Goal: Information Seeking & Learning: Learn about a topic

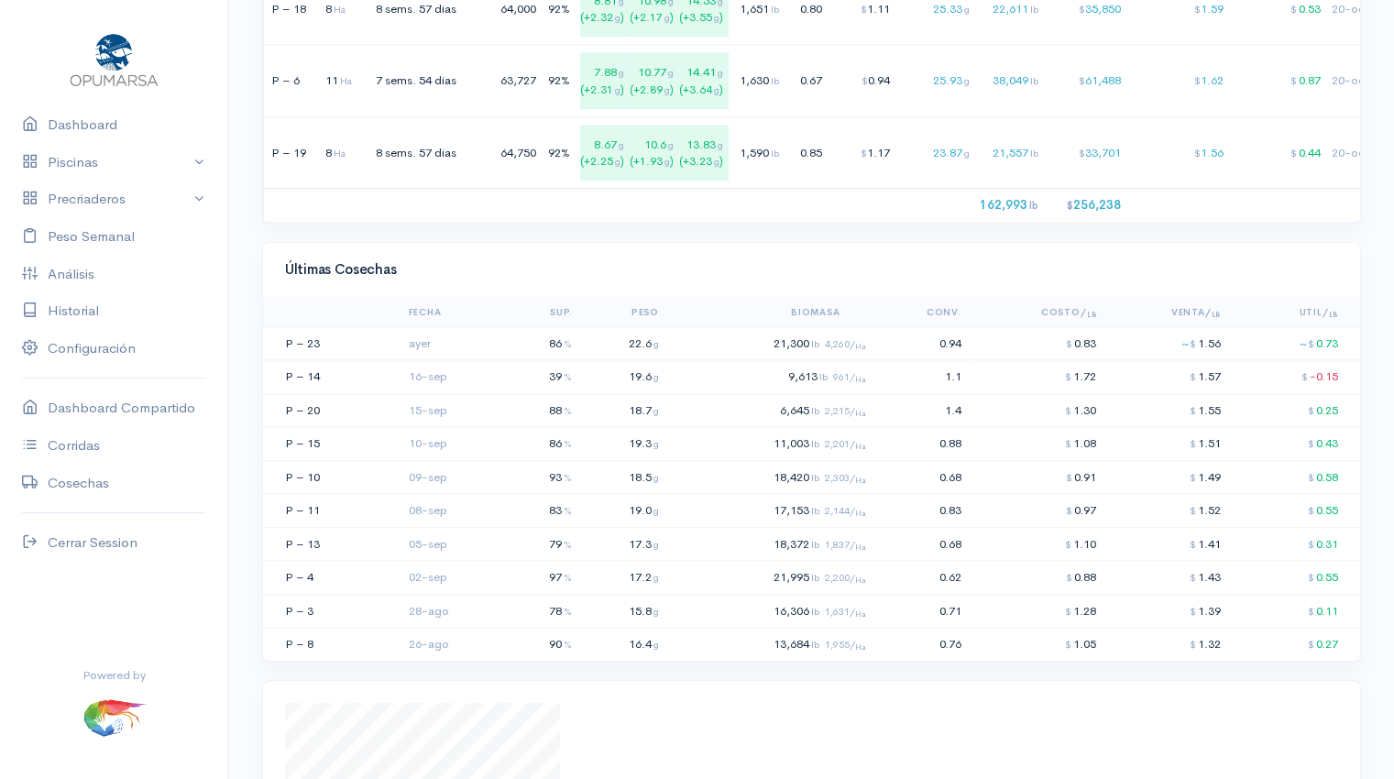
scroll to position [1917, 0]
click at [740, 354] on td "21,300 lb 4,260/ Ha" at bounding box center [769, 342] width 207 height 34
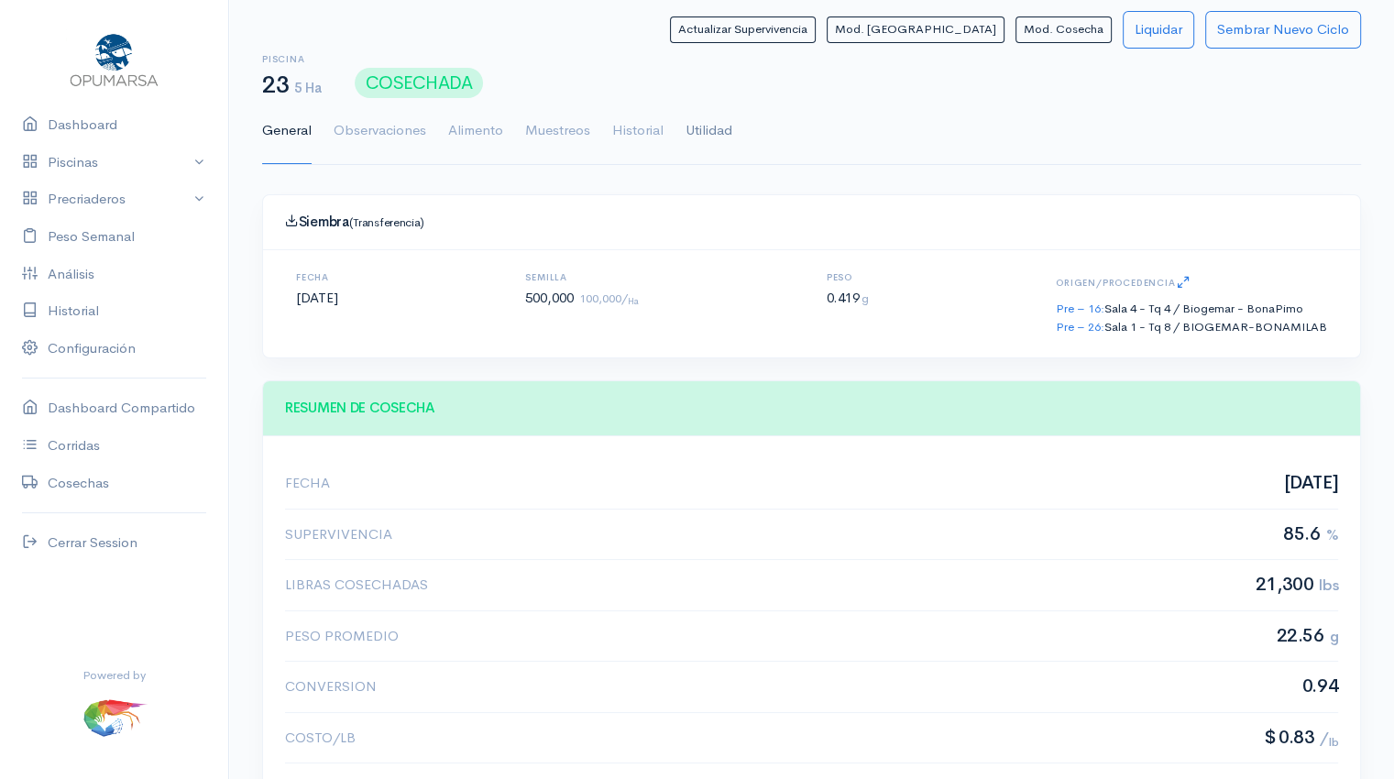
click at [713, 130] on link "Utilidad" at bounding box center [708, 131] width 47 height 66
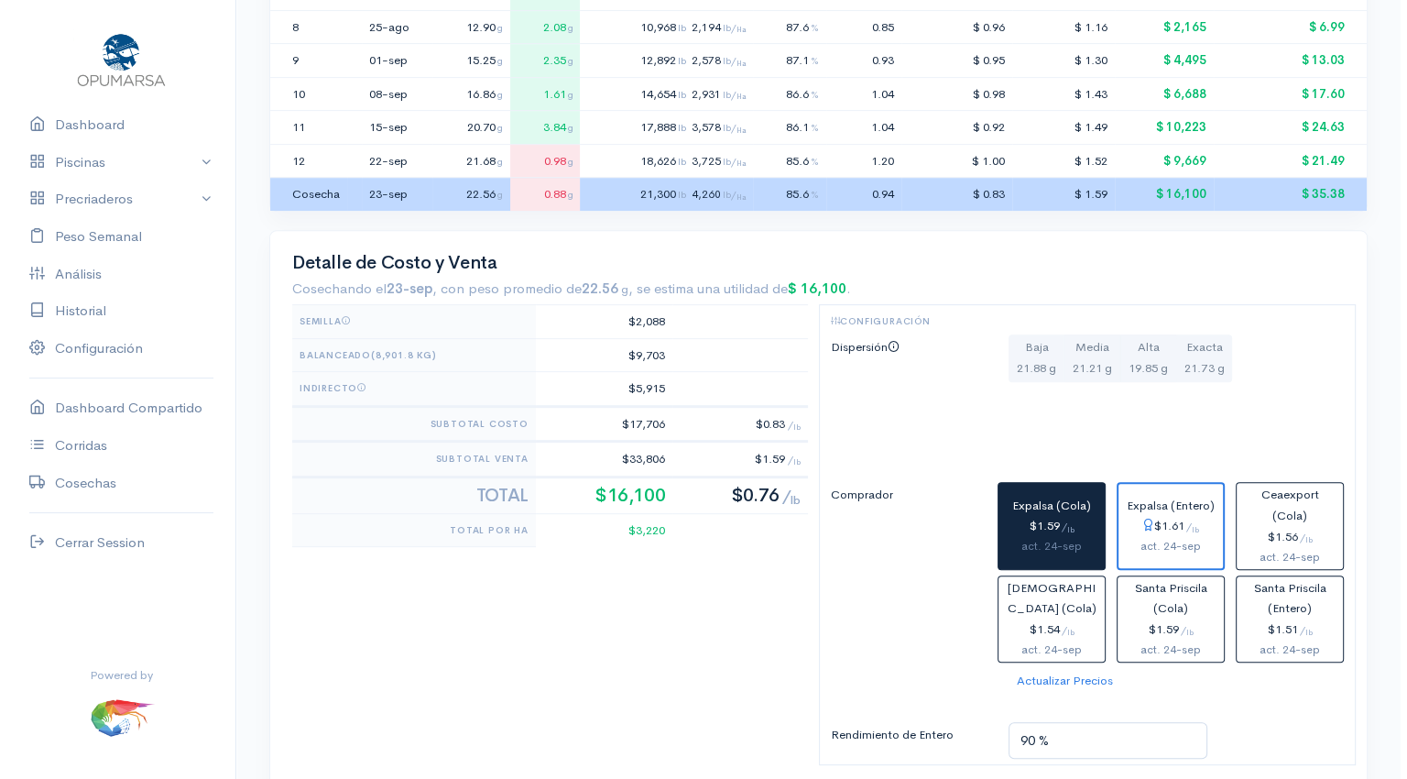
scroll to position [704, 0]
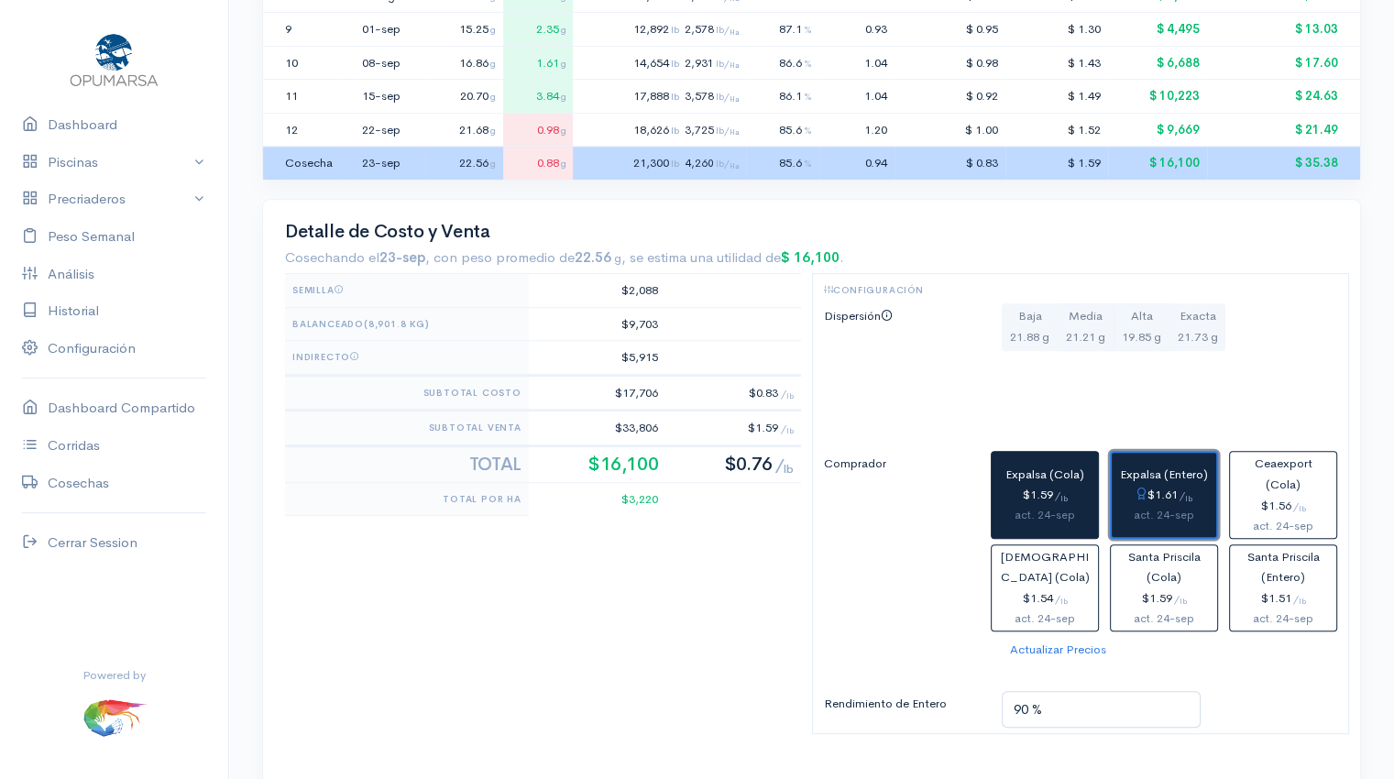
drag, startPoint x: 1167, startPoint y: 512, endPoint x: 1200, endPoint y: 495, distance: 37.3
click at [1200, 495] on div "$1.61 / lb" at bounding box center [1164, 495] width 90 height 21
click at [1061, 506] on div "act. 24-sep" at bounding box center [1045, 515] width 92 height 19
click at [1175, 501] on div "$1.61 / lb" at bounding box center [1164, 495] width 90 height 21
click at [1085, 500] on div "$1.59 / lb" at bounding box center [1045, 495] width 92 height 21
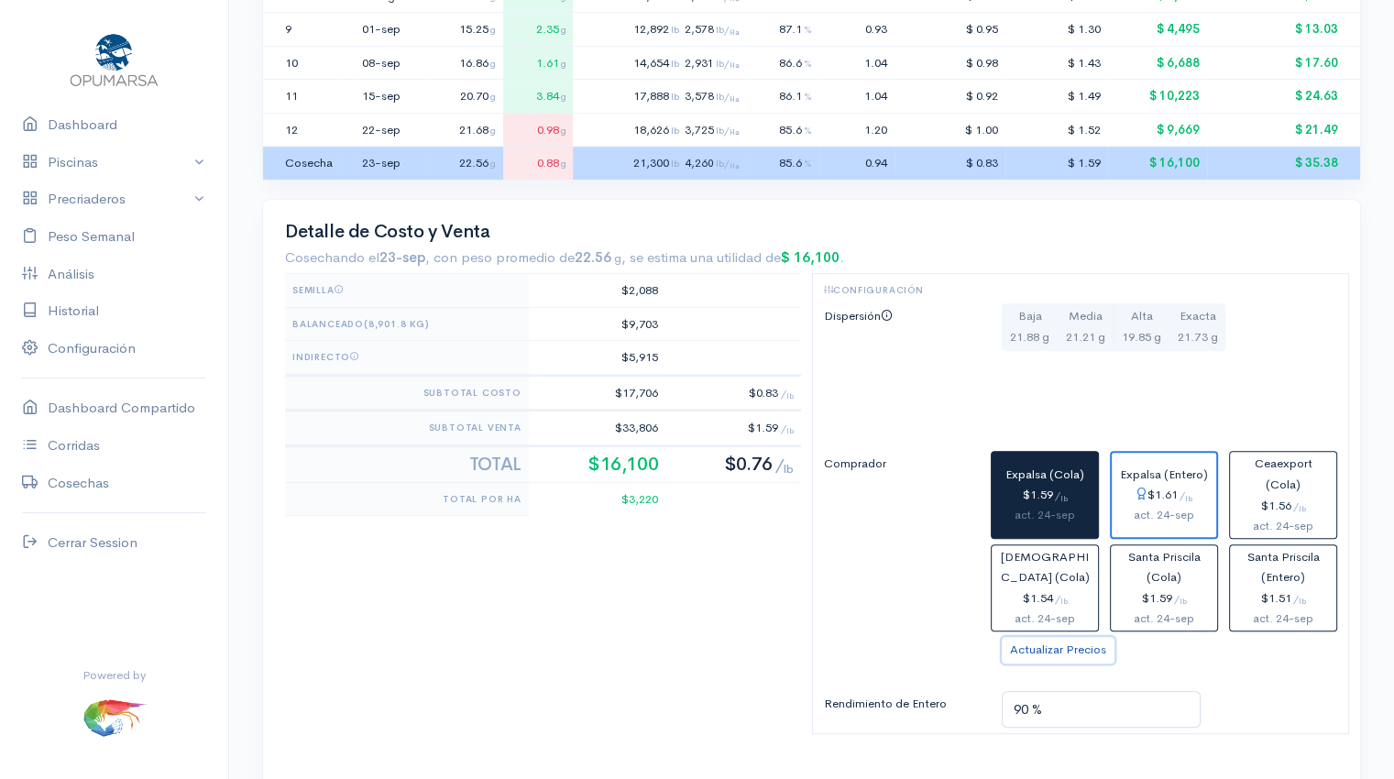
click at [1069, 648] on button "Actualizar Precios" at bounding box center [1057, 650] width 113 height 27
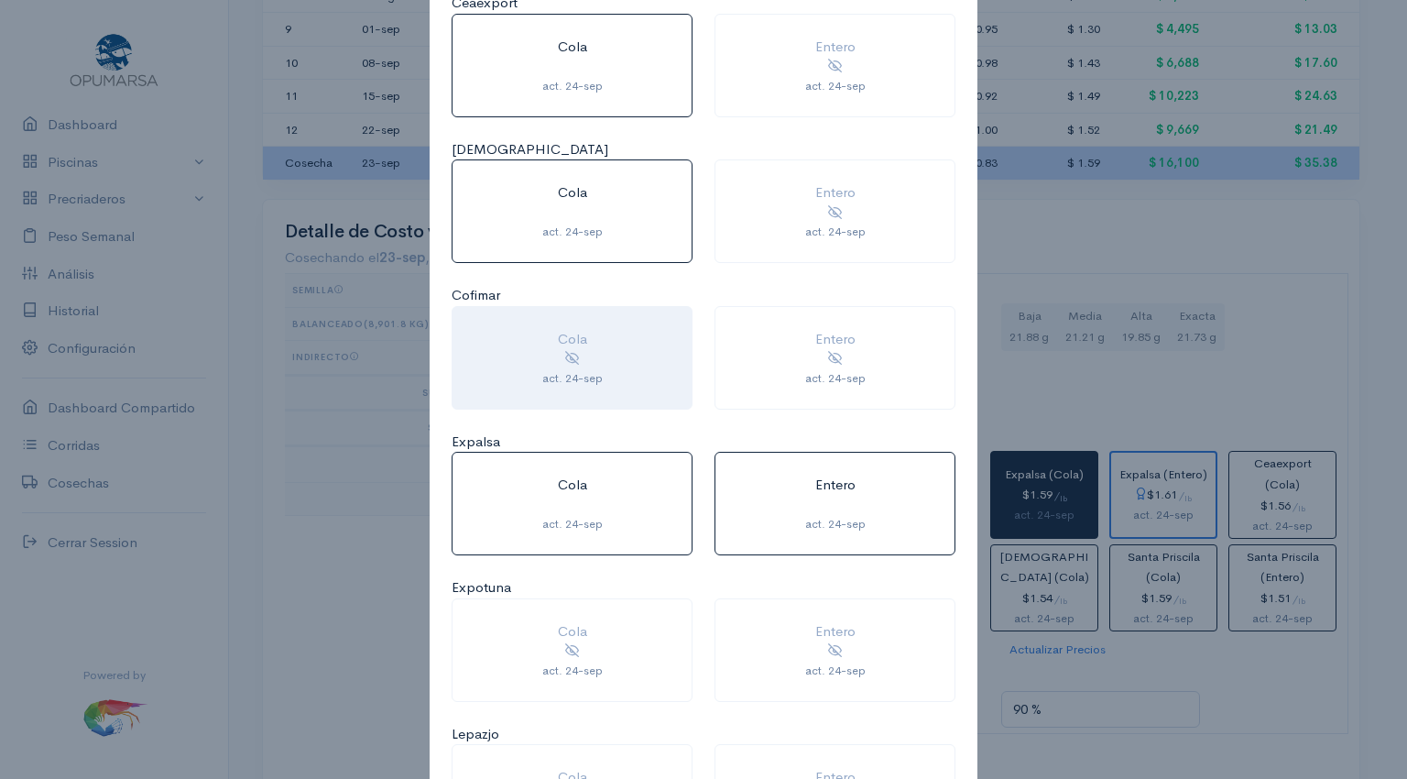
scroll to position [150, 0]
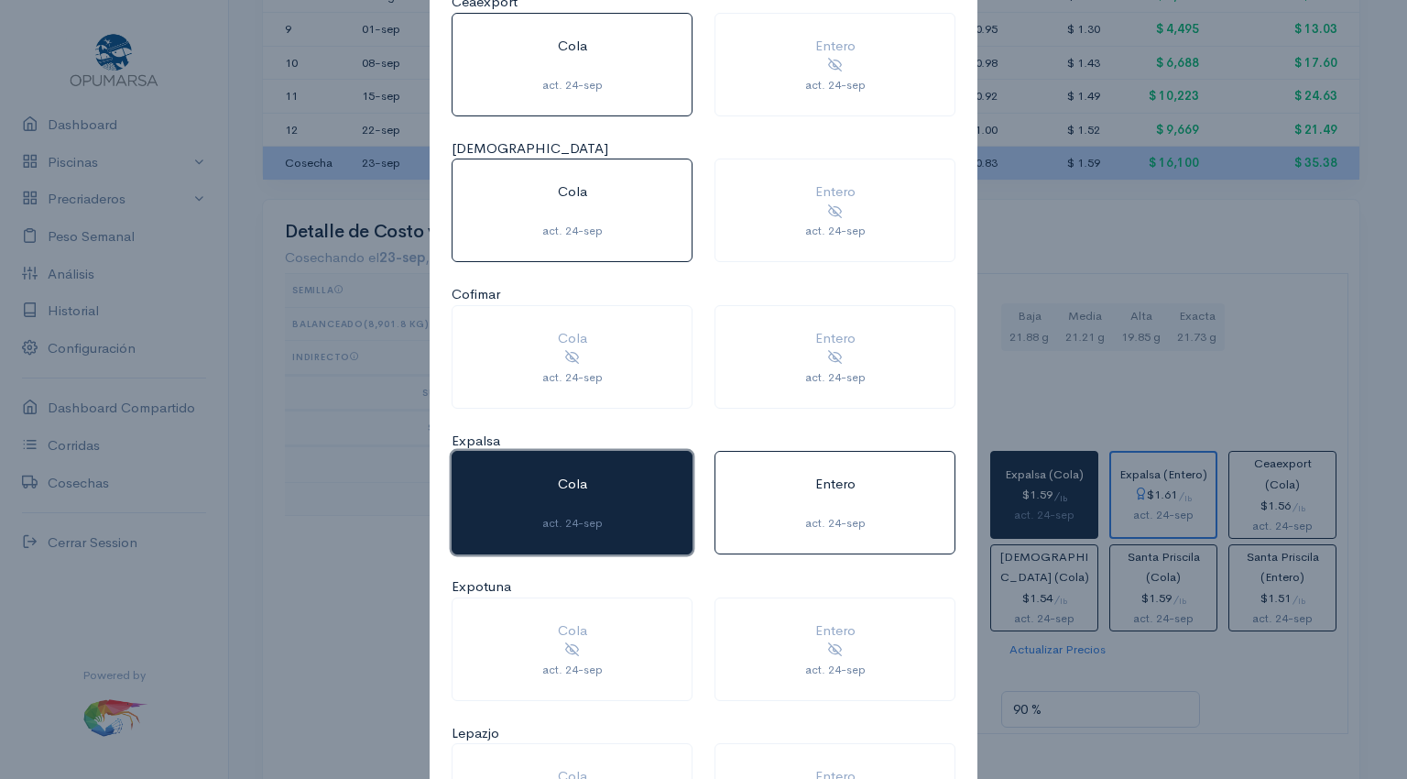
click at [586, 510] on div at bounding box center [572, 505] width 195 height 21
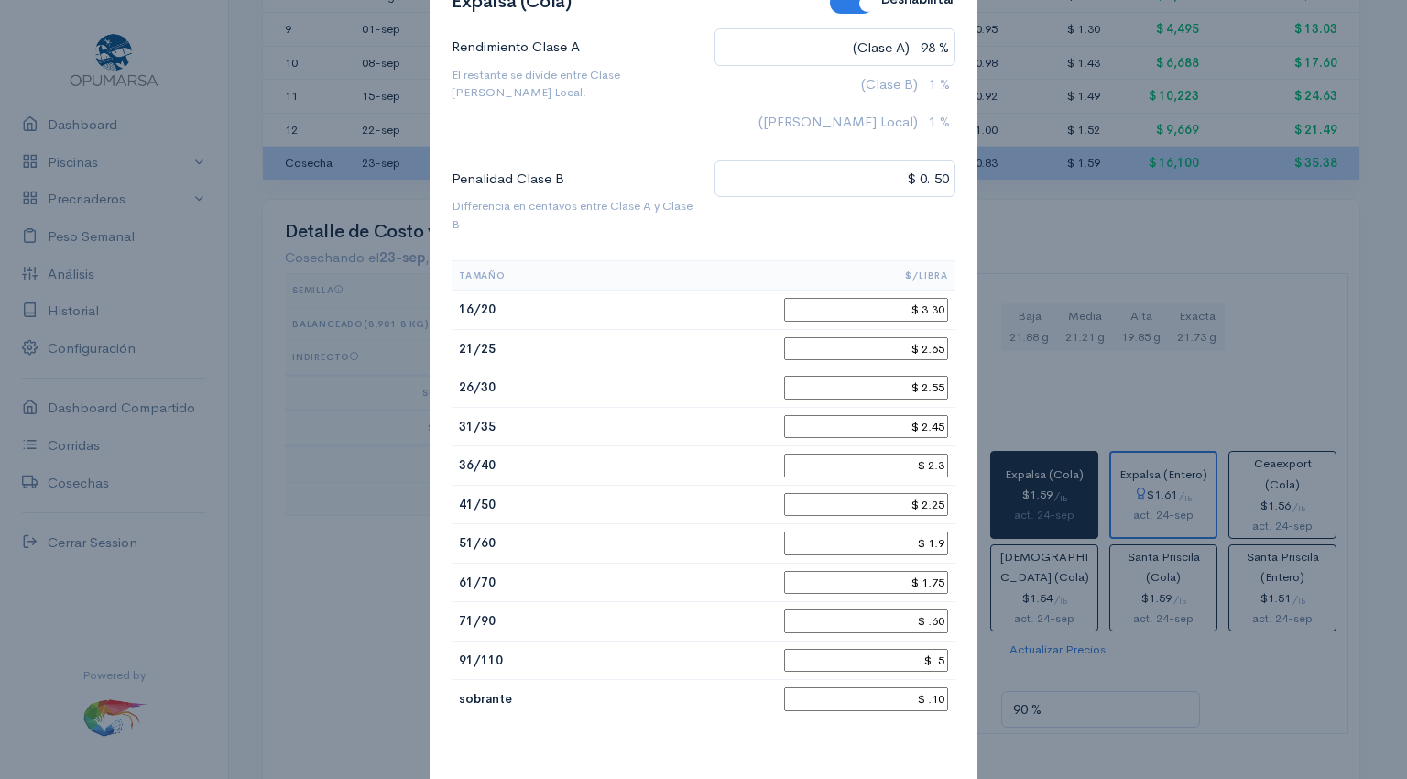
click at [937, 349] on input "$ 2.65" at bounding box center [866, 349] width 164 height 24
type input "$ 2.70"
click at [936, 532] on input "$ 1.9" at bounding box center [866, 543] width 164 height 24
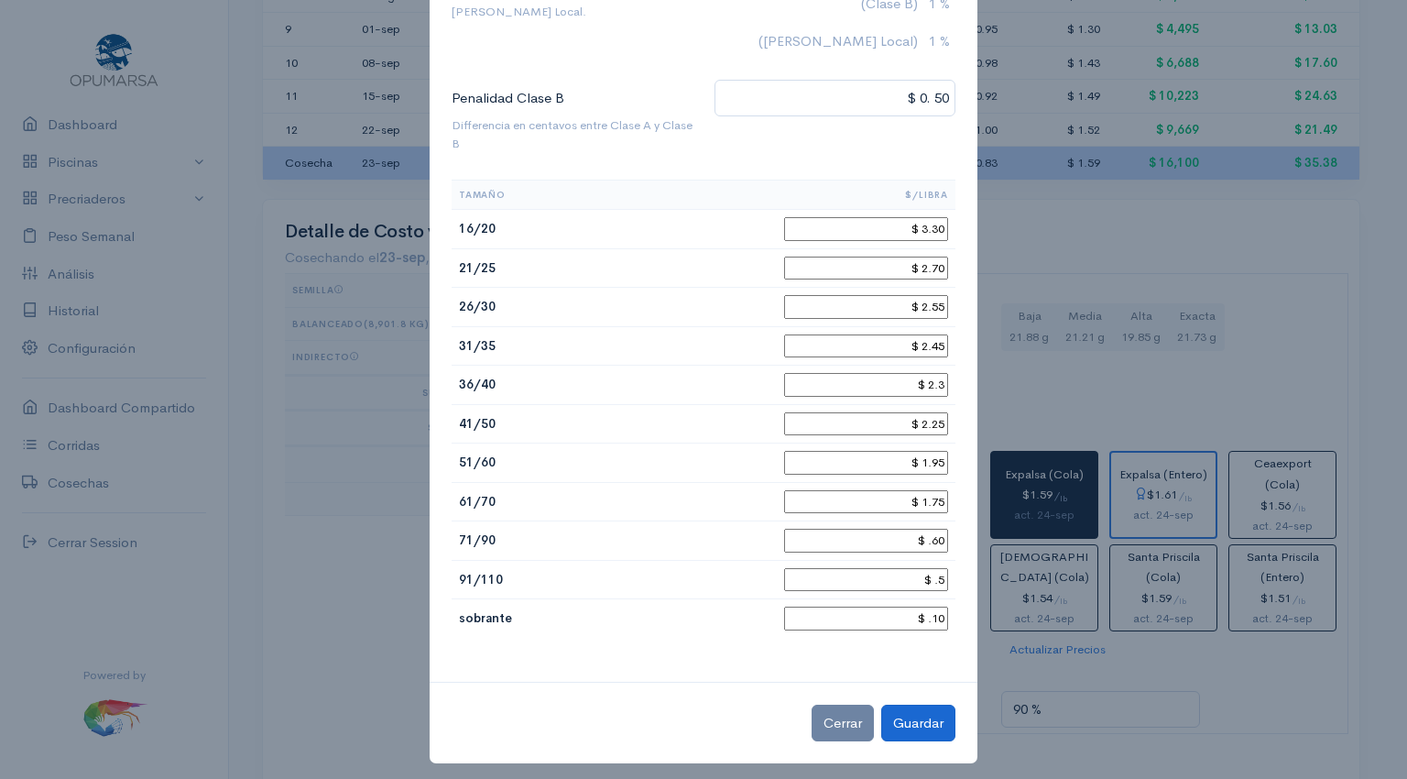
type input "$ 1.95"
click at [903, 713] on button "Guardar" at bounding box center [918, 724] width 74 height 38
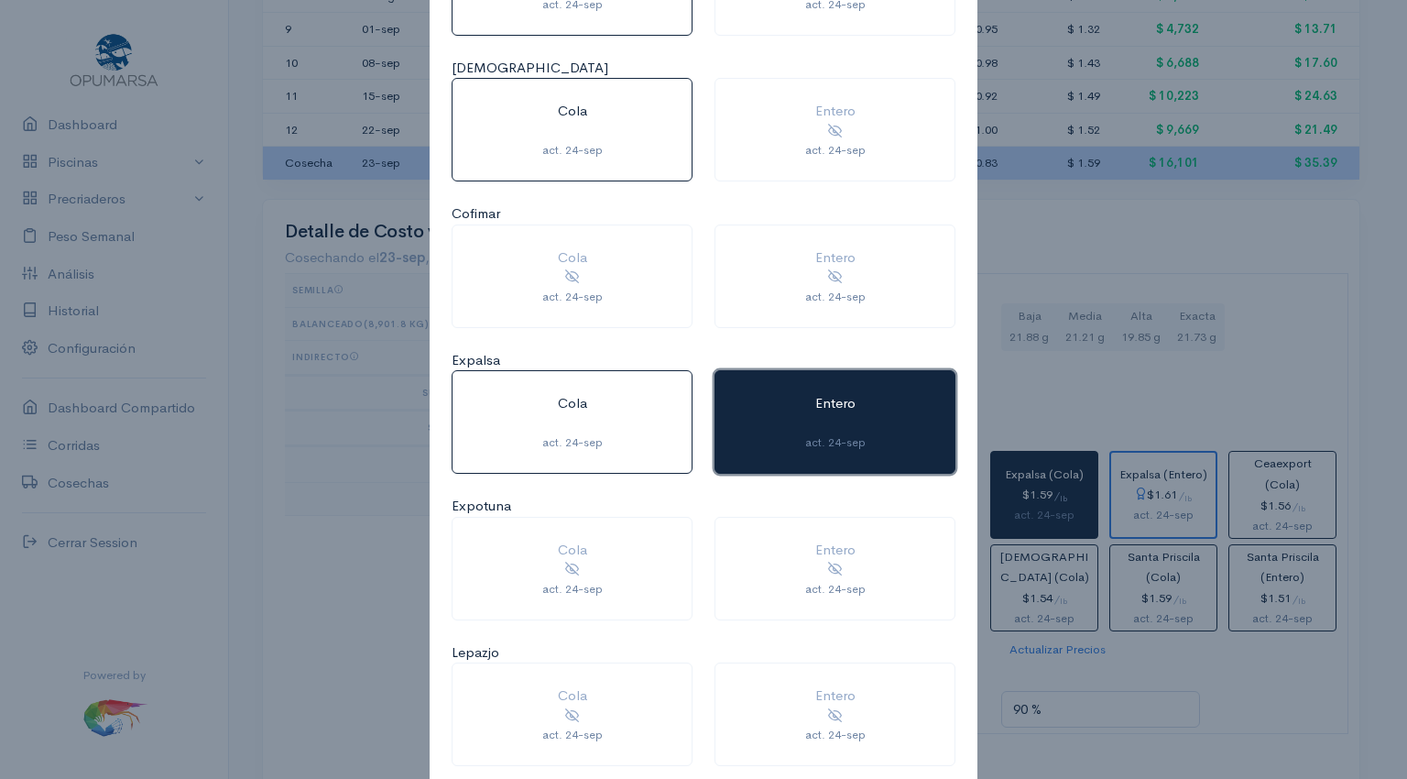
click at [879, 400] on button "Entero act. 24-sep" at bounding box center [835, 422] width 241 height 104
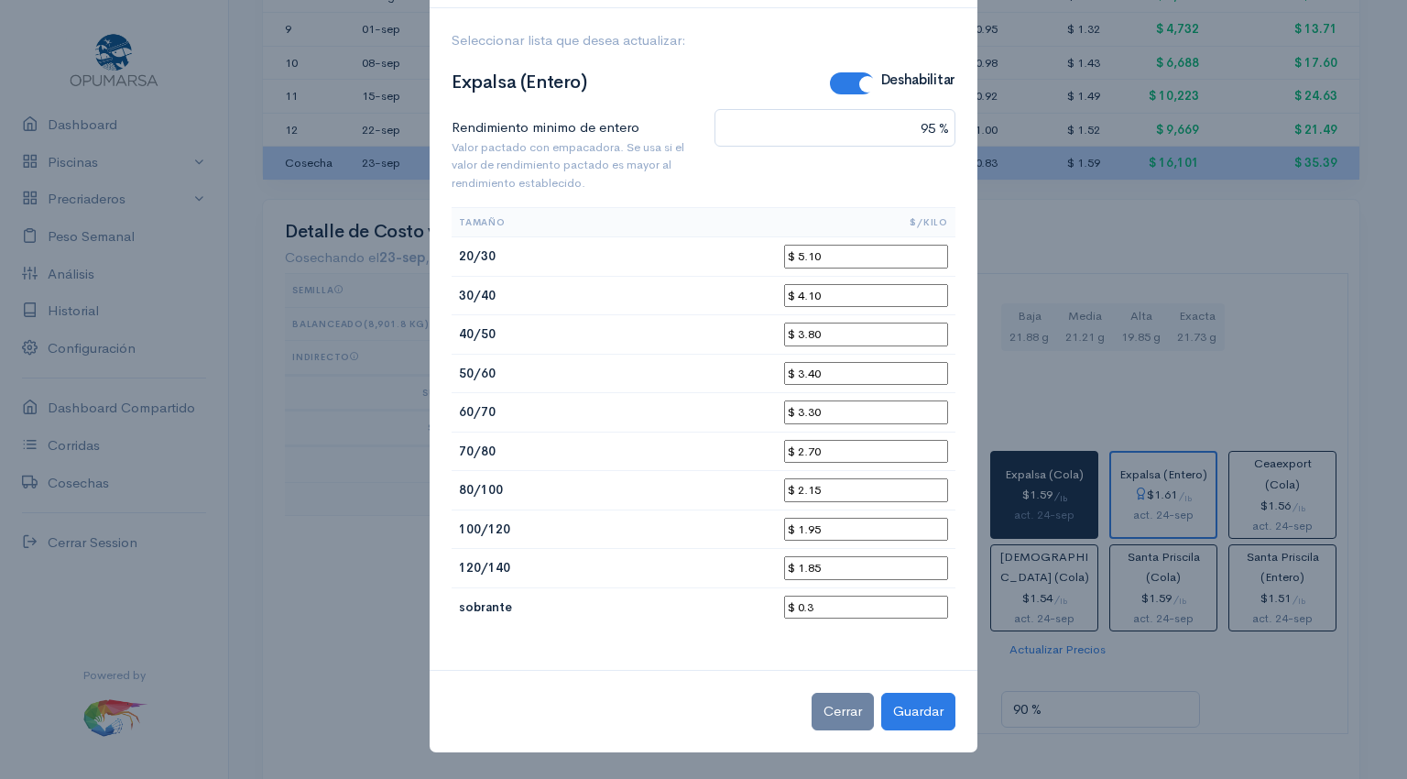
scroll to position [59, 0]
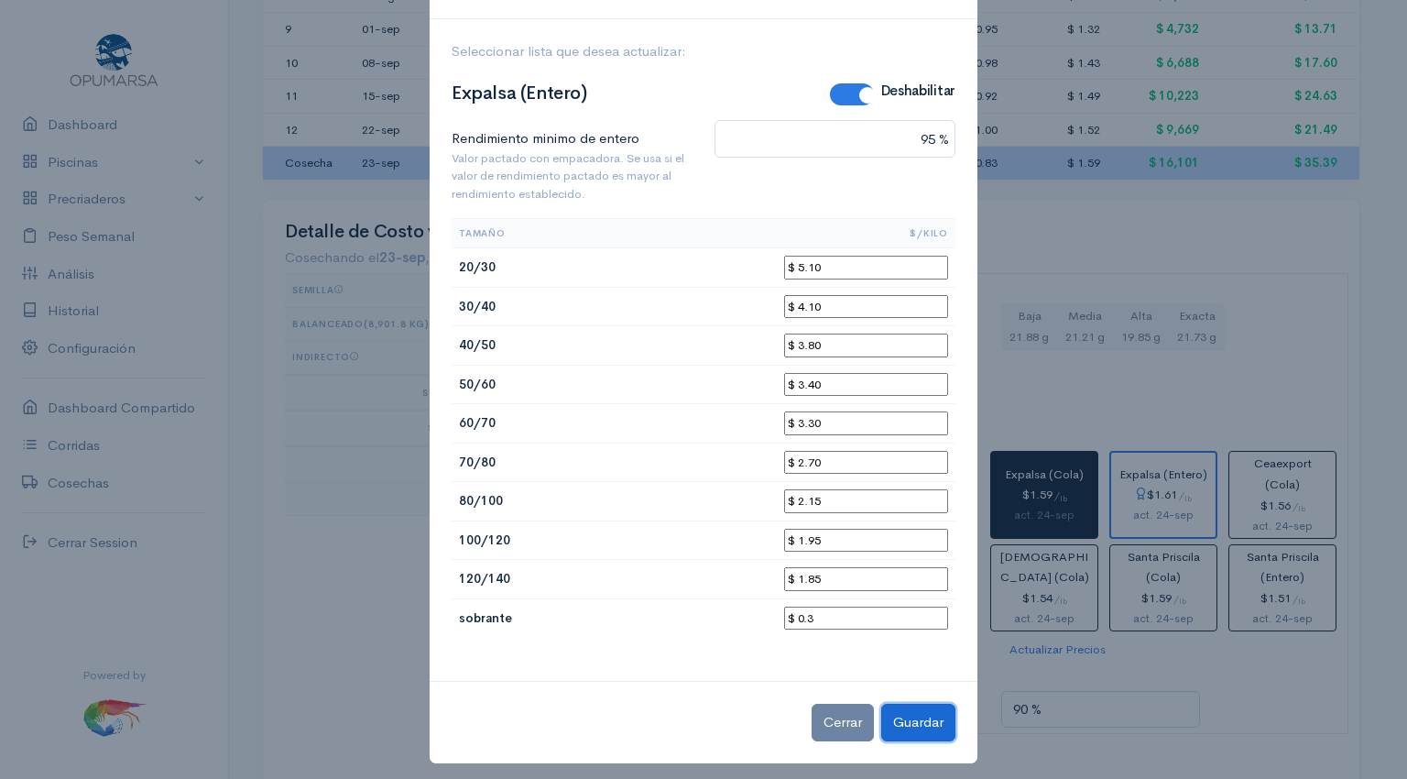
click at [910, 716] on button "Guardar" at bounding box center [918, 723] width 74 height 38
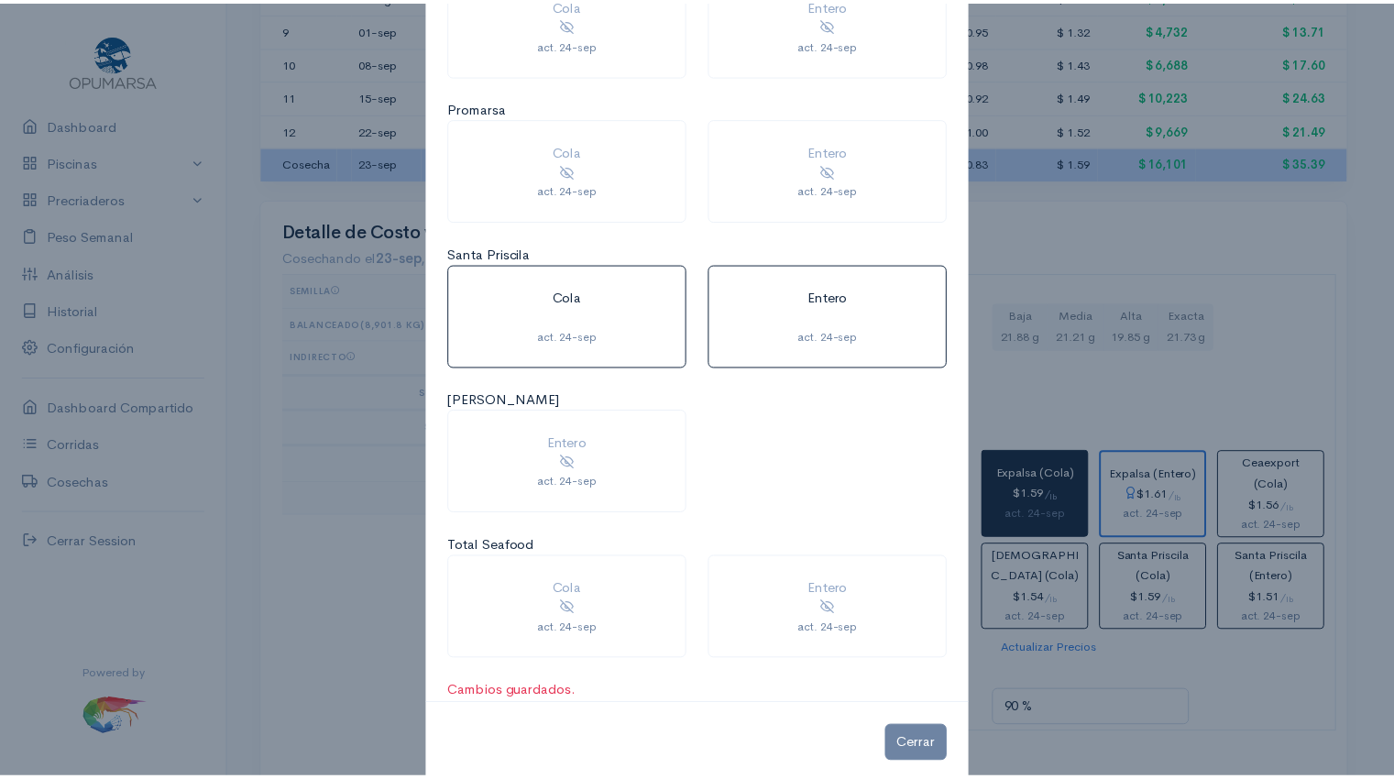
scroll to position [1680, 0]
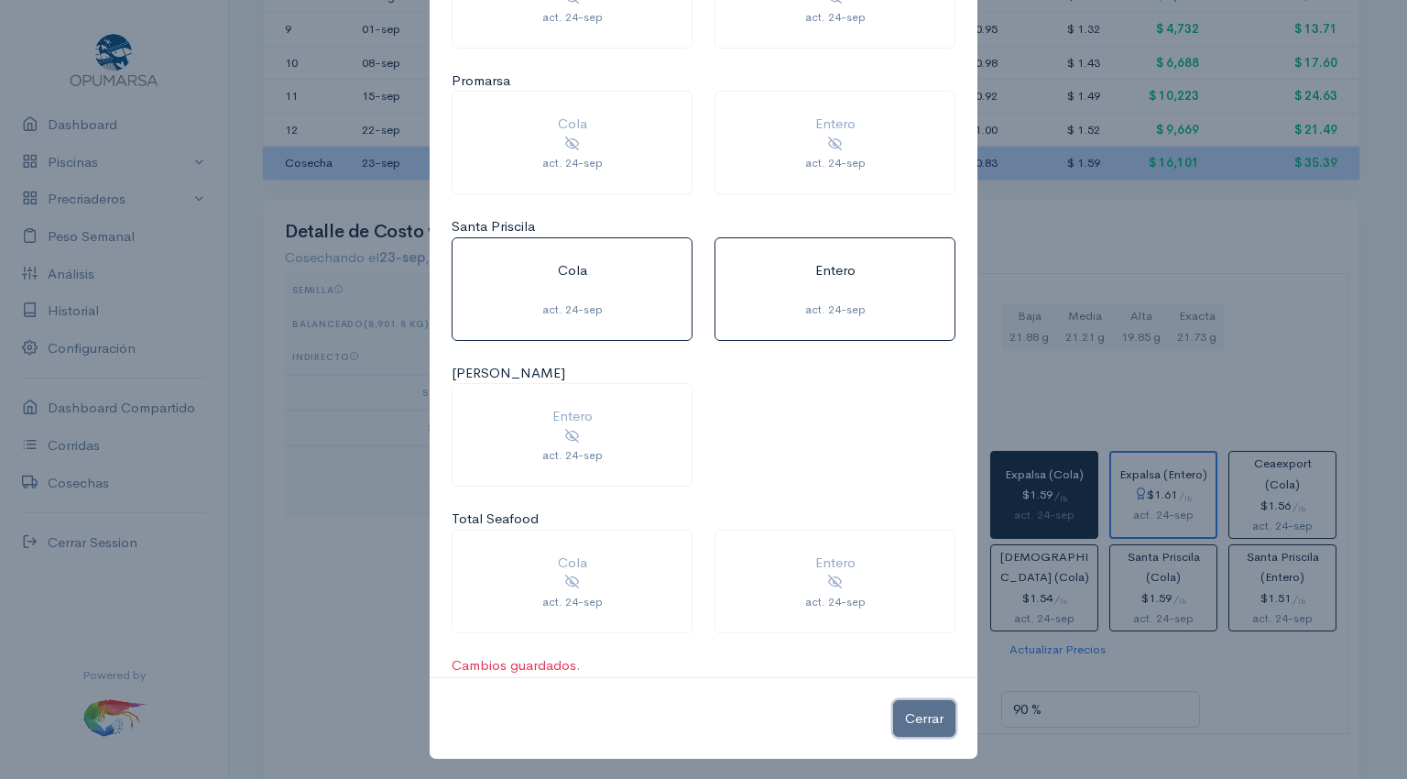
click at [916, 721] on button "Cerrar" at bounding box center [924, 719] width 62 height 38
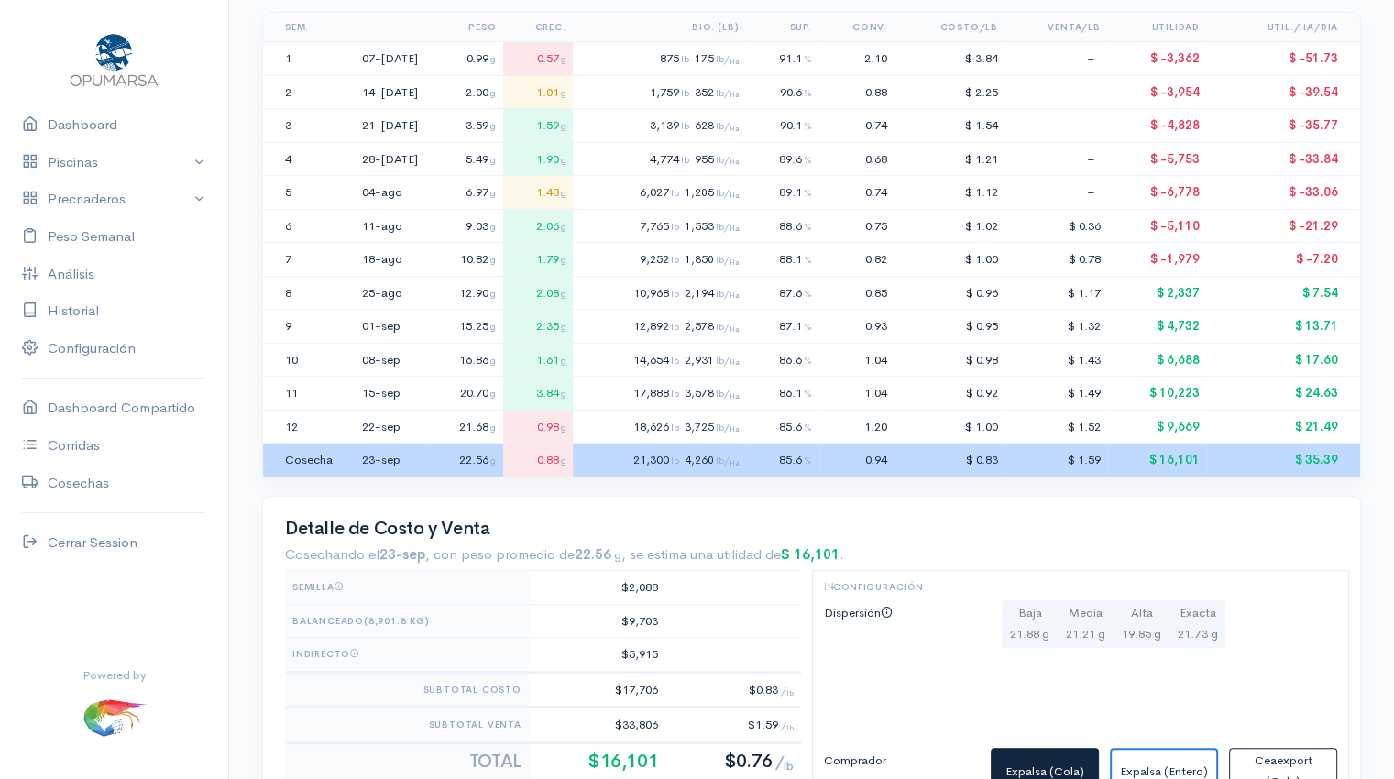
scroll to position [0, 0]
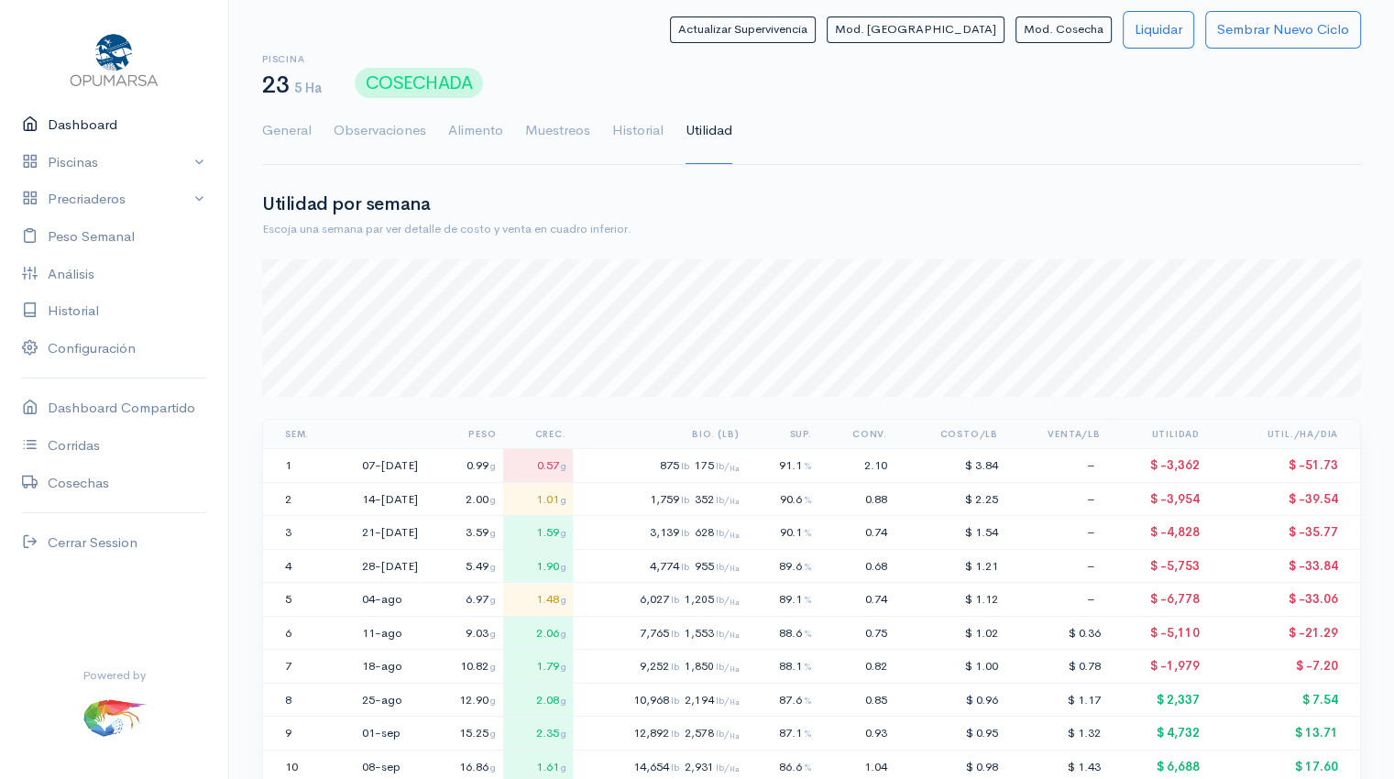
click at [90, 118] on link "Dashboard" at bounding box center [114, 125] width 228 height 38
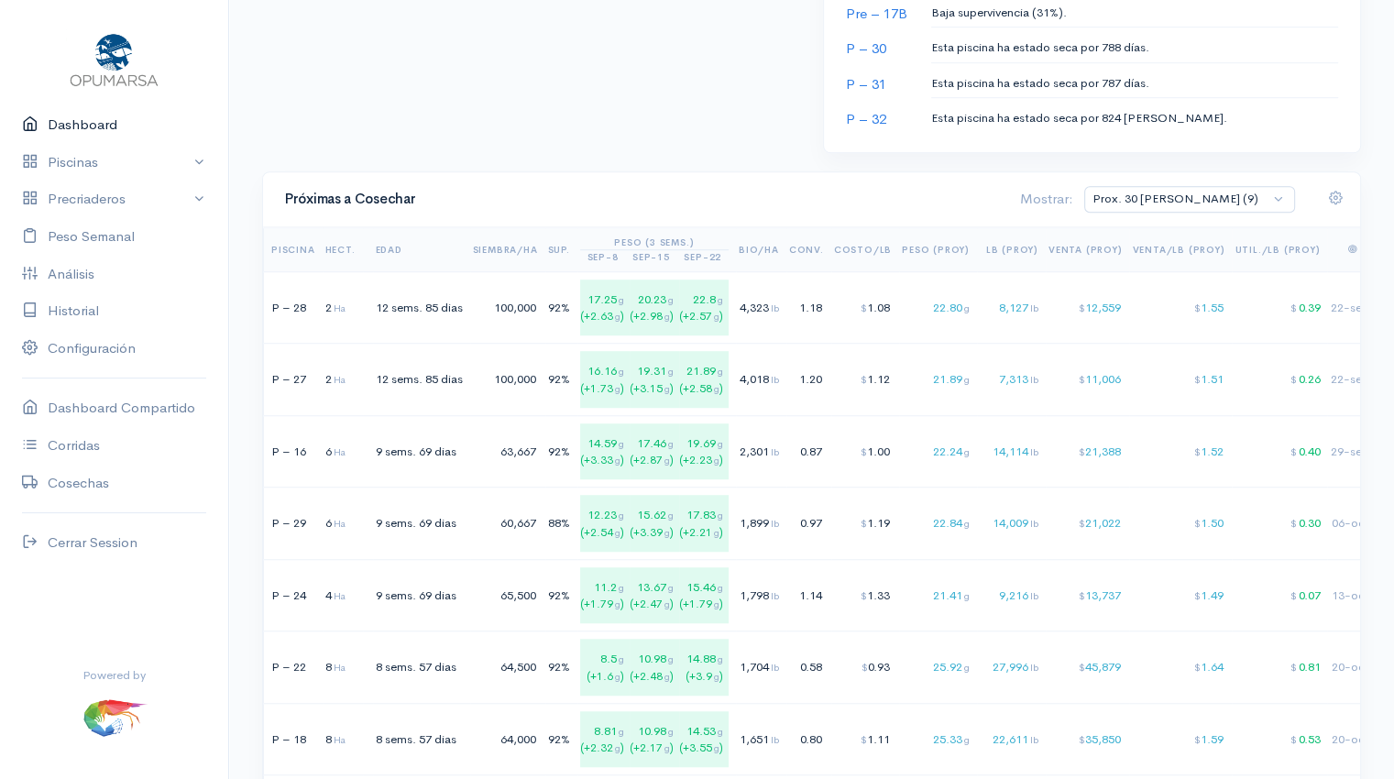
scroll to position [1187, 0]
click at [536, 311] on div "100,000" at bounding box center [505, 307] width 65 height 18
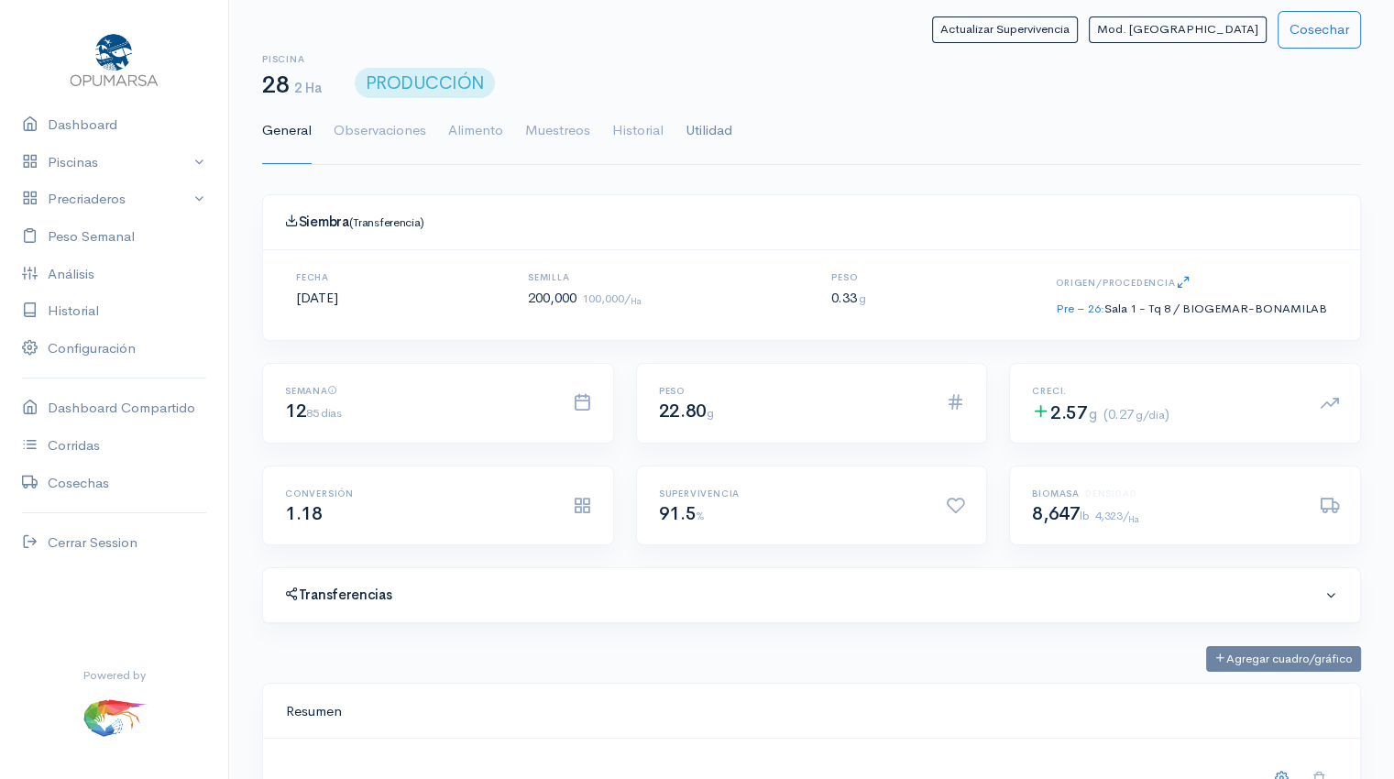
click at [715, 131] on link "Utilidad" at bounding box center [708, 131] width 47 height 66
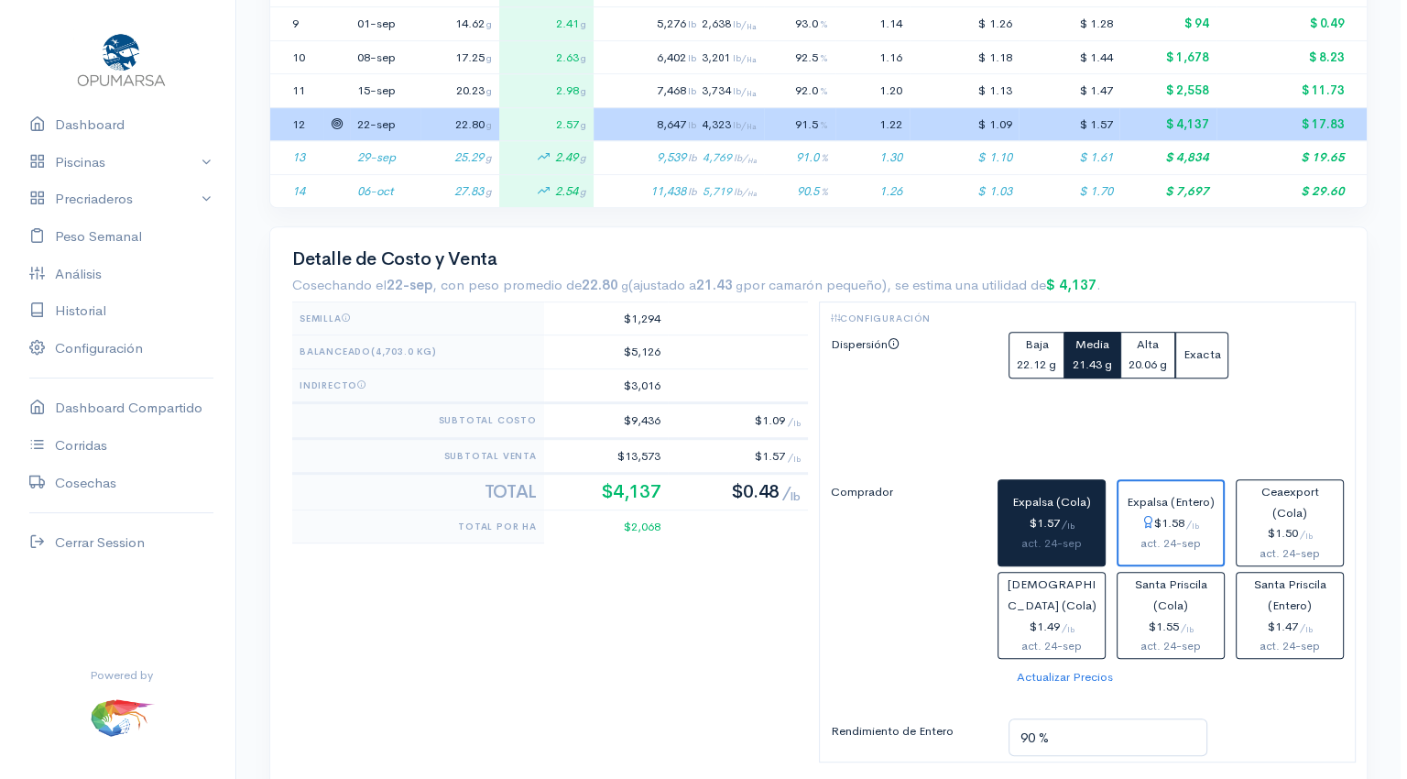
scroll to position [707, 0]
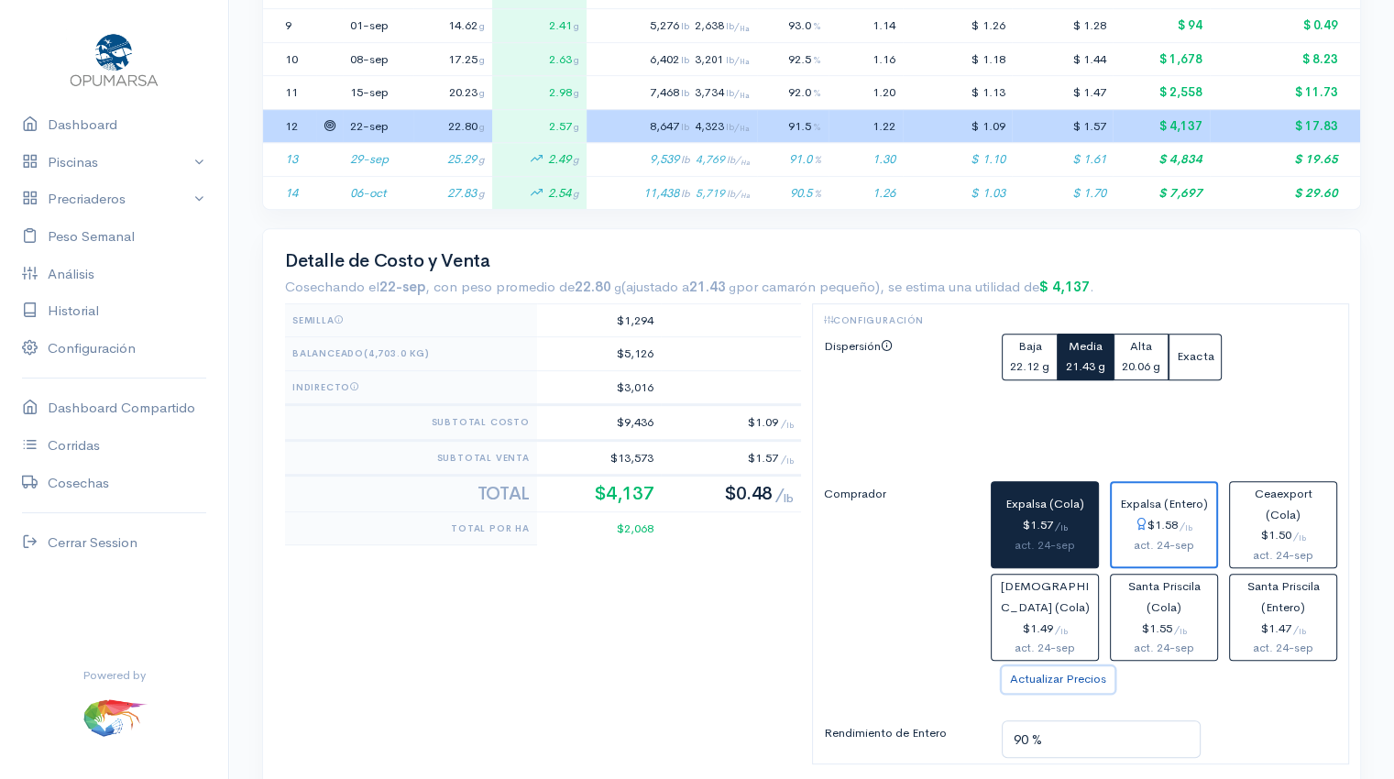
click at [1059, 674] on button "Actualizar Precios" at bounding box center [1057, 679] width 113 height 27
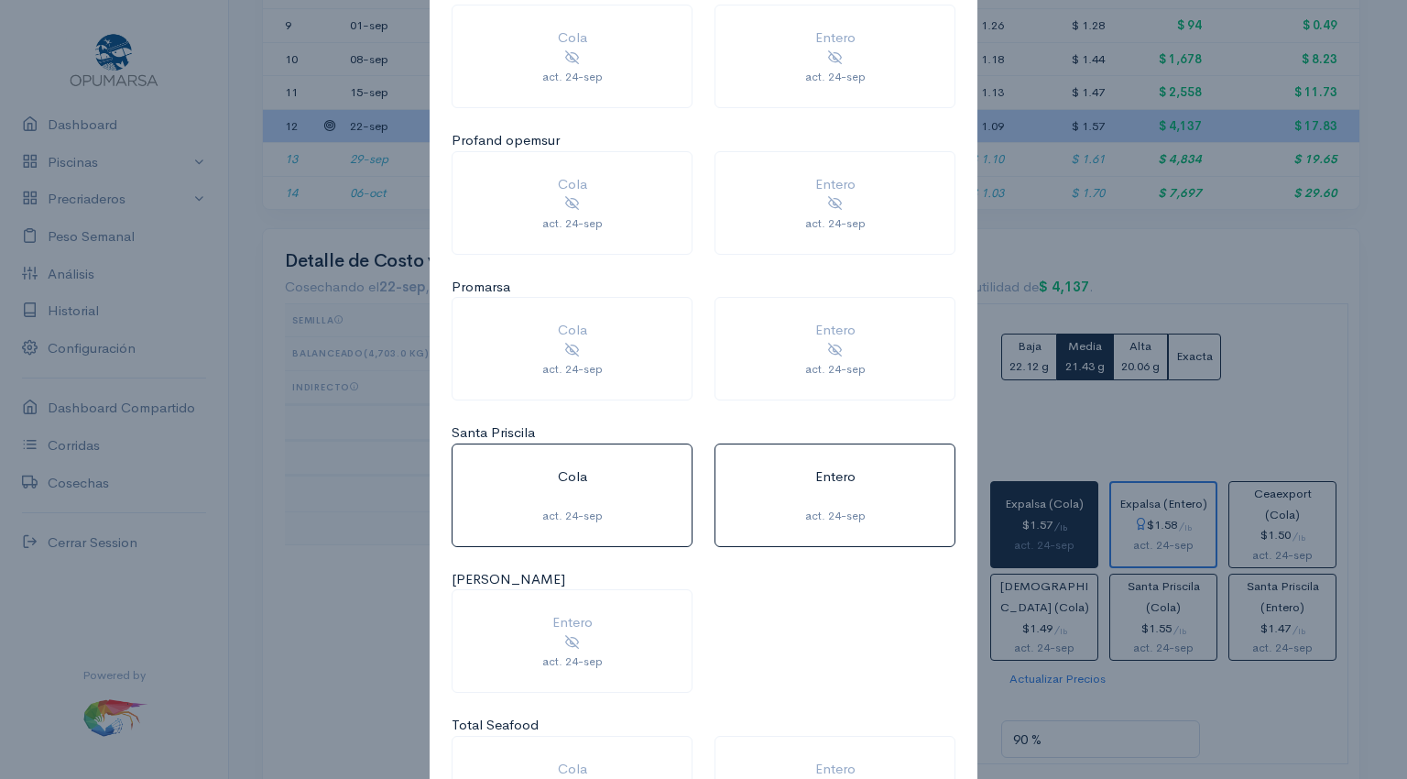
scroll to position [1476, 0]
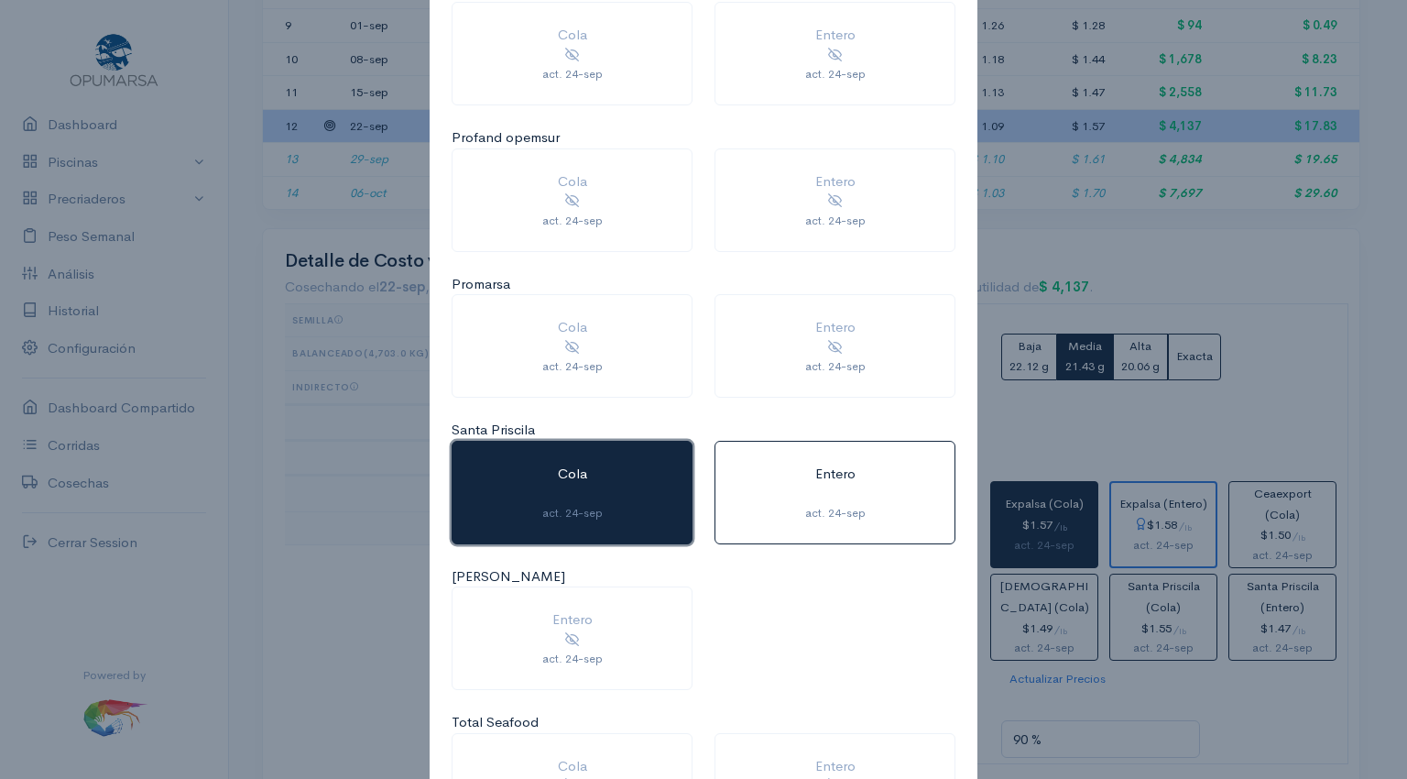
click at [602, 506] on div "act. 24-sep" at bounding box center [572, 513] width 195 height 16
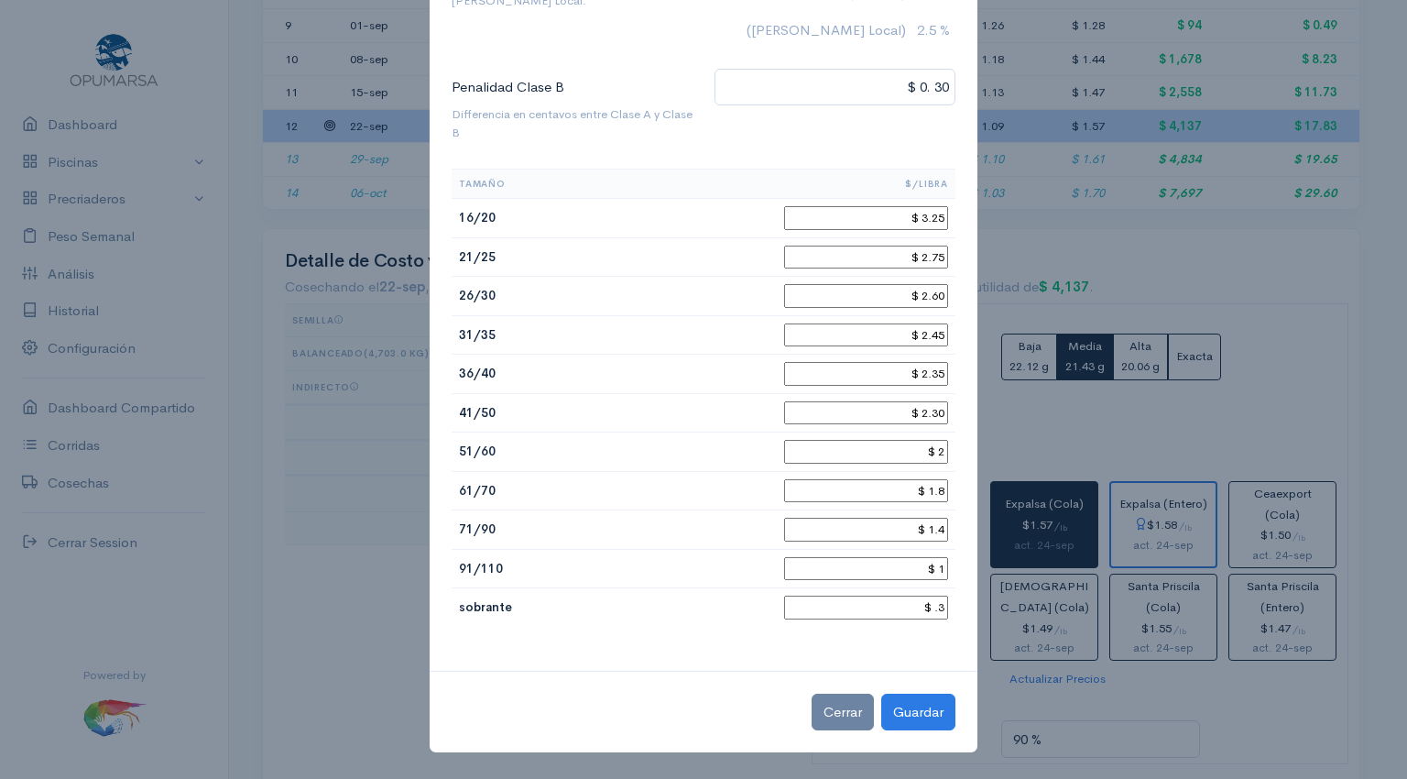
scroll to position [231, 0]
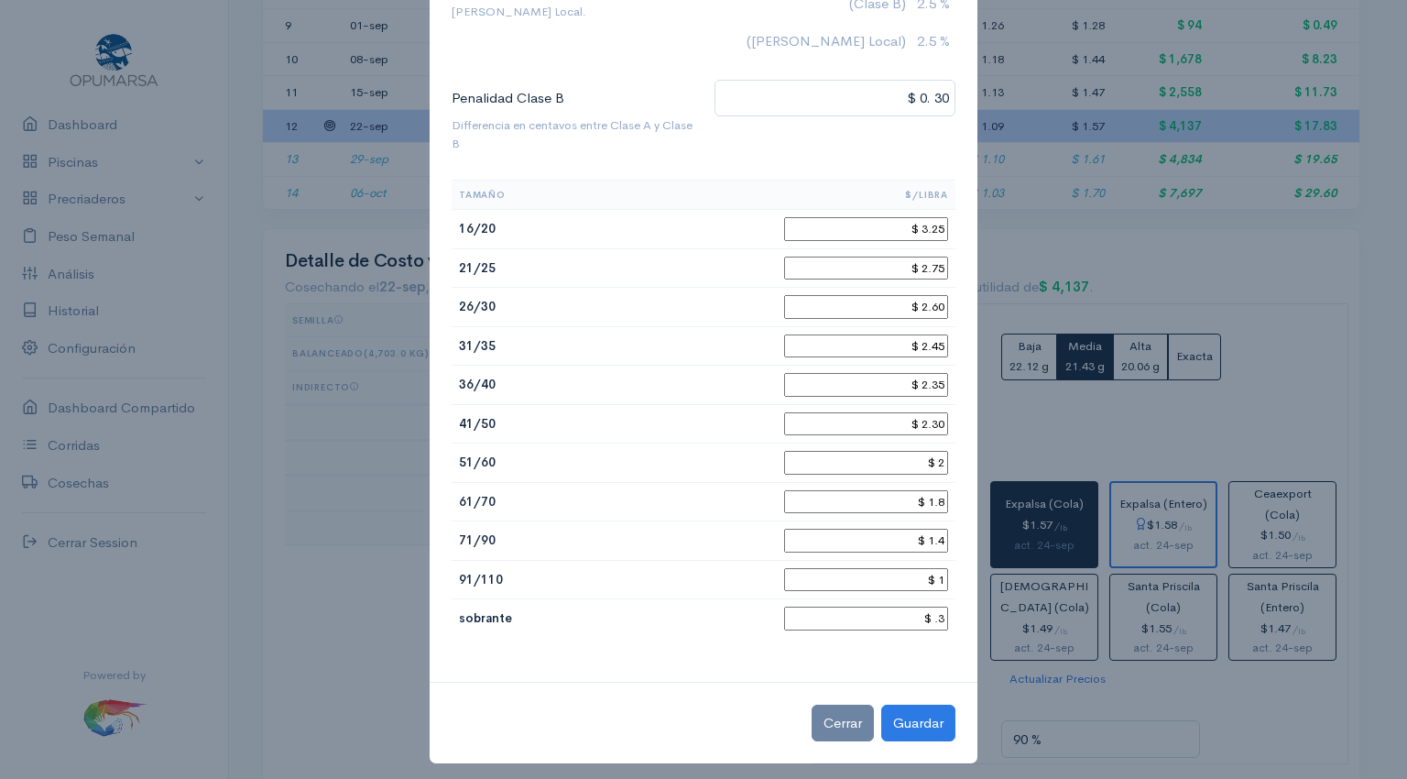
click at [939, 227] on input "$ 3.25" at bounding box center [866, 229] width 164 height 24
type input "$ 3.3"
click at [937, 342] on input "$ 2.45" at bounding box center [866, 346] width 164 height 24
type input "$ 2.4"
click at [937, 379] on input "$ 2.35" at bounding box center [866, 385] width 164 height 24
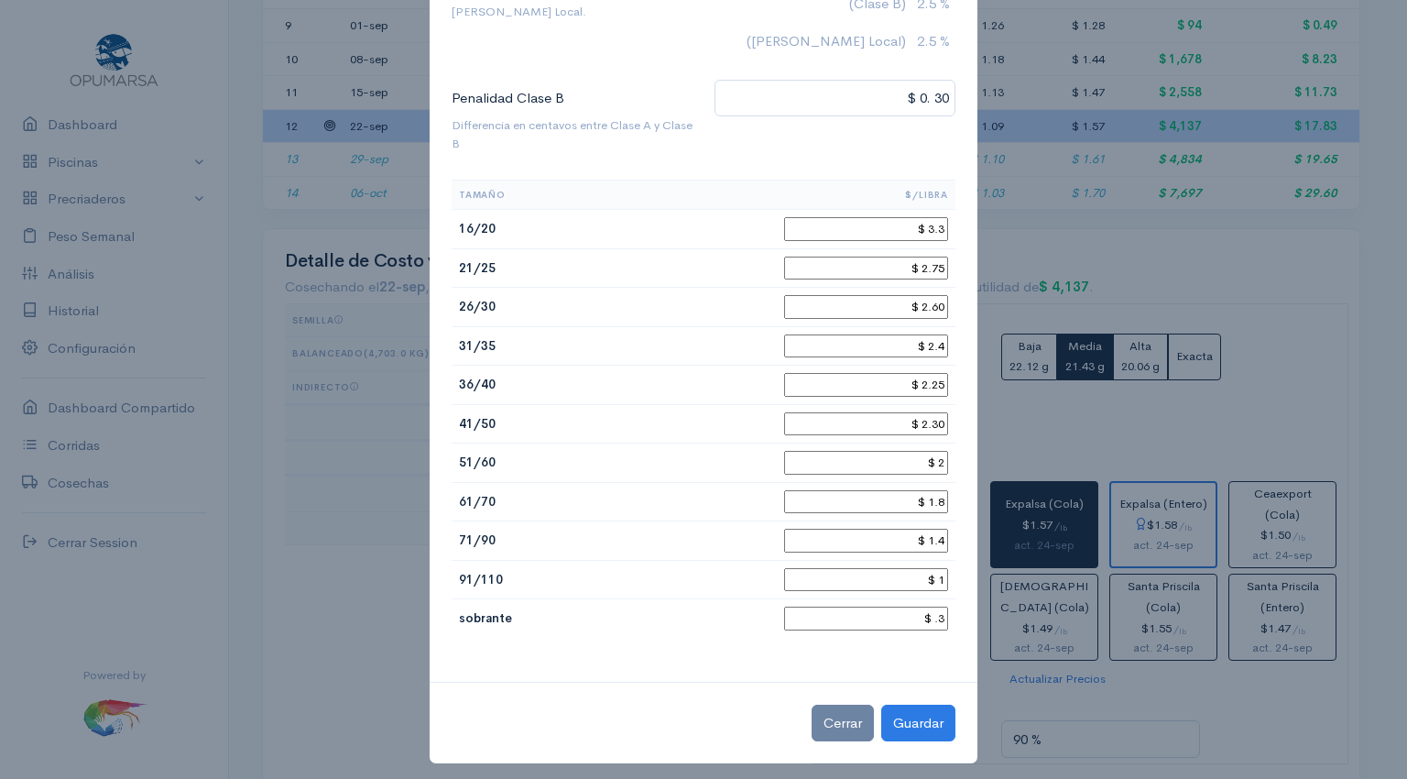
type input "$ 2.25"
click at [929, 415] on input "$ 2.30" at bounding box center [866, 424] width 164 height 24
type input "$ 2.20"
click at [936, 453] on input "$ 2" at bounding box center [866, 463] width 164 height 24
type input "$ 1.95"
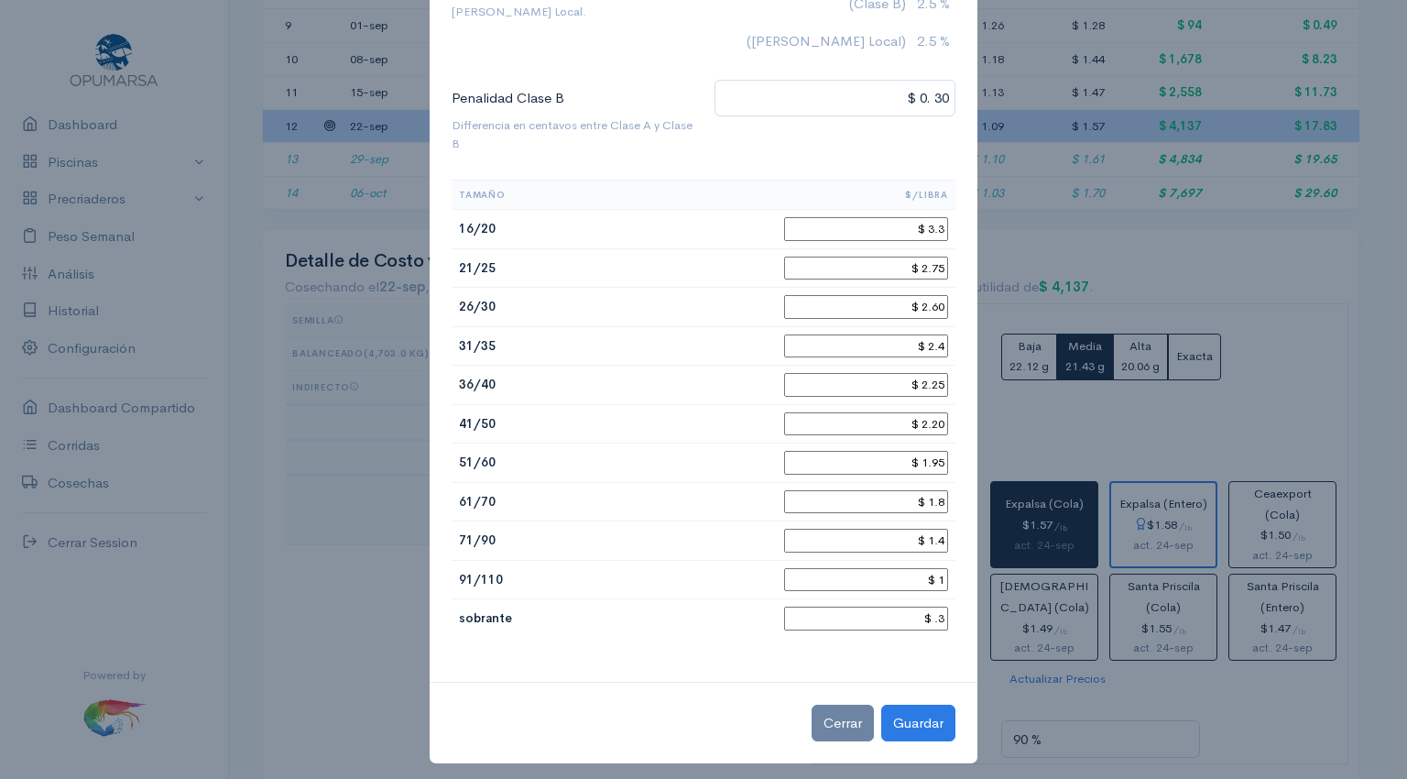
click at [938, 490] on input "$ 1.8" at bounding box center [866, 502] width 164 height 24
type input "$ 1.7"
click at [897, 708] on button "Guardar" at bounding box center [918, 724] width 74 height 38
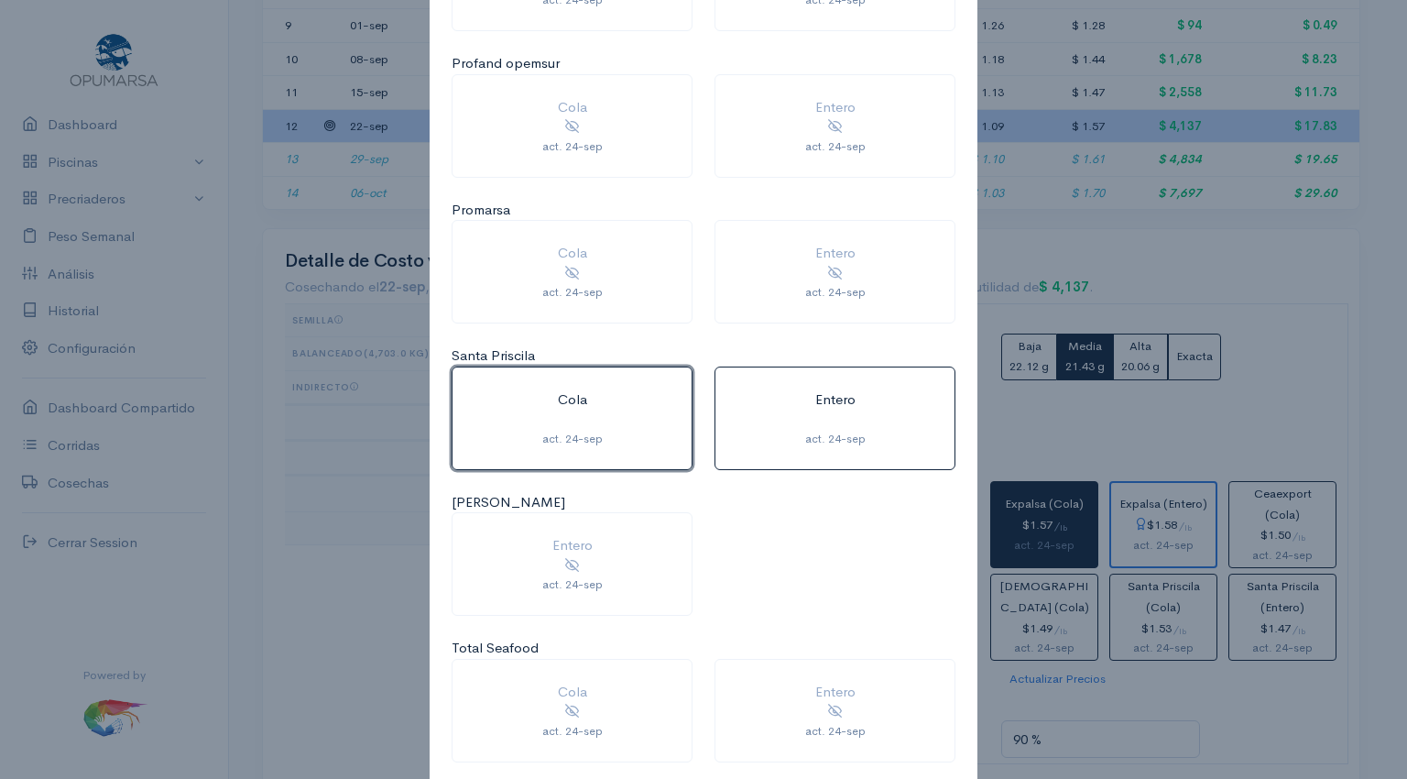
click at [579, 431] on div "act. 24-sep" at bounding box center [572, 439] width 195 height 16
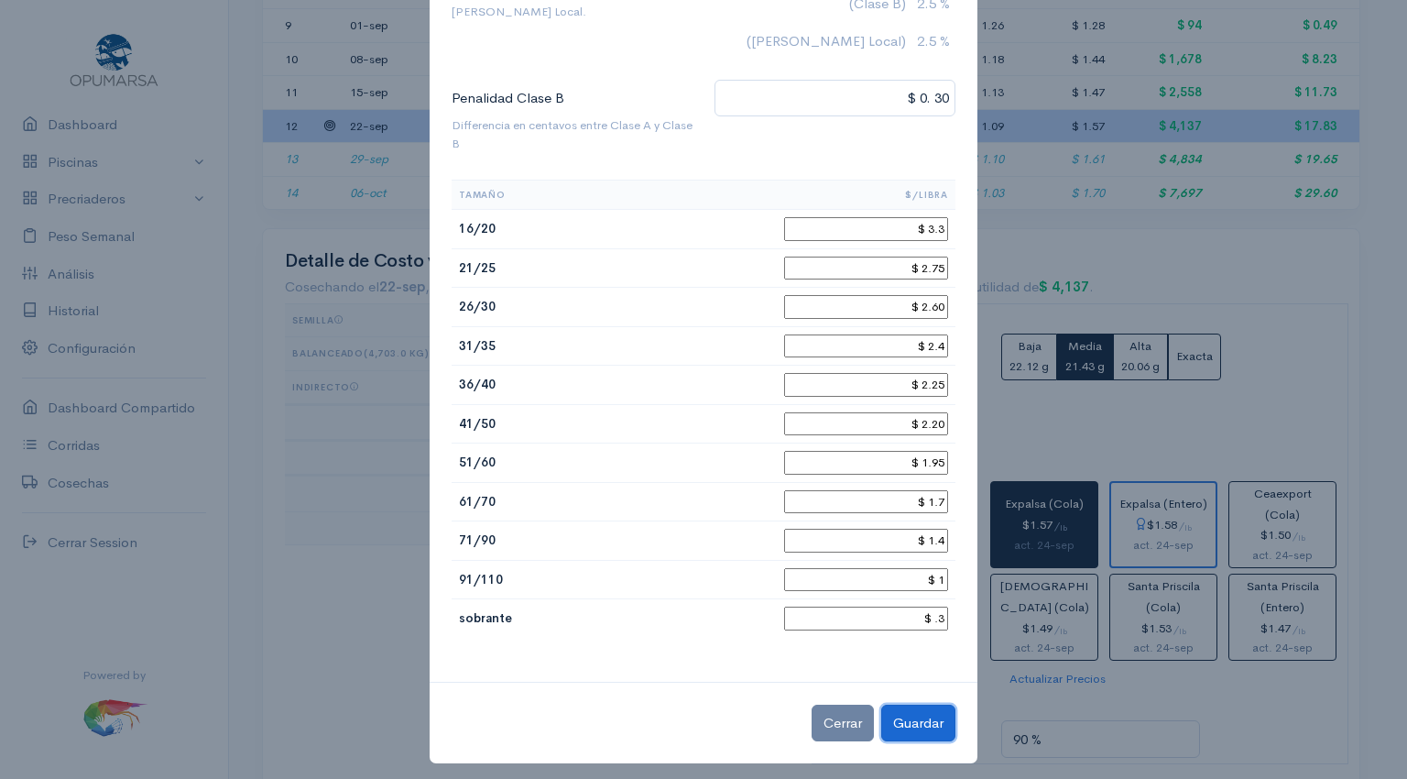
click at [914, 721] on button "Guardar" at bounding box center [918, 724] width 74 height 38
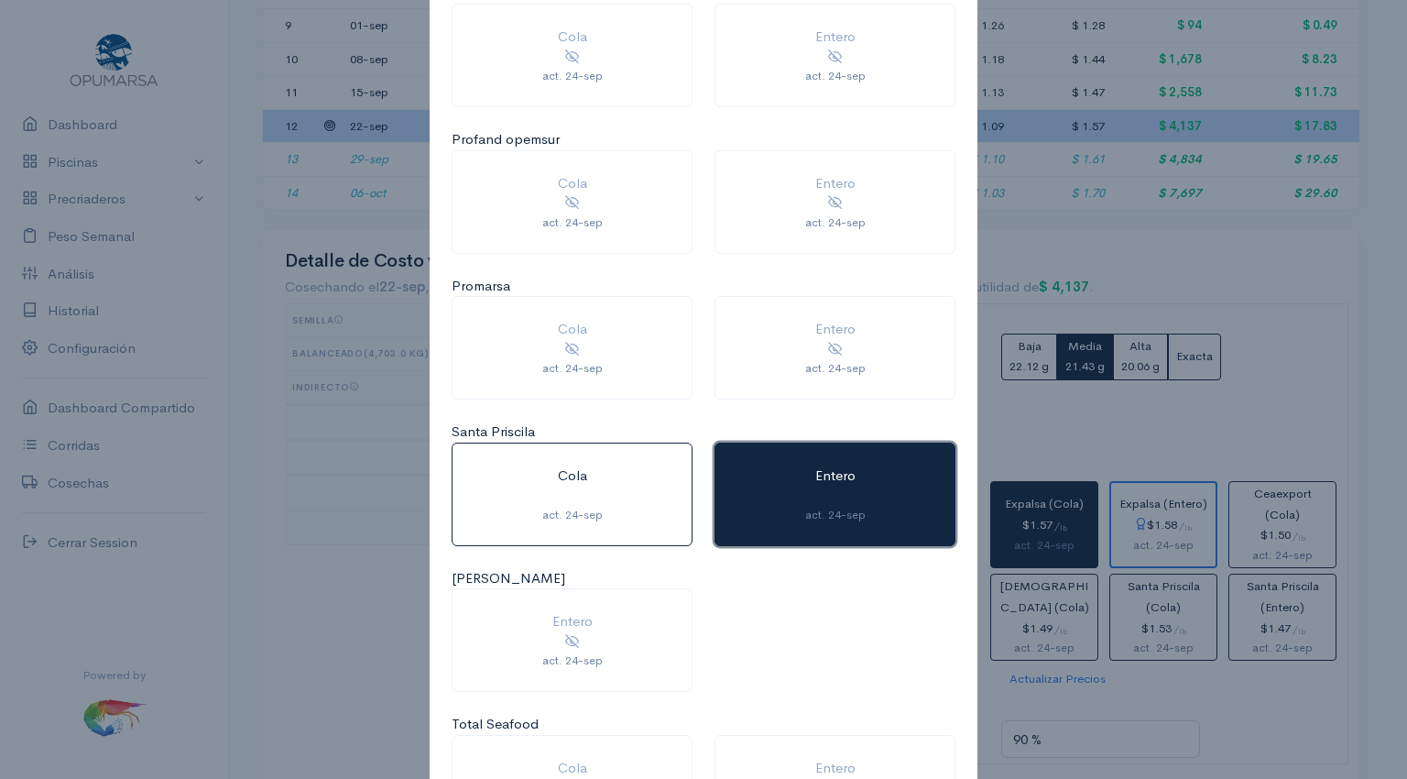
click at [858, 507] on div "act. 24-sep" at bounding box center [835, 515] width 195 height 16
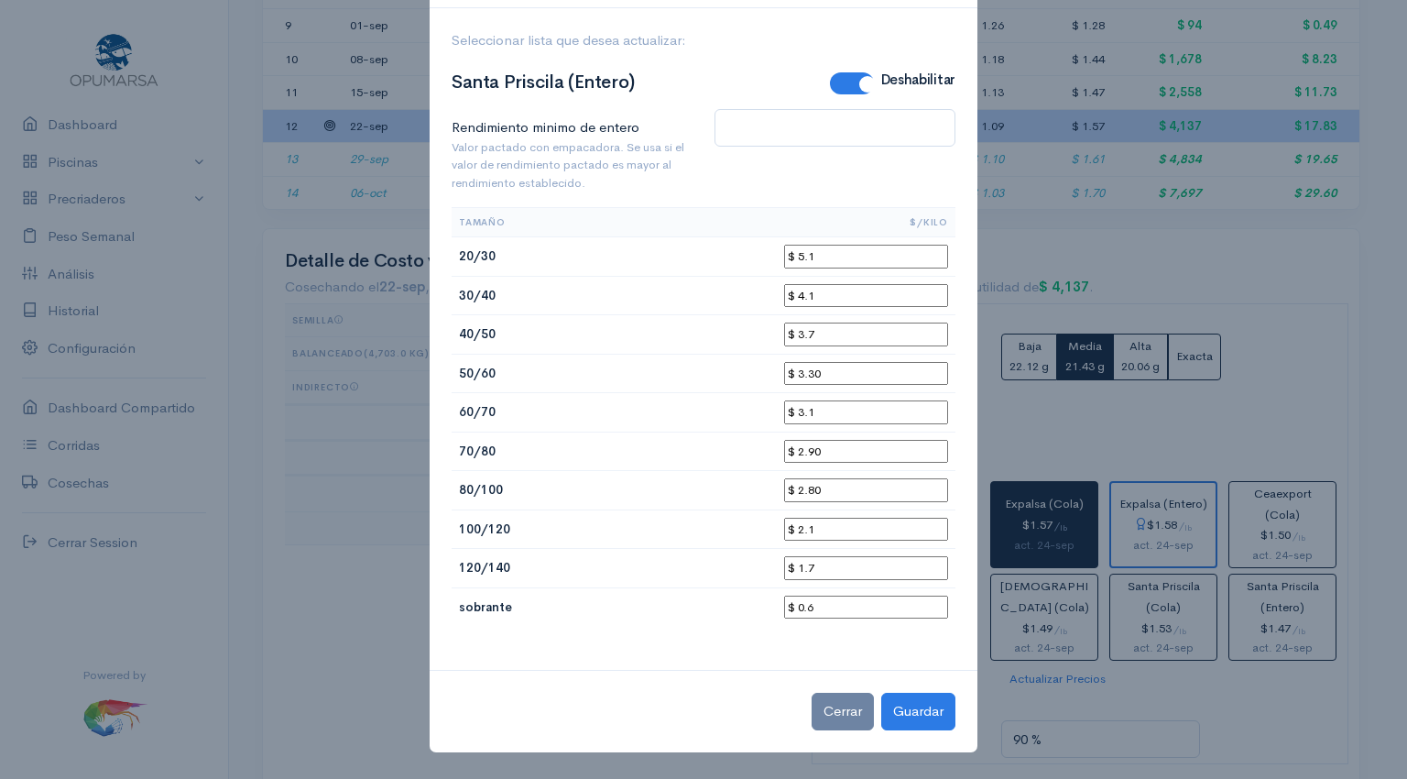
scroll to position [59, 0]
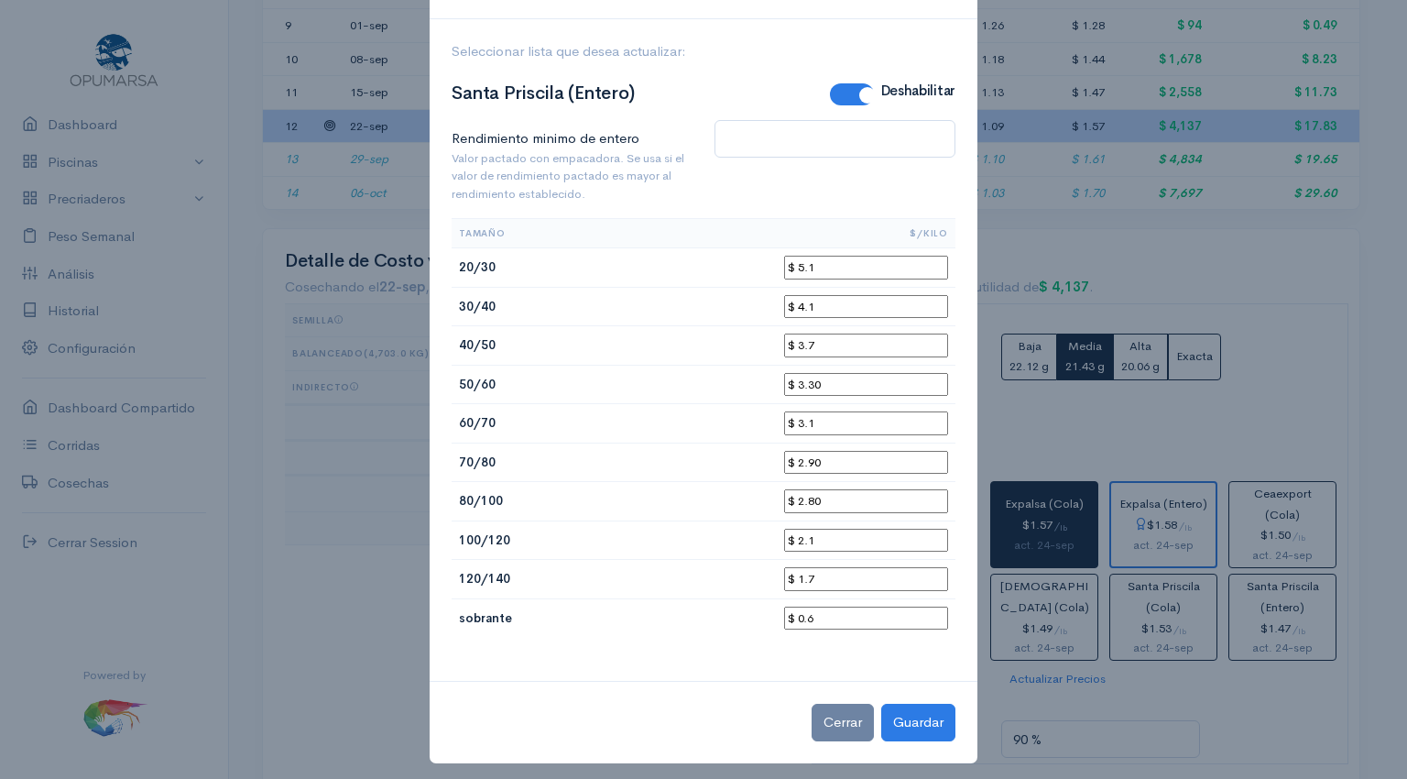
click at [896, 276] on input "$ 5.1" at bounding box center [866, 268] width 164 height 24
type input "$ 5.15"
click at [920, 710] on button "Guardar" at bounding box center [918, 723] width 74 height 38
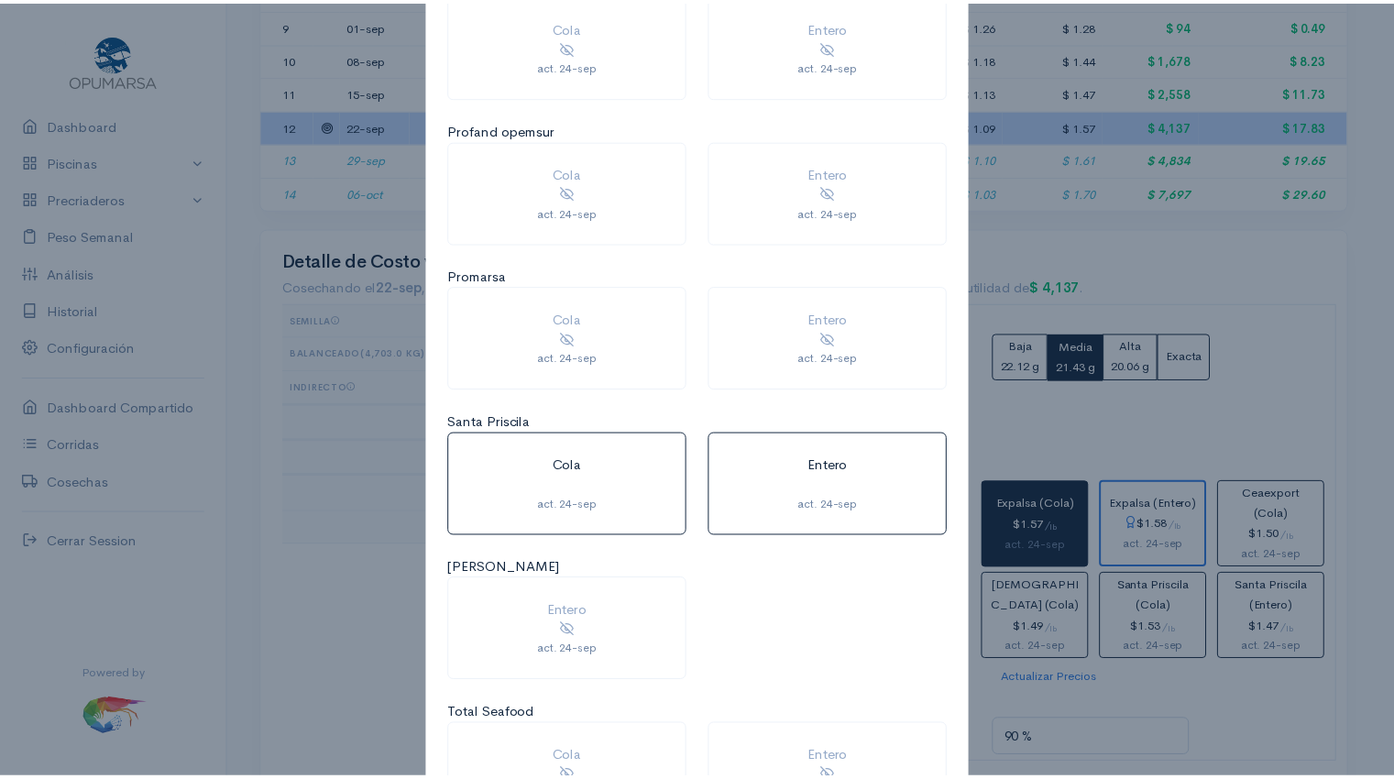
scroll to position [1680, 0]
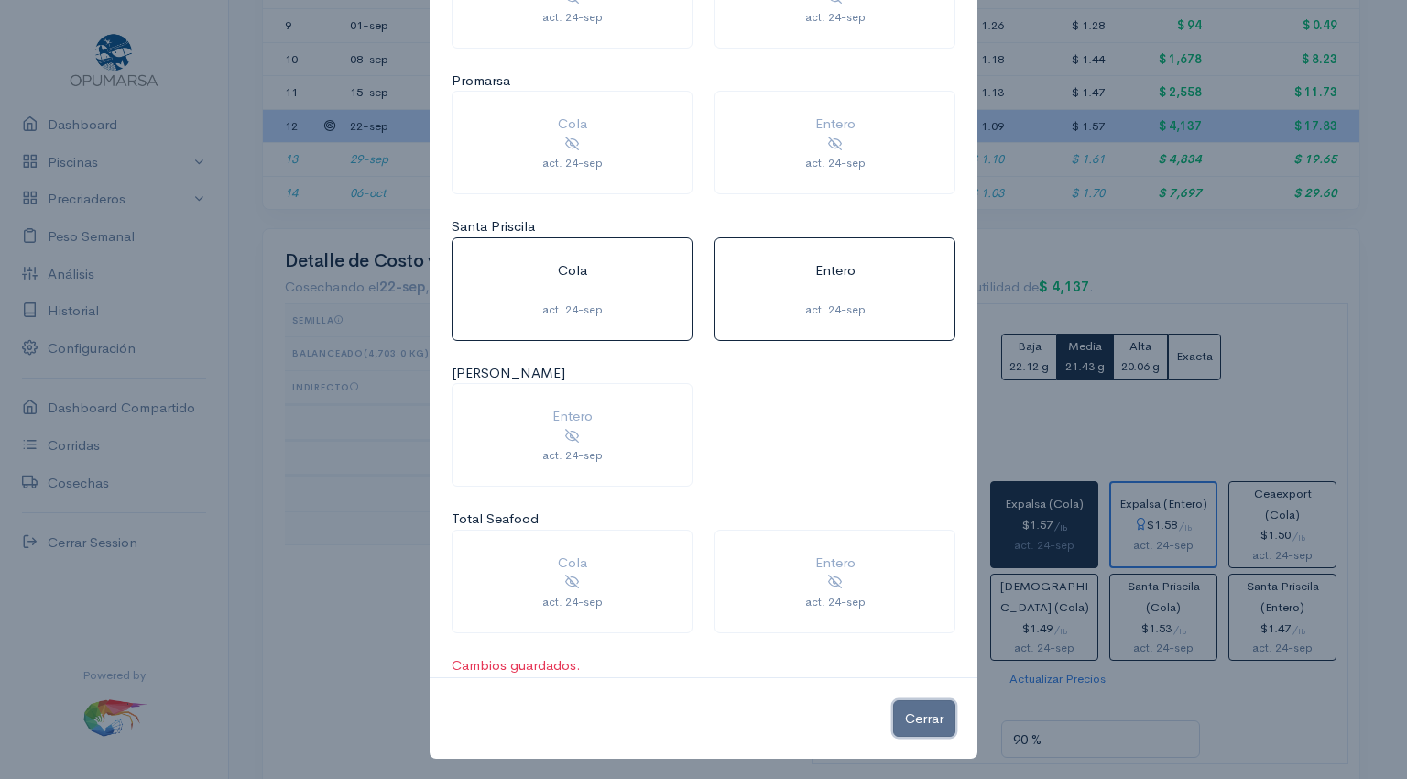
click at [916, 706] on button "Cerrar" at bounding box center [924, 719] width 62 height 38
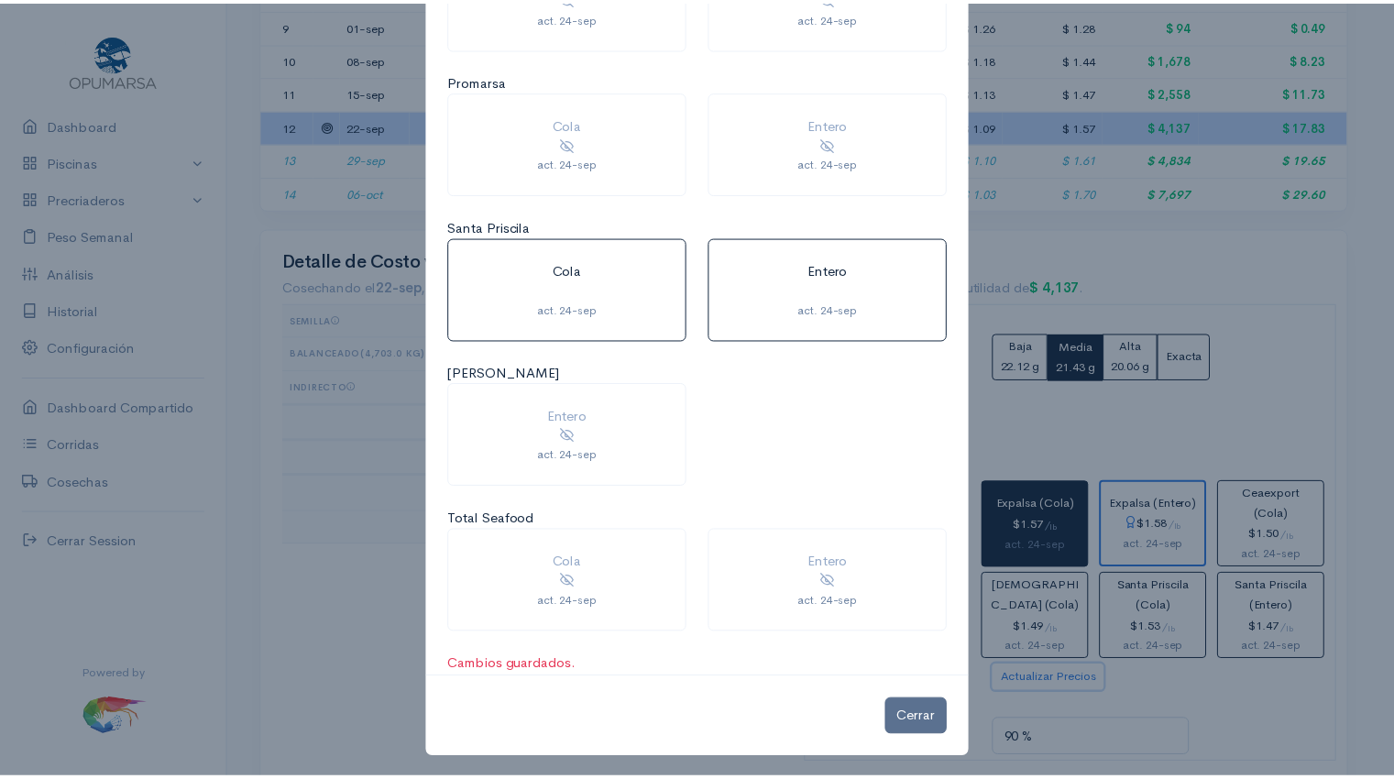
scroll to position [916135, 915174]
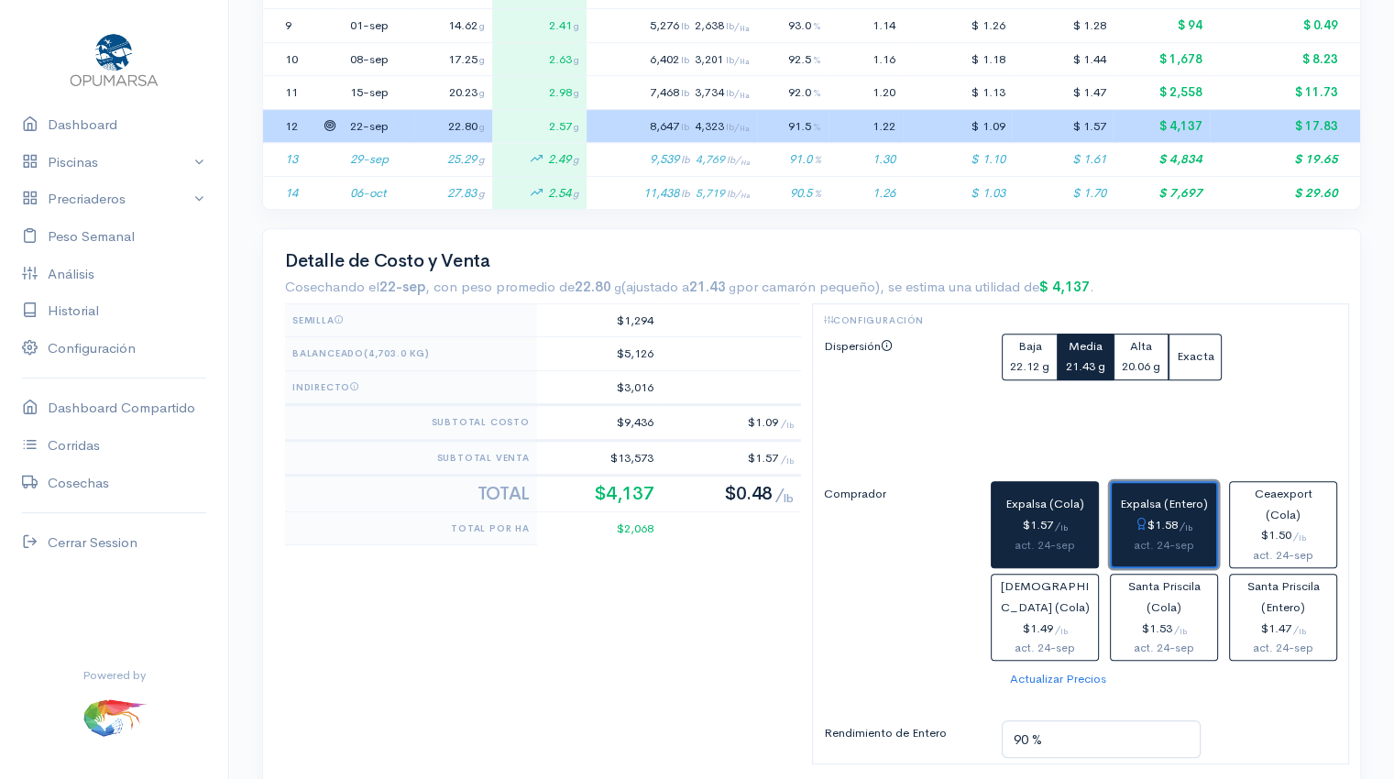
click at [1147, 515] on div "$1.58 / lb" at bounding box center [1164, 525] width 90 height 21
click at [1074, 516] on div "$1.57 / lb" at bounding box center [1045, 525] width 92 height 21
click at [1149, 520] on div "$1.58 / lb" at bounding box center [1164, 525] width 90 height 21
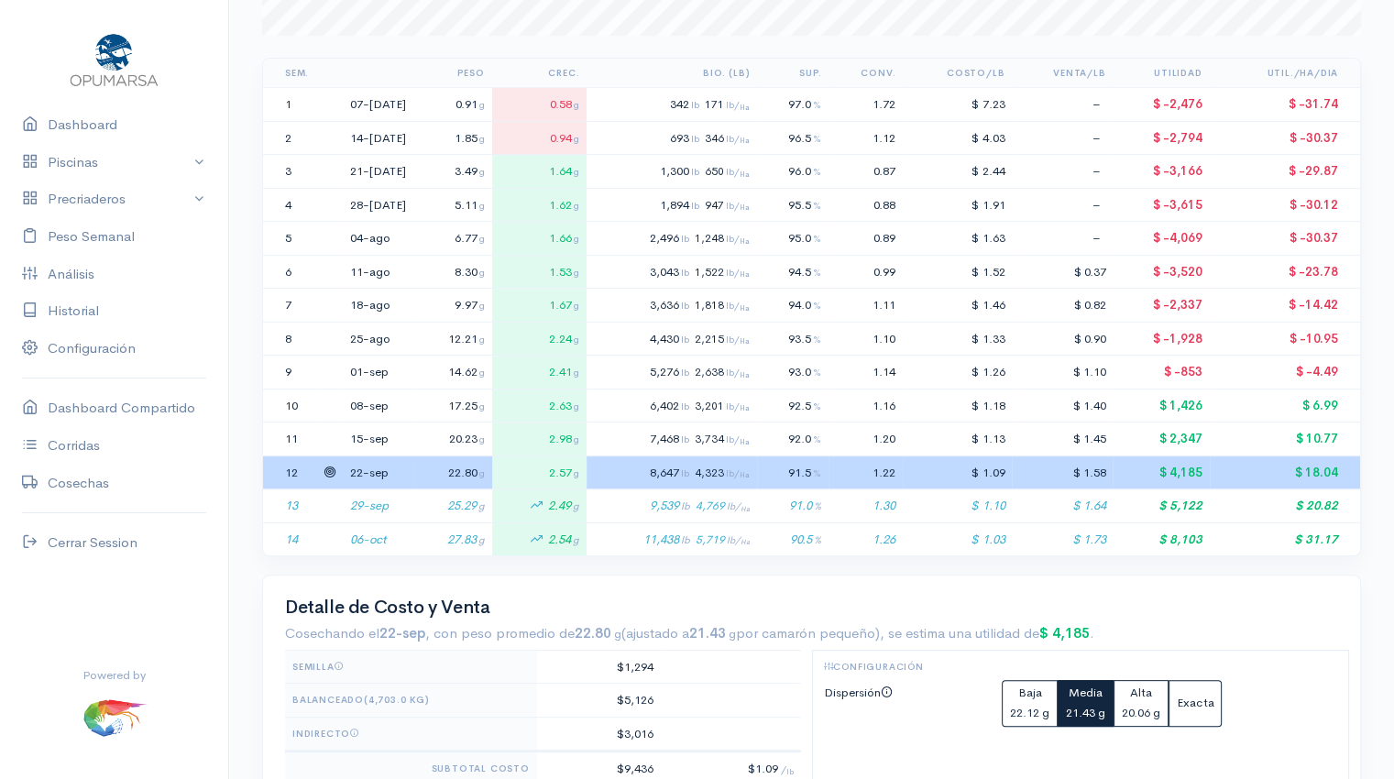
scroll to position [0, 0]
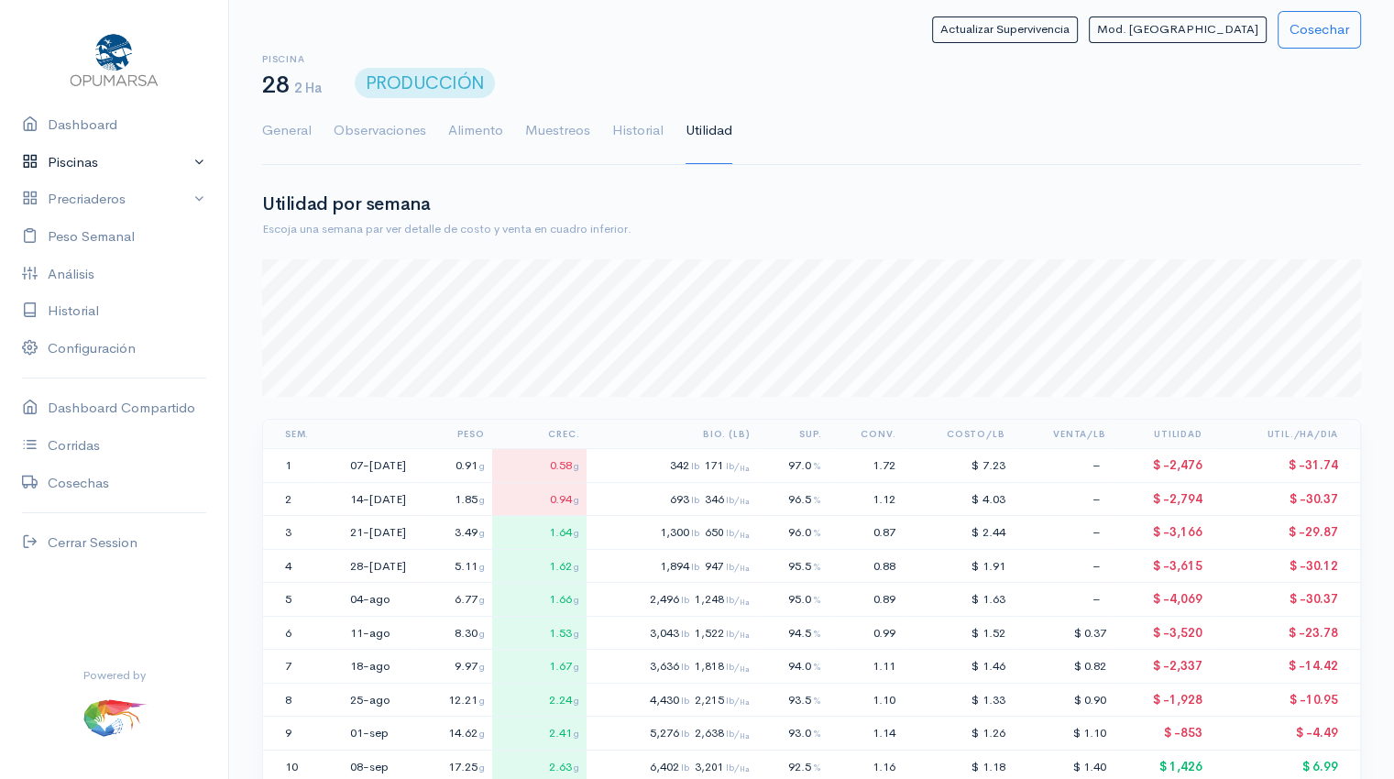
click at [104, 162] on link "Piscinas" at bounding box center [114, 163] width 228 height 38
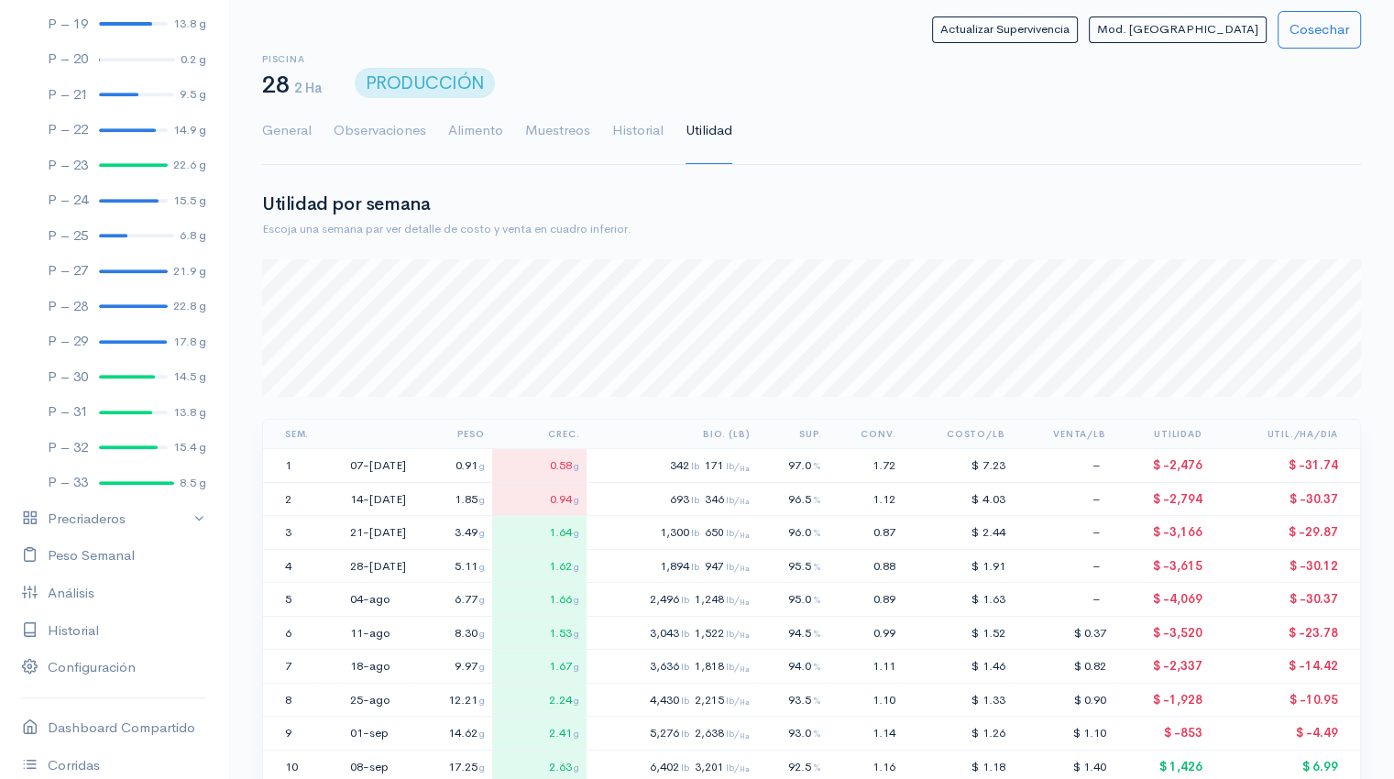
scroll to position [843, 0]
click at [118, 268] on link "P – 27 21.9 g" at bounding box center [114, 273] width 228 height 36
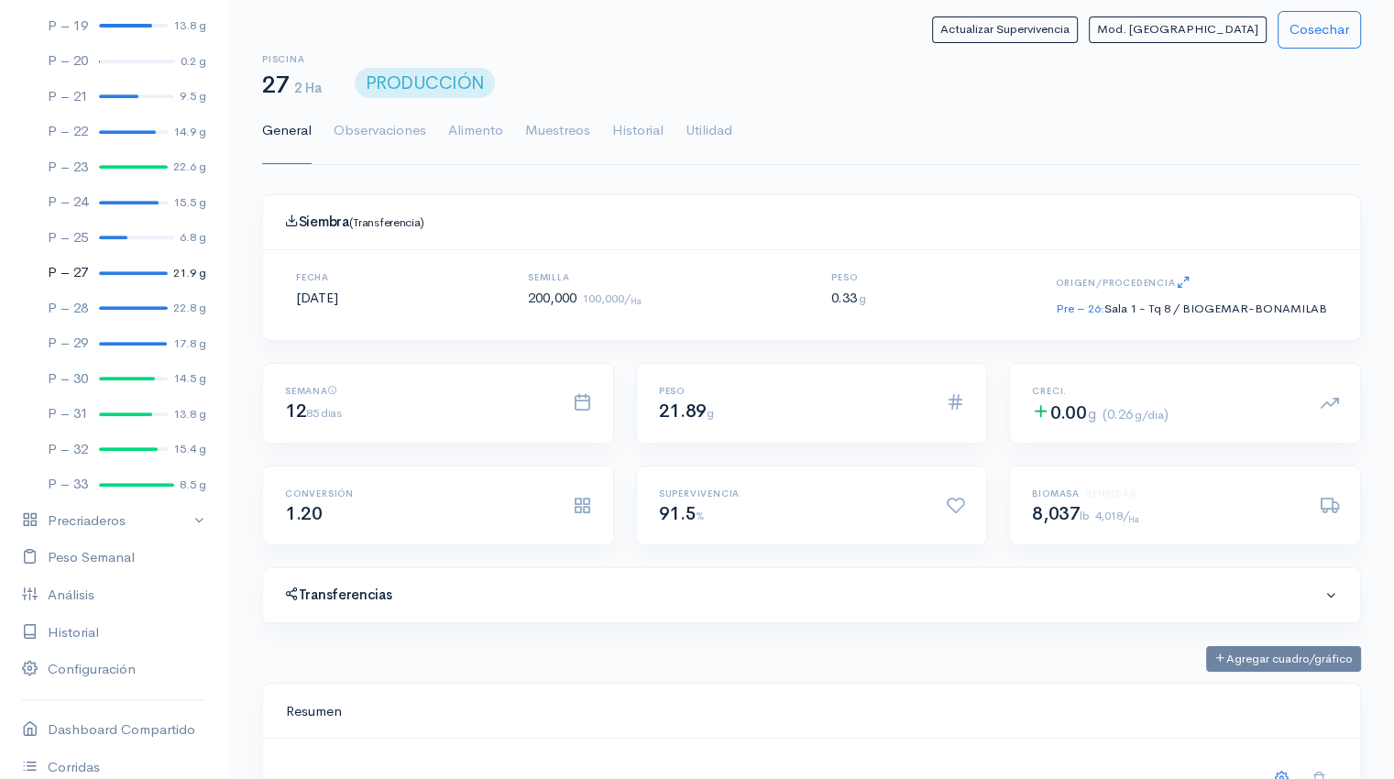
scroll to position [275, 1052]
click at [698, 133] on link "Utilidad" at bounding box center [708, 131] width 47 height 66
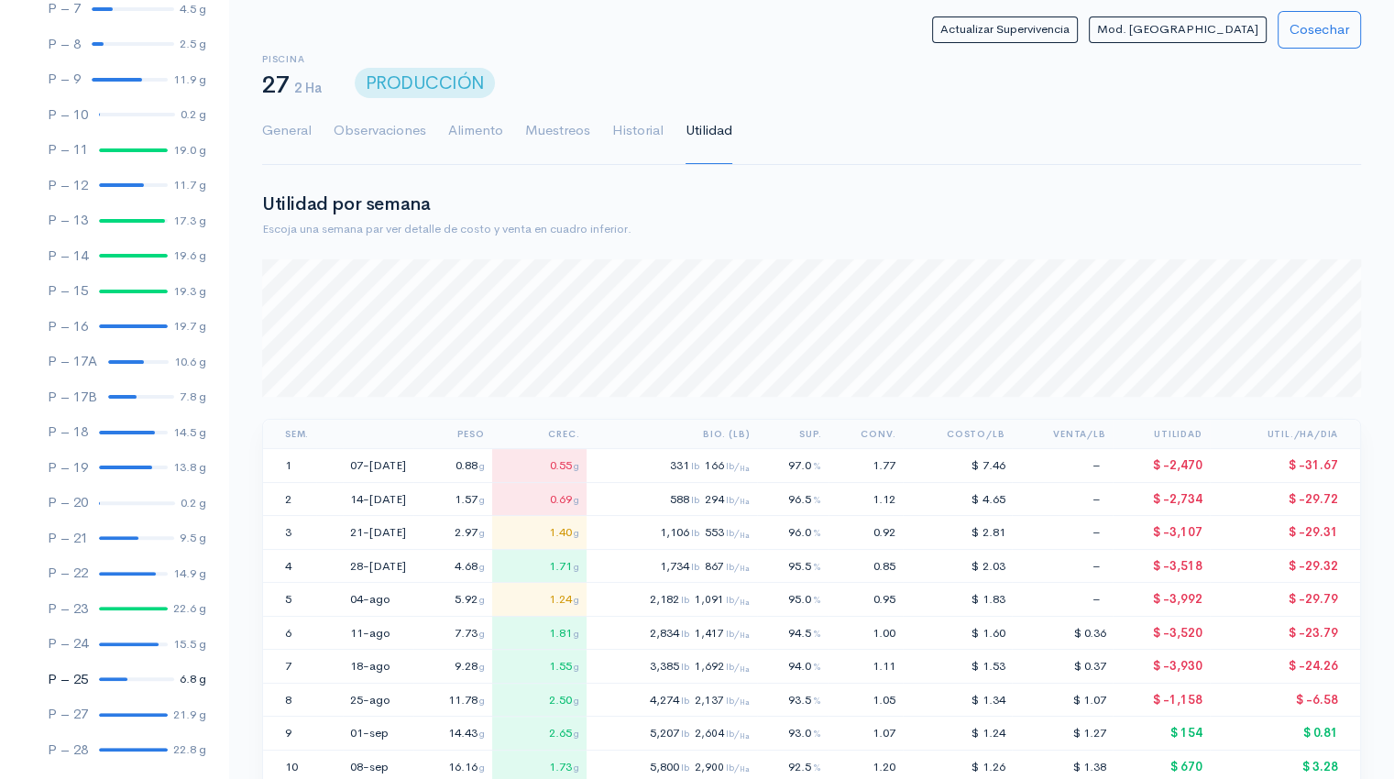
scroll to position [0, 0]
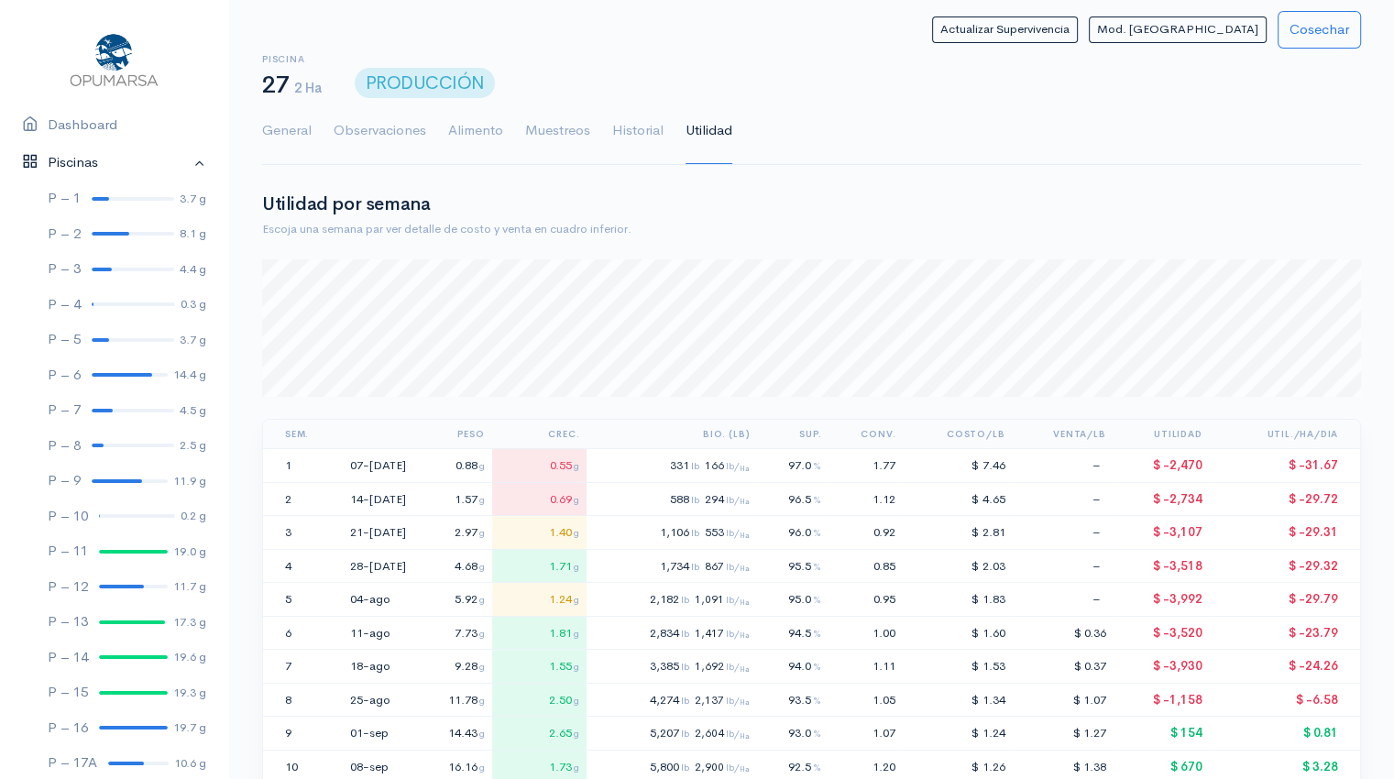
click at [95, 160] on link "Piscinas" at bounding box center [114, 163] width 228 height 38
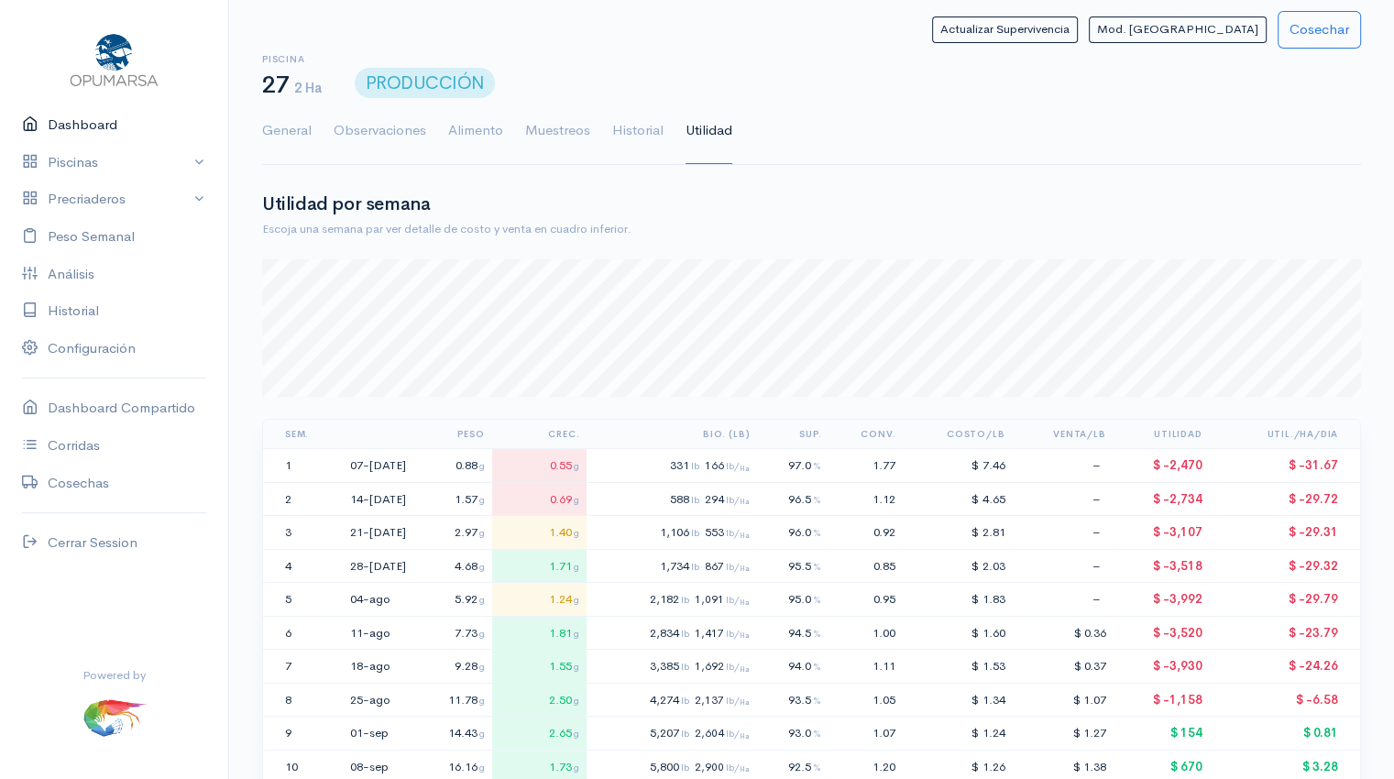
click at [106, 123] on link "Dashboard" at bounding box center [114, 125] width 228 height 38
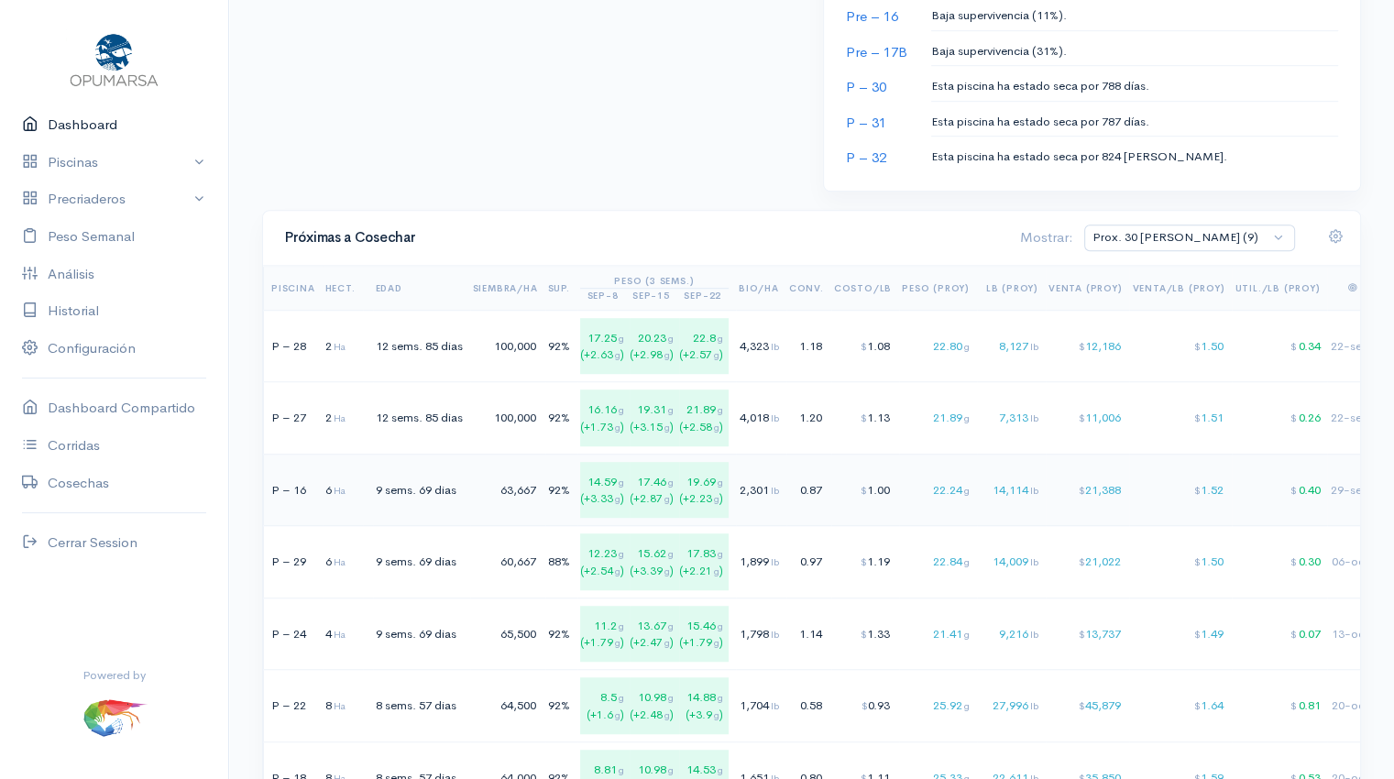
scroll to position [1147, 0]
click at [1278, 232] on select "Prox. 30 [PERSON_NAME] (9) Prox. 60 [PERSON_NAME] (17) Septiembre (3) Octubre (…" at bounding box center [1189, 237] width 211 height 27
select select "1: Object"
click at [1161, 224] on select "Prox. 30 [PERSON_NAME] (9) Prox. 60 [PERSON_NAME] (17) Septiembre (3) Octubre (…" at bounding box center [1189, 237] width 211 height 27
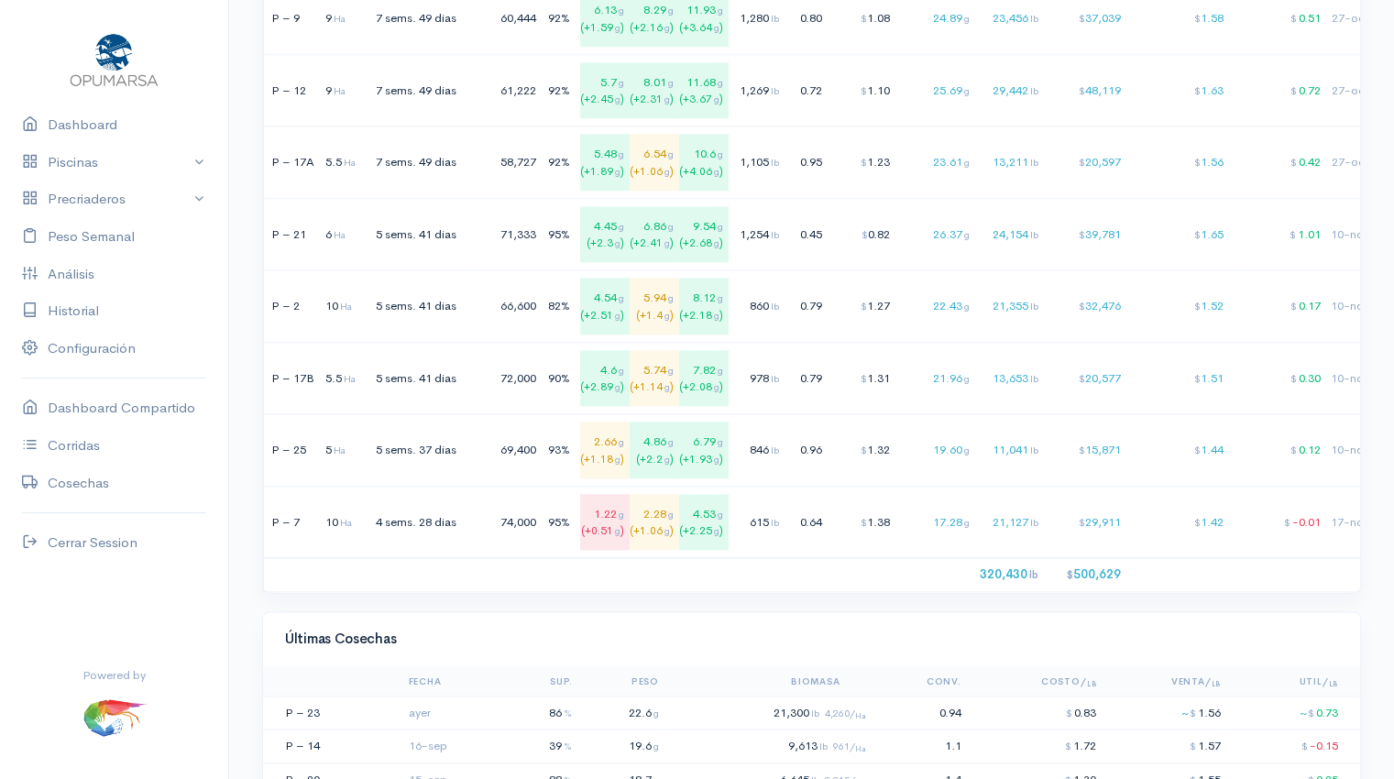
scroll to position [2121, 0]
click at [825, 525] on td "0.64" at bounding box center [808, 523] width 45 height 72
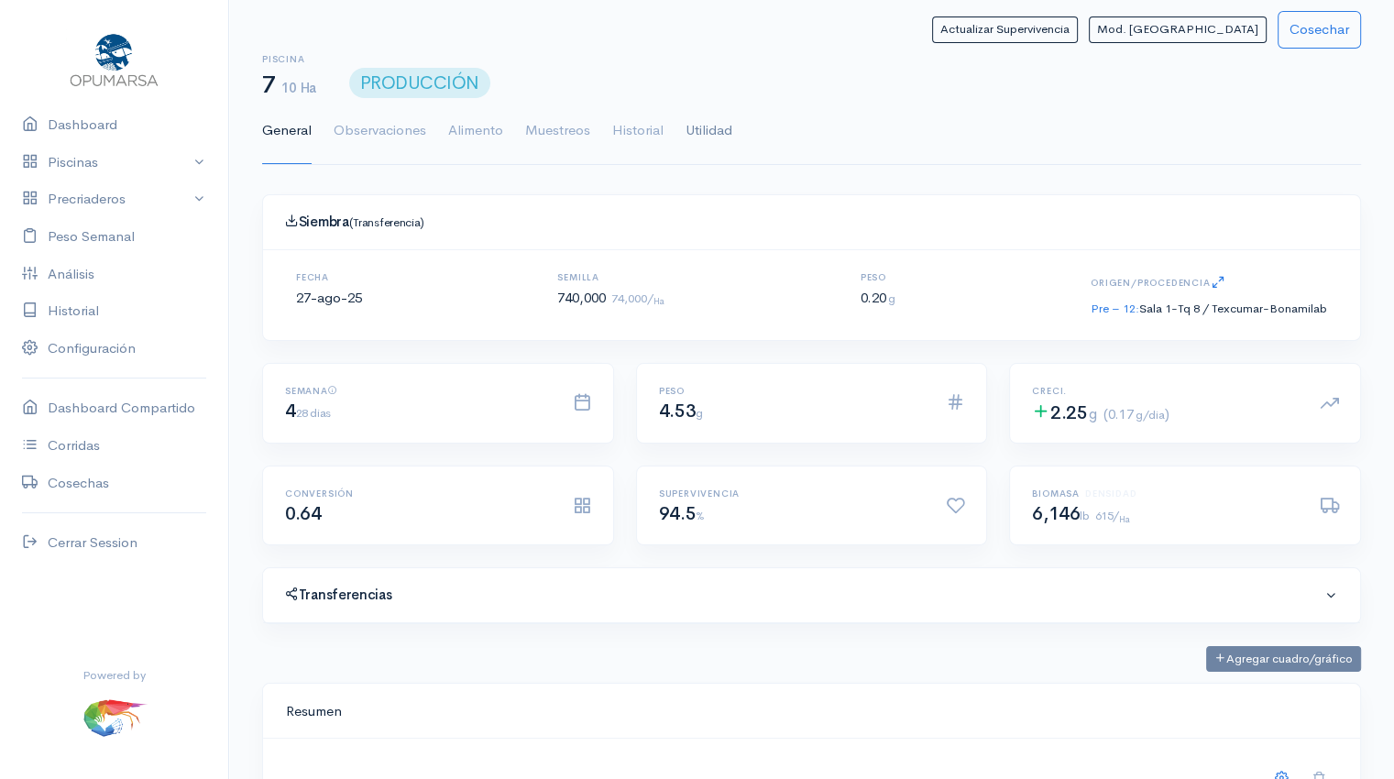
click at [705, 130] on link "Utilidad" at bounding box center [708, 131] width 47 height 66
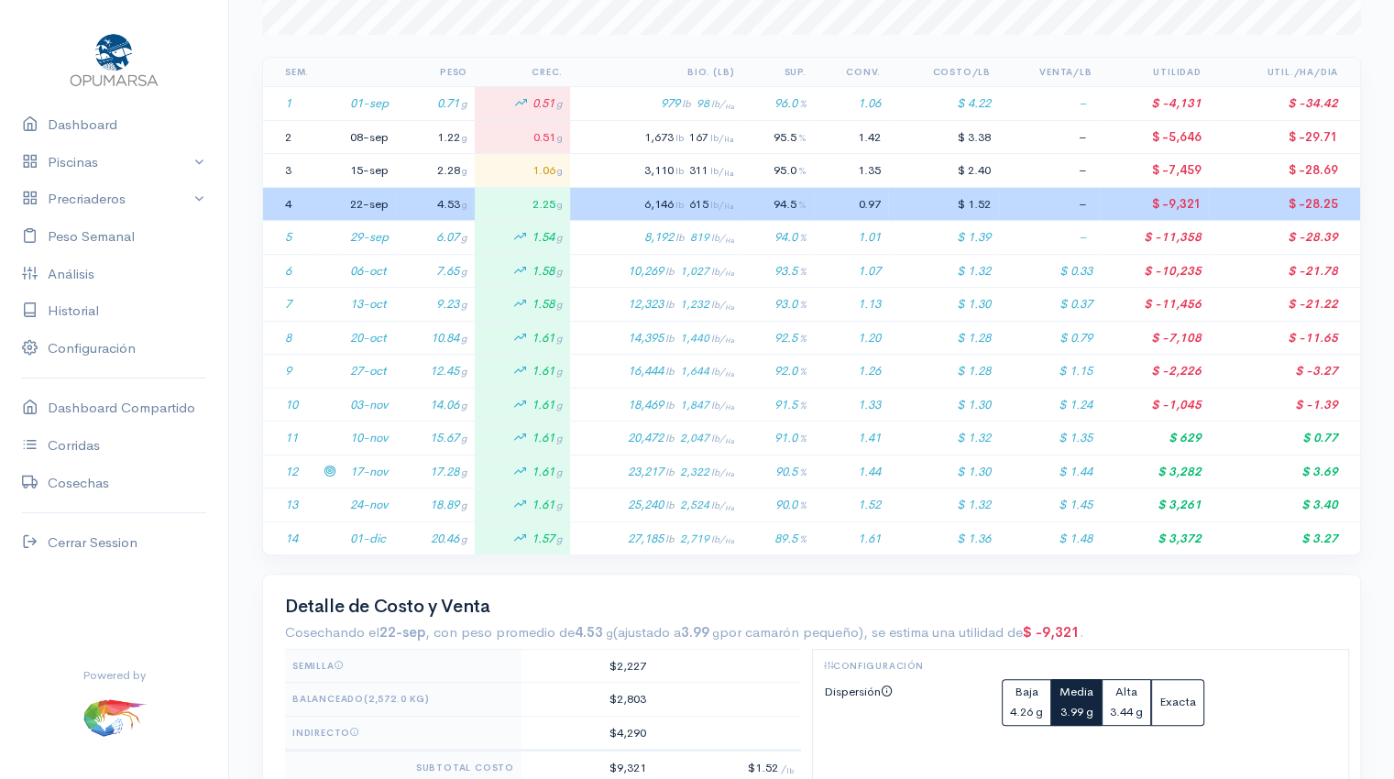
scroll to position [370, 0]
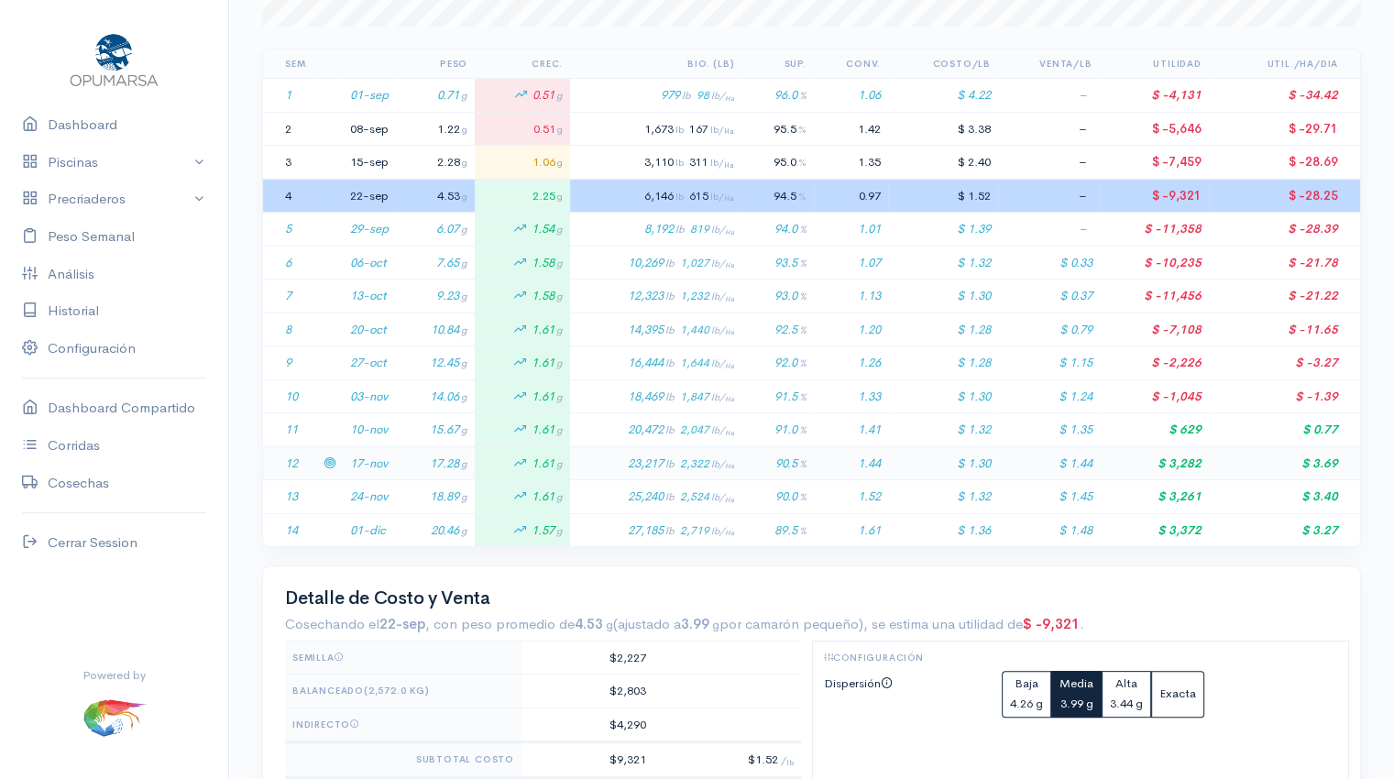
click at [423, 463] on td "17.28 g" at bounding box center [435, 463] width 79 height 34
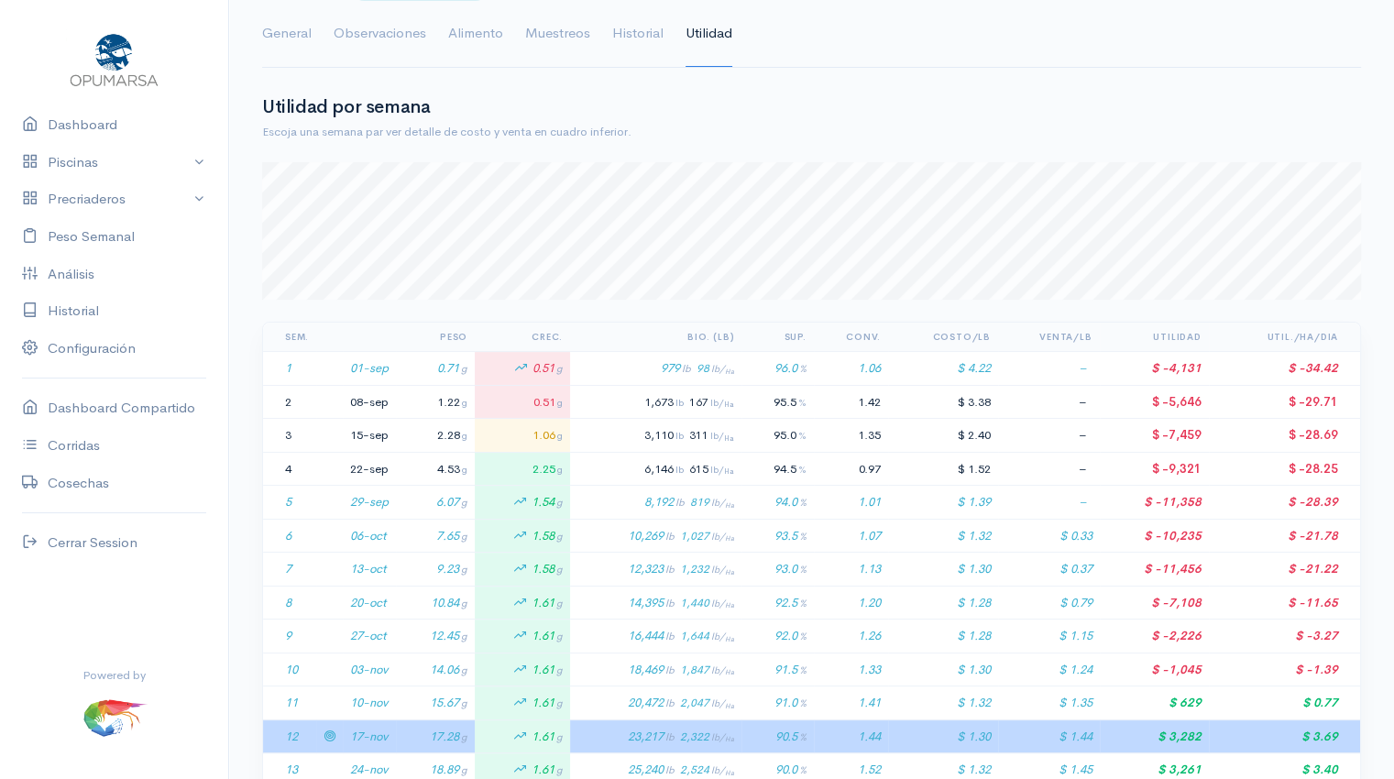
scroll to position [0, 0]
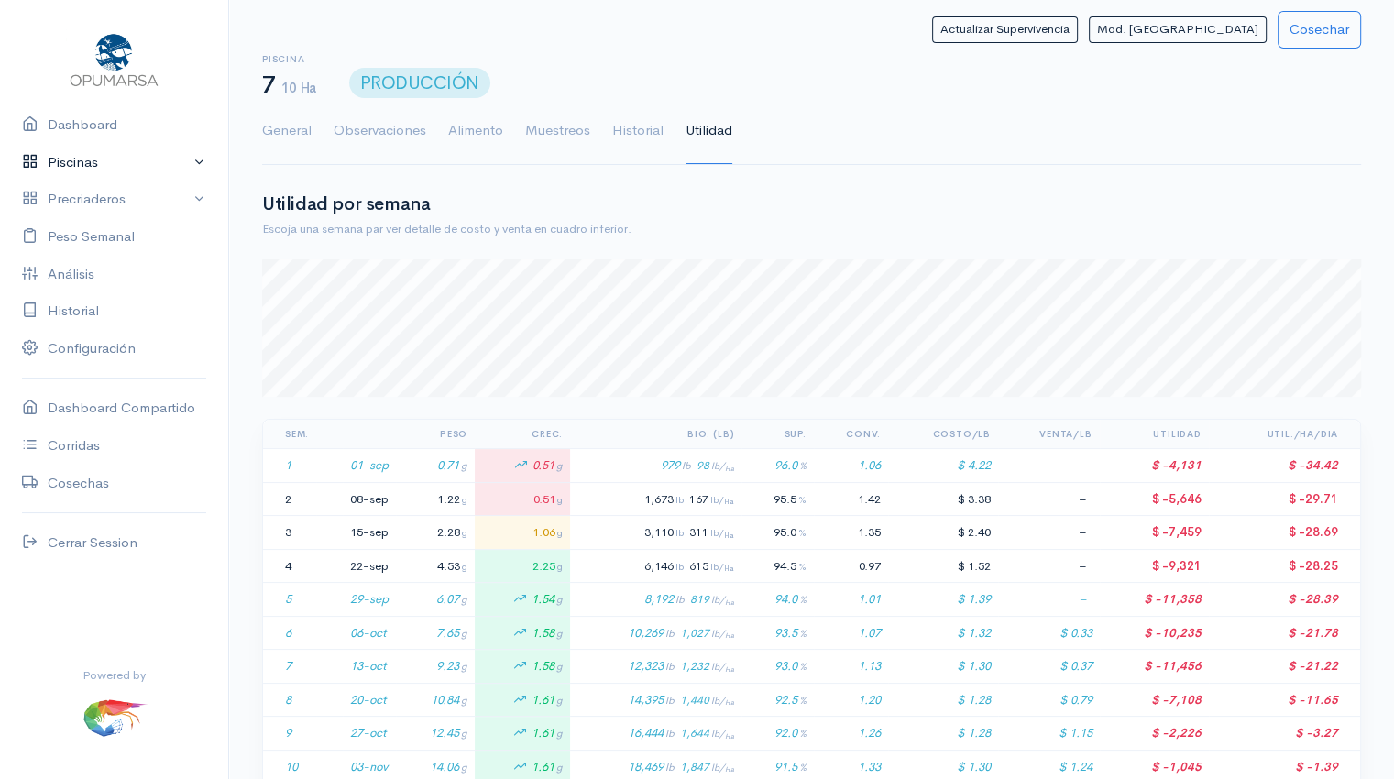
click at [113, 162] on link "Piscinas" at bounding box center [114, 163] width 228 height 38
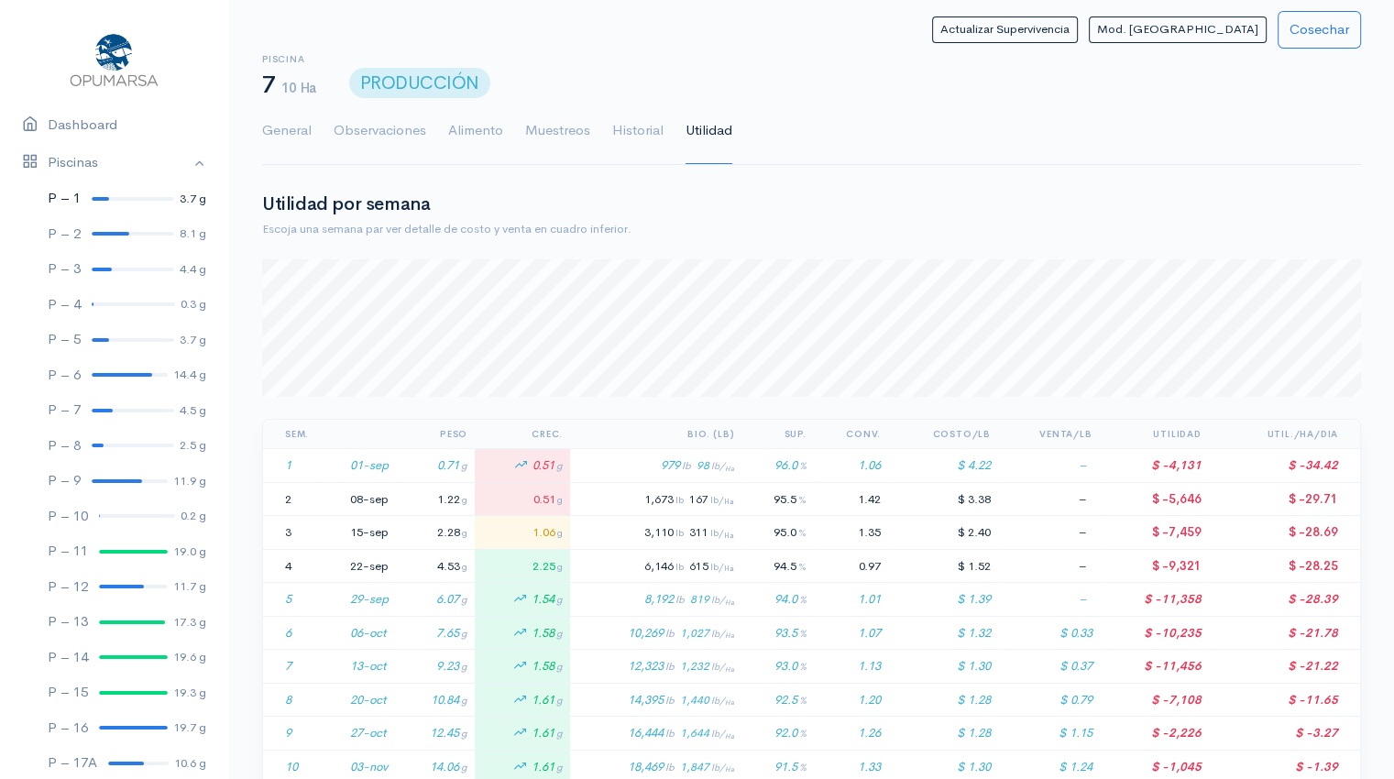
click at [94, 197] on div at bounding box center [100, 199] width 17 height 4
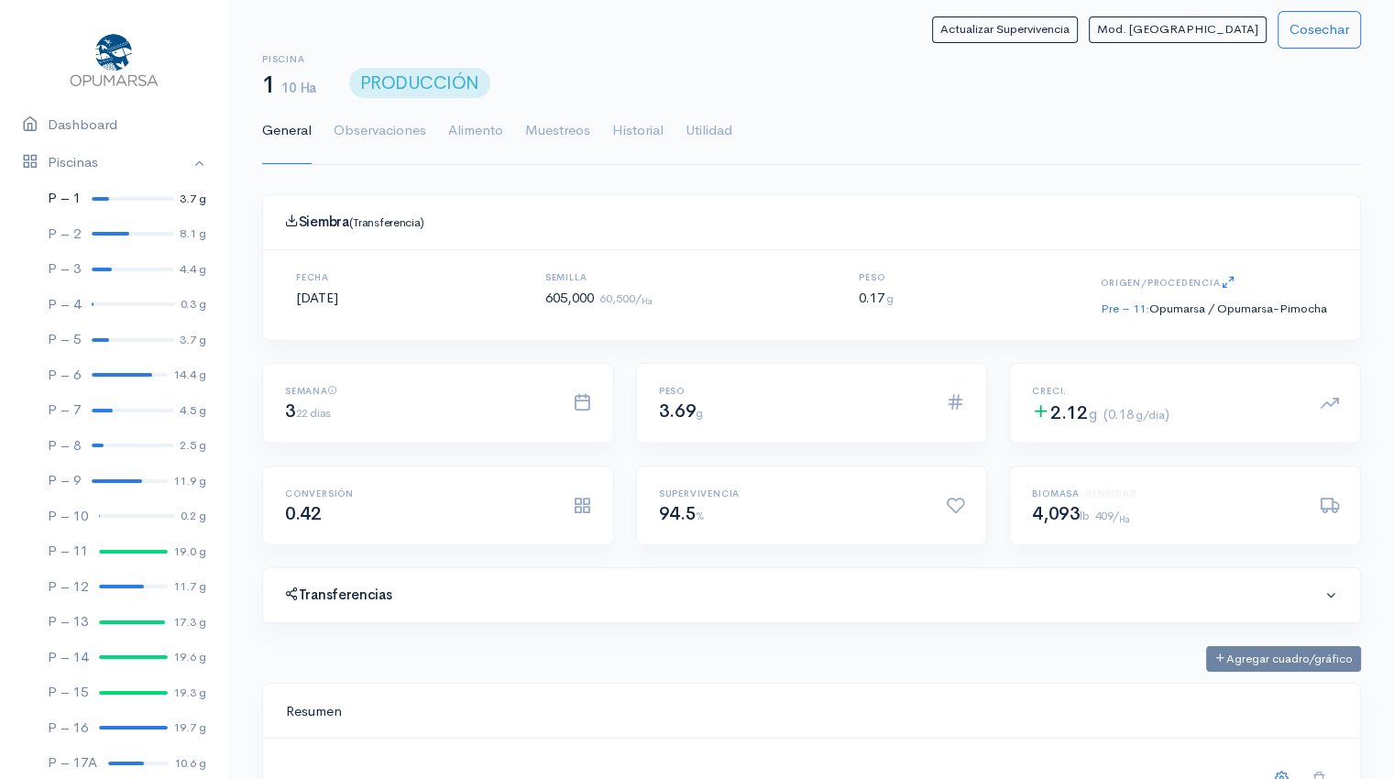
scroll to position [275, 1052]
click at [724, 135] on link "Utilidad" at bounding box center [708, 131] width 47 height 66
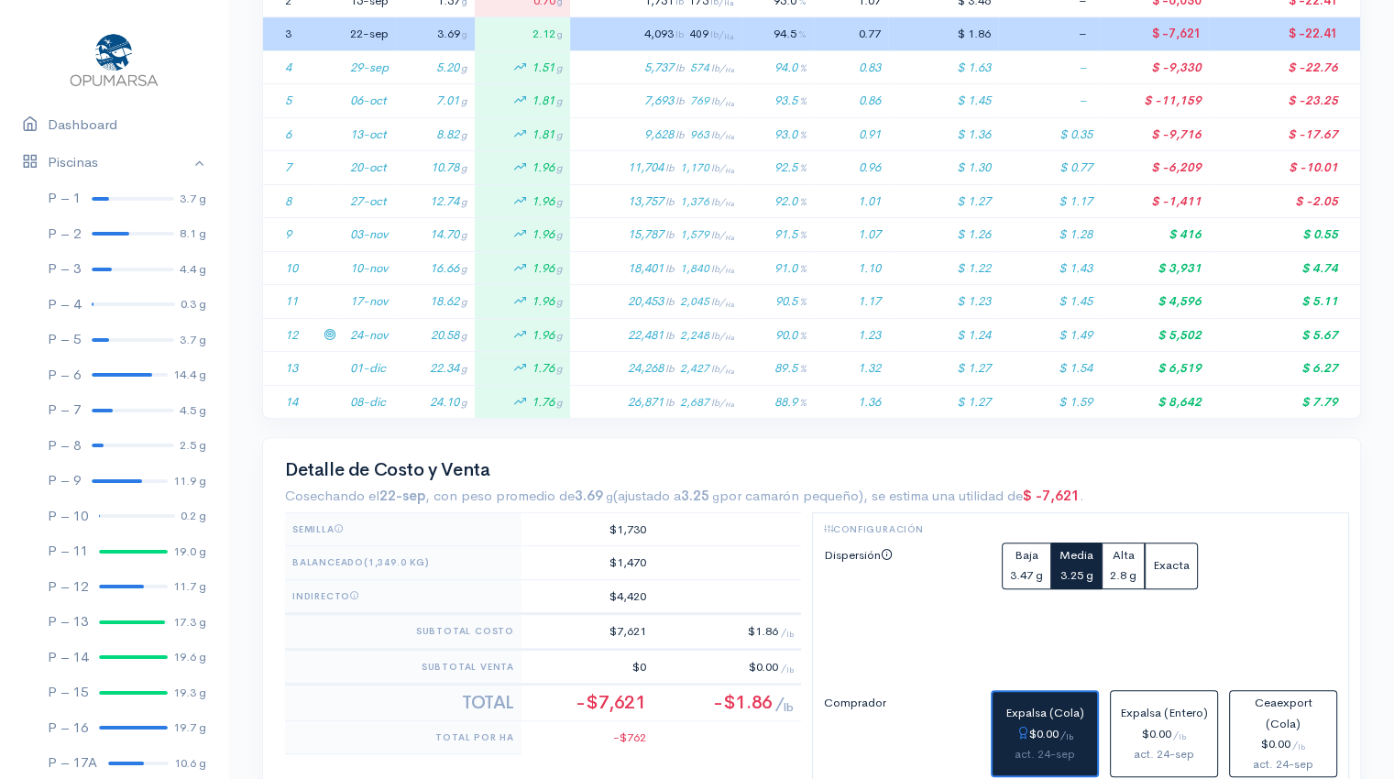
scroll to position [500, 0]
click at [410, 341] on td "20.58 g" at bounding box center [435, 333] width 79 height 34
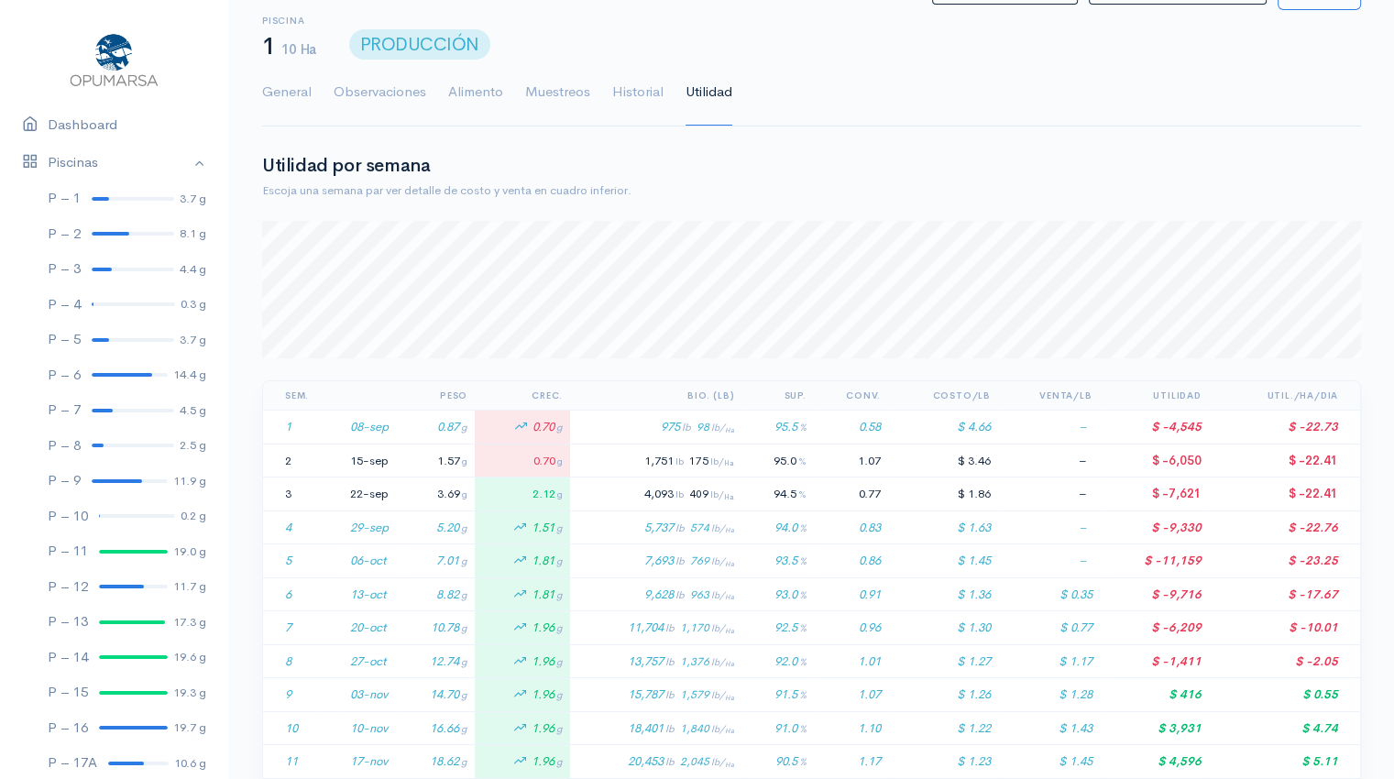
scroll to position [0, 0]
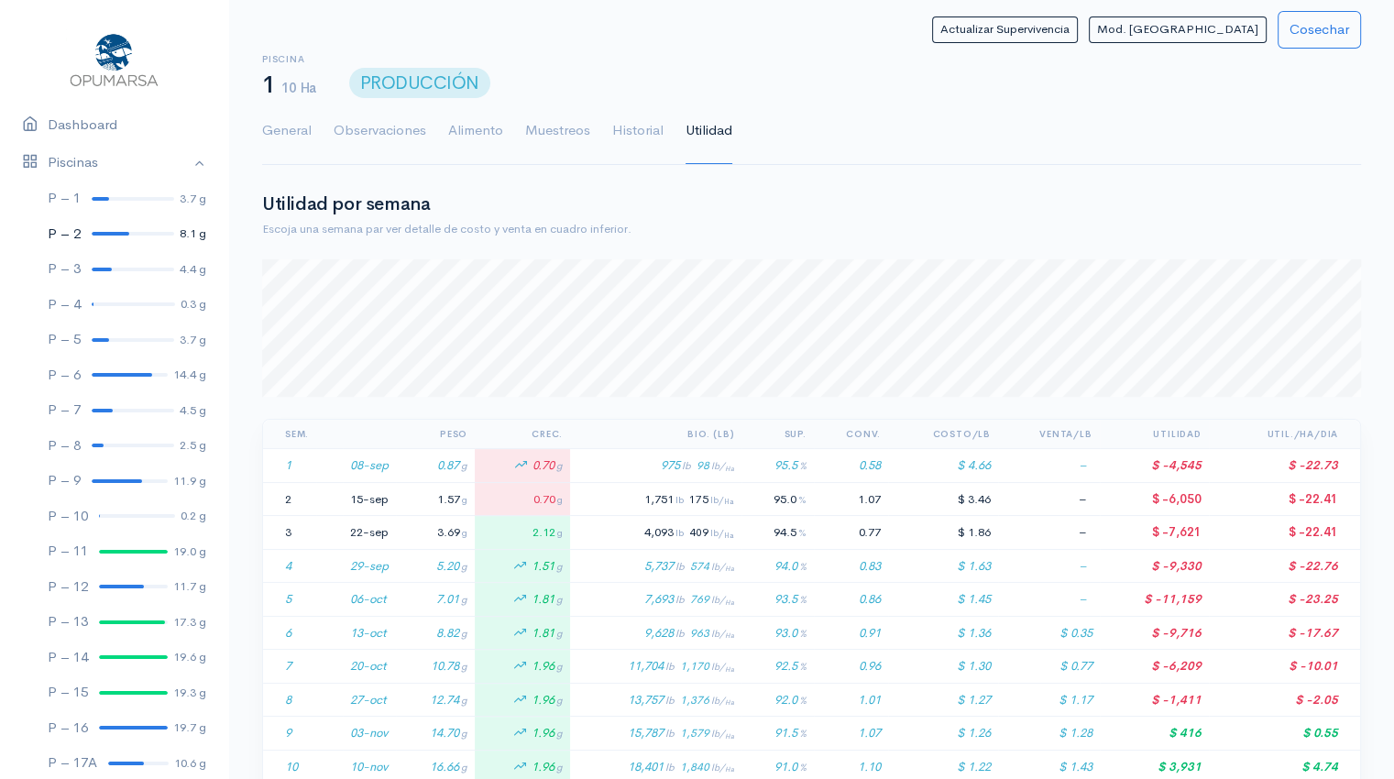
click at [105, 232] on div at bounding box center [111, 234] width 38 height 4
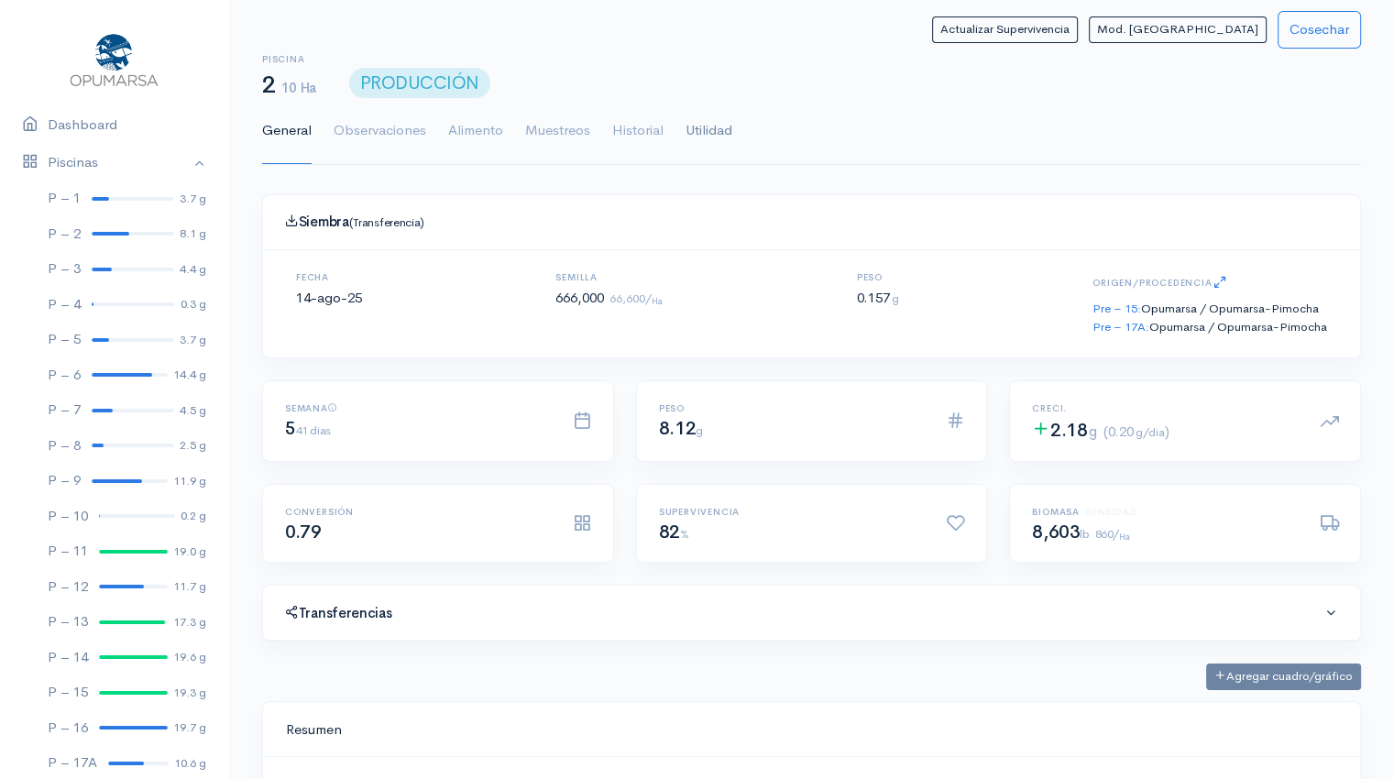
click at [706, 135] on link "Utilidad" at bounding box center [708, 131] width 47 height 66
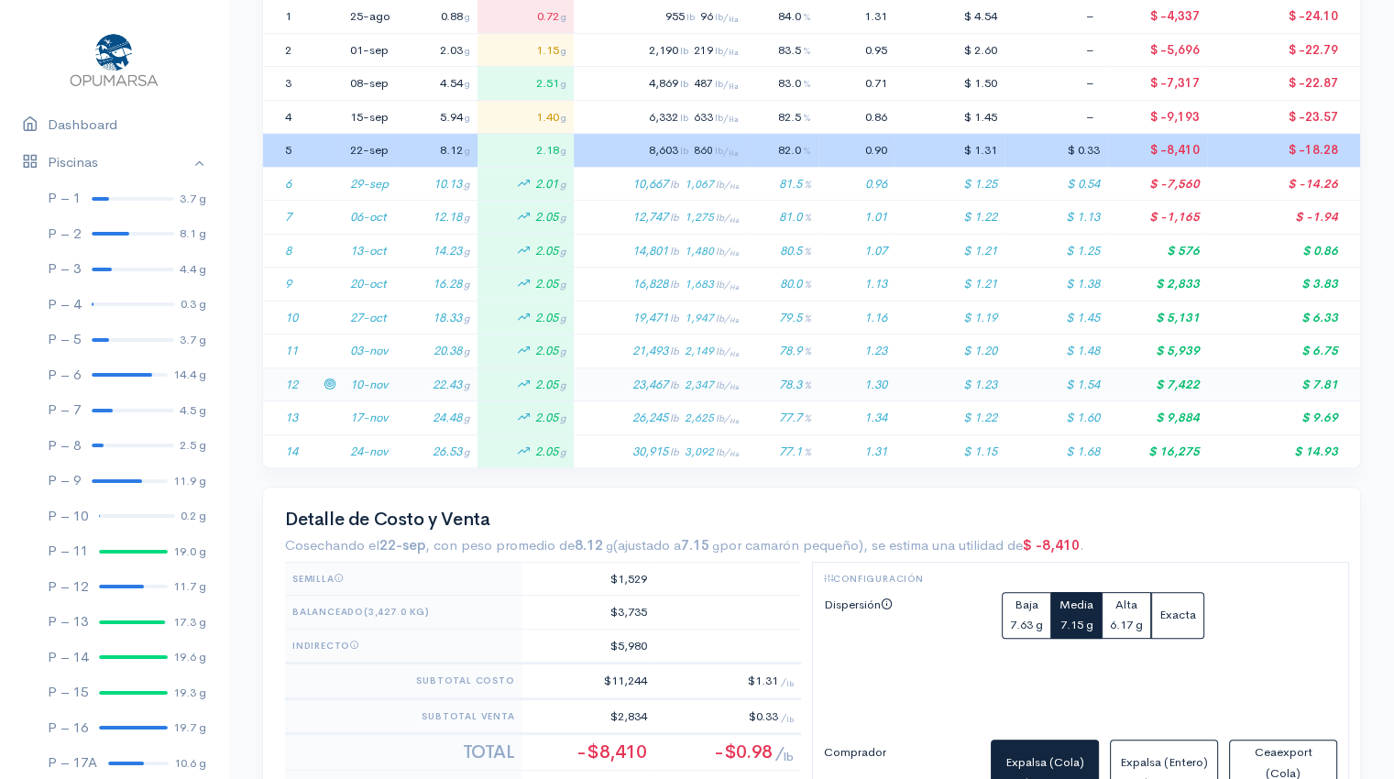
click at [410, 381] on td "22.43 g" at bounding box center [438, 384] width 80 height 34
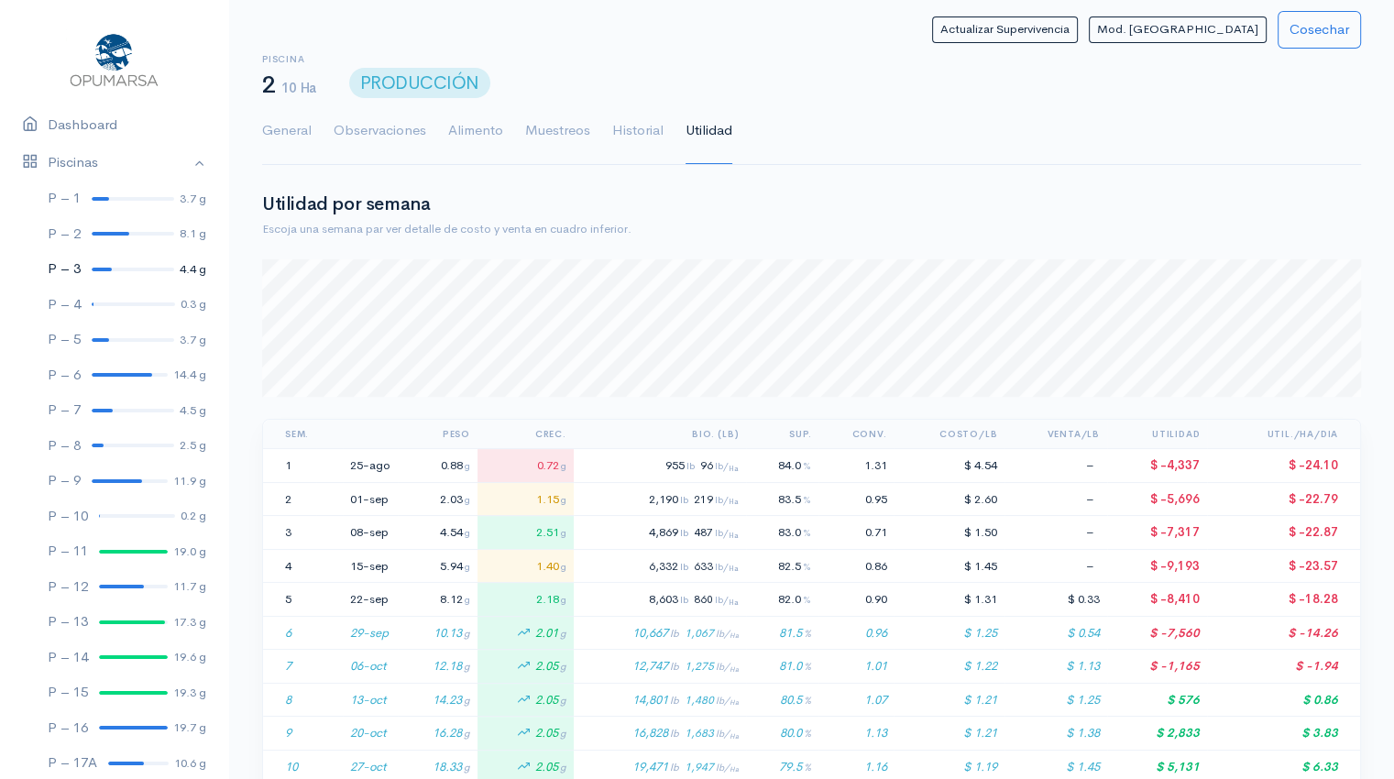
click at [101, 265] on link "P – 3 4.4 g" at bounding box center [114, 269] width 228 height 36
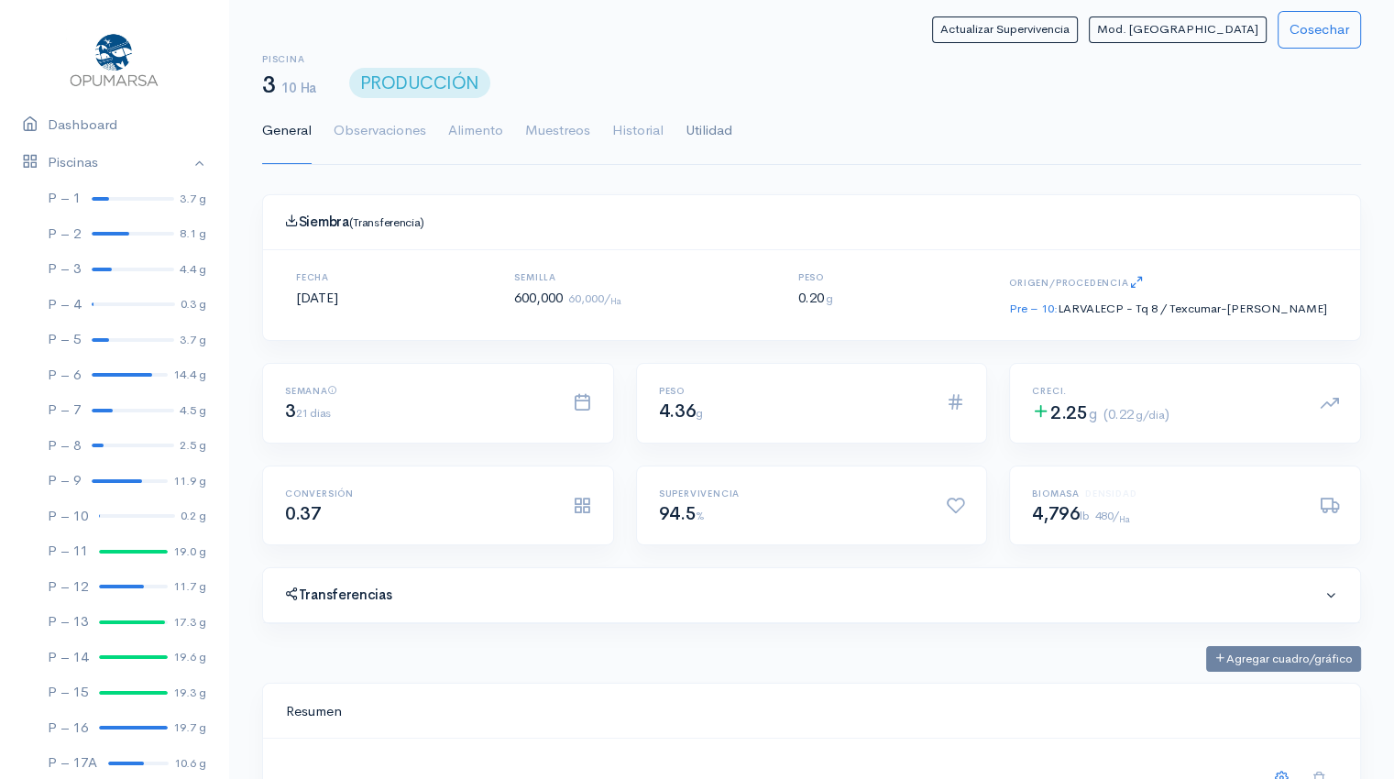
click at [715, 131] on link "Utilidad" at bounding box center [708, 131] width 47 height 66
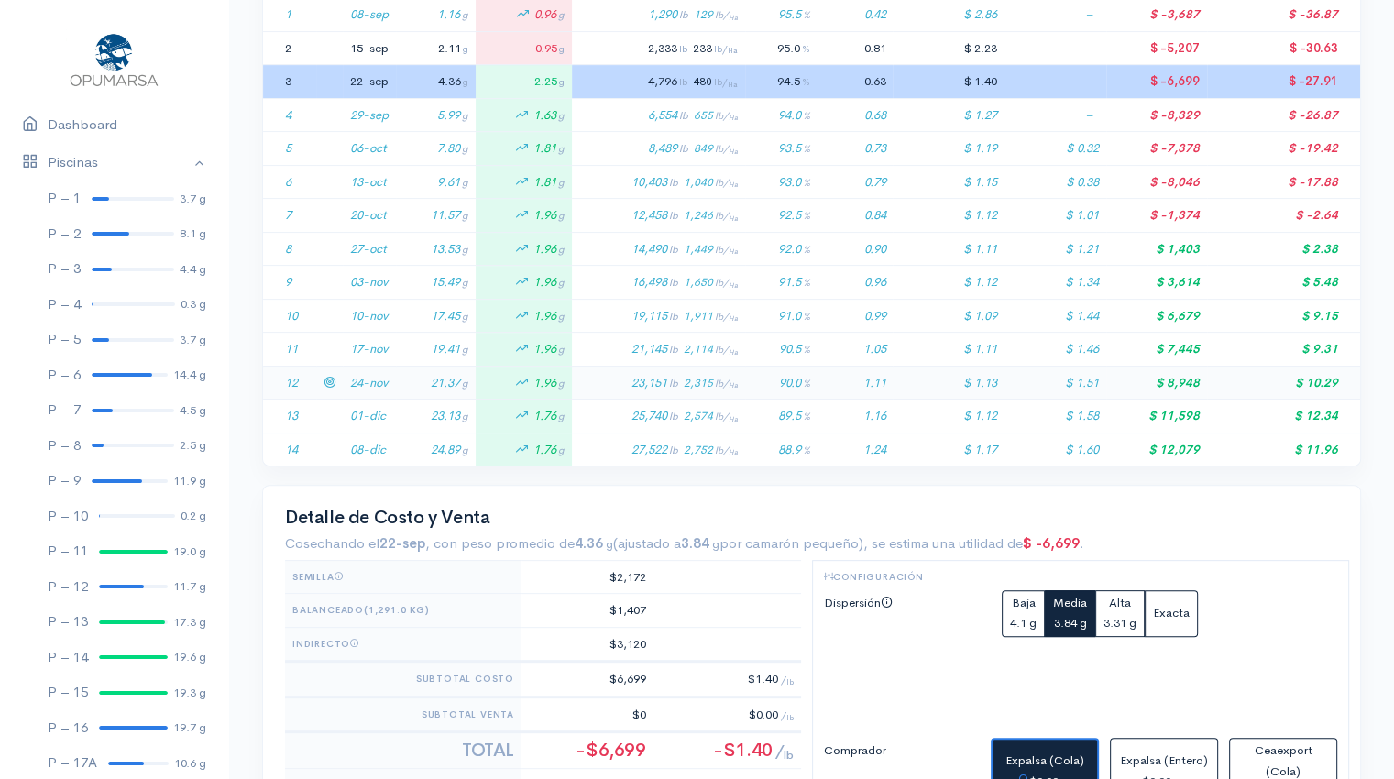
click at [378, 381] on td "24-nov" at bounding box center [369, 383] width 53 height 34
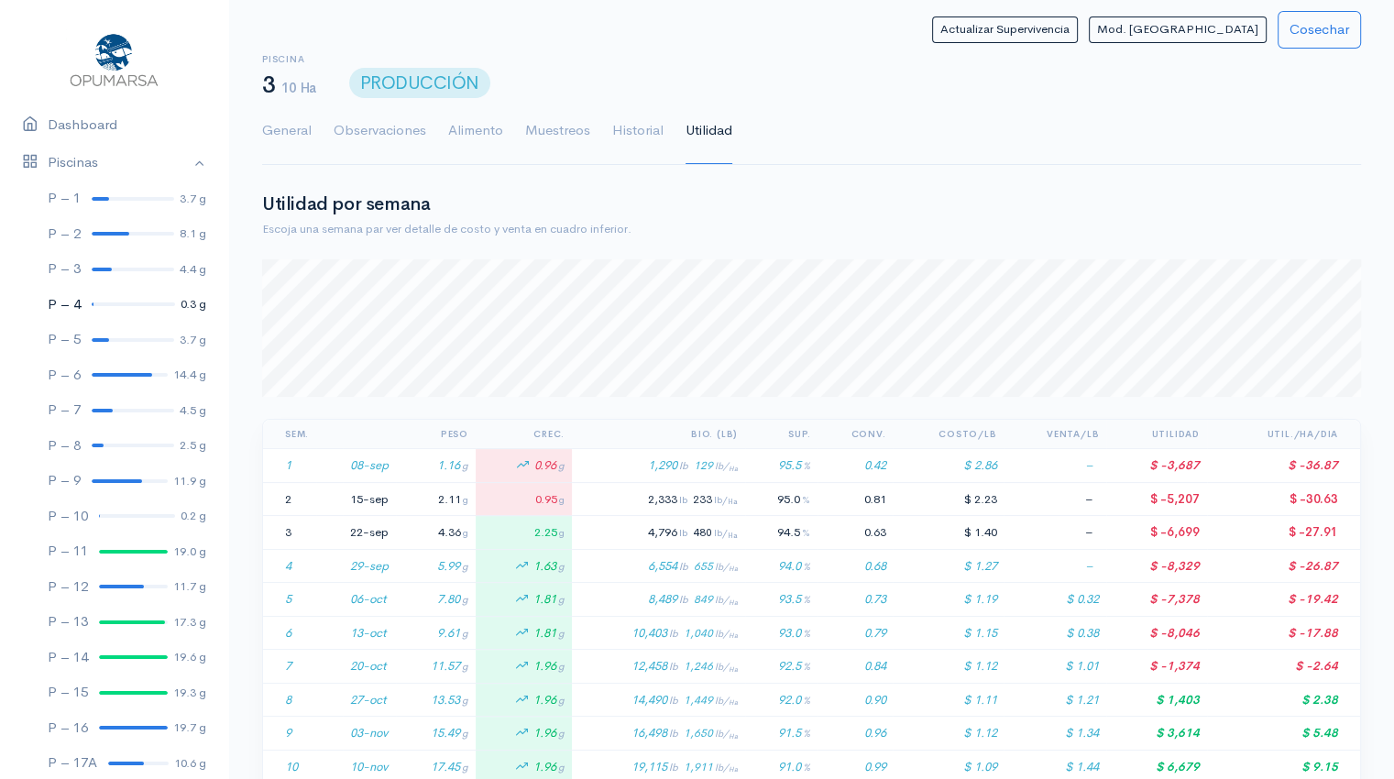
click at [99, 303] on div at bounding box center [133, 304] width 83 height 4
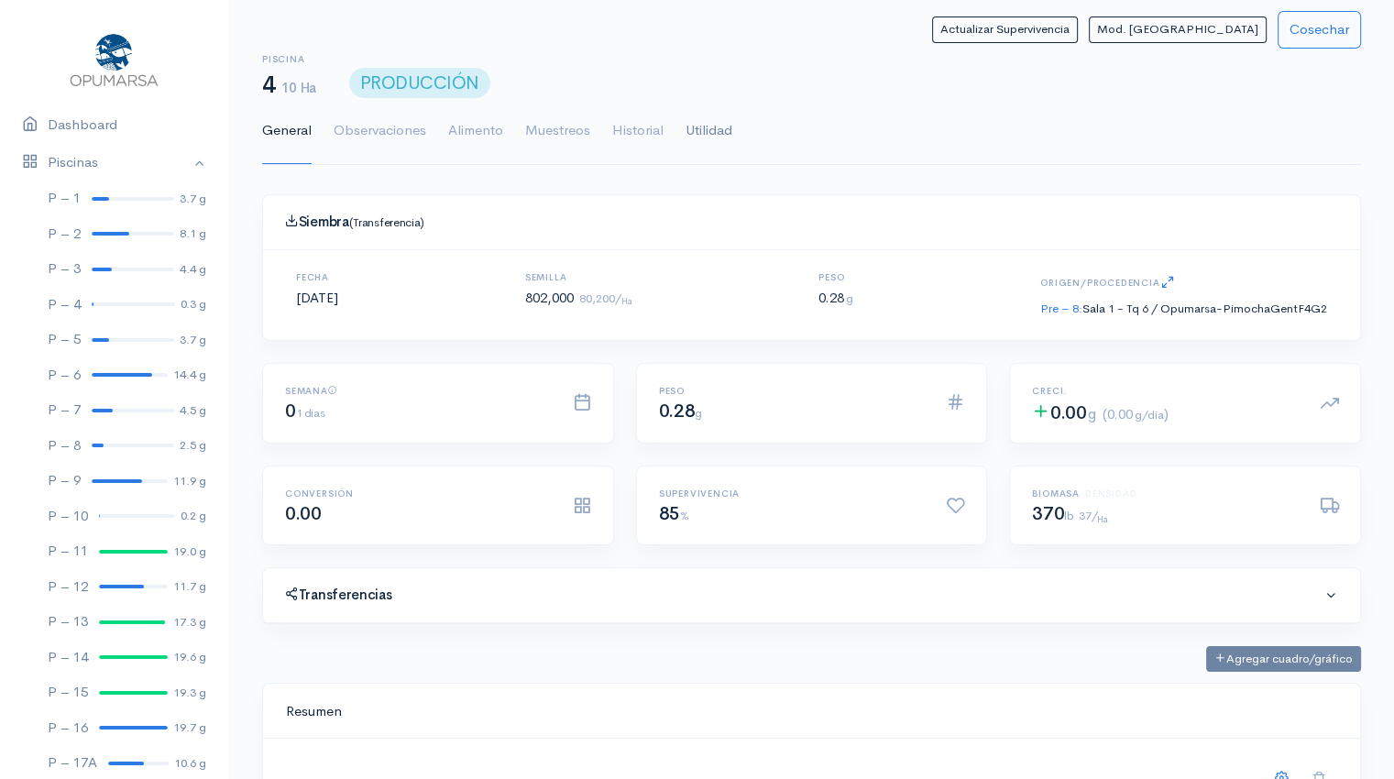
click at [717, 126] on link "Utilidad" at bounding box center [708, 131] width 47 height 66
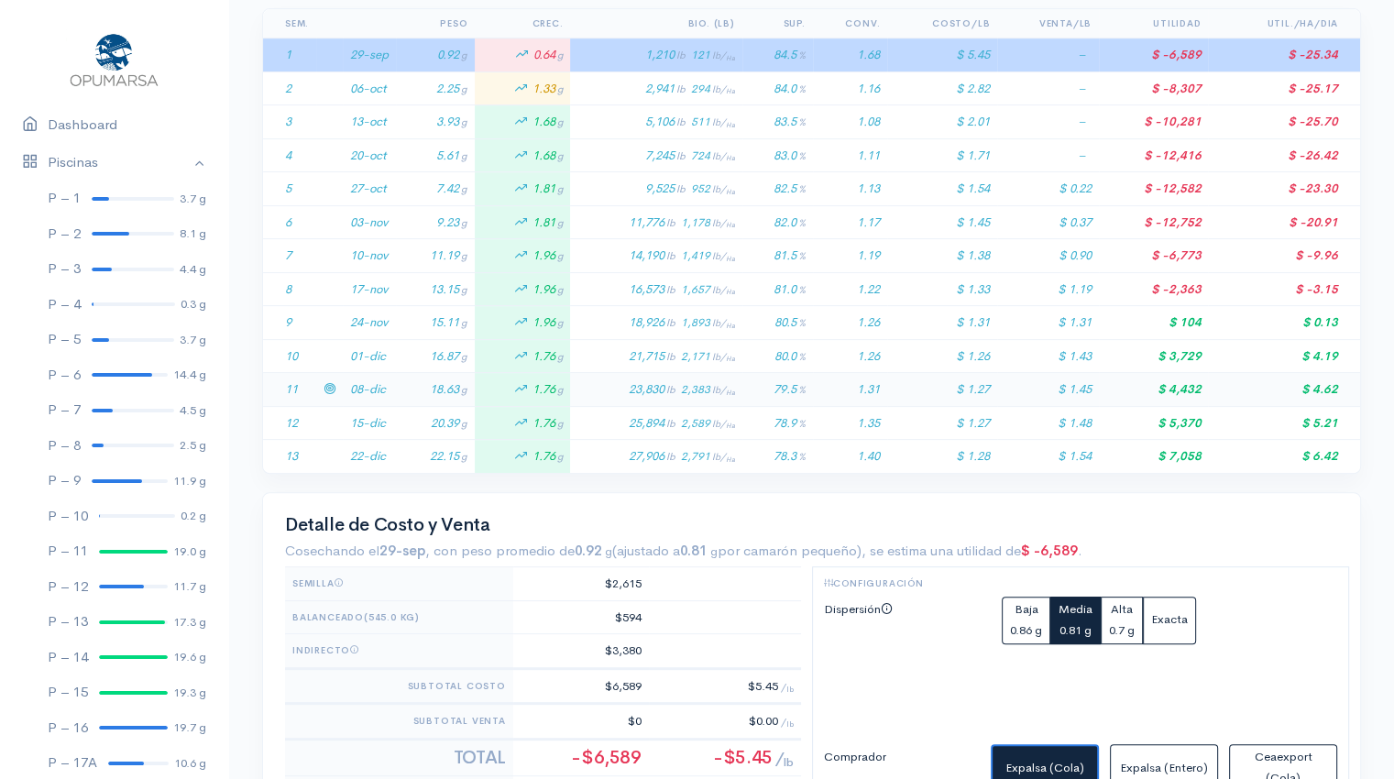
click at [377, 389] on td "08-dic" at bounding box center [369, 390] width 53 height 34
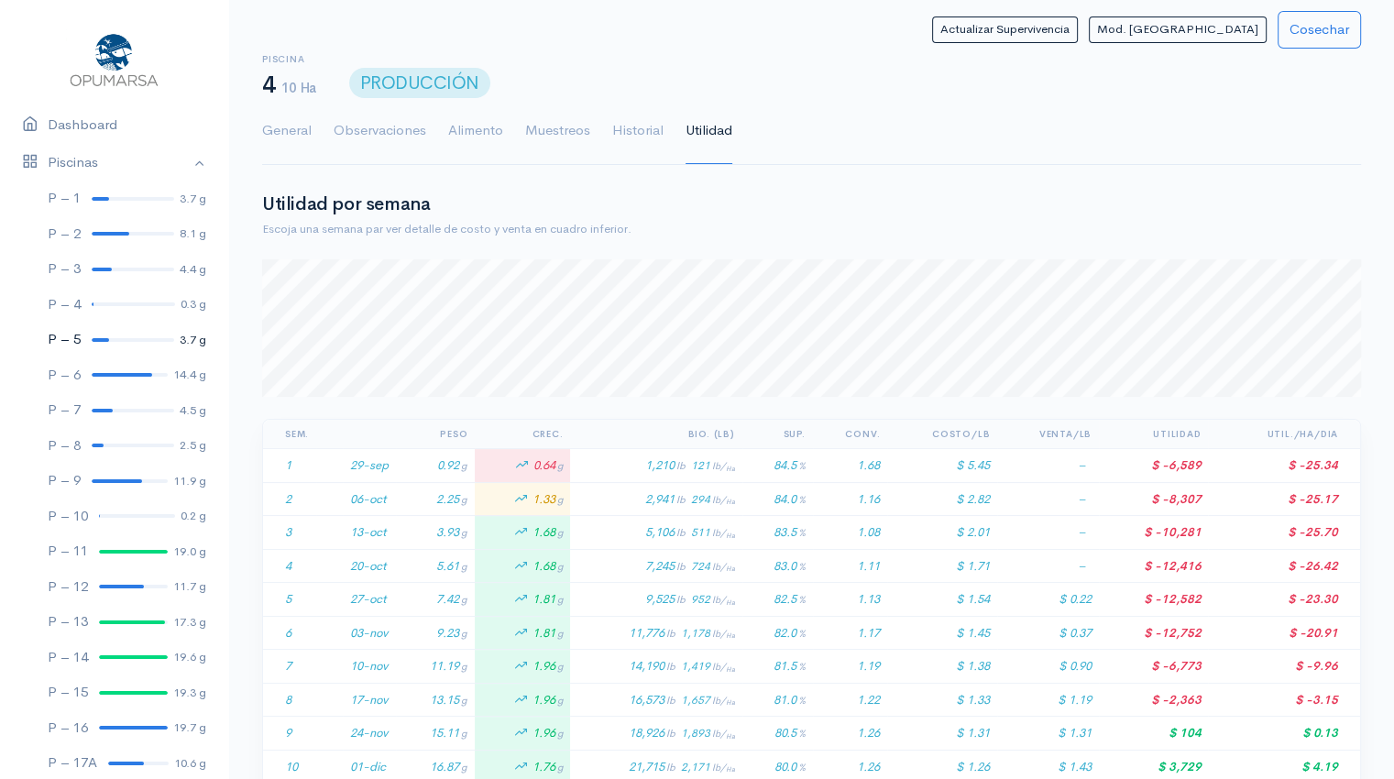
click at [101, 342] on link "P – 5 3.7 g" at bounding box center [114, 340] width 228 height 36
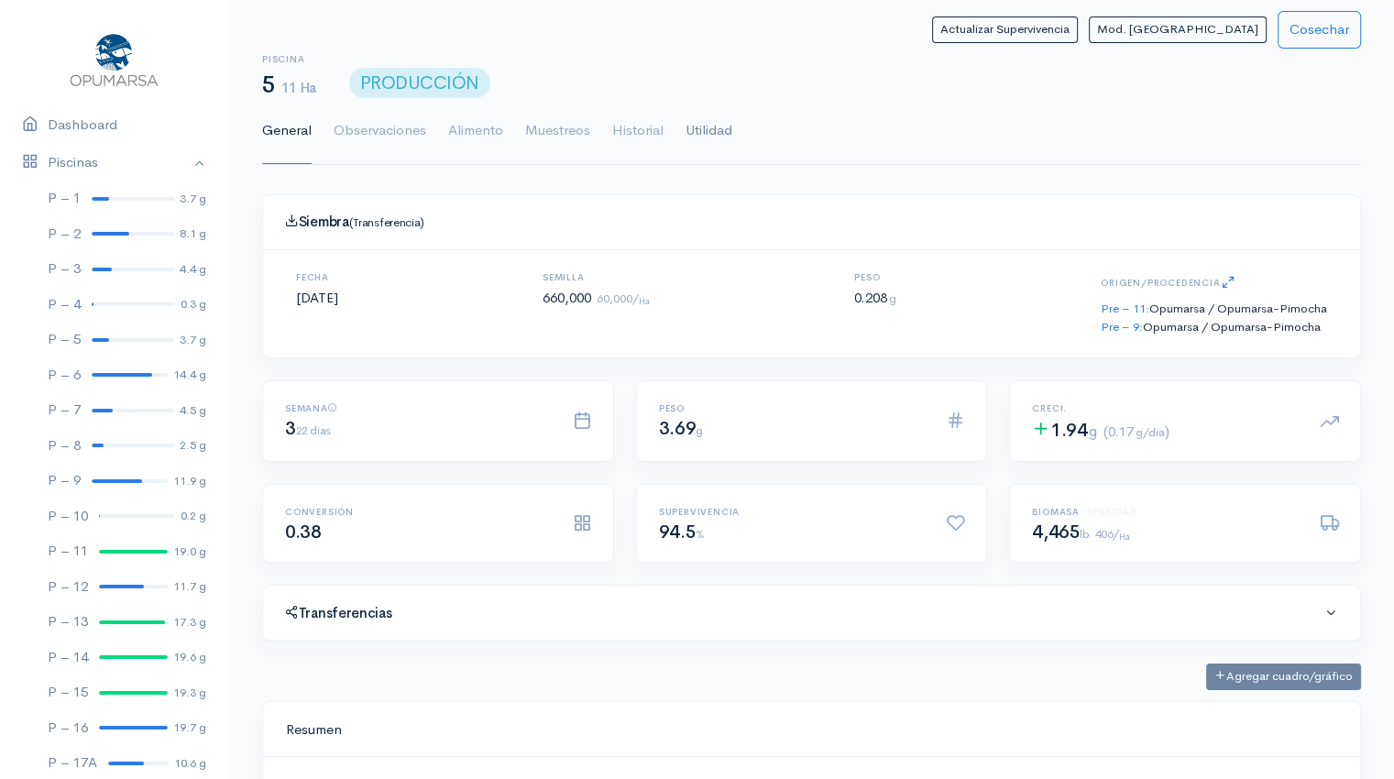
click at [704, 137] on link "Utilidad" at bounding box center [708, 131] width 47 height 66
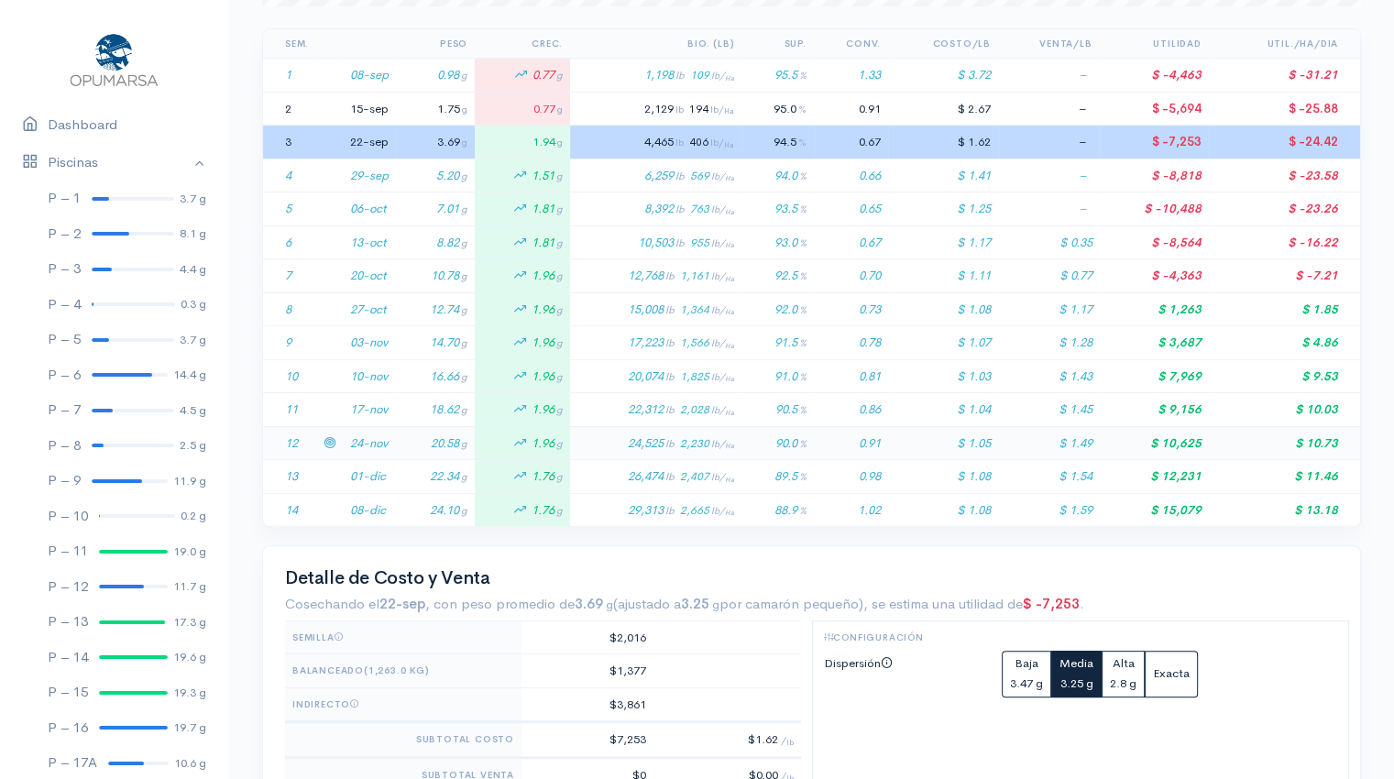
click at [399, 439] on td "20.58 g" at bounding box center [435, 443] width 79 height 34
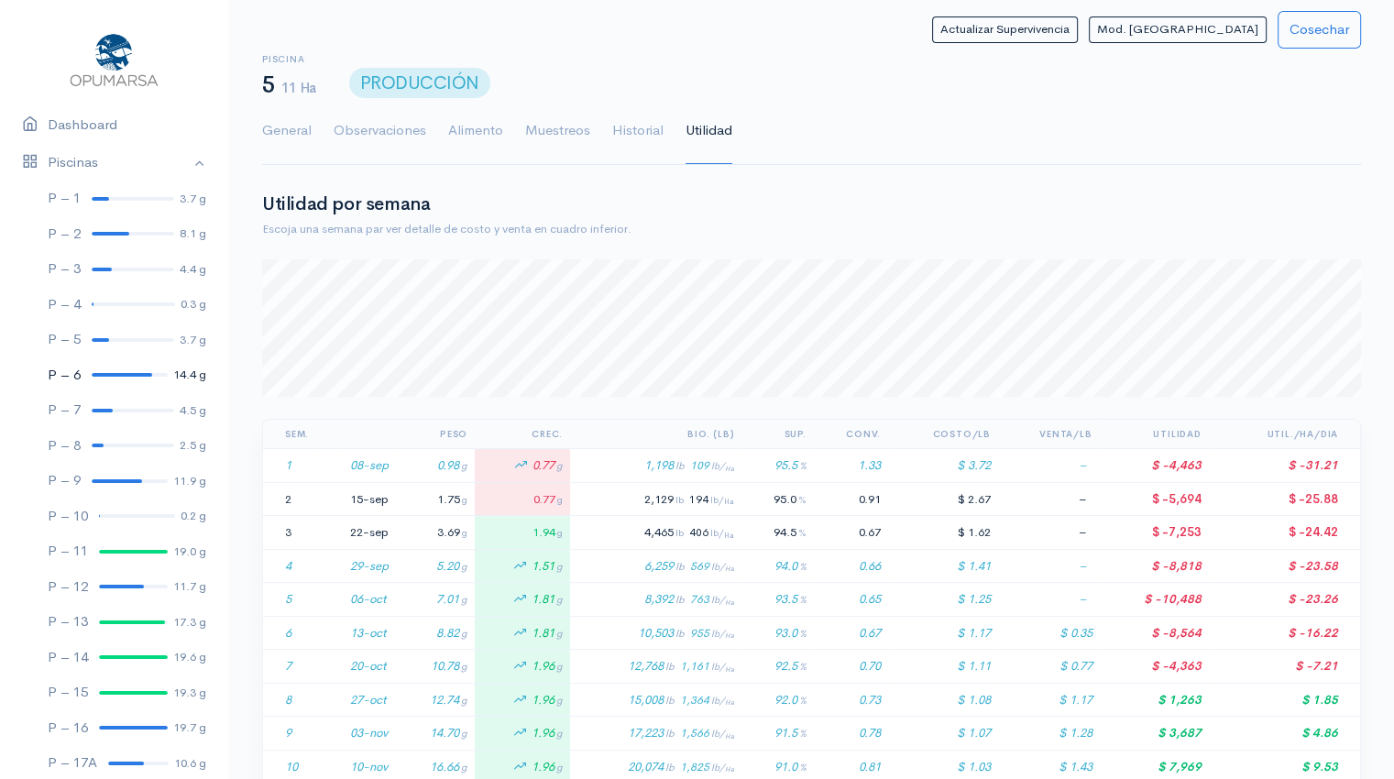
click at [125, 374] on div at bounding box center [122, 375] width 60 height 4
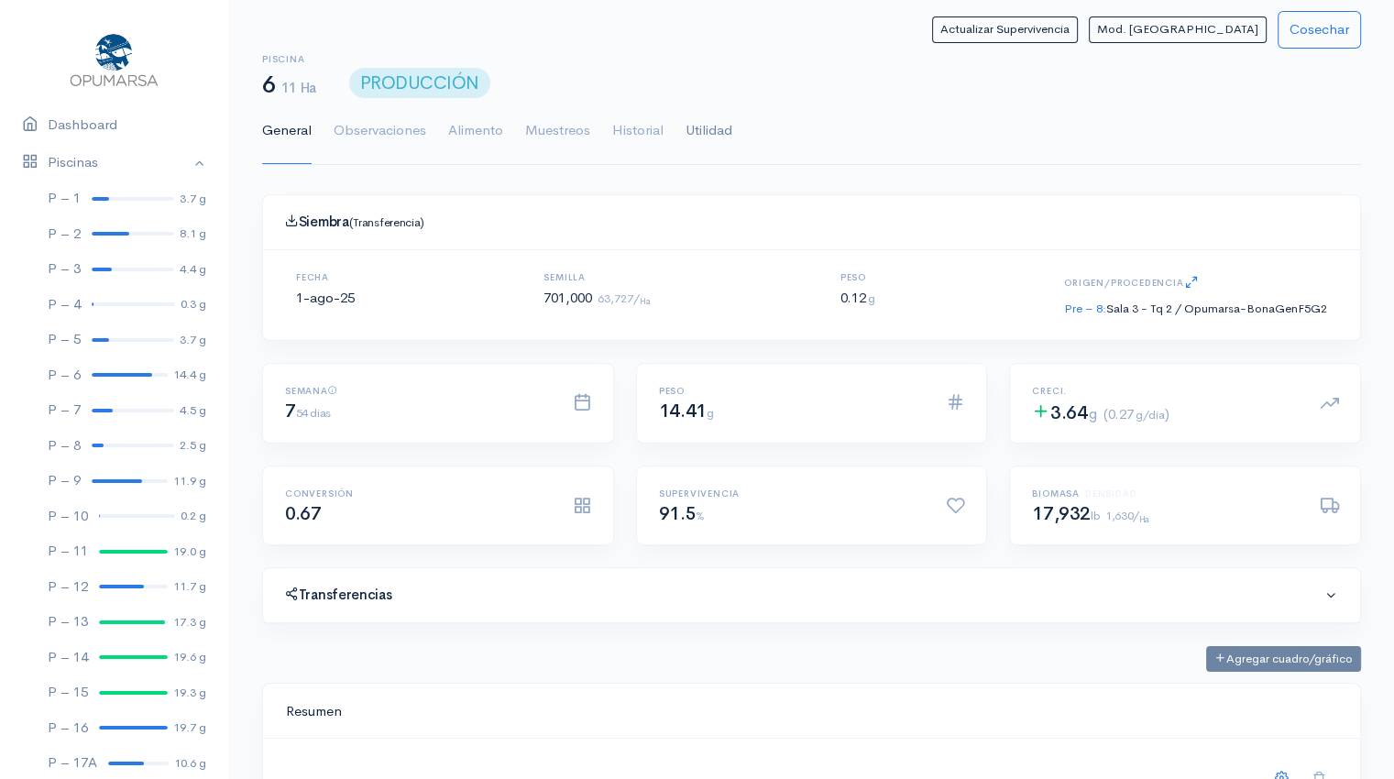
click at [707, 137] on link "Utilidad" at bounding box center [708, 131] width 47 height 66
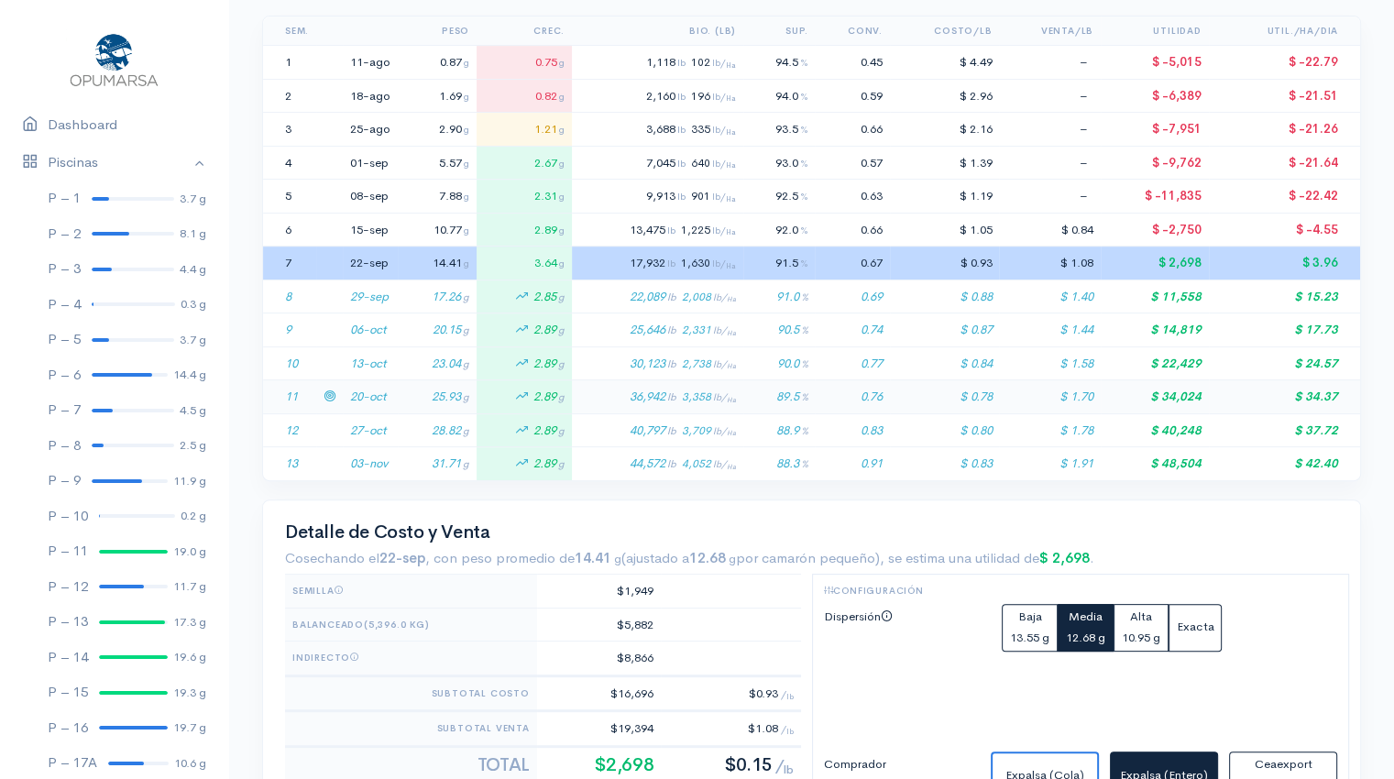
click at [414, 399] on td "25.93 g" at bounding box center [437, 397] width 79 height 34
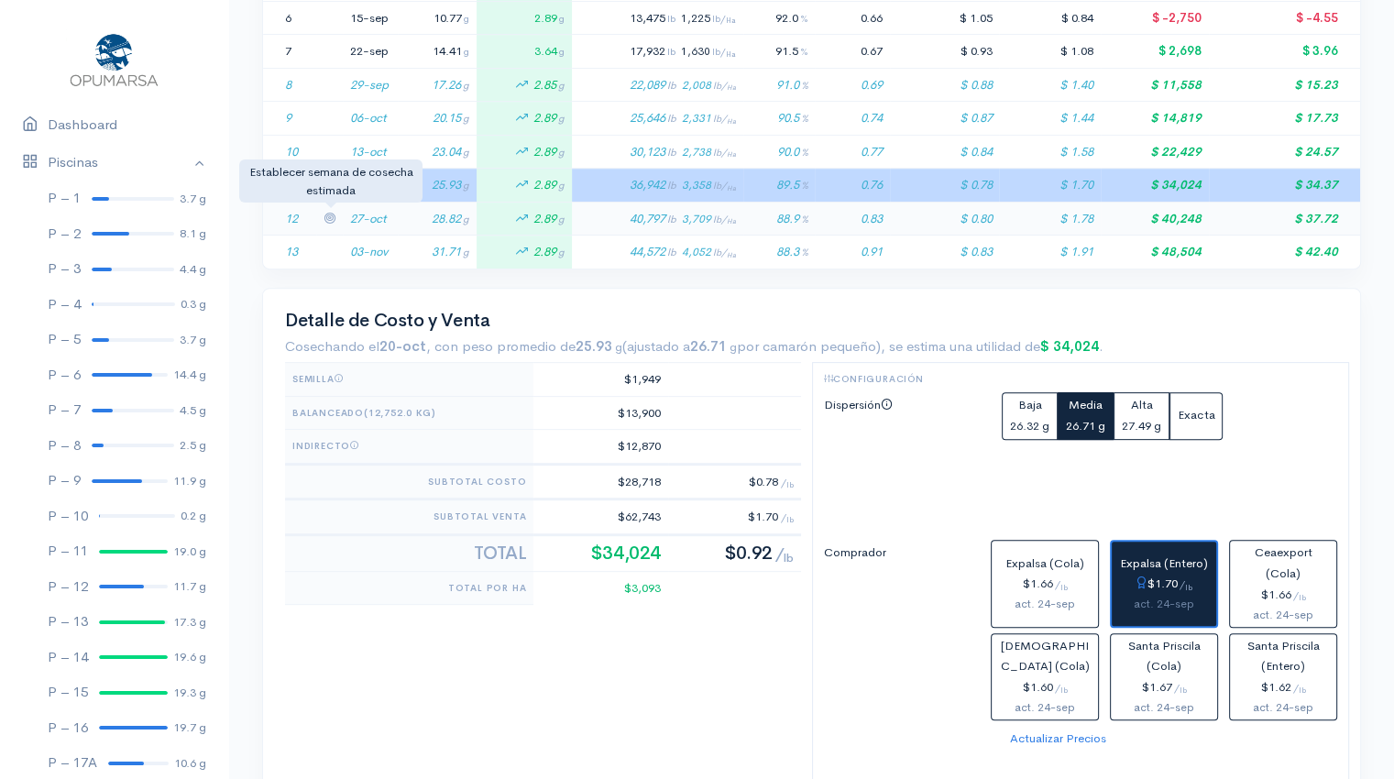
click at [325, 212] on icon at bounding box center [329, 218] width 12 height 12
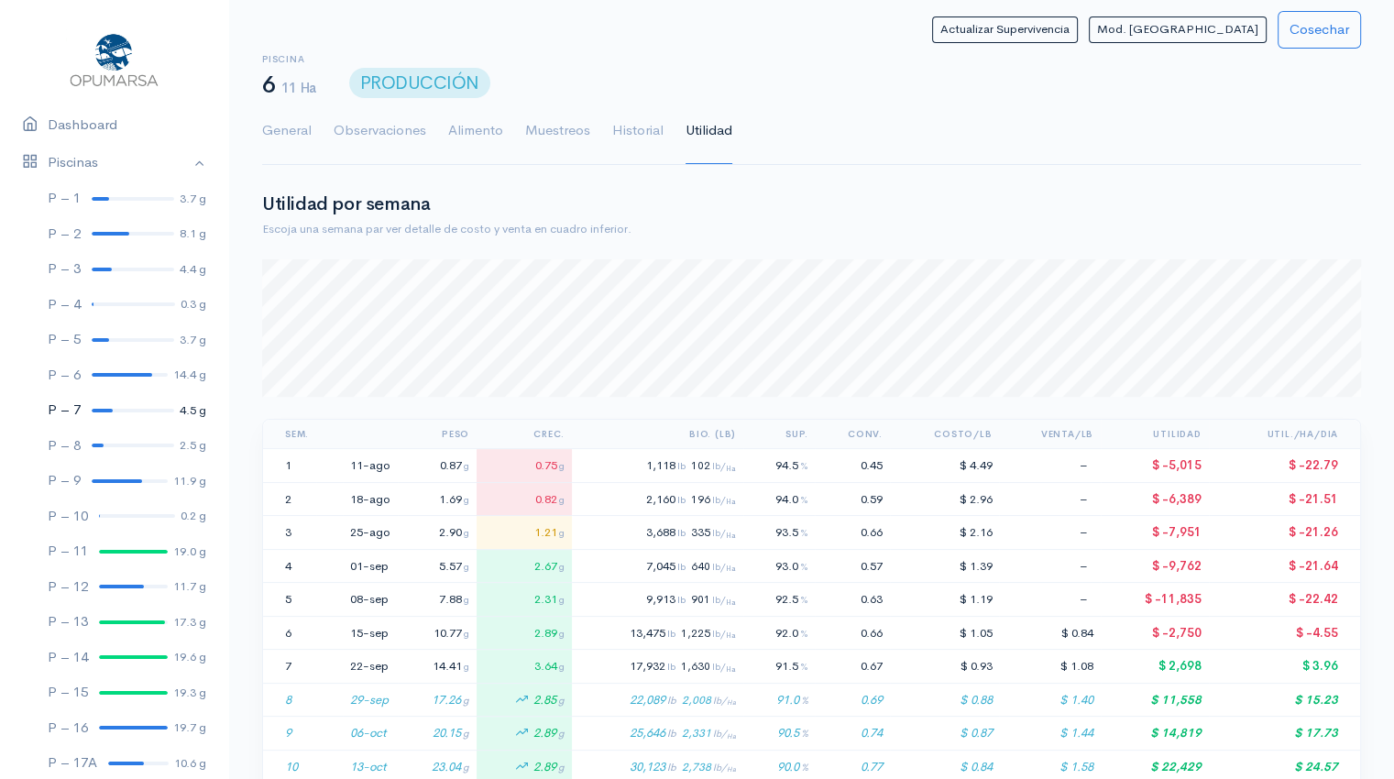
click at [101, 407] on link "P – 7 4.5 g" at bounding box center [114, 410] width 228 height 36
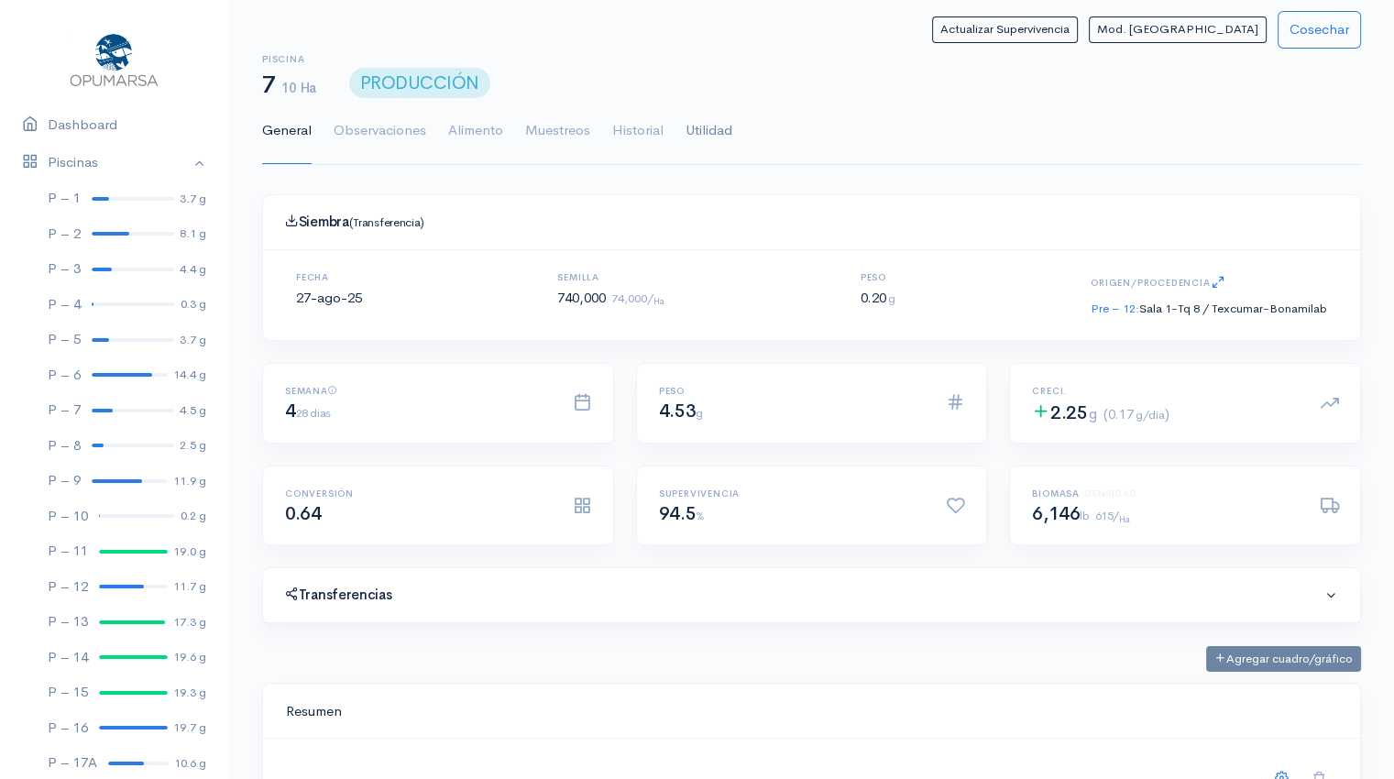
click at [710, 131] on link "Utilidad" at bounding box center [708, 131] width 47 height 66
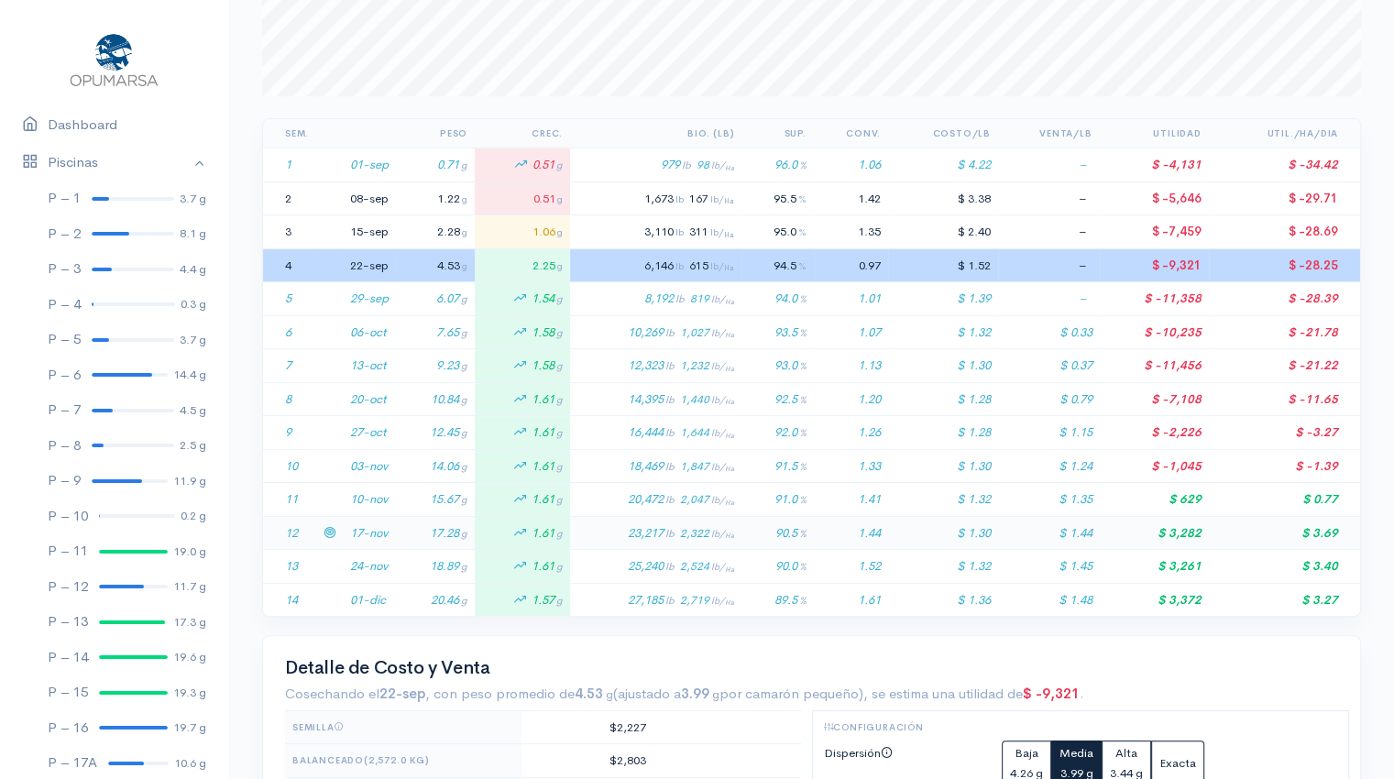
click at [396, 521] on td "17.28 g" at bounding box center [435, 533] width 79 height 34
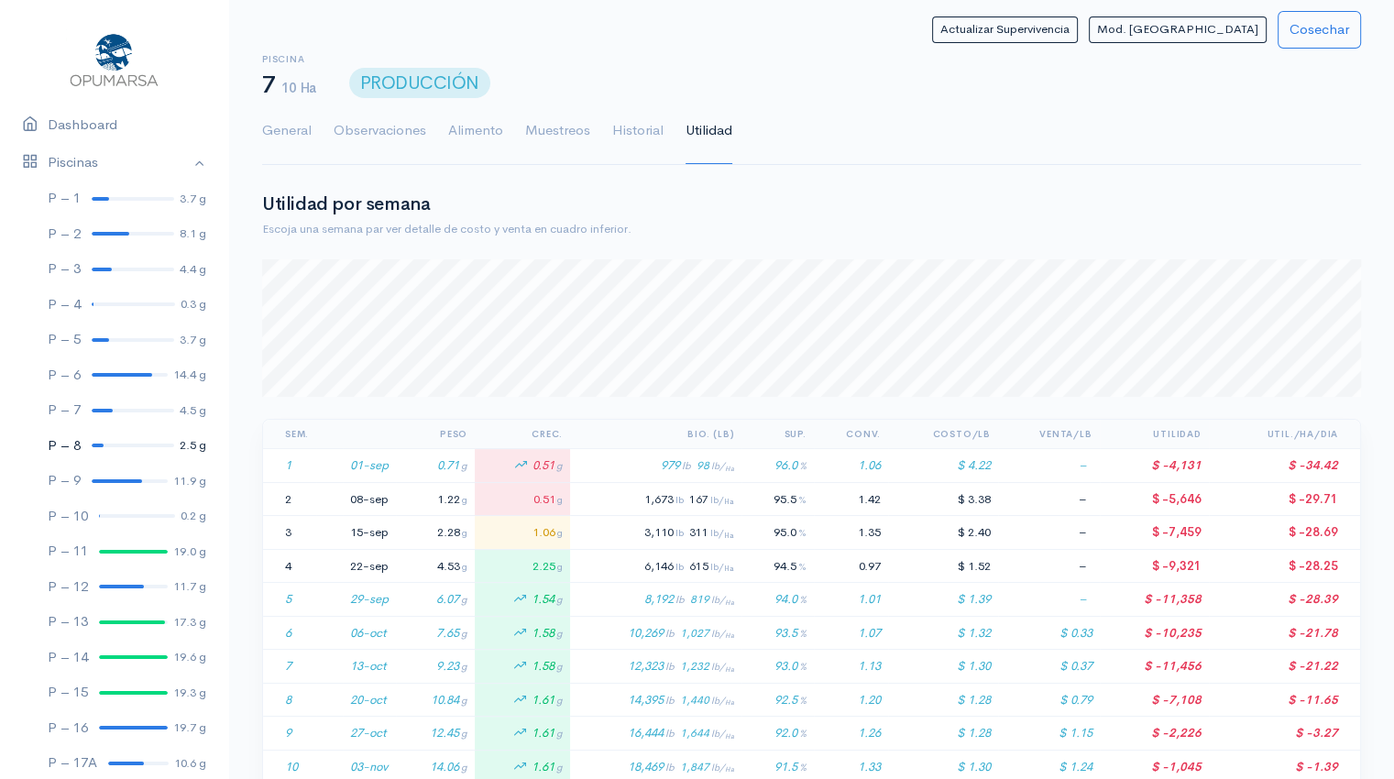
click at [103, 444] on div at bounding box center [133, 445] width 82 height 4
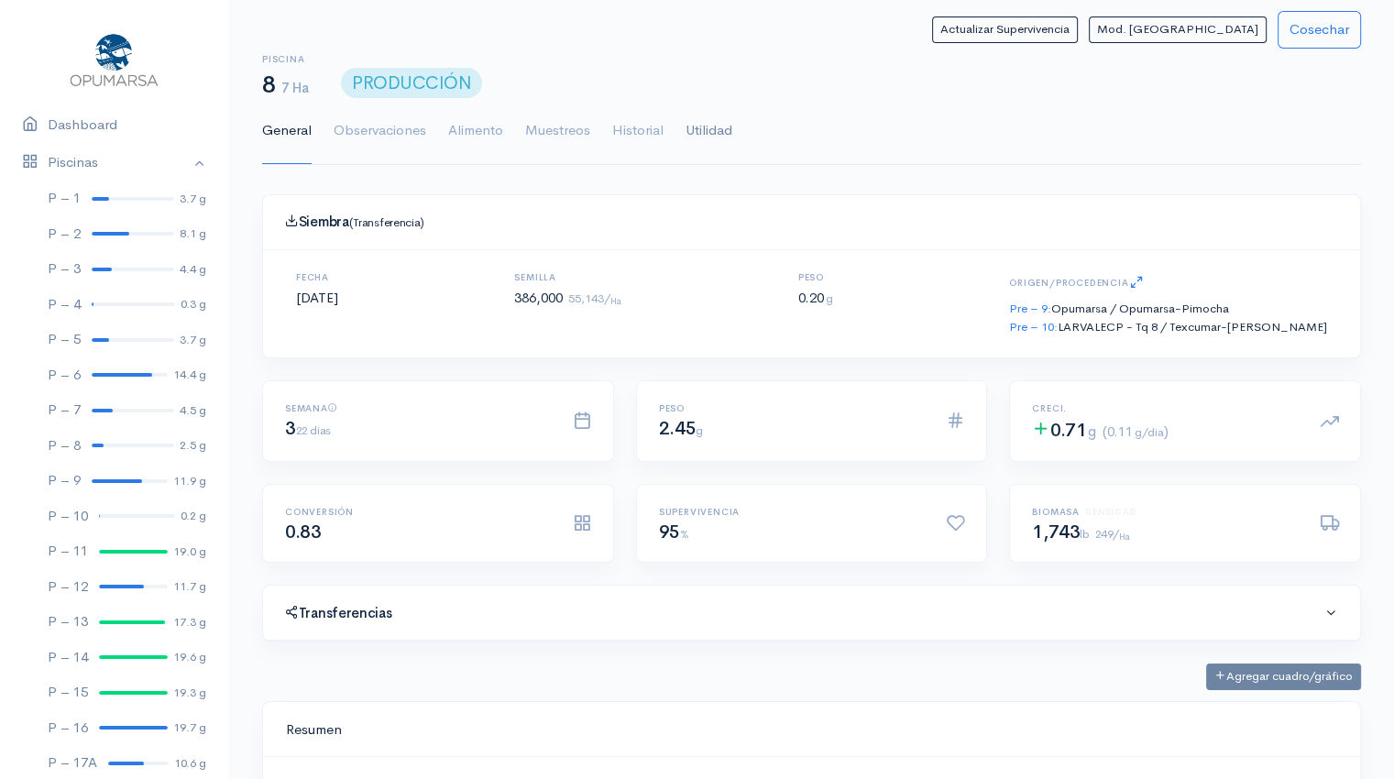
click at [721, 131] on link "Utilidad" at bounding box center [708, 131] width 47 height 66
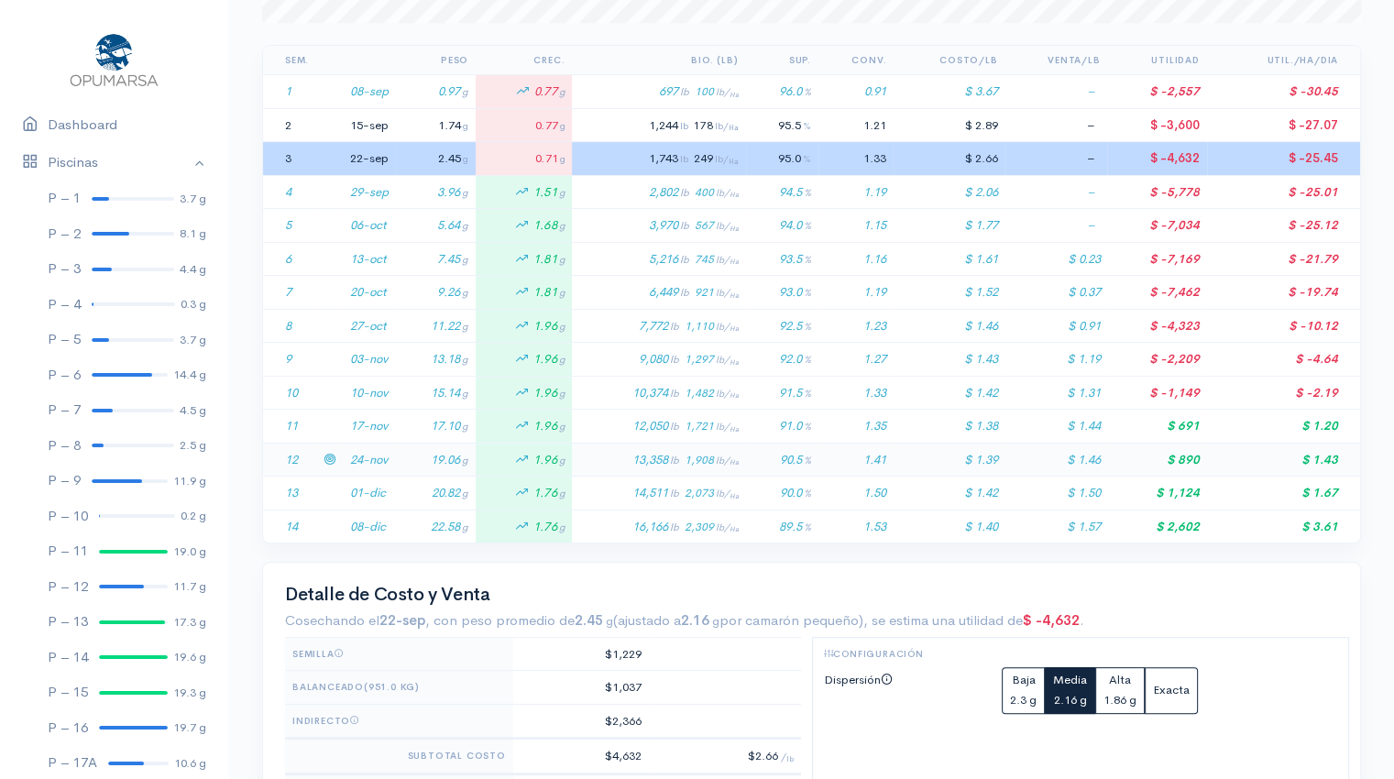
click at [396, 470] on td "19.06 g" at bounding box center [436, 460] width 80 height 34
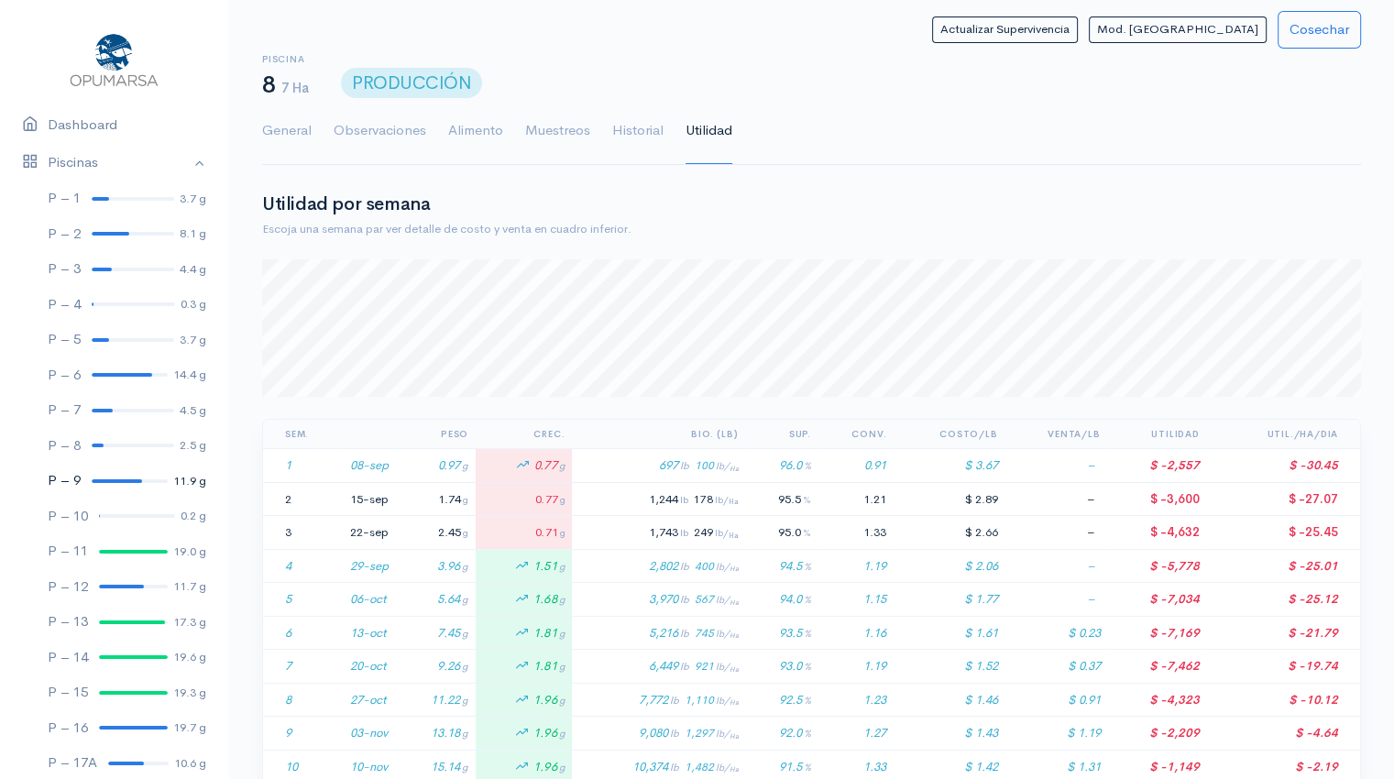
click at [103, 479] on div at bounding box center [117, 481] width 50 height 4
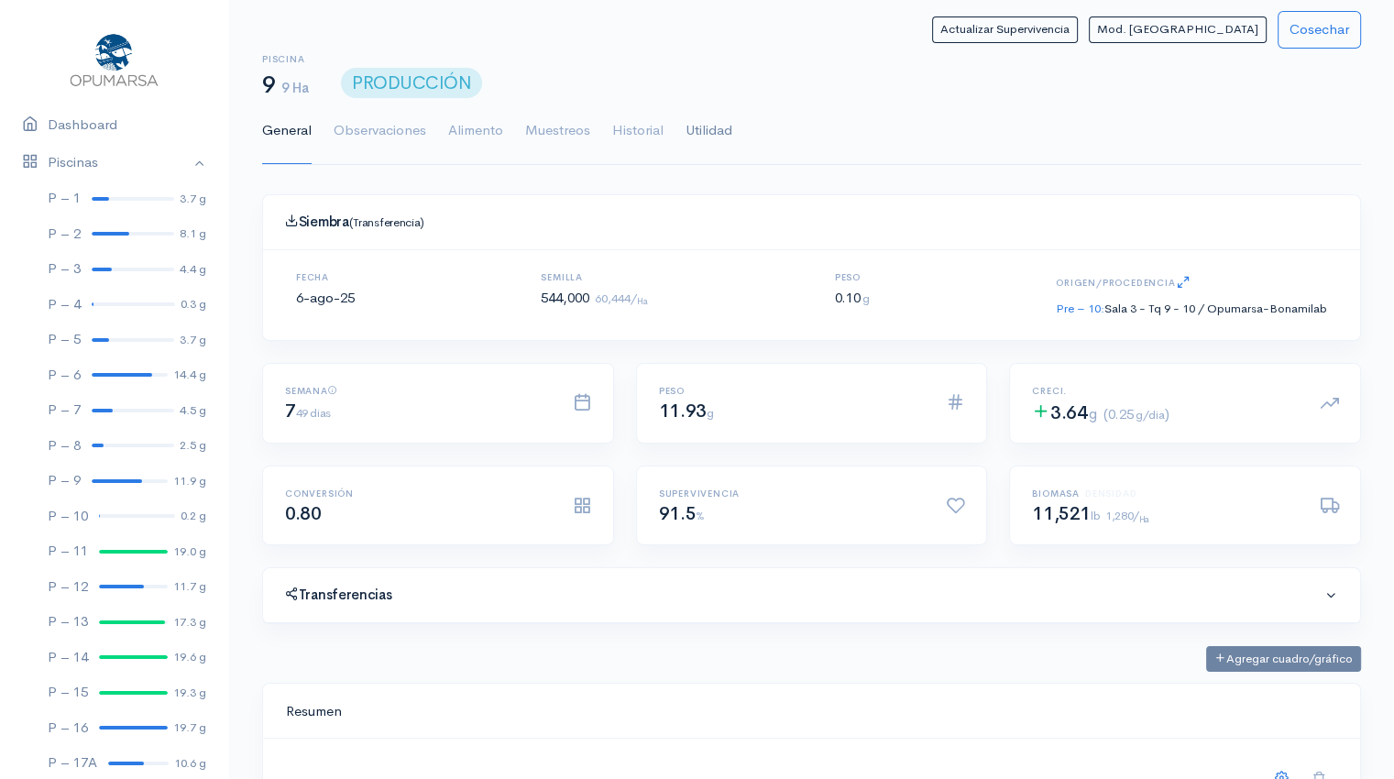
click at [717, 137] on link "Utilidad" at bounding box center [708, 131] width 47 height 66
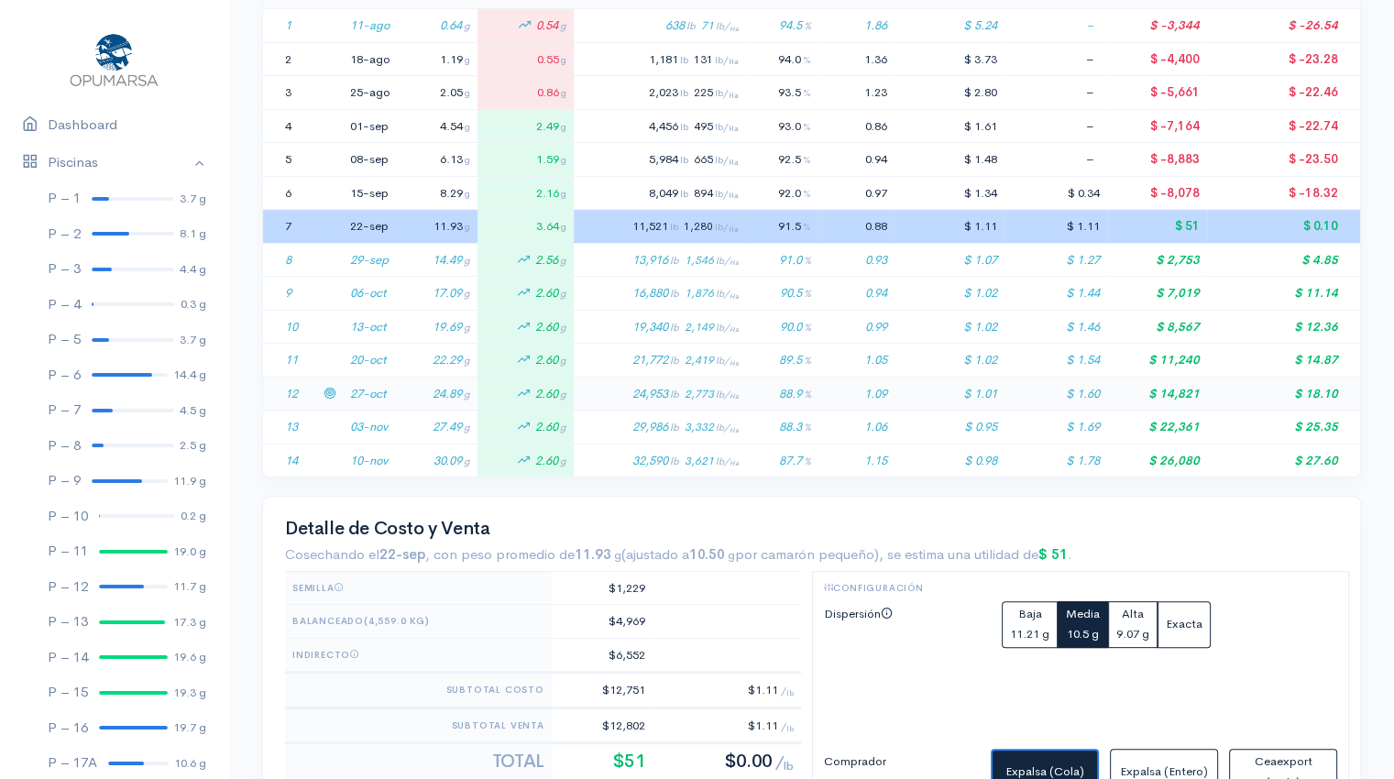
click at [415, 392] on td "24.89 g" at bounding box center [438, 394] width 80 height 34
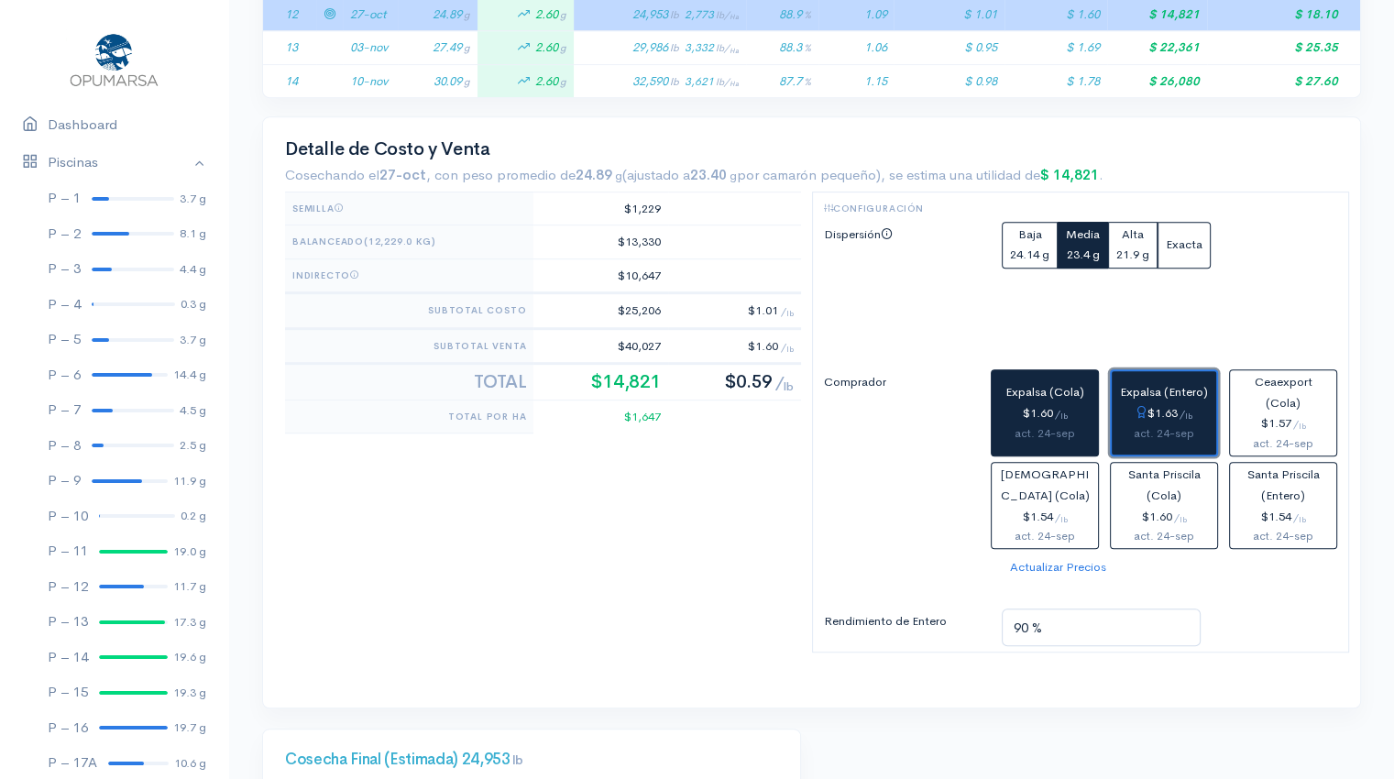
click at [1157, 406] on div "$1.63 / lb" at bounding box center [1164, 413] width 90 height 21
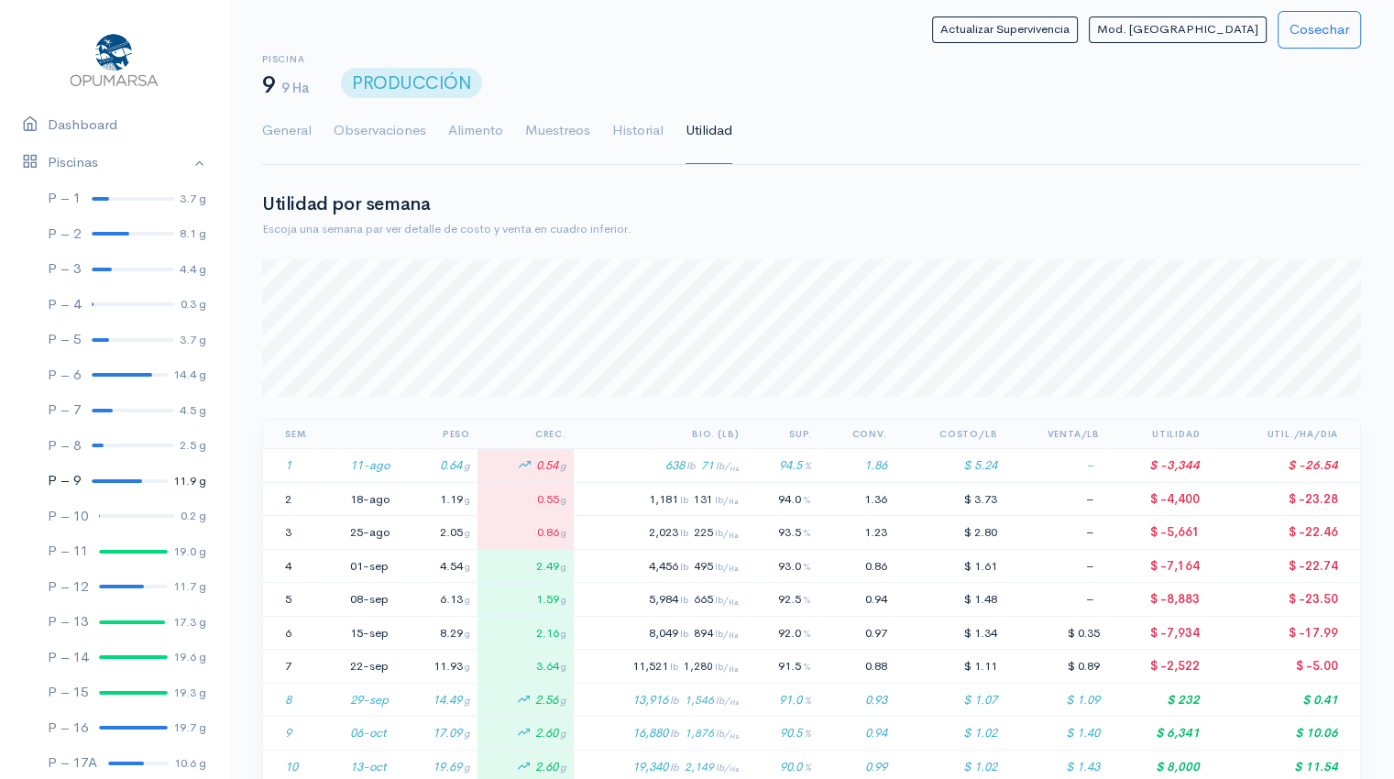
click at [112, 482] on link "P – 9 11.9 g" at bounding box center [114, 481] width 228 height 36
click at [132, 514] on div at bounding box center [137, 516] width 76 height 4
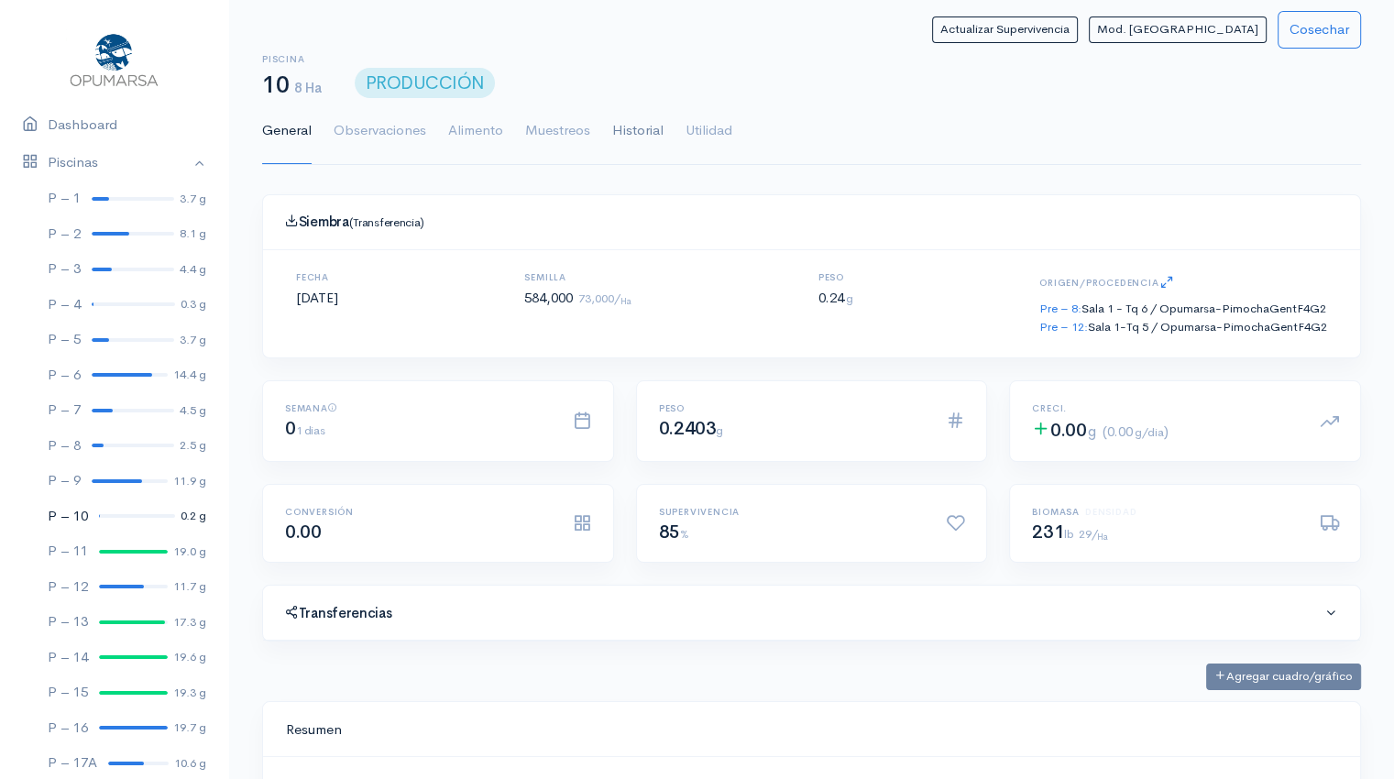
scroll to position [275, 1052]
click at [686, 126] on link "Utilidad" at bounding box center [708, 131] width 47 height 66
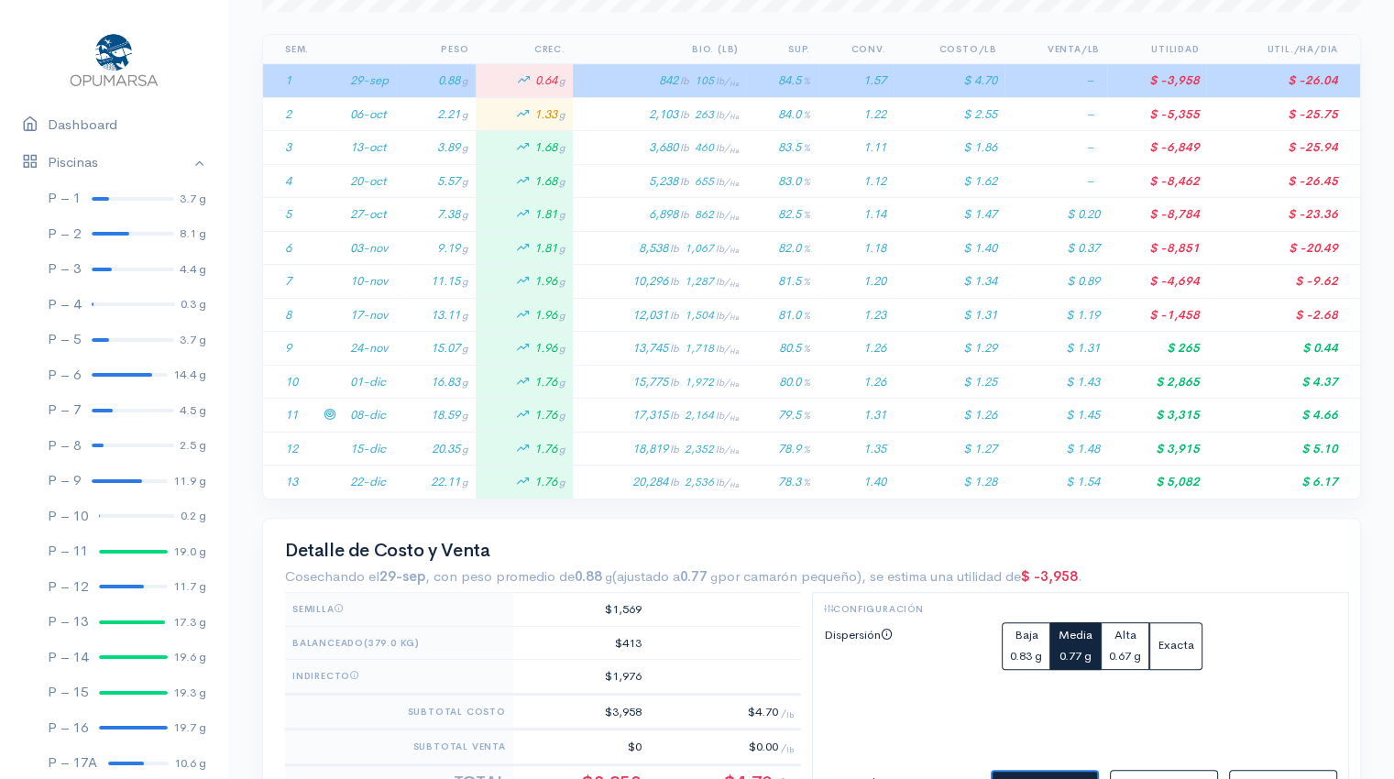
scroll to position [387, 0]
click at [332, 444] on icon at bounding box center [329, 446] width 12 height 12
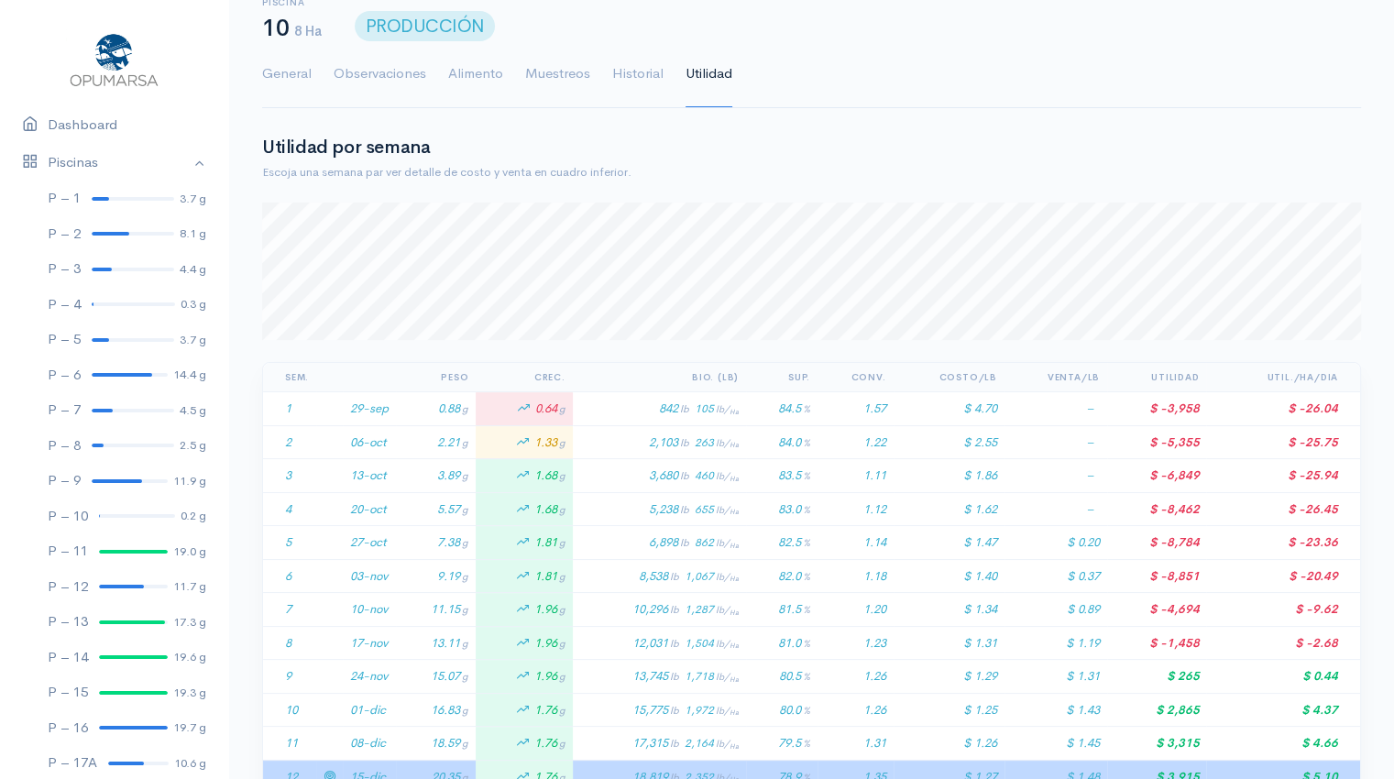
scroll to position [0, 0]
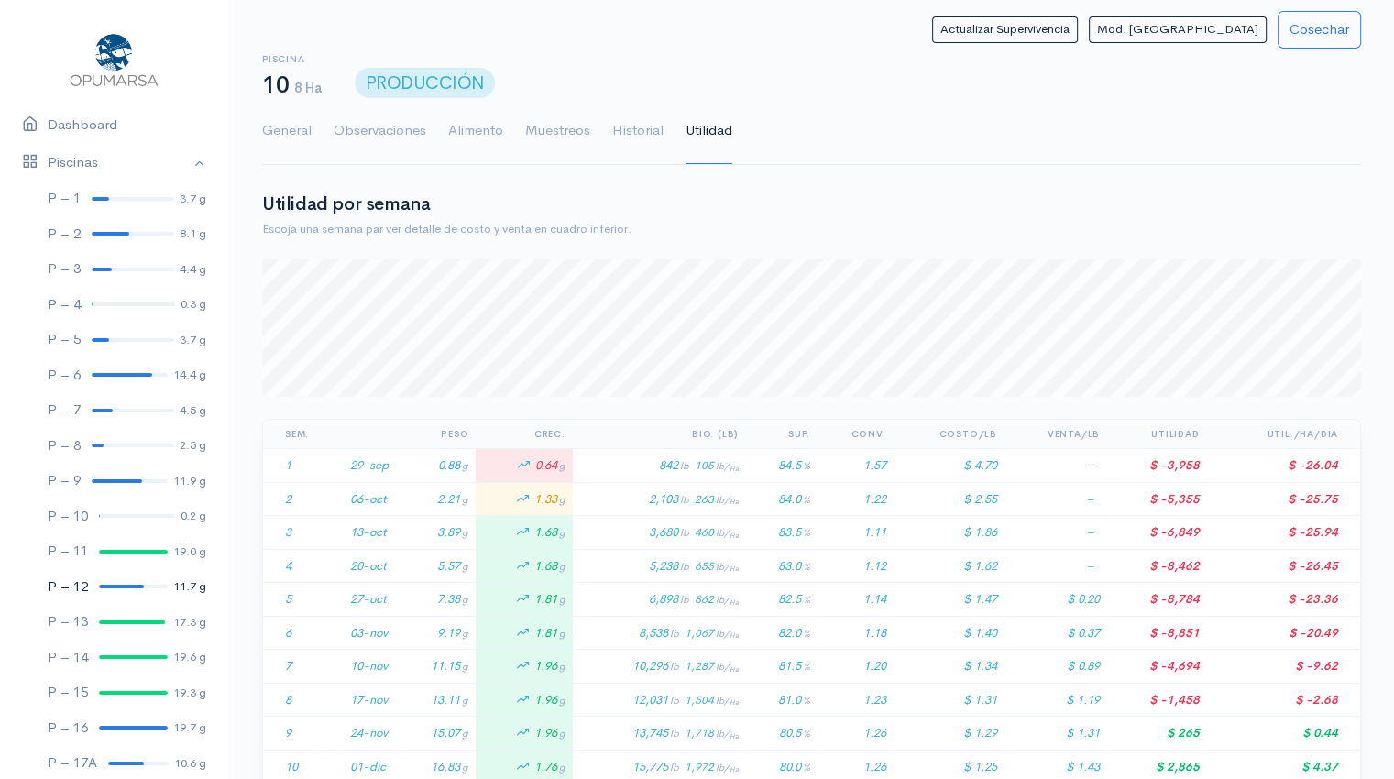
click at [114, 585] on div at bounding box center [121, 587] width 45 height 4
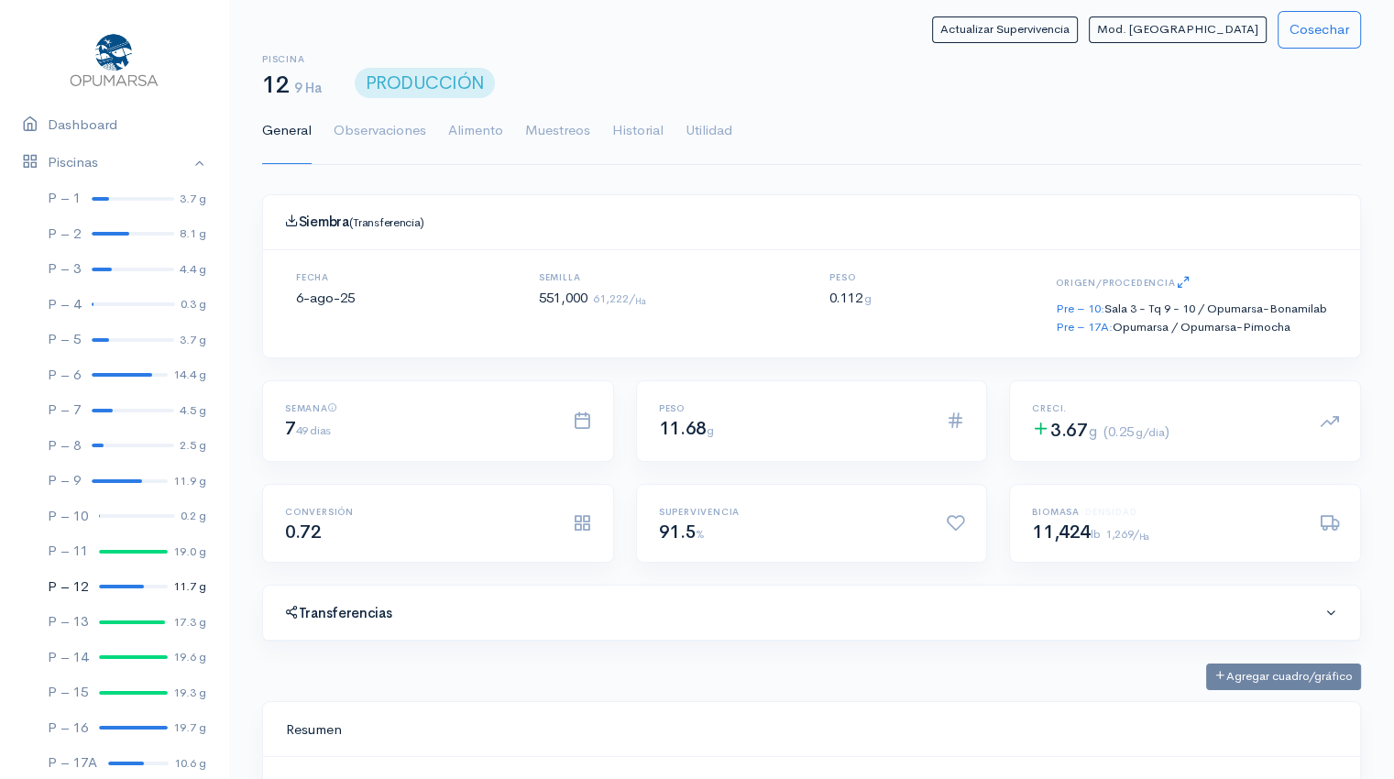
scroll to position [275, 1052]
click at [711, 134] on link "Utilidad" at bounding box center [708, 131] width 47 height 66
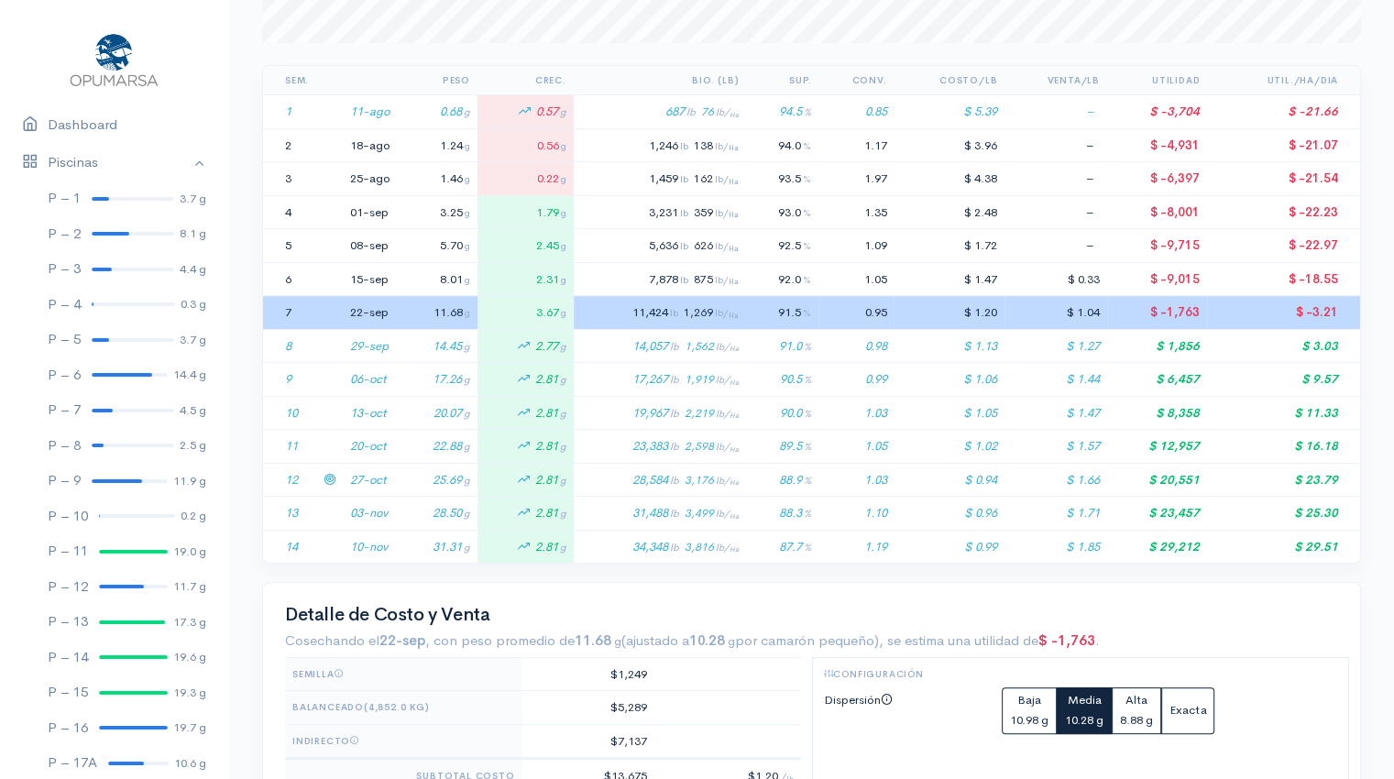
scroll to position [355, 0]
click at [396, 476] on td "27-oct" at bounding box center [370, 479] width 55 height 34
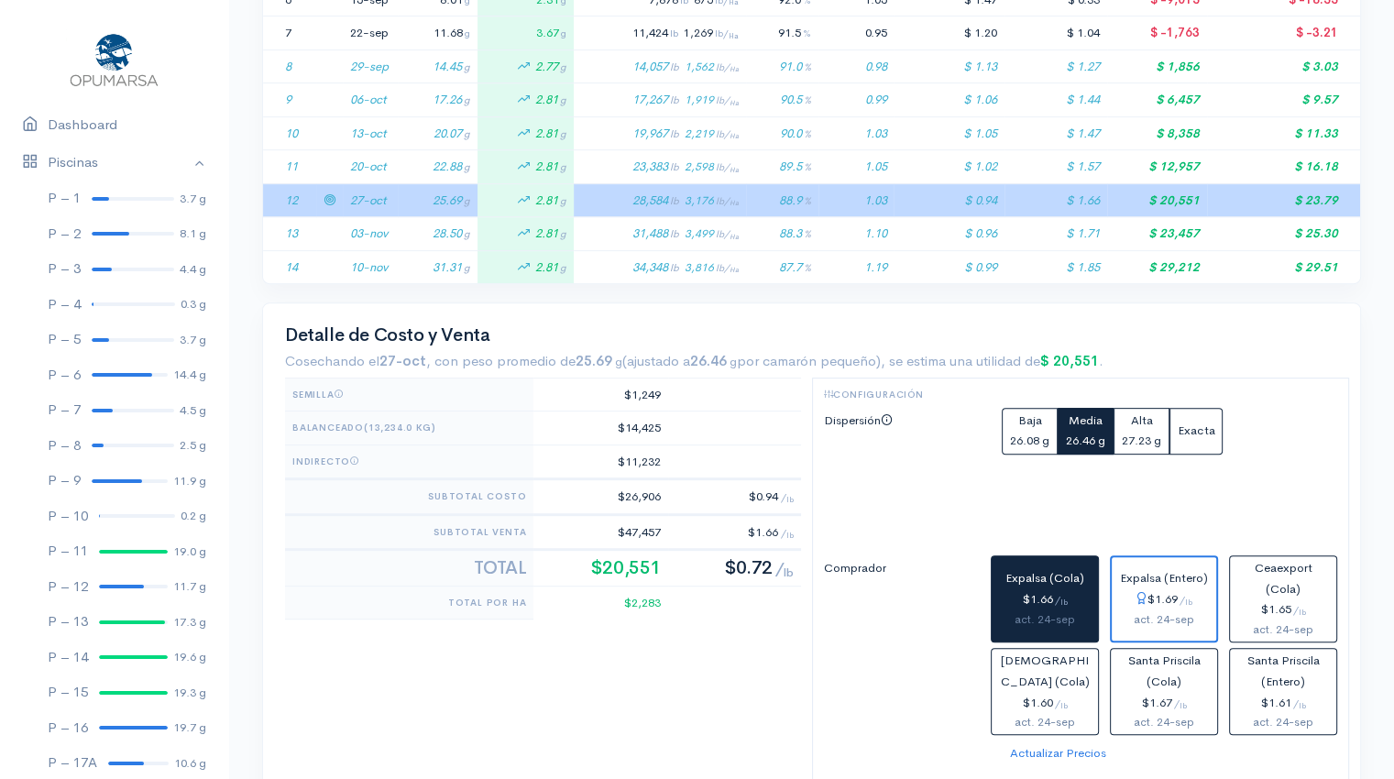
scroll to position [632, 0]
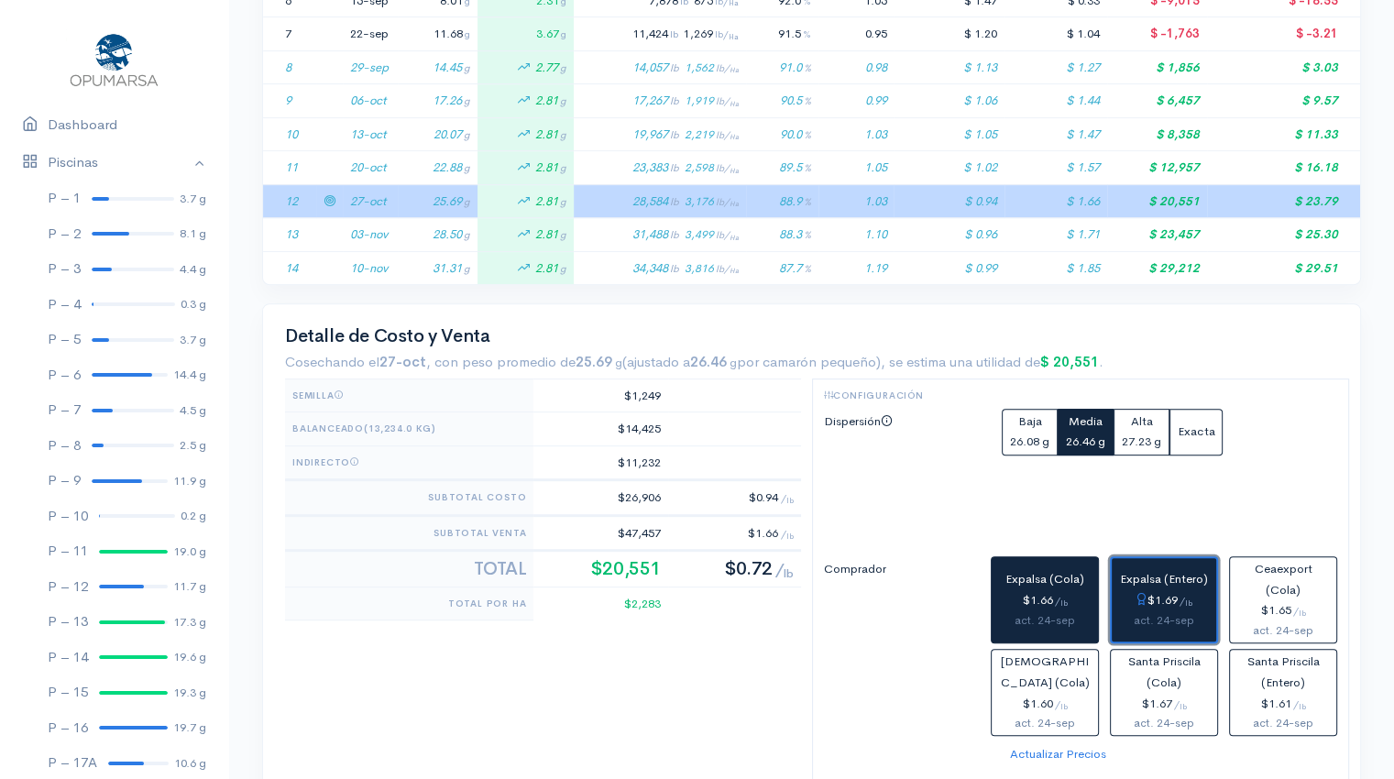
click at [1178, 597] on div "$1.69 / lb" at bounding box center [1164, 600] width 90 height 21
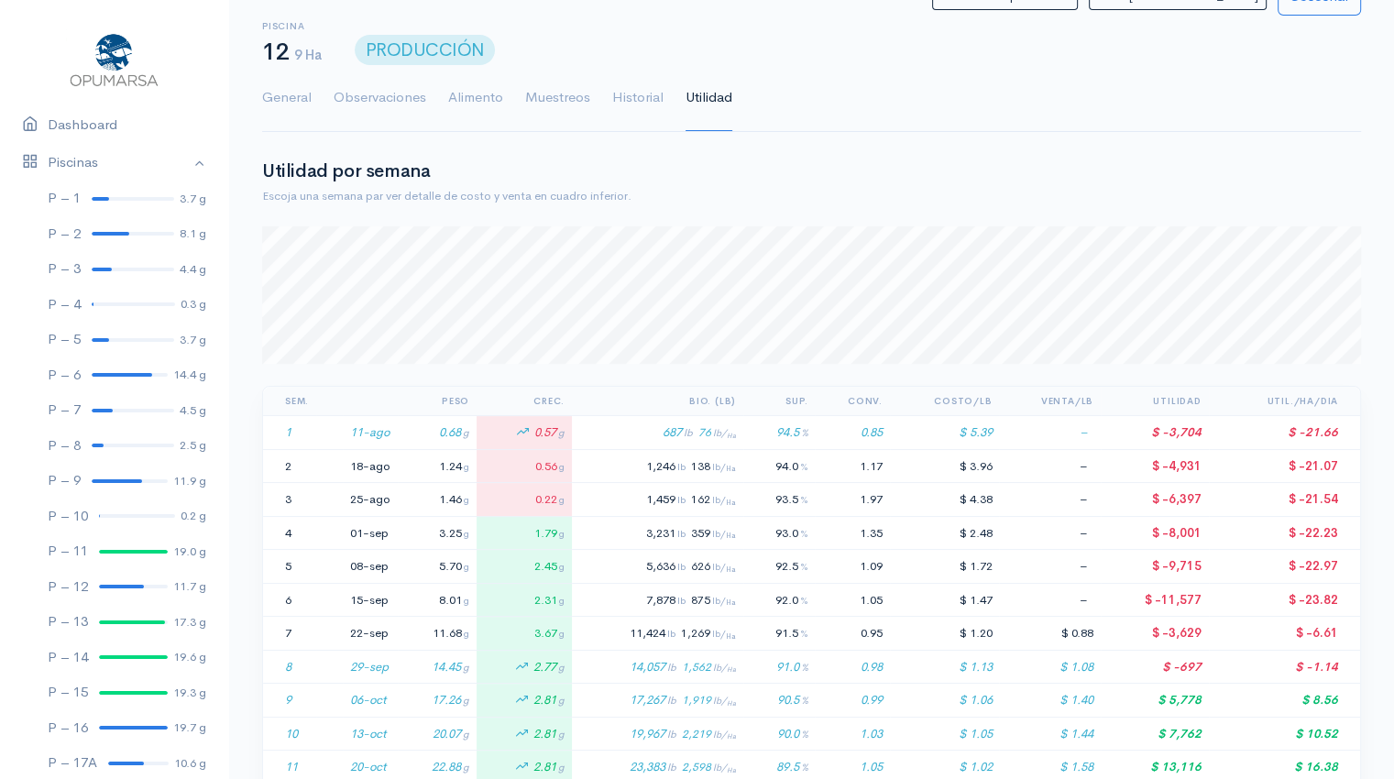
scroll to position [0, 0]
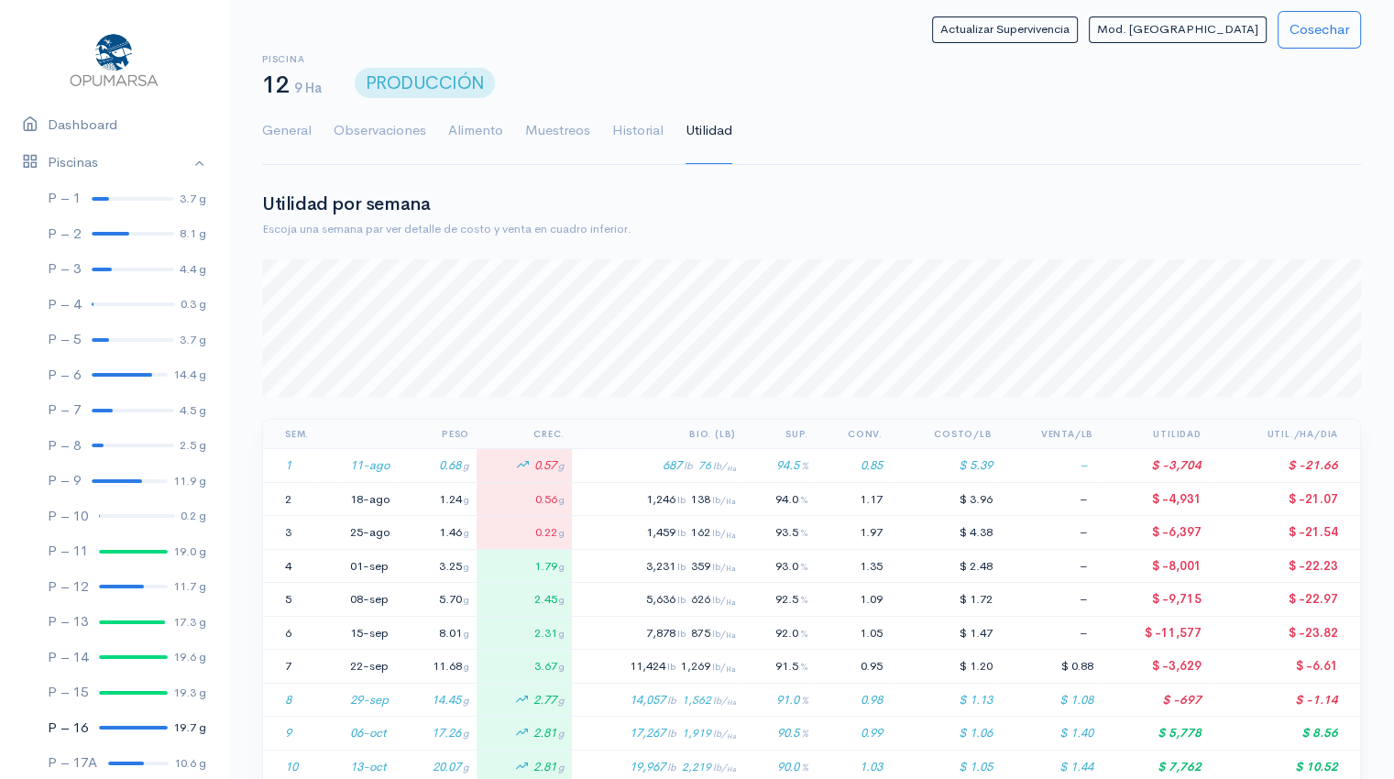
click at [126, 728] on div at bounding box center [133, 728] width 69 height 4
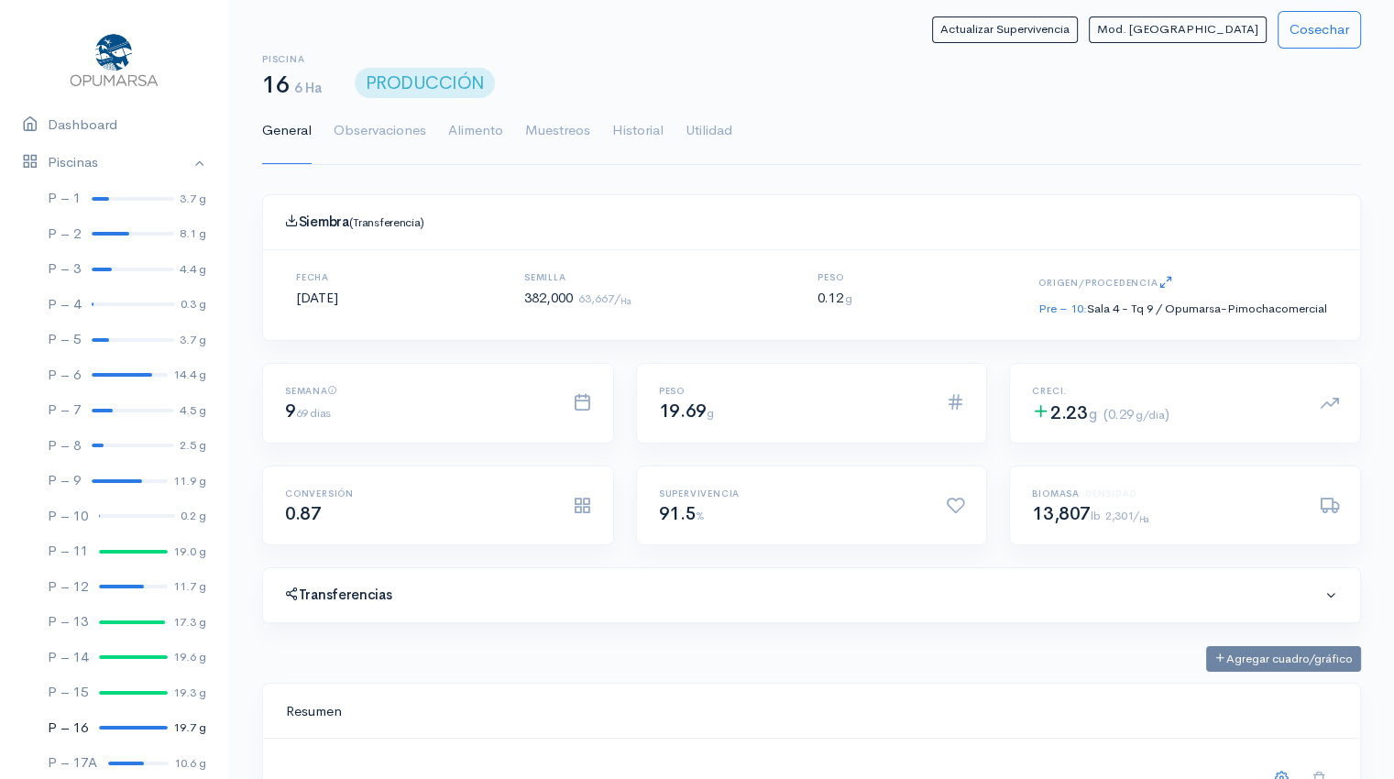
scroll to position [275, 1052]
click at [714, 129] on link "Utilidad" at bounding box center [708, 131] width 47 height 66
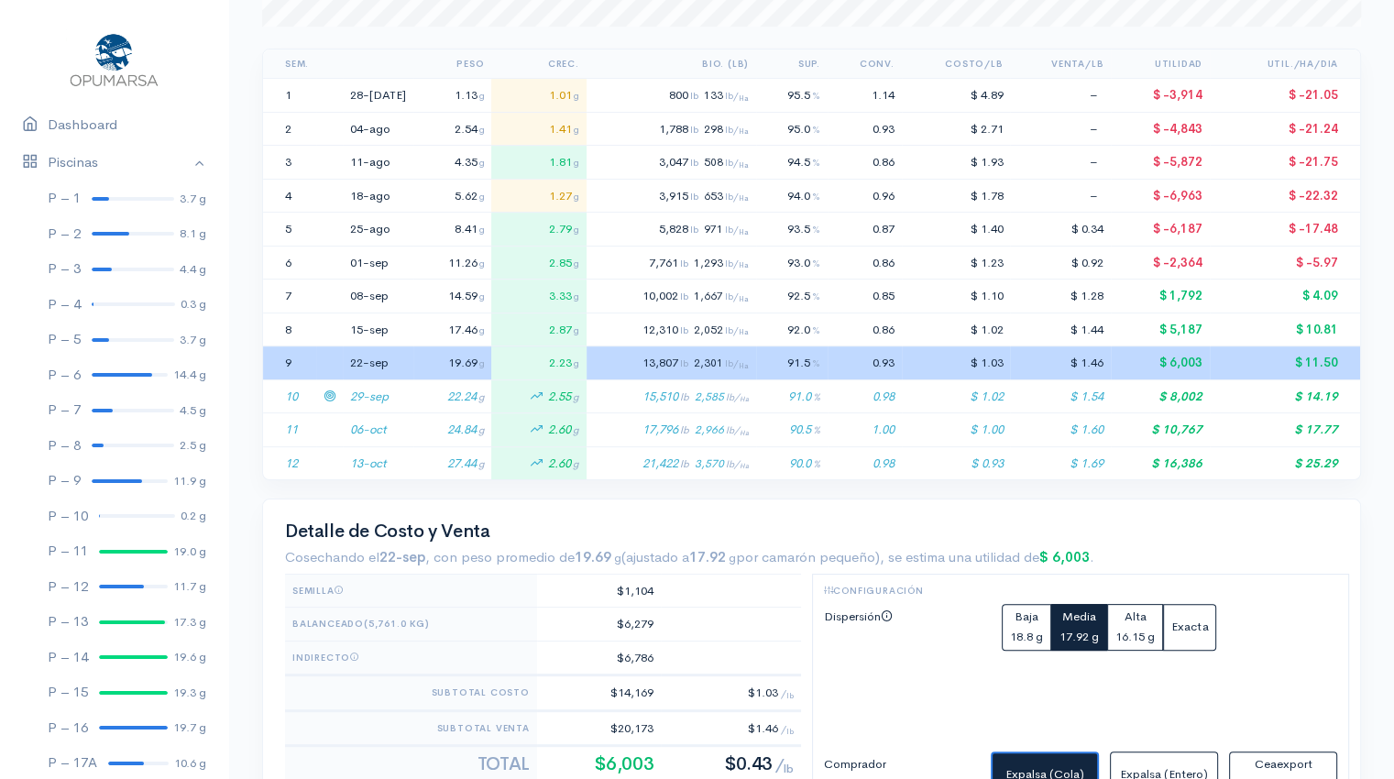
scroll to position [374, 0]
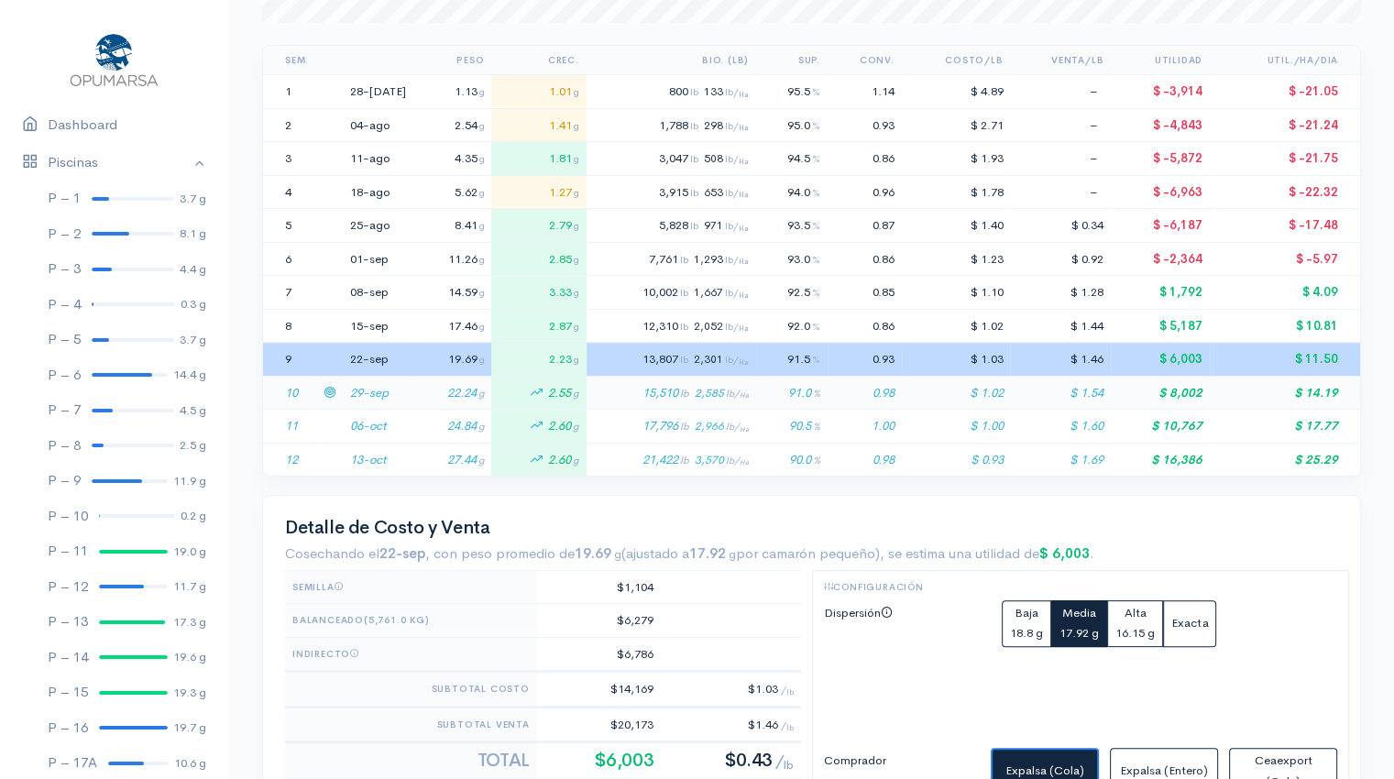
click at [373, 400] on td "29-sep" at bounding box center [378, 393] width 71 height 34
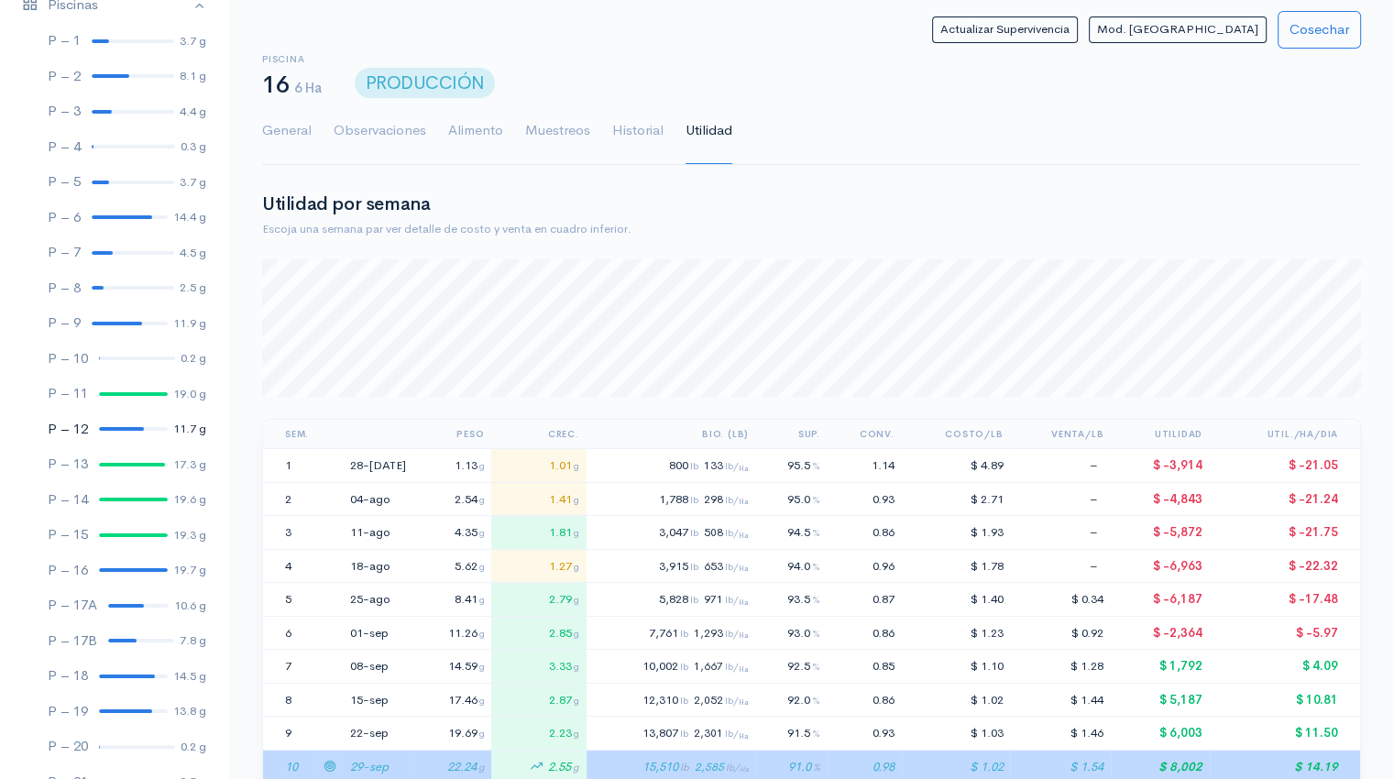
scroll to position [165, 0]
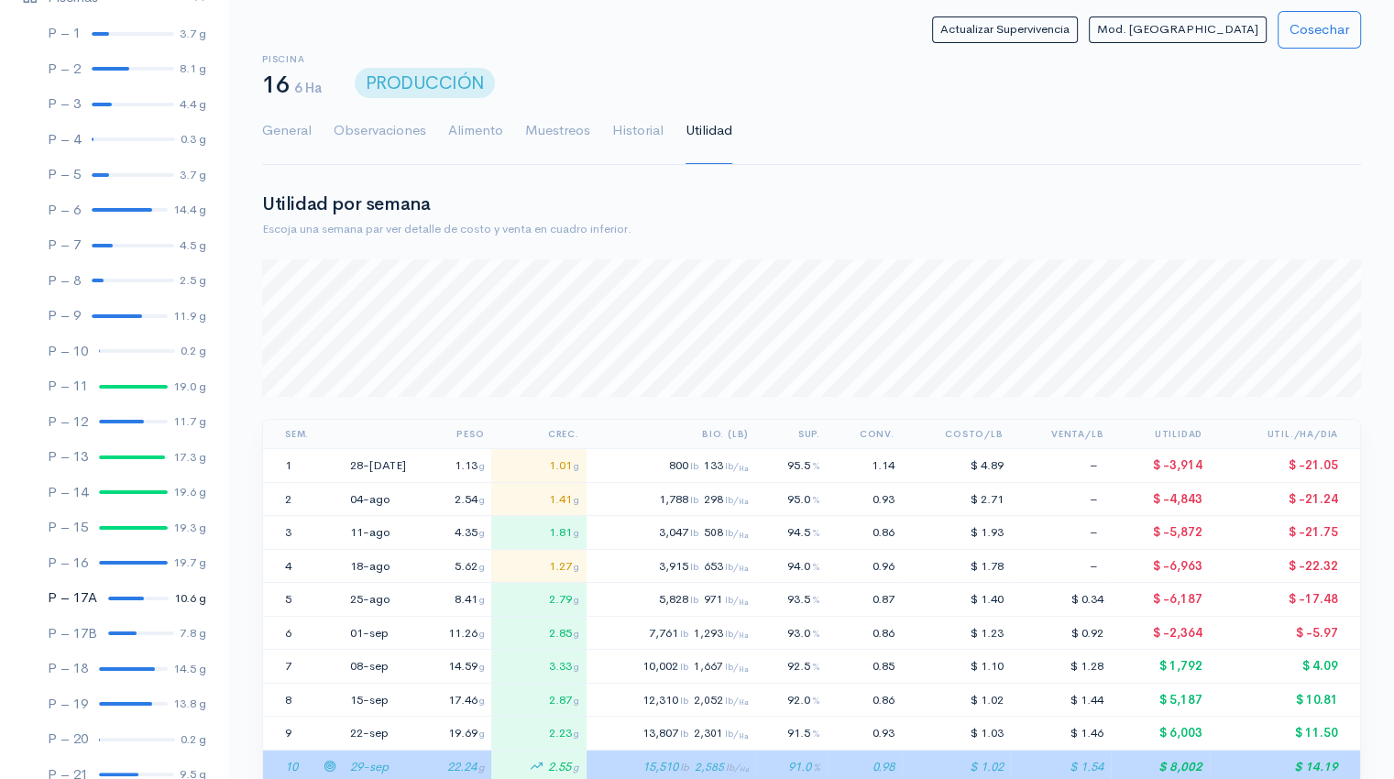
click at [126, 602] on link "P – 17A 10.6 g" at bounding box center [114, 598] width 228 height 36
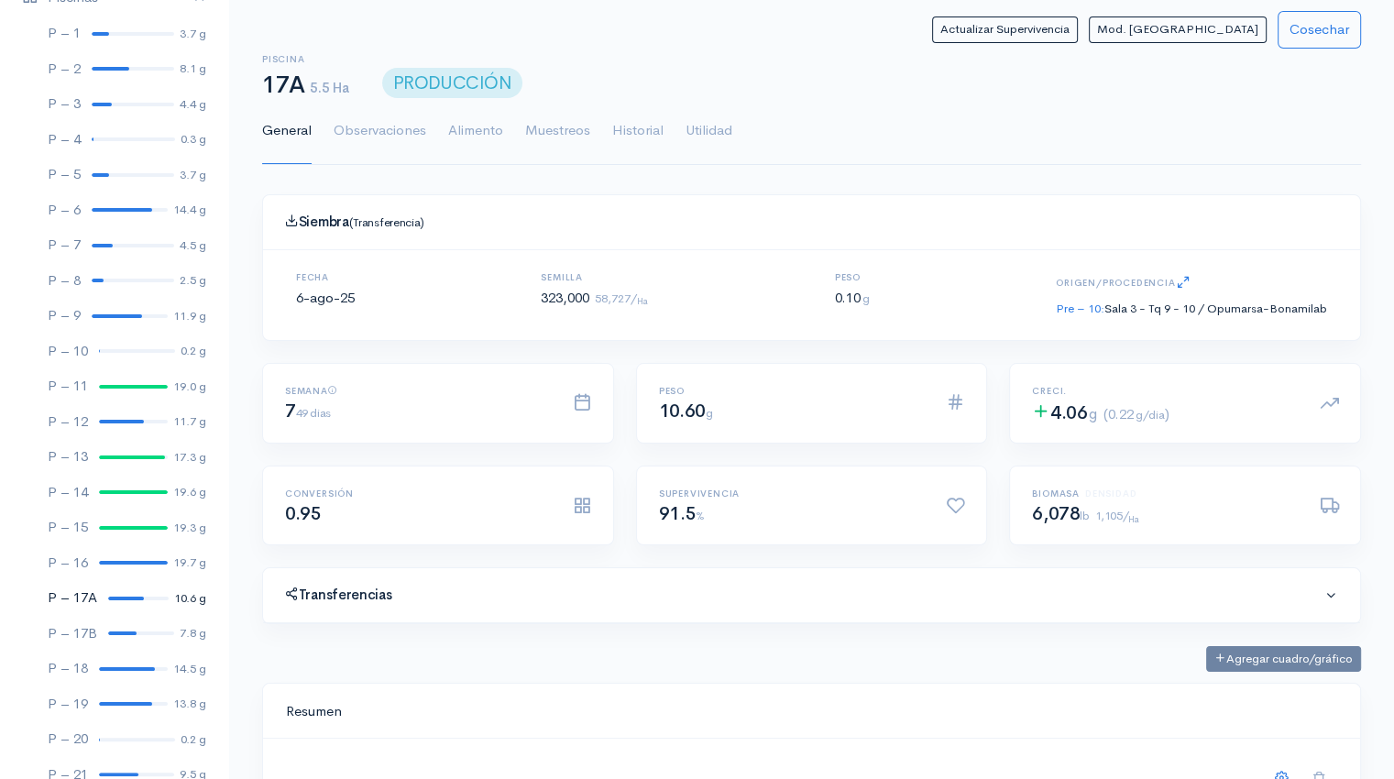
scroll to position [275, 1052]
click at [709, 130] on link "Utilidad" at bounding box center [708, 131] width 47 height 66
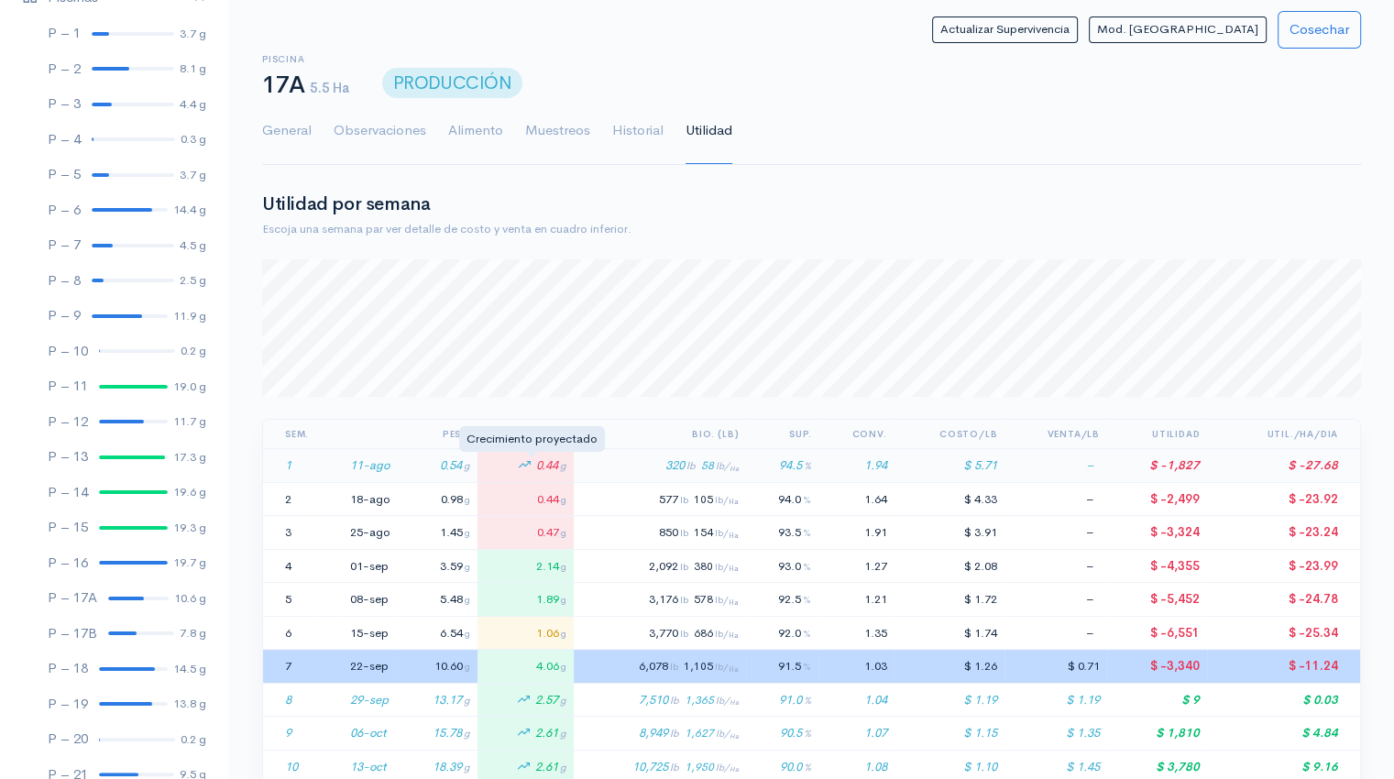
scroll to position [137, 1098]
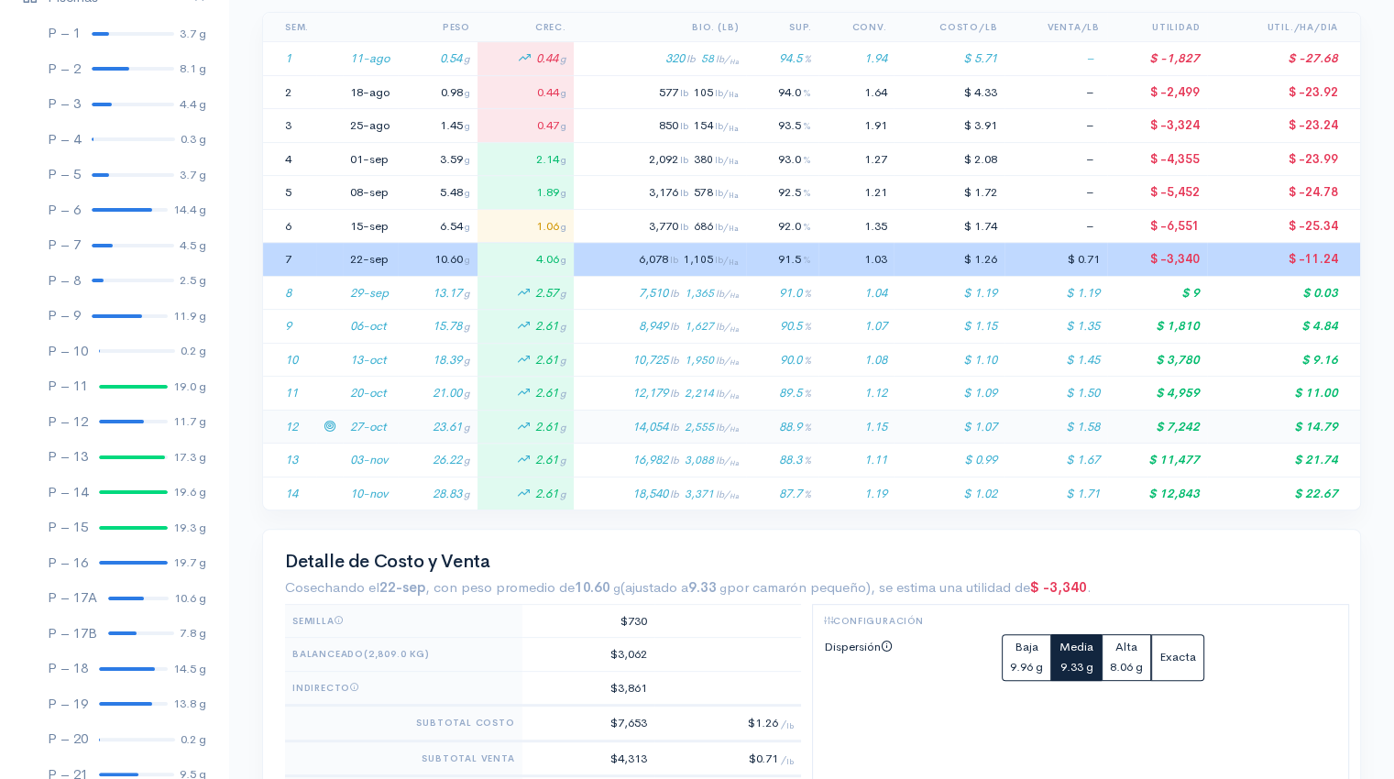
click at [399, 430] on td "23.61 g" at bounding box center [438, 427] width 80 height 34
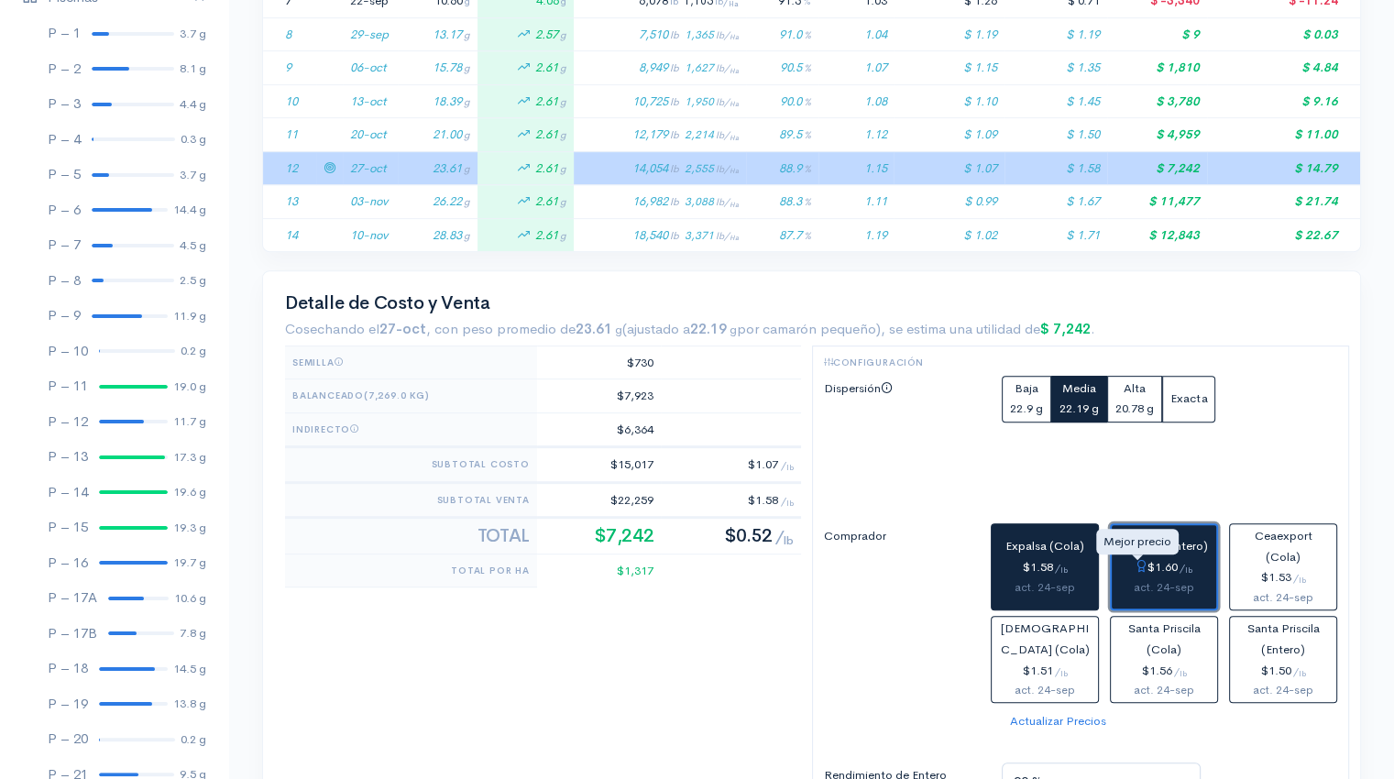
click at [1133, 557] on div "Mejor precio $1.60 / lb" at bounding box center [1164, 567] width 90 height 21
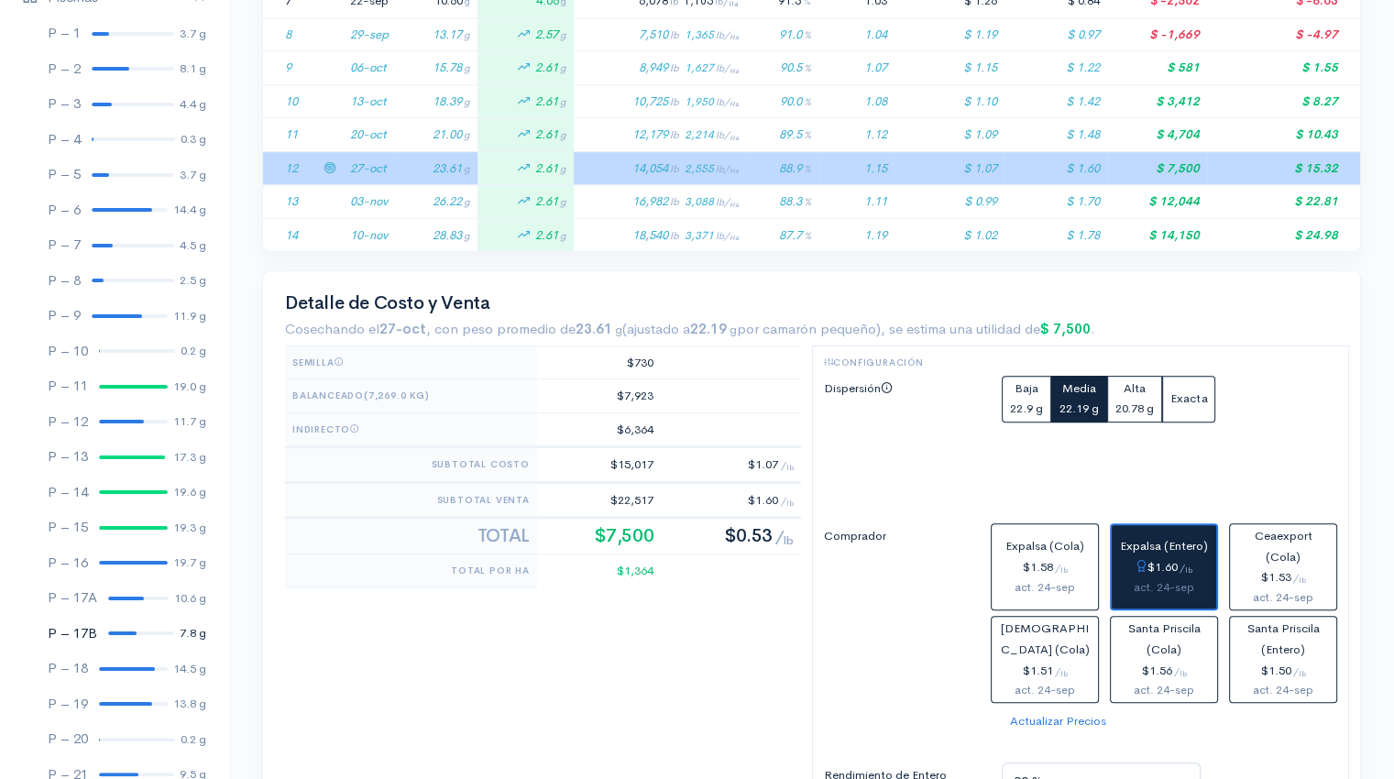
click at [119, 631] on div at bounding box center [122, 633] width 28 height 4
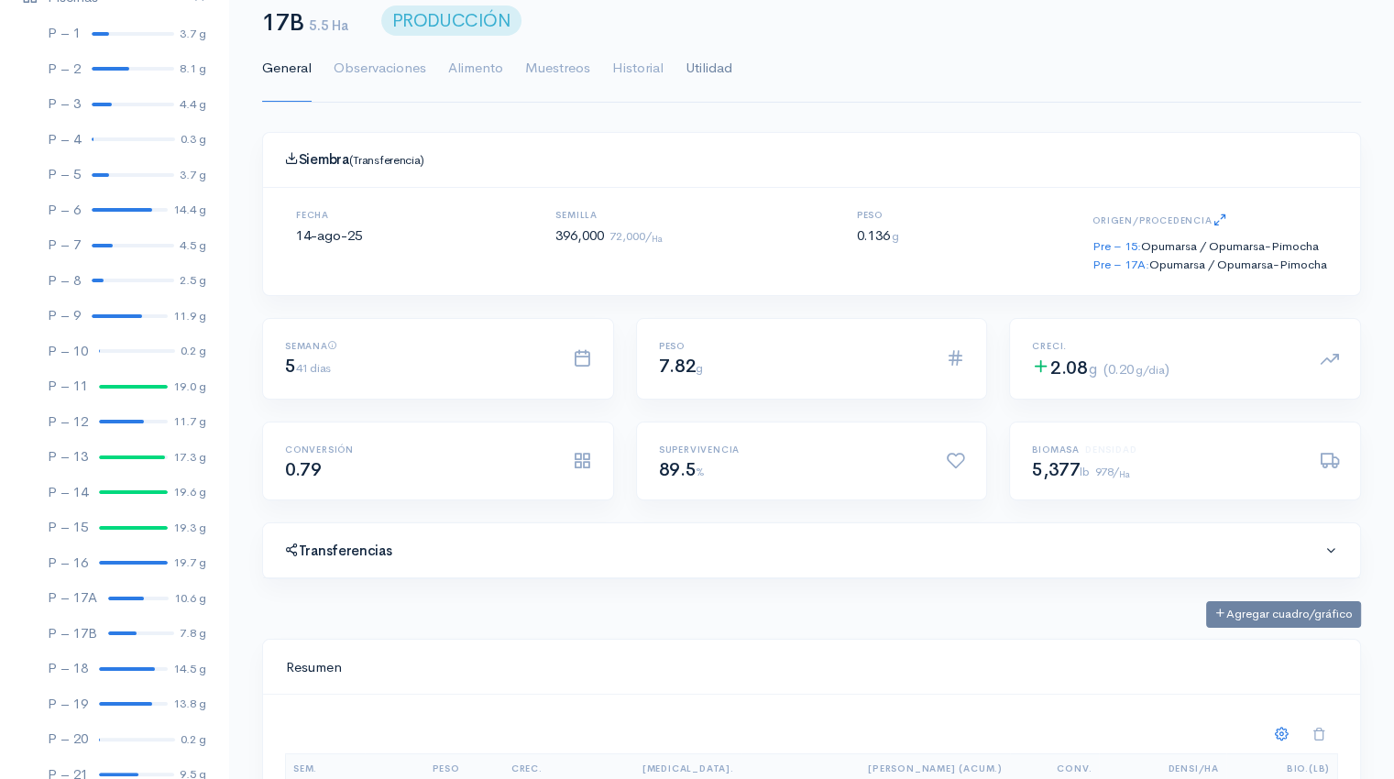
click at [701, 63] on link "Utilidad" at bounding box center [708, 69] width 47 height 66
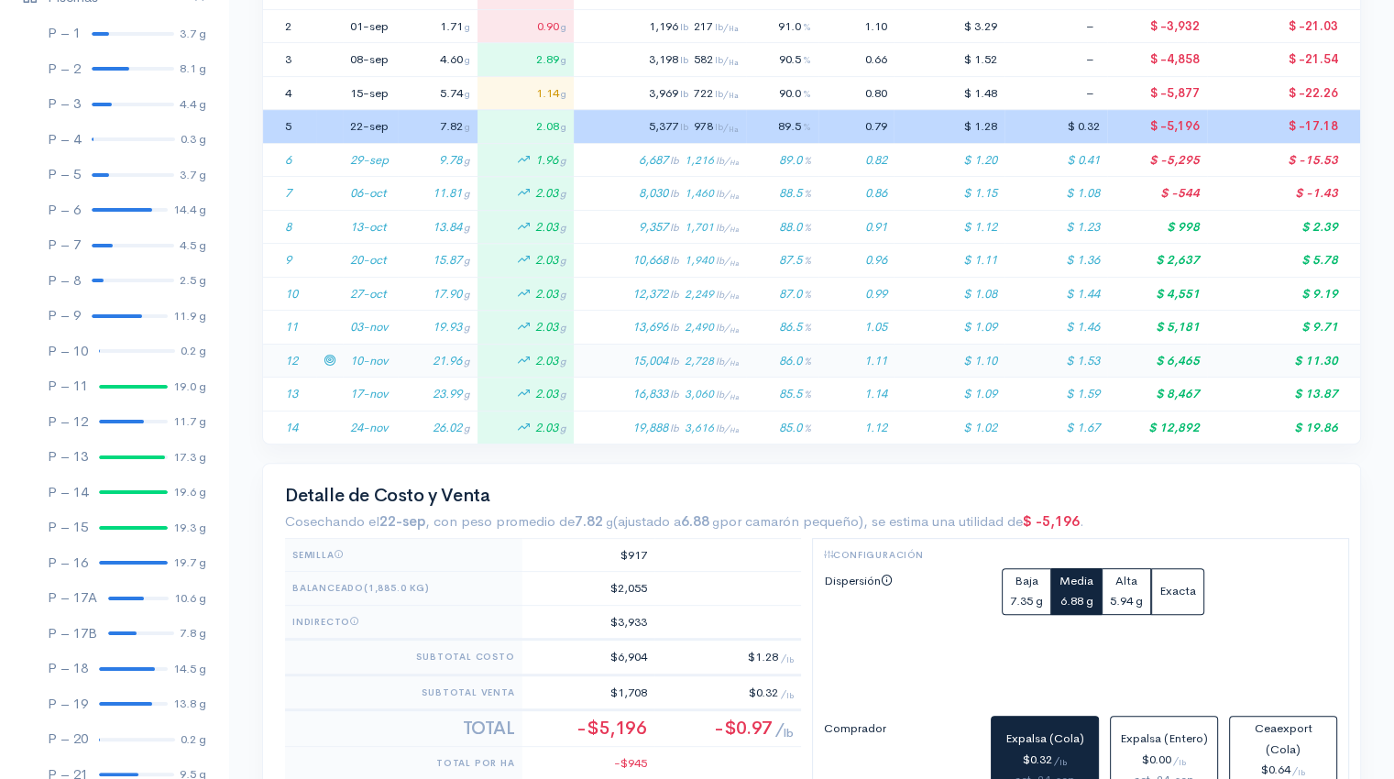
click at [418, 360] on td "21.96 g" at bounding box center [438, 361] width 80 height 34
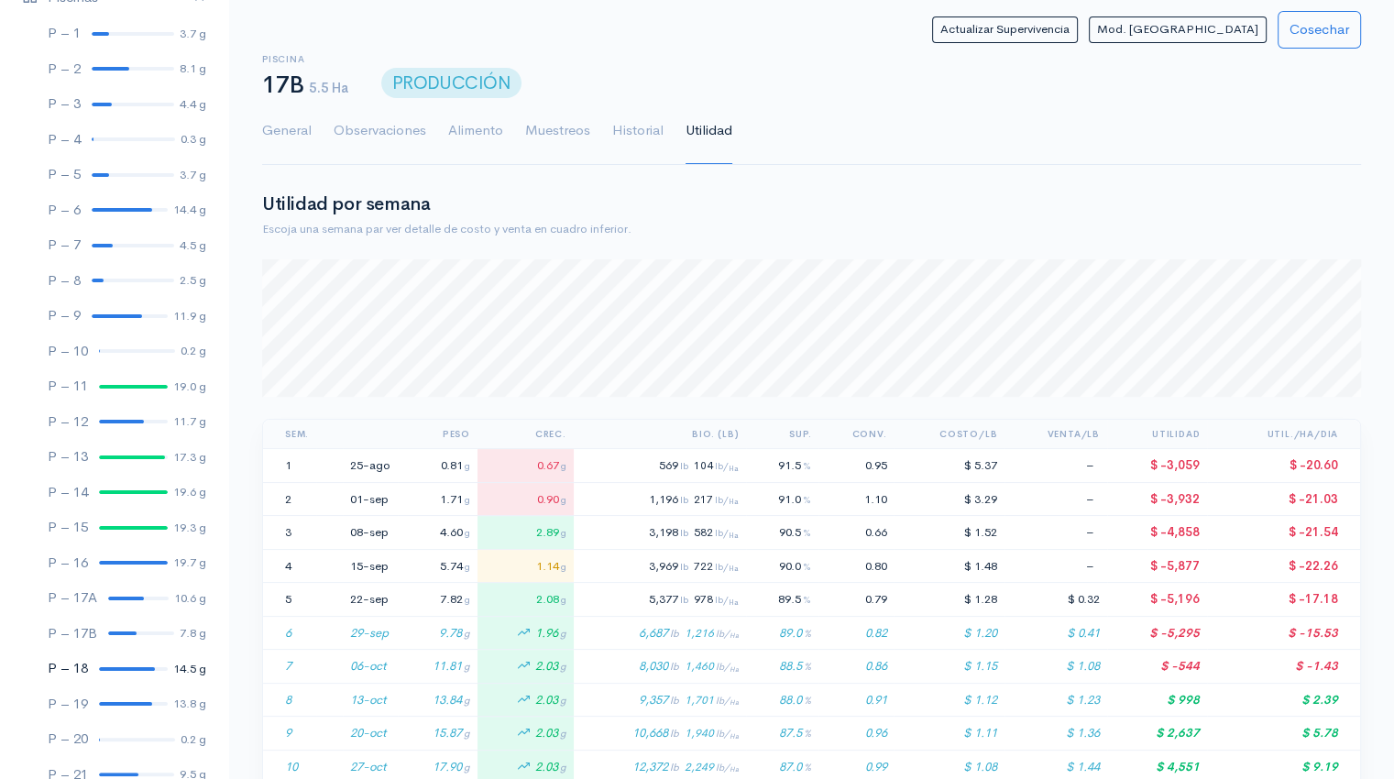
click at [116, 672] on link "P – 18 14.5 g" at bounding box center [114, 669] width 228 height 36
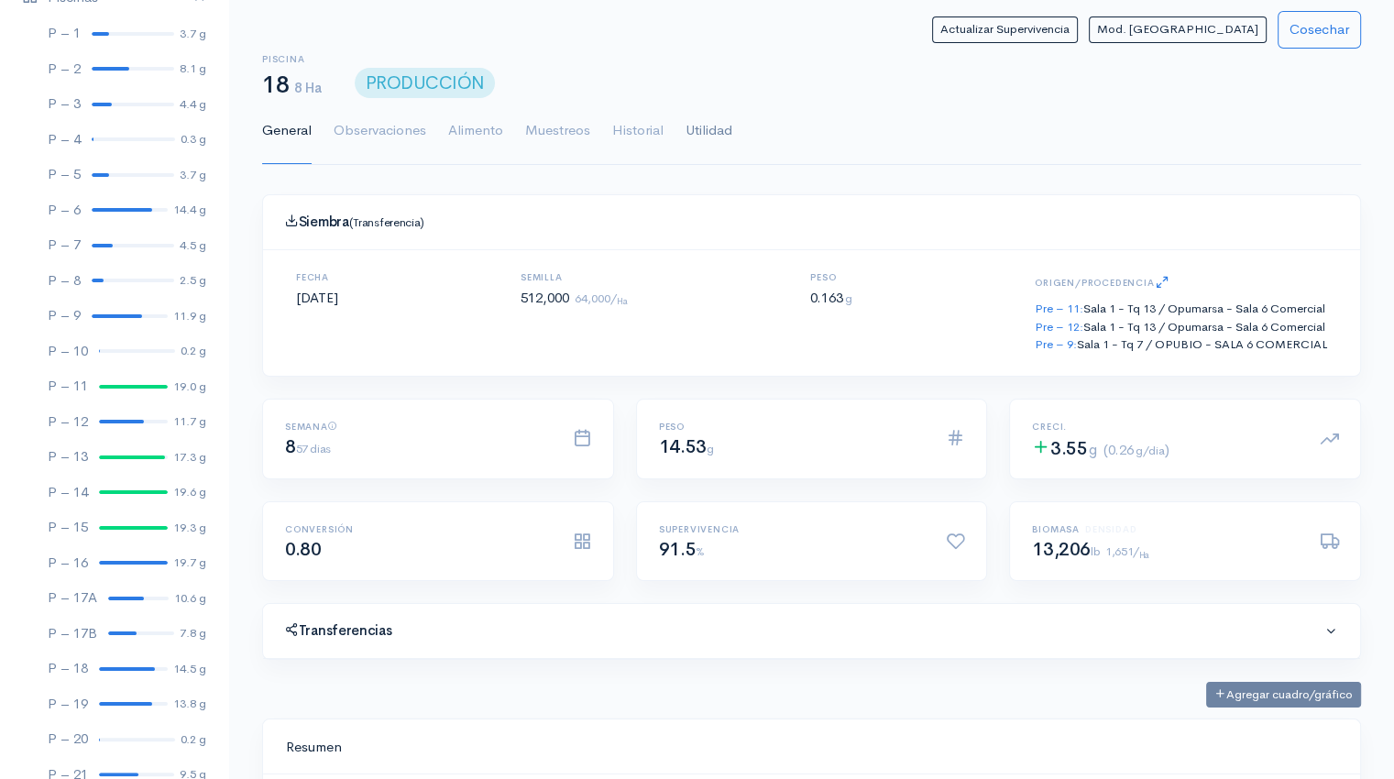
click at [711, 132] on link "Utilidad" at bounding box center [708, 131] width 47 height 66
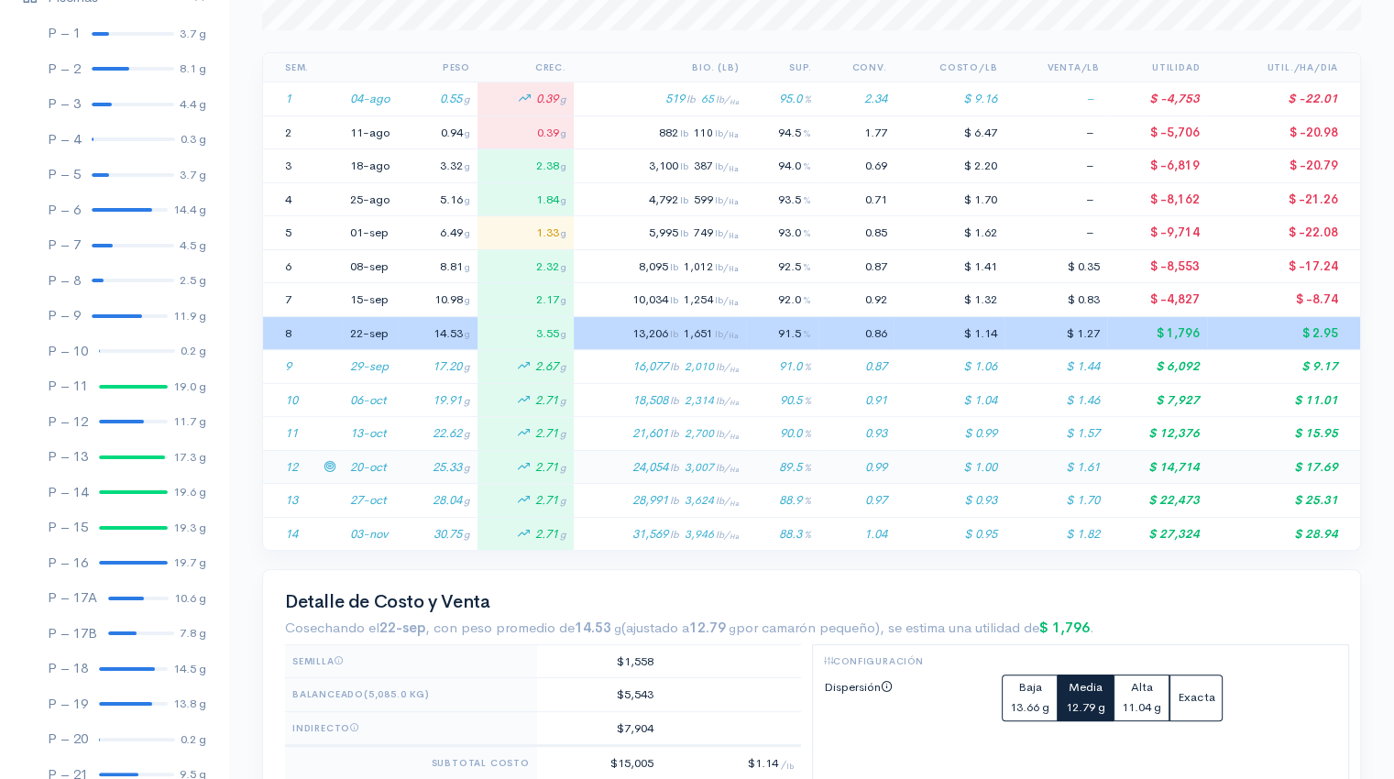
click at [397, 459] on td "20-oct" at bounding box center [370, 467] width 55 height 34
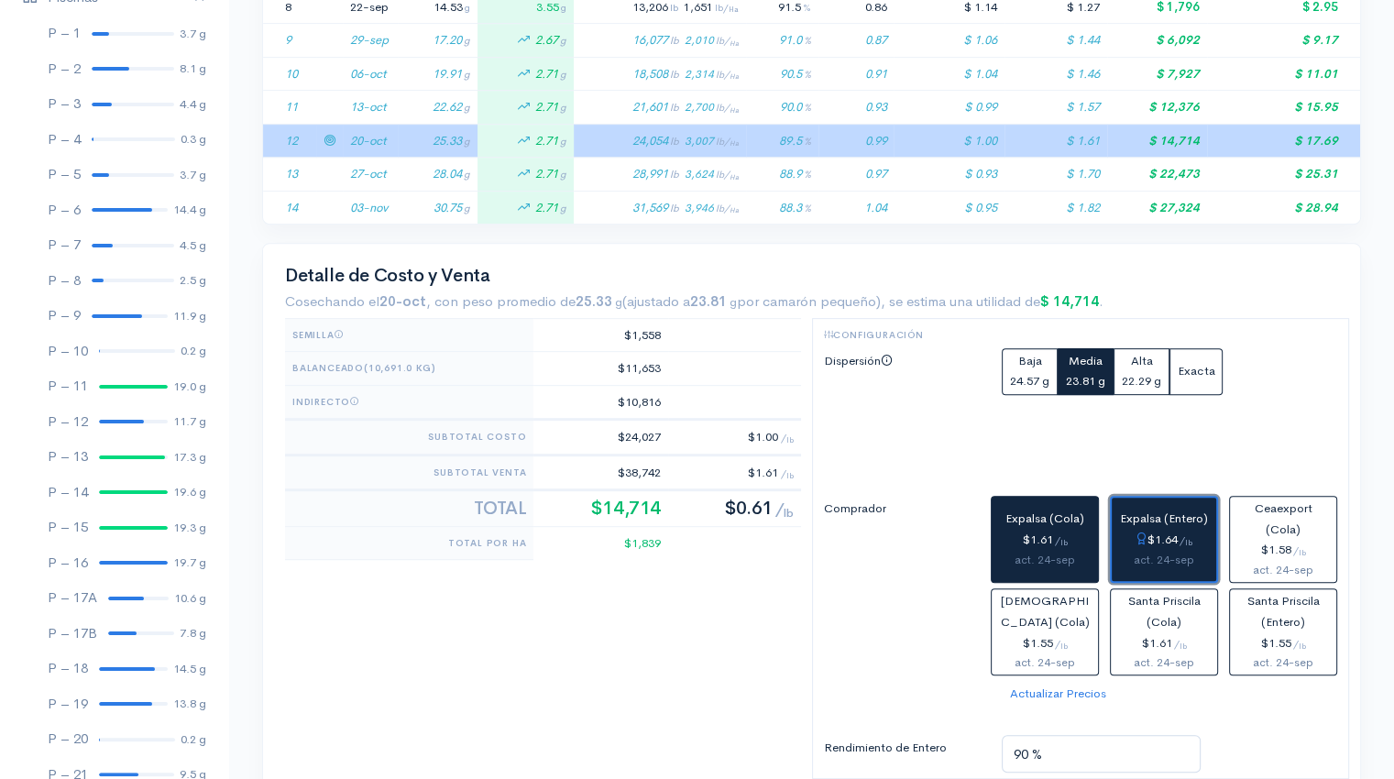
click at [1175, 533] on div "$1.64 / lb" at bounding box center [1164, 540] width 90 height 21
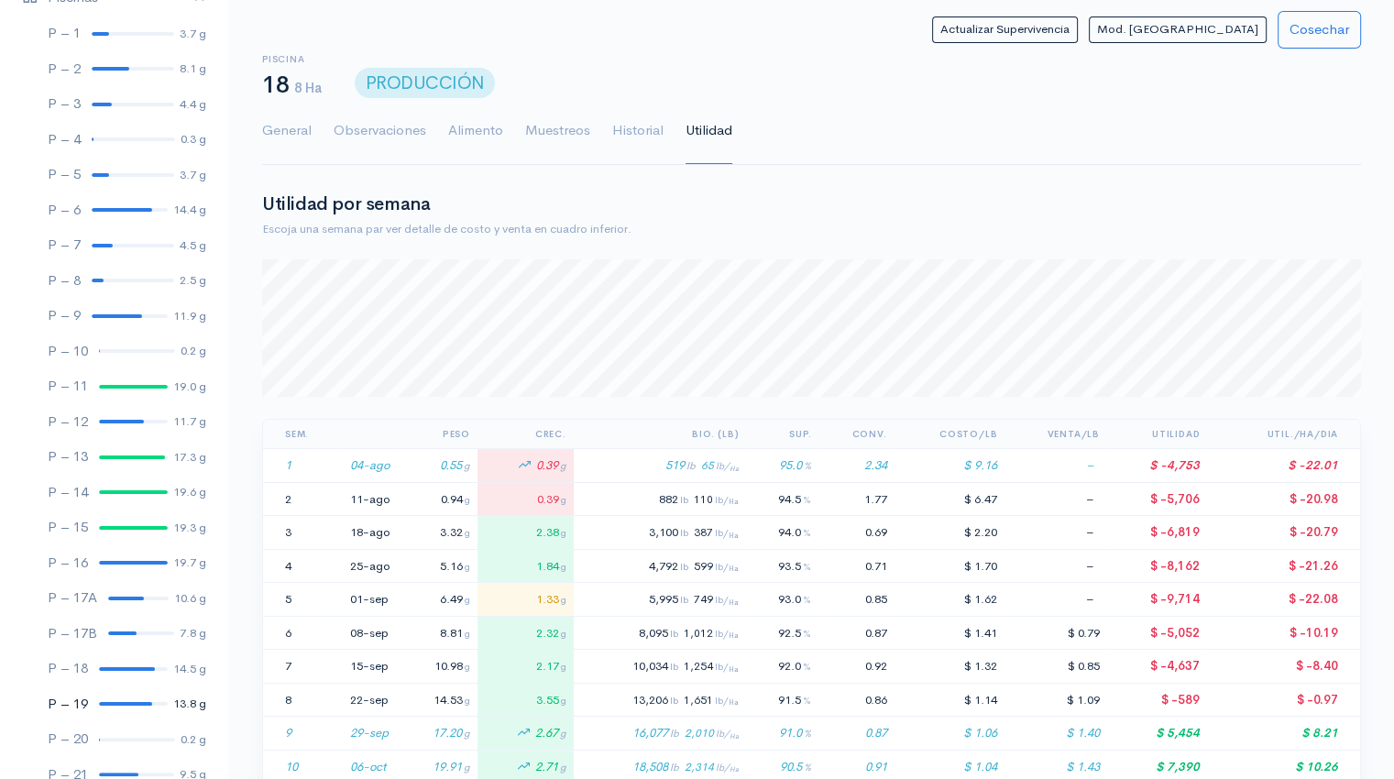
click at [110, 702] on div at bounding box center [125, 704] width 53 height 4
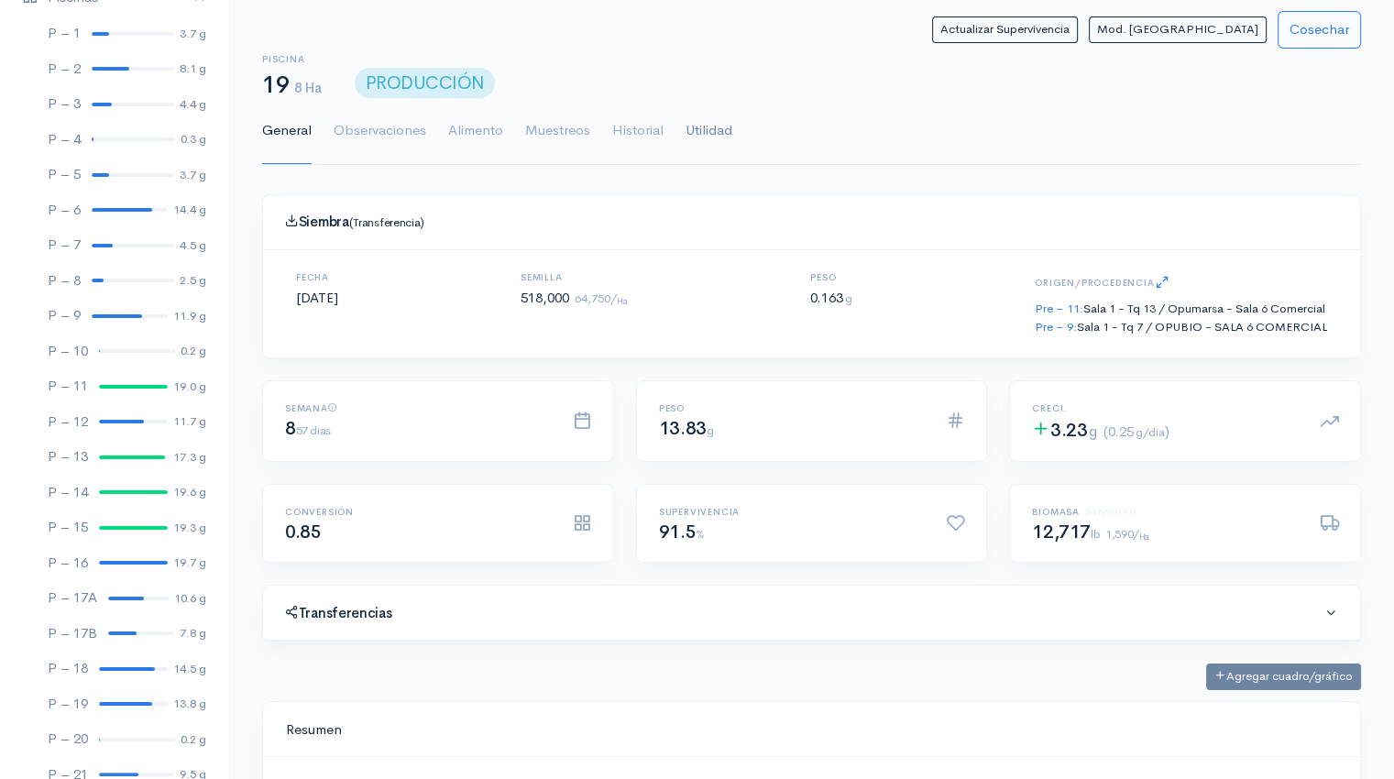
click at [710, 127] on link "Utilidad" at bounding box center [708, 131] width 47 height 66
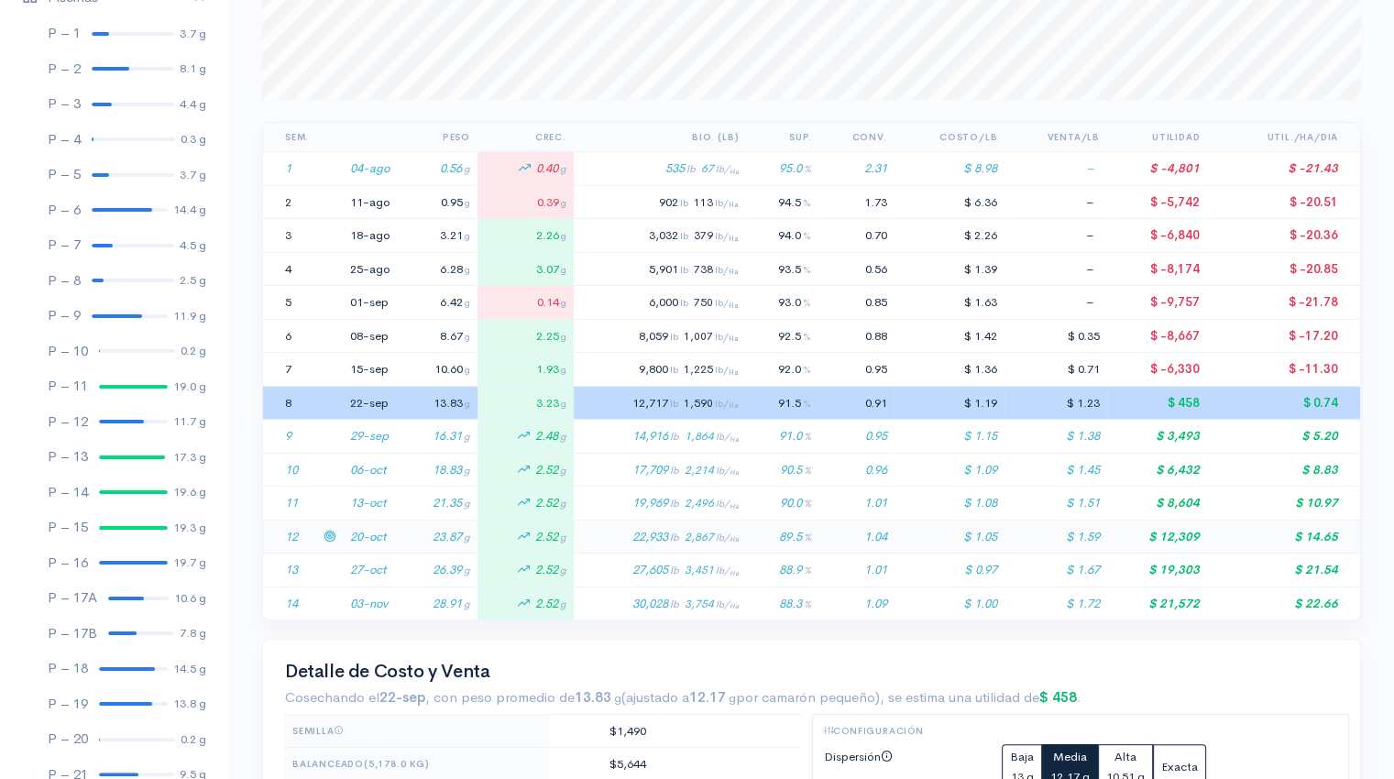
click at [417, 541] on td "23.87 g" at bounding box center [438, 537] width 80 height 34
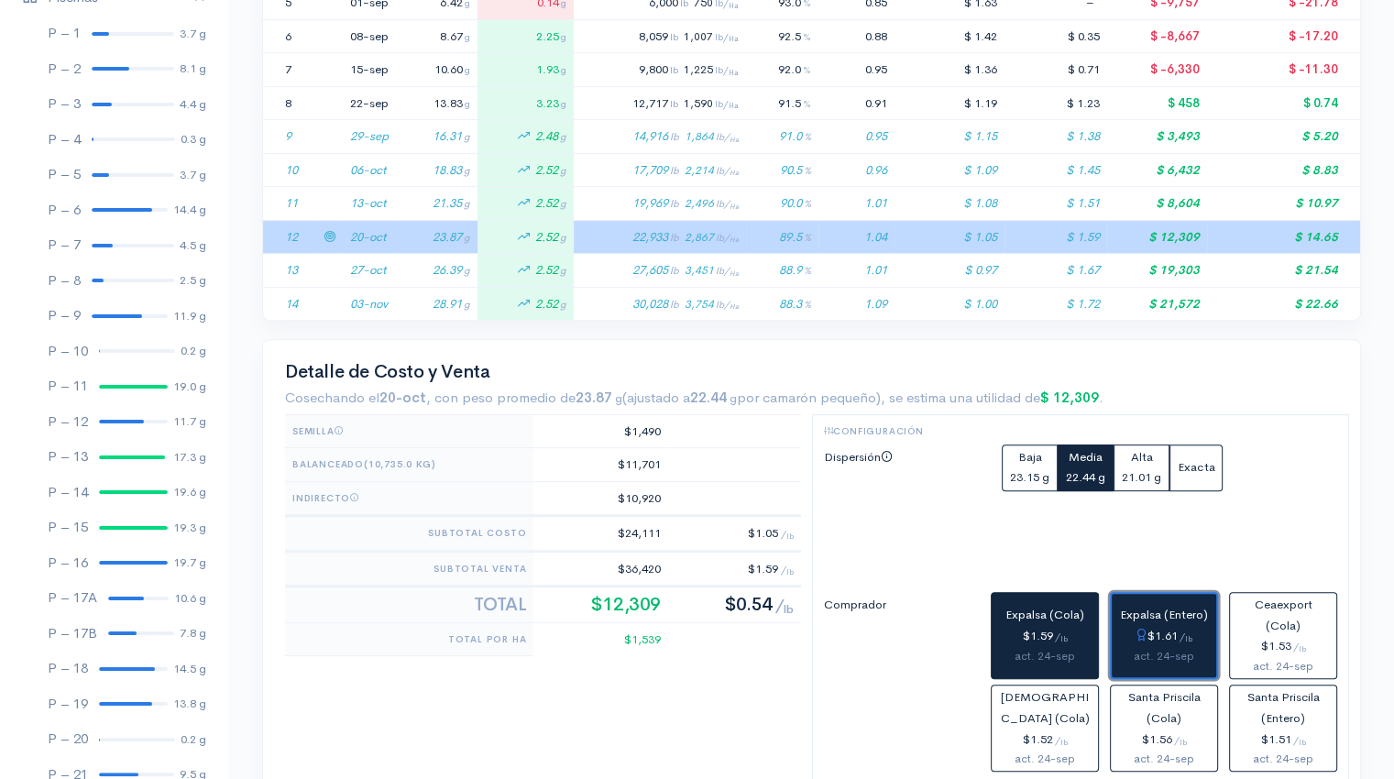
click at [1159, 637] on div "$1.61 / lb" at bounding box center [1164, 636] width 90 height 21
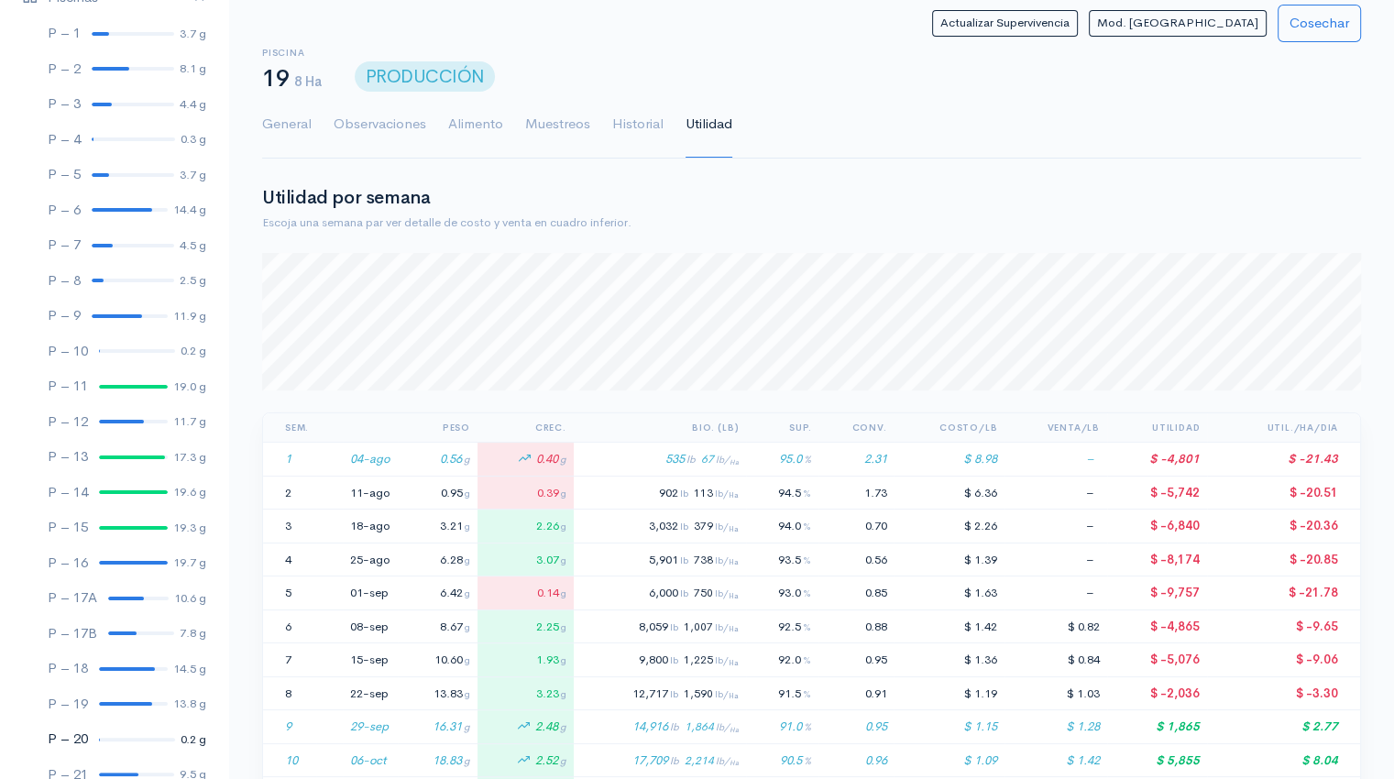
click at [132, 739] on div at bounding box center [137, 740] width 76 height 4
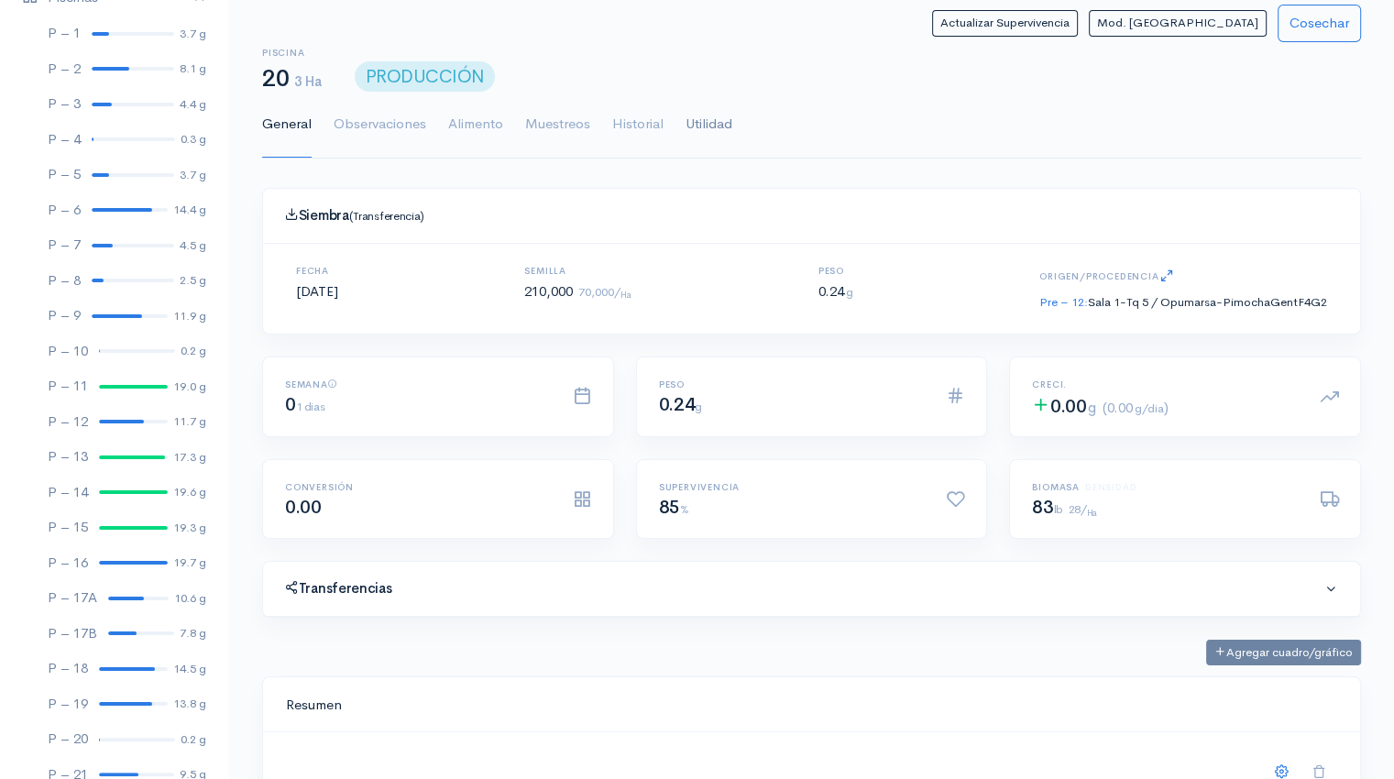
click at [712, 120] on link "Utilidad" at bounding box center [708, 125] width 47 height 66
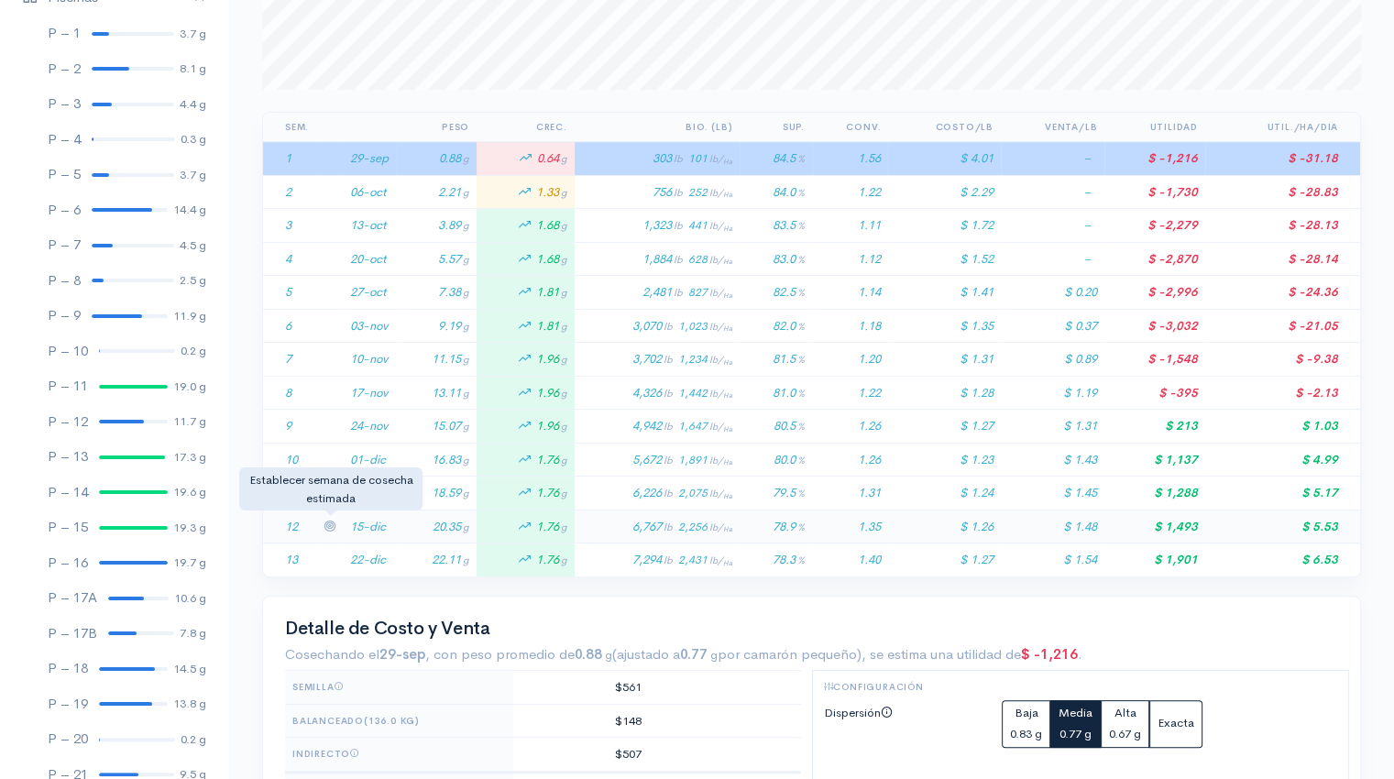
click at [328, 522] on icon at bounding box center [329, 526] width 12 height 12
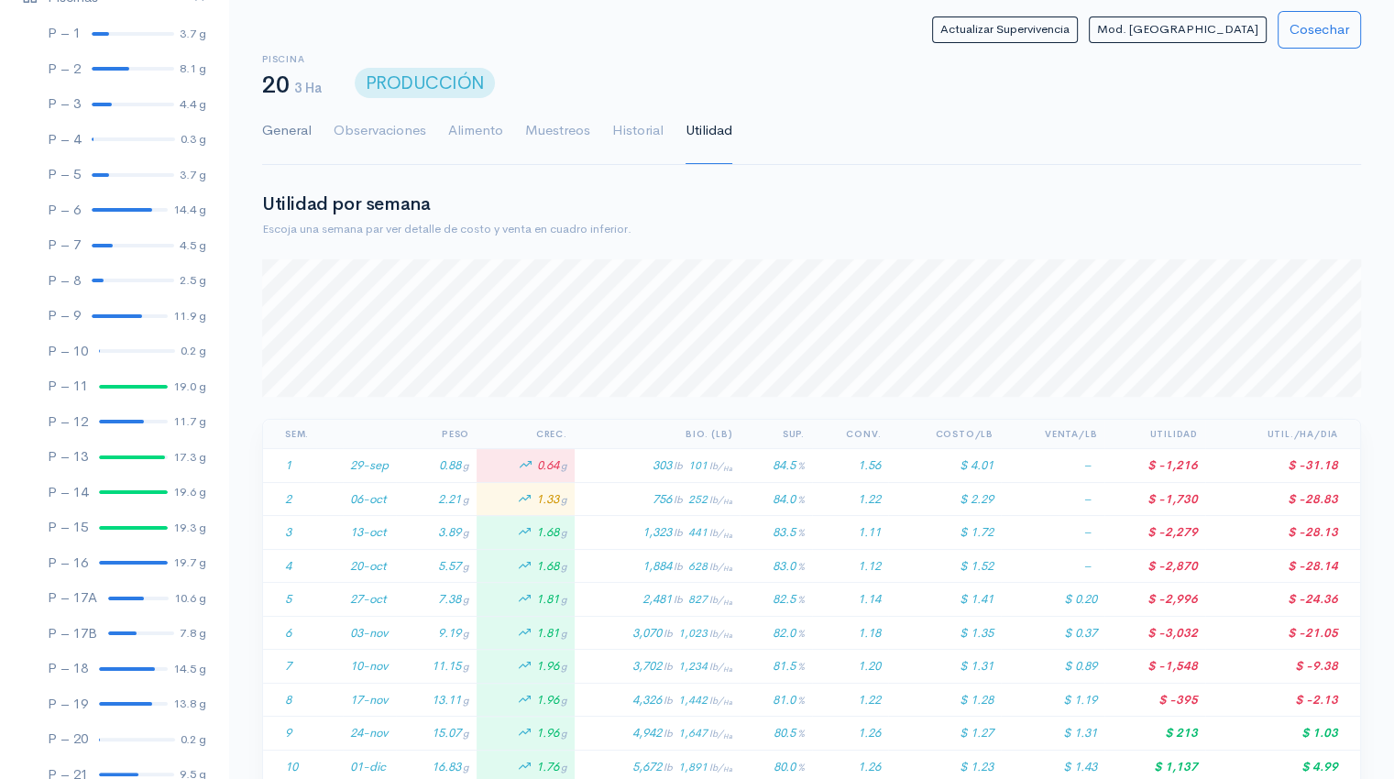
click at [280, 137] on link "General" at bounding box center [286, 131] width 49 height 66
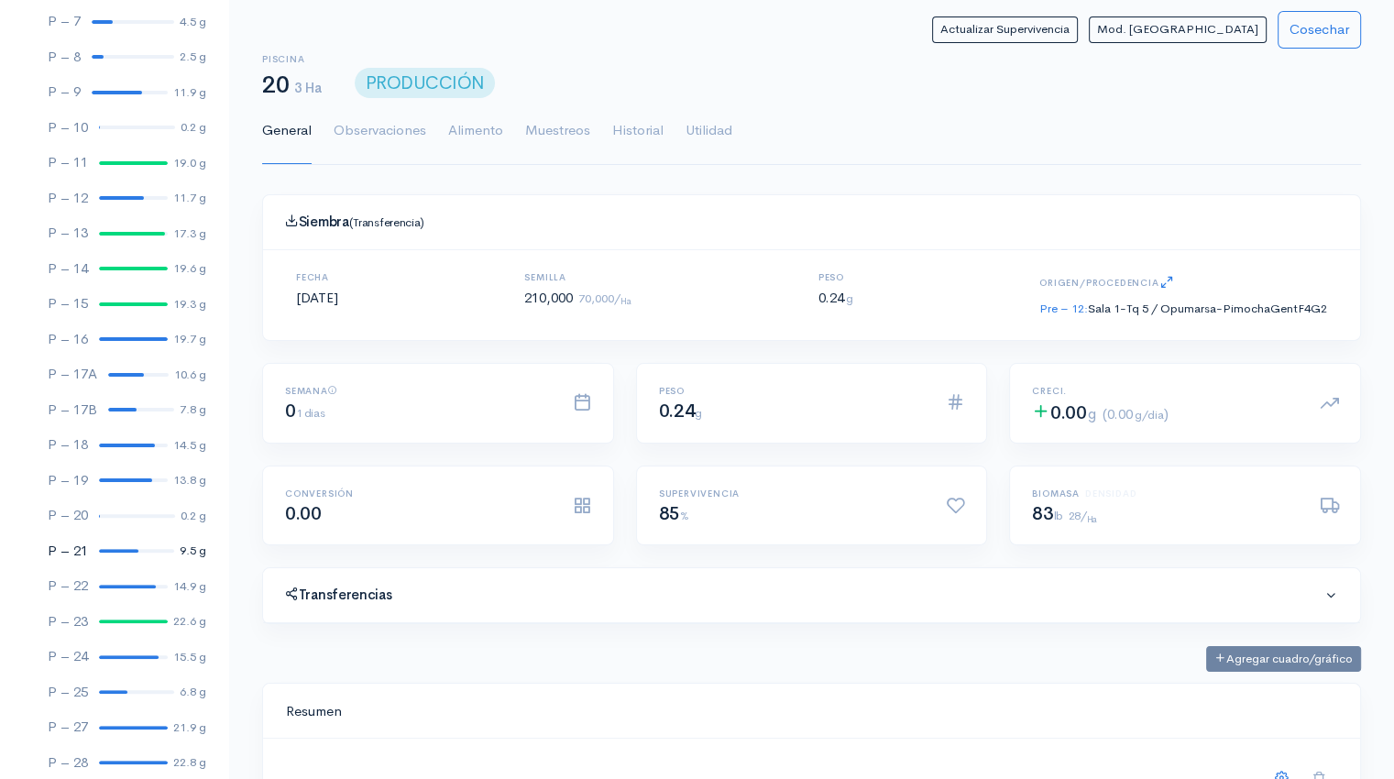
click at [113, 549] on div at bounding box center [118, 551] width 39 height 4
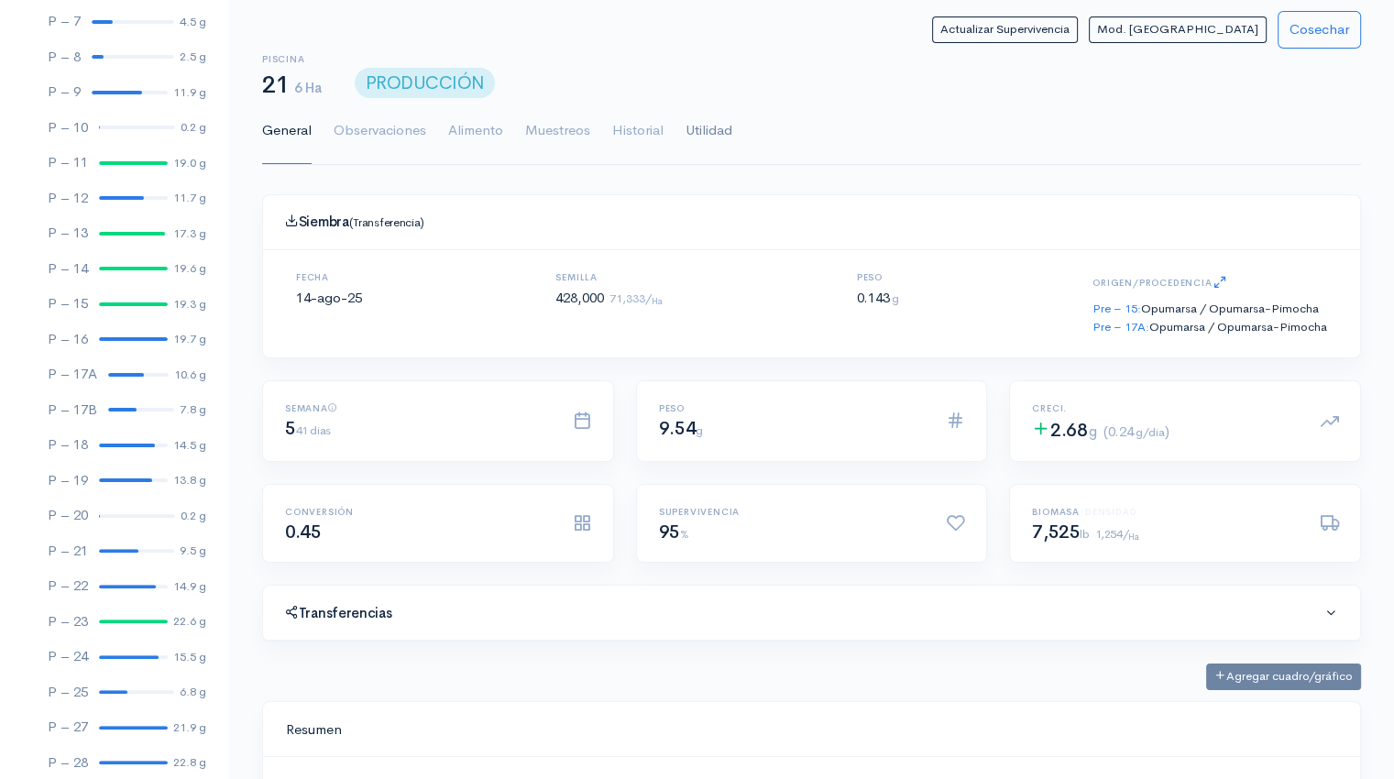
click at [708, 132] on link "Utilidad" at bounding box center [708, 131] width 47 height 66
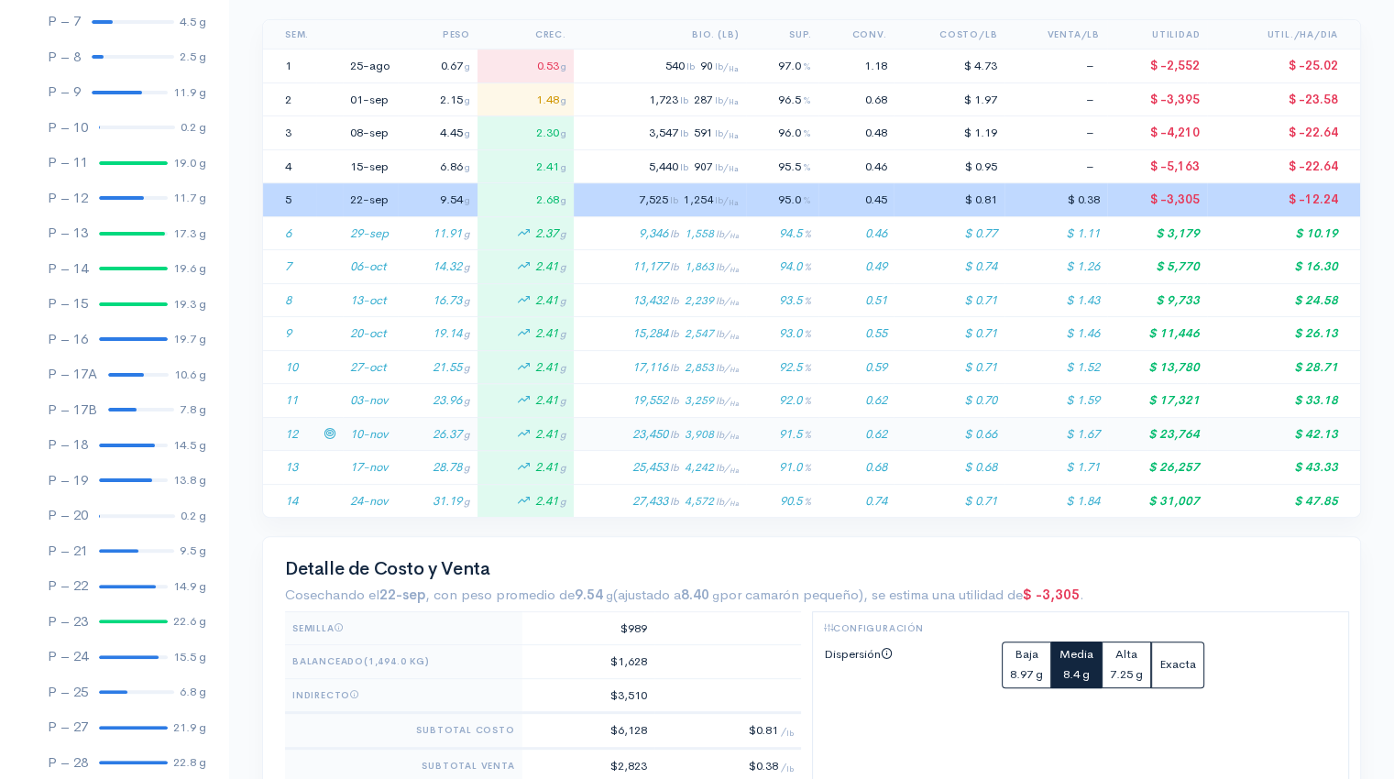
click at [380, 432] on td "10-nov" at bounding box center [370, 434] width 55 height 34
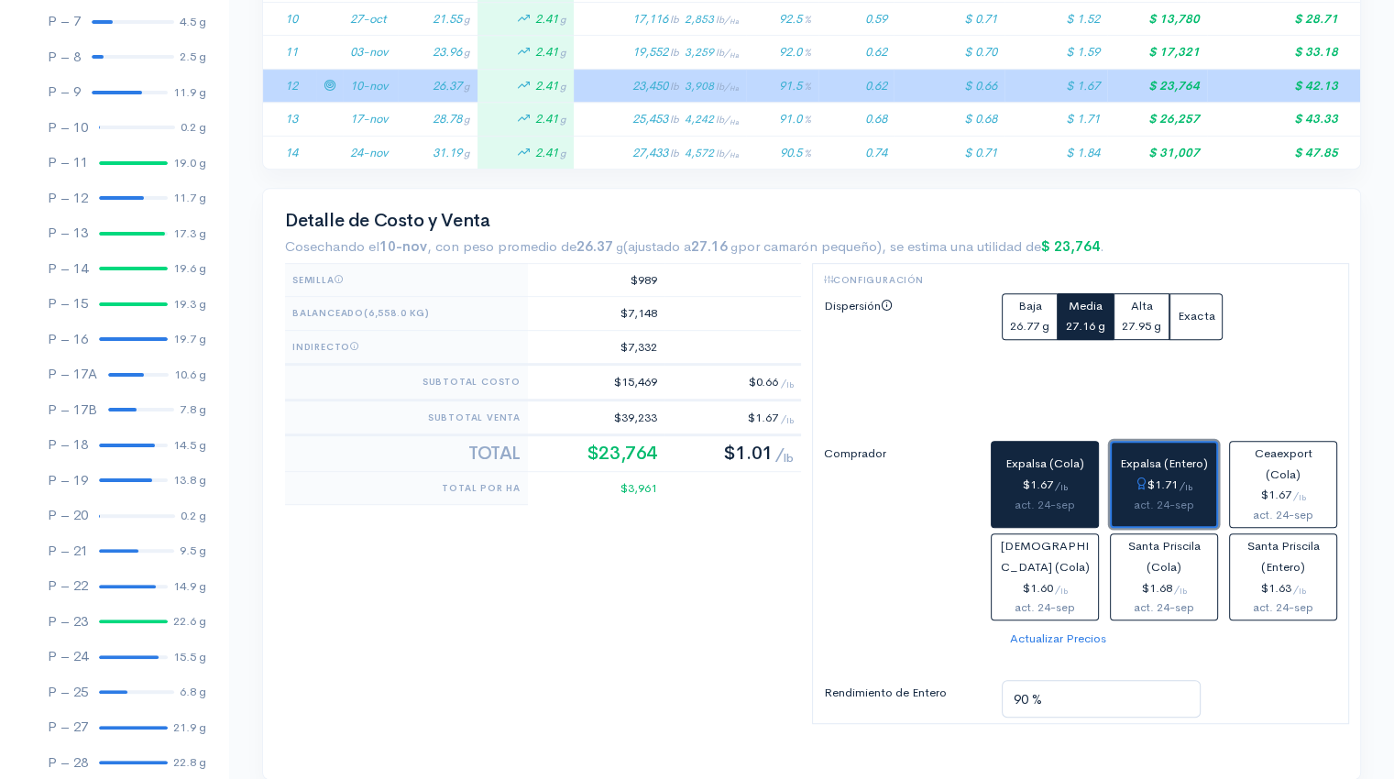
click at [1149, 481] on div "$1.71 / lb" at bounding box center [1164, 485] width 90 height 21
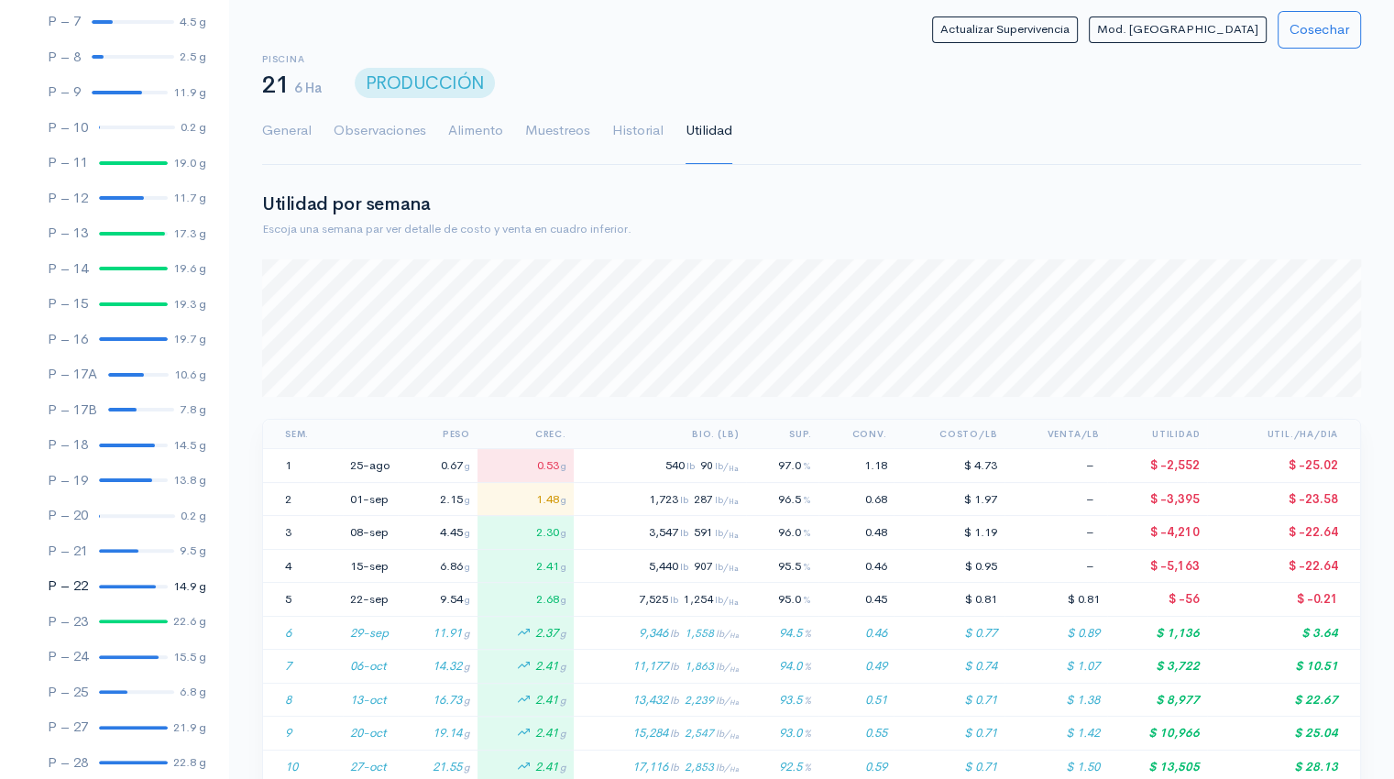
click at [121, 585] on div at bounding box center [127, 587] width 57 height 4
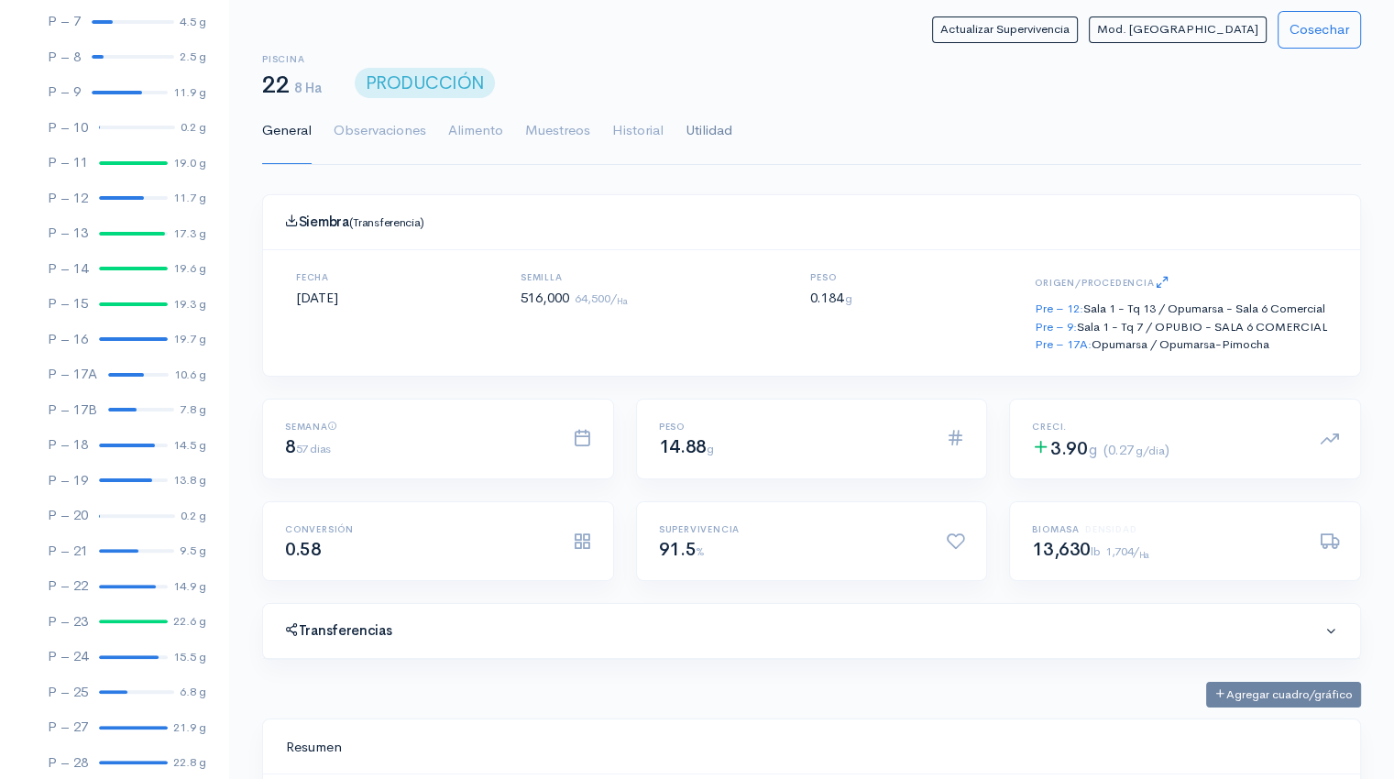
click at [717, 134] on link "Utilidad" at bounding box center [708, 131] width 47 height 66
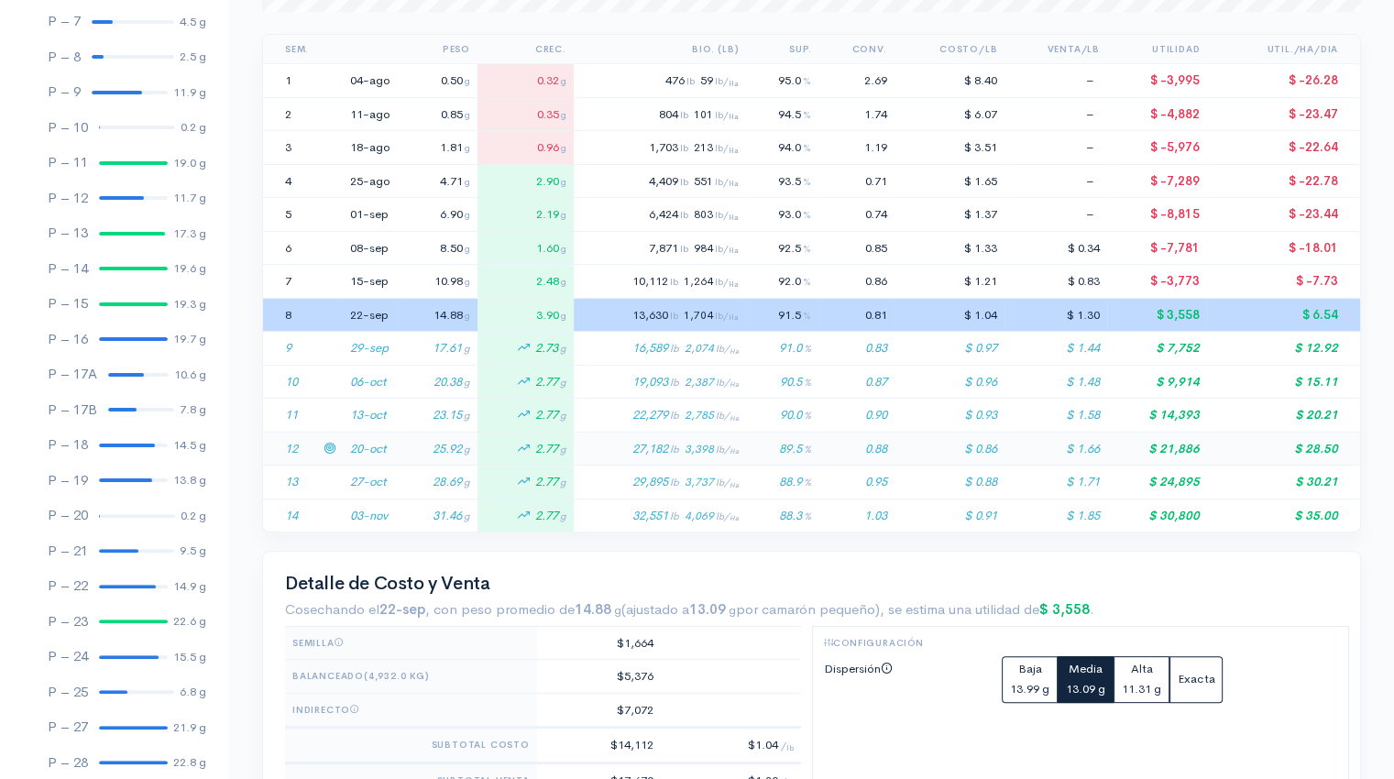
click at [414, 449] on td "25.92 g" at bounding box center [438, 449] width 80 height 34
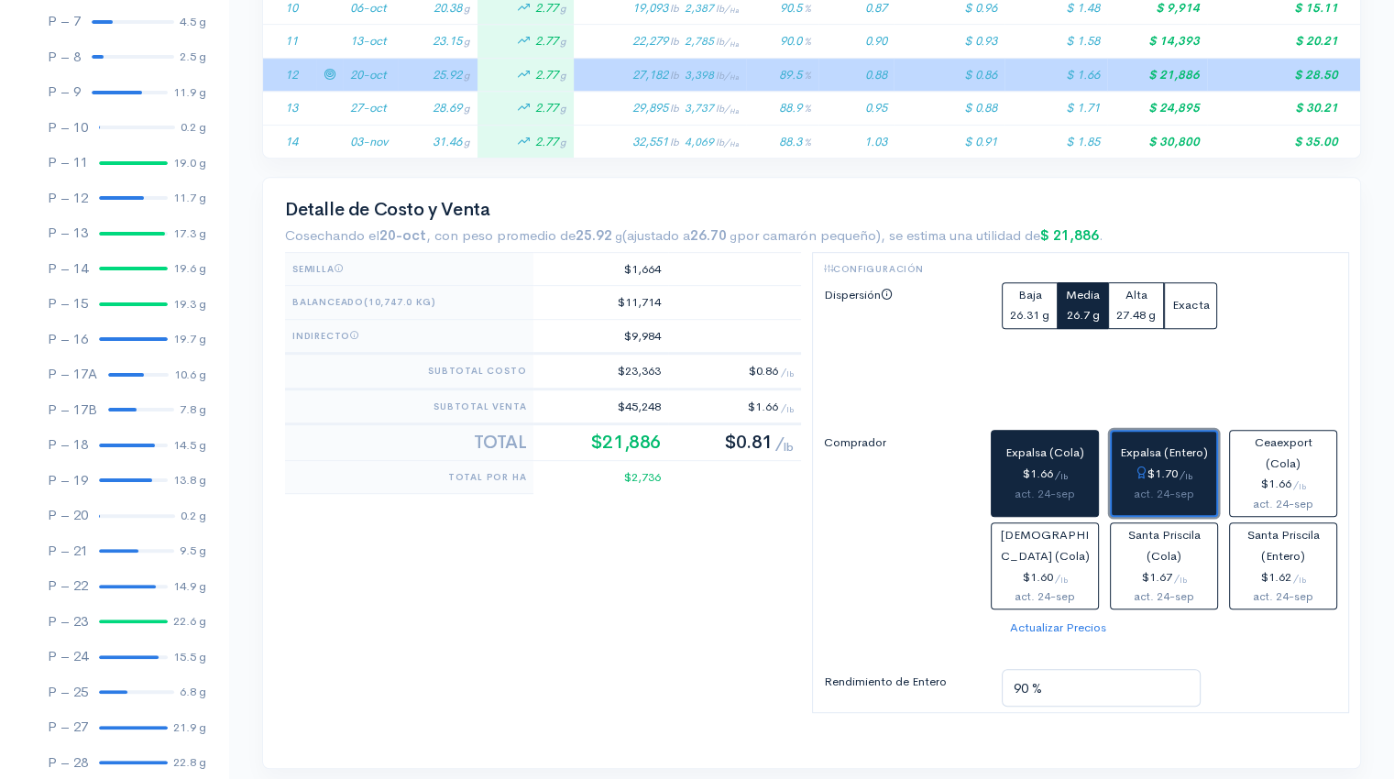
click at [1163, 473] on div "$1.70 / lb" at bounding box center [1164, 474] width 90 height 21
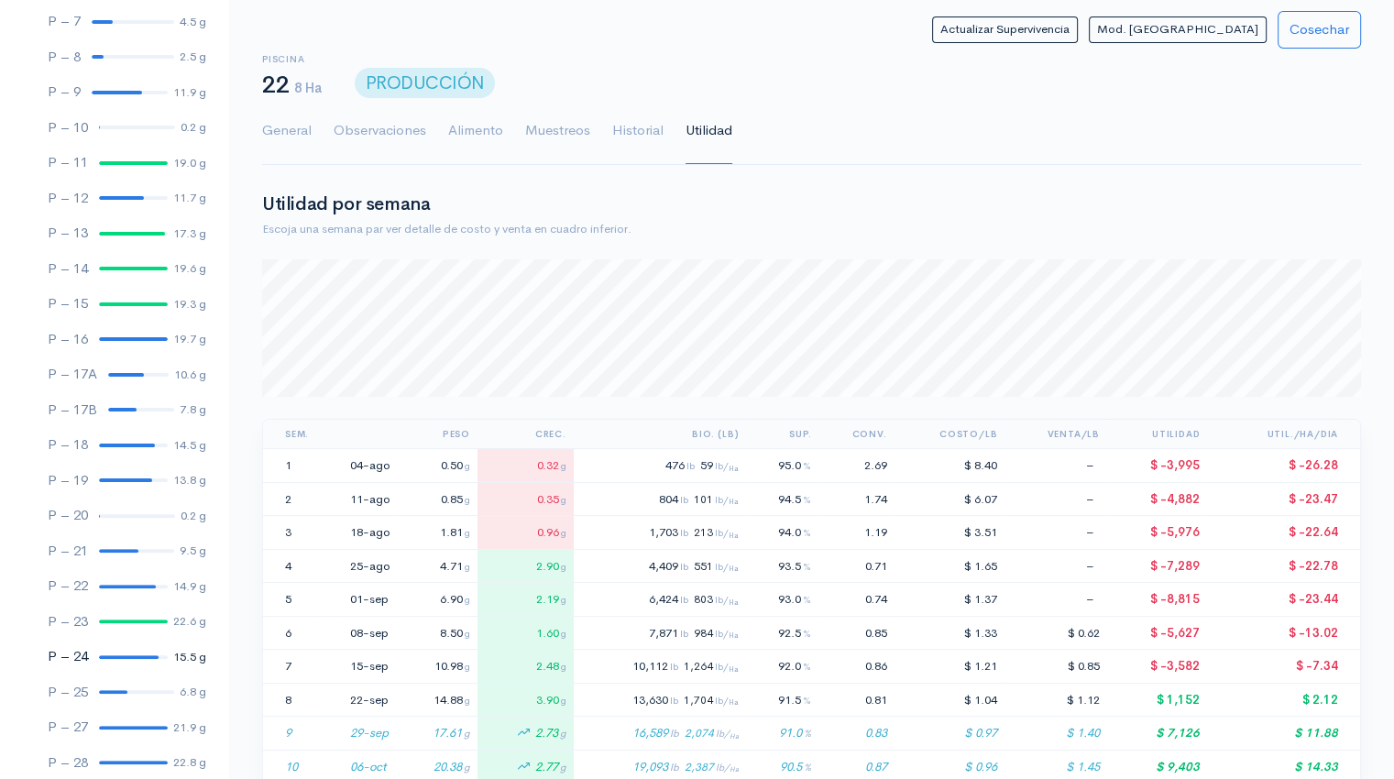
click at [109, 658] on link "P – 24 15.5 g" at bounding box center [114, 657] width 228 height 36
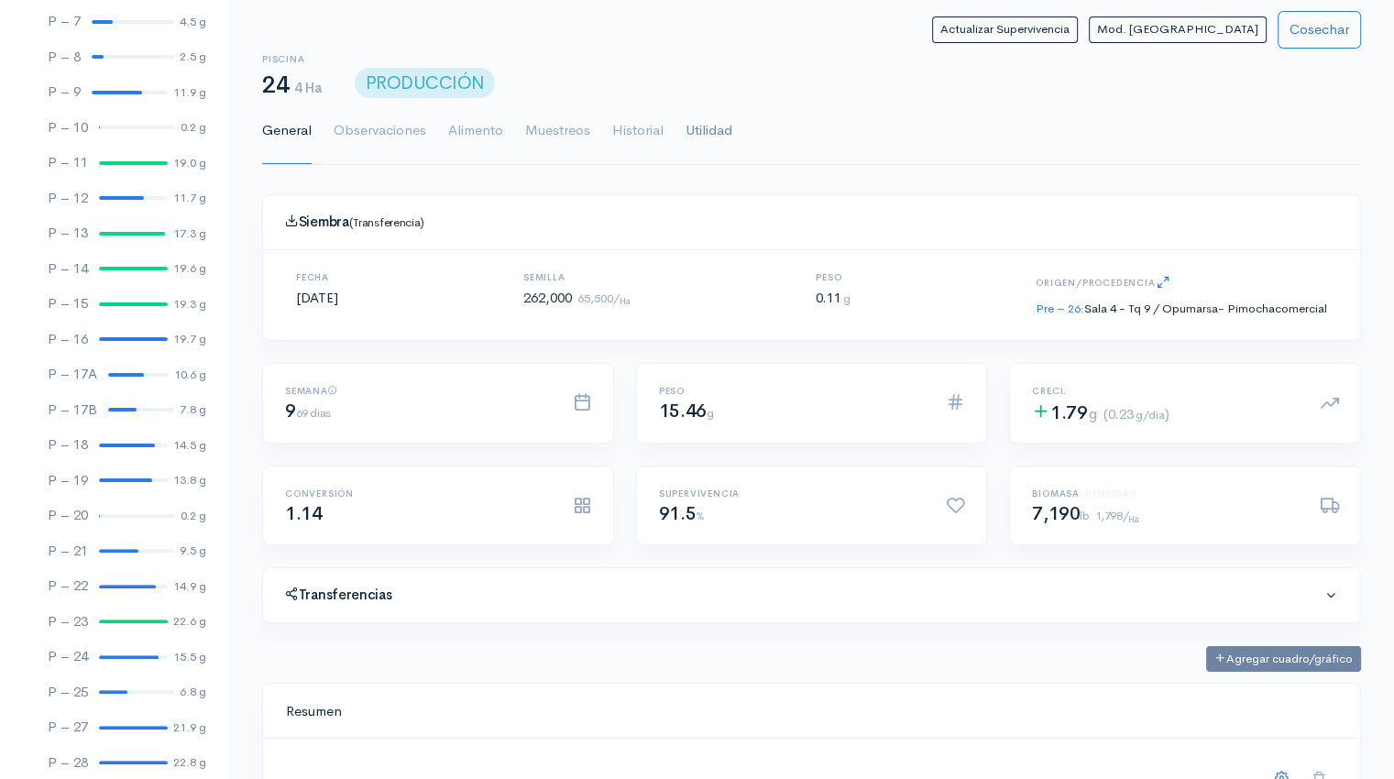
click at [700, 133] on link "Utilidad" at bounding box center [708, 131] width 47 height 66
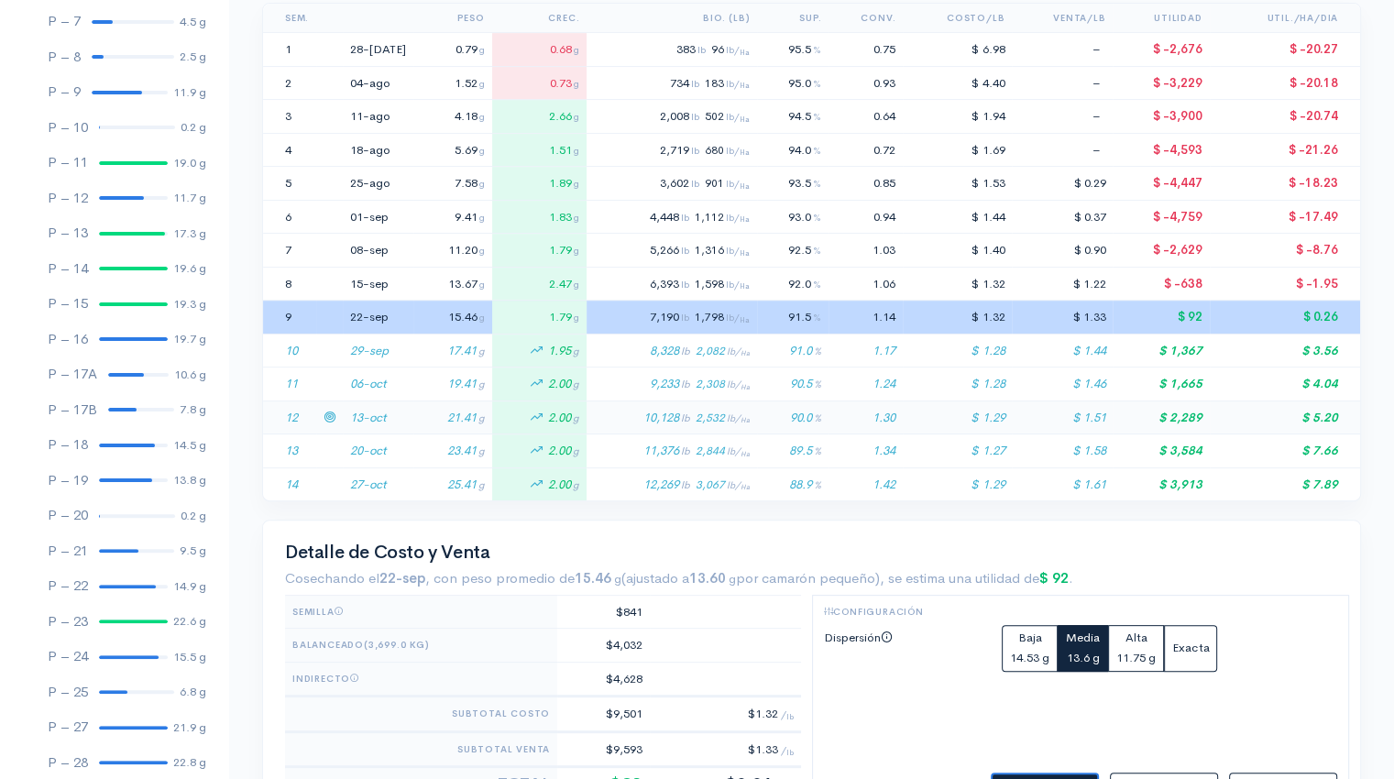
click at [378, 412] on td "13-oct" at bounding box center [378, 417] width 71 height 34
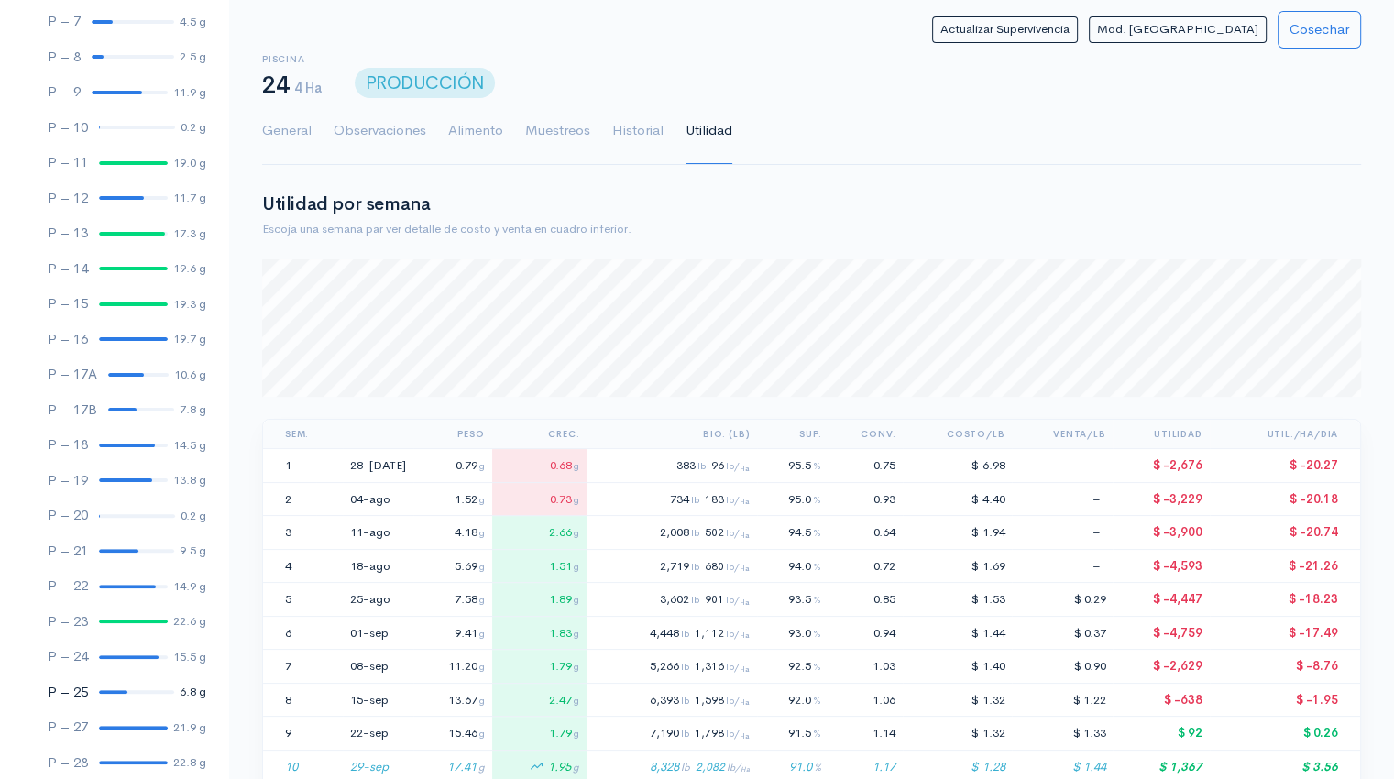
click at [114, 694] on link "P – 25 6.8 g" at bounding box center [114, 692] width 228 height 36
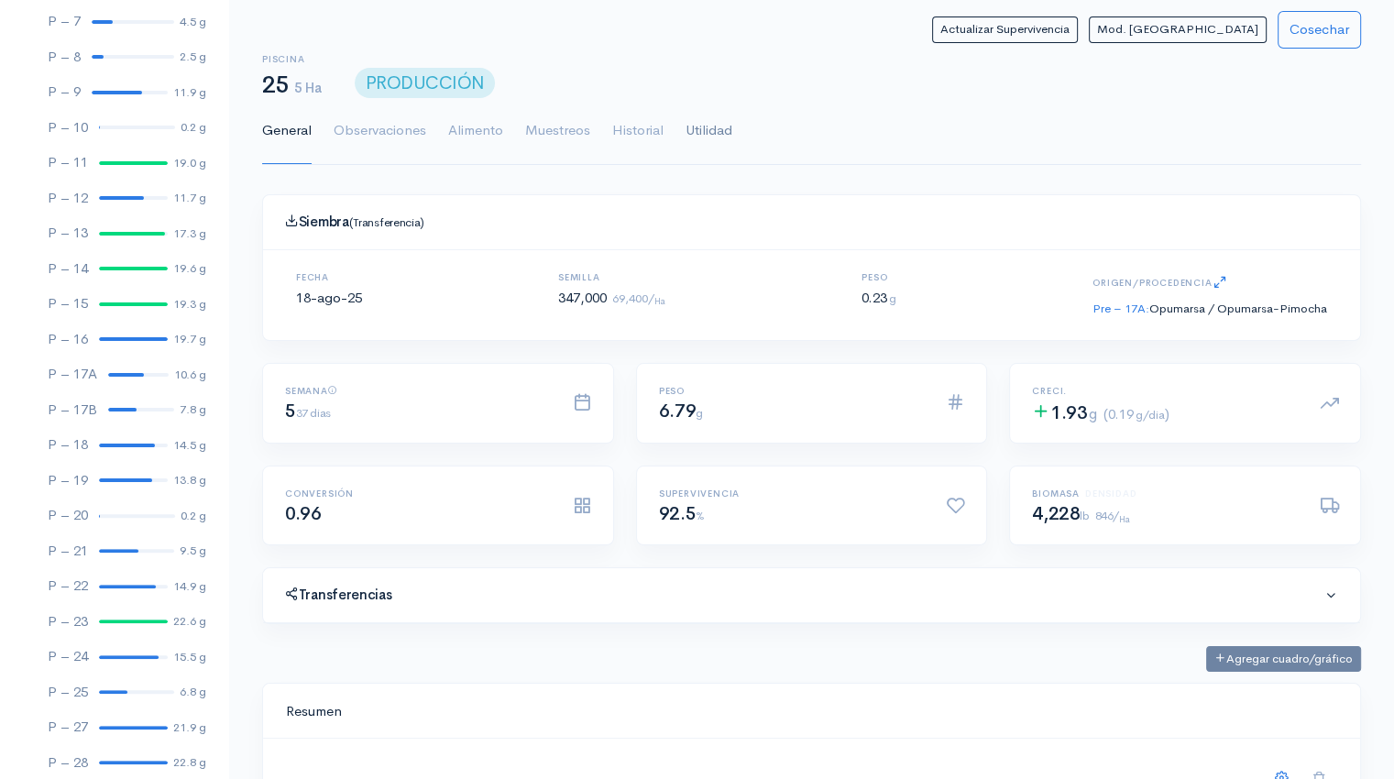
click at [717, 124] on link "Utilidad" at bounding box center [708, 131] width 47 height 66
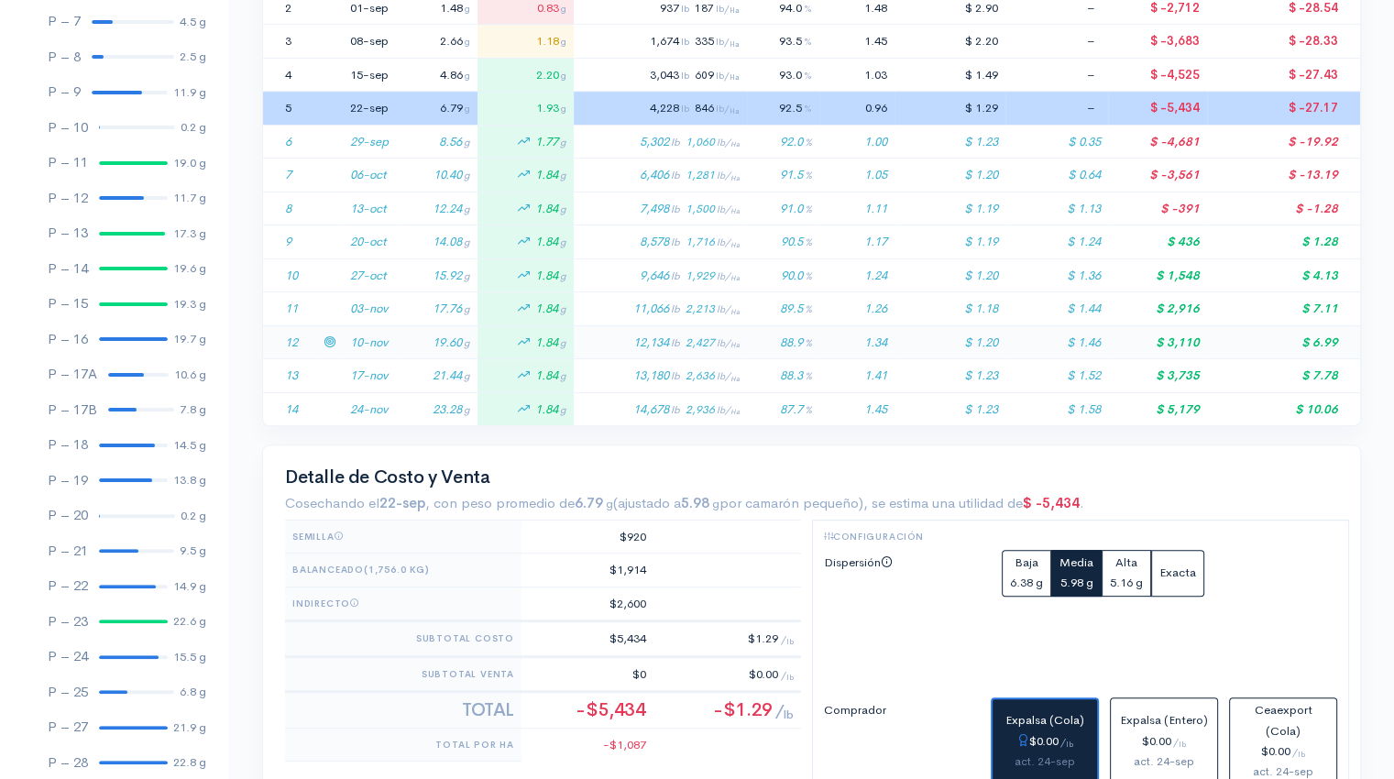
click at [410, 342] on td "19.60 g" at bounding box center [438, 342] width 80 height 34
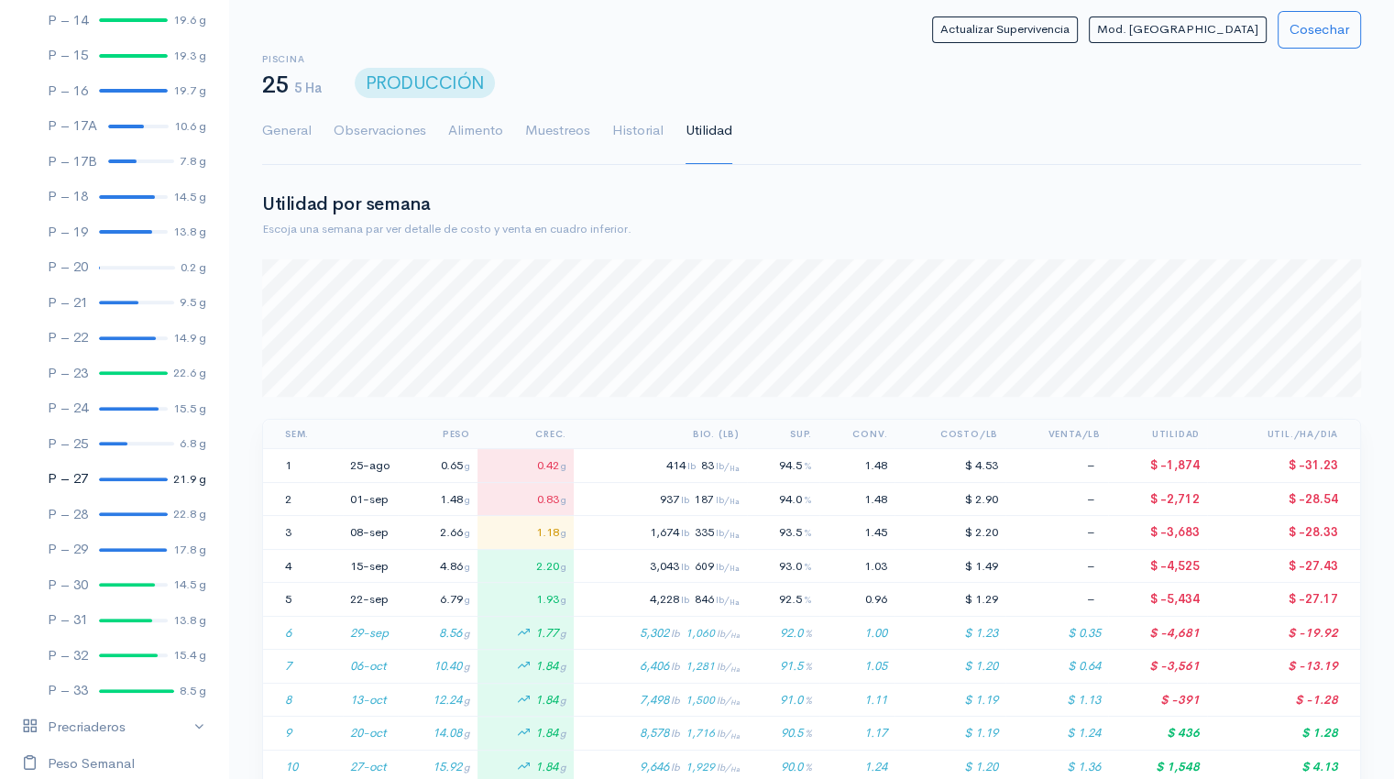
click at [132, 480] on link "P – 27 21.9 g" at bounding box center [114, 479] width 228 height 36
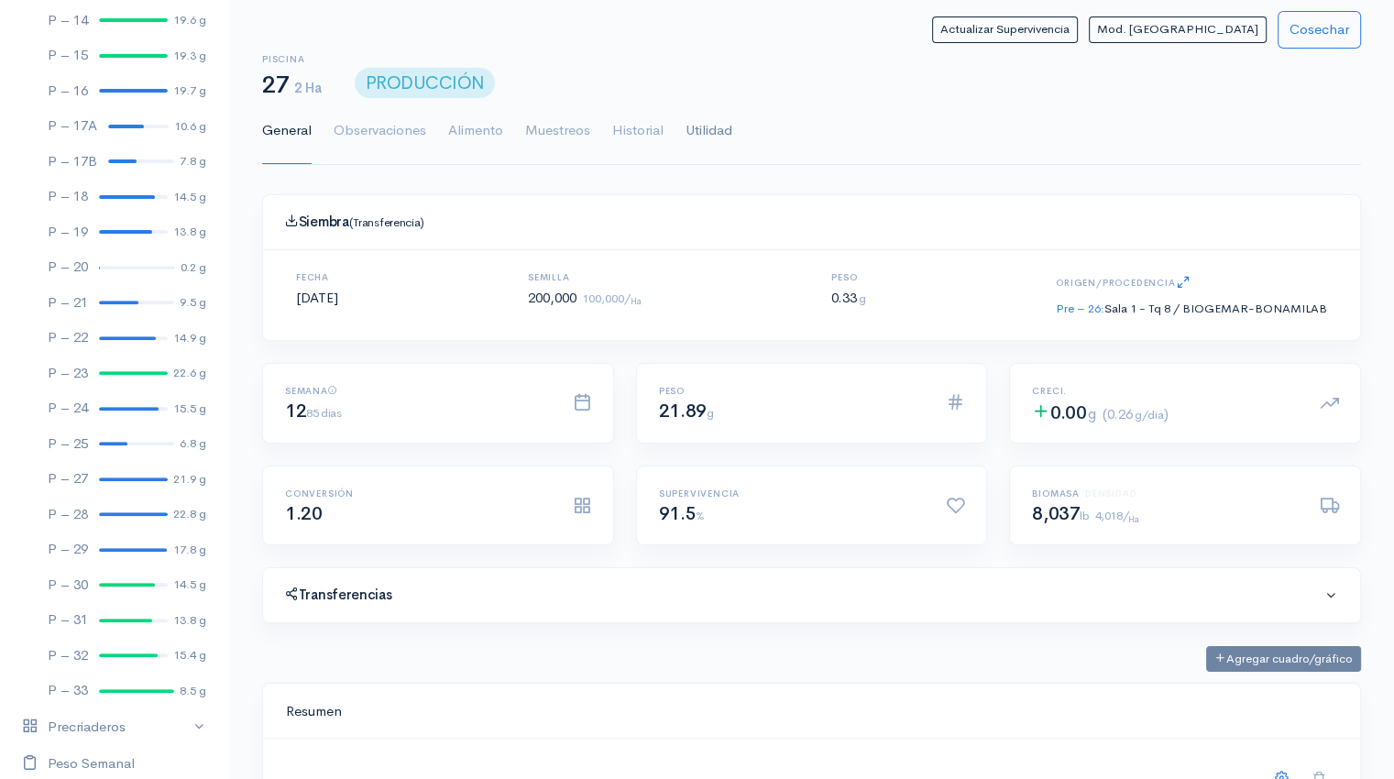
click at [706, 122] on link "Utilidad" at bounding box center [708, 131] width 47 height 66
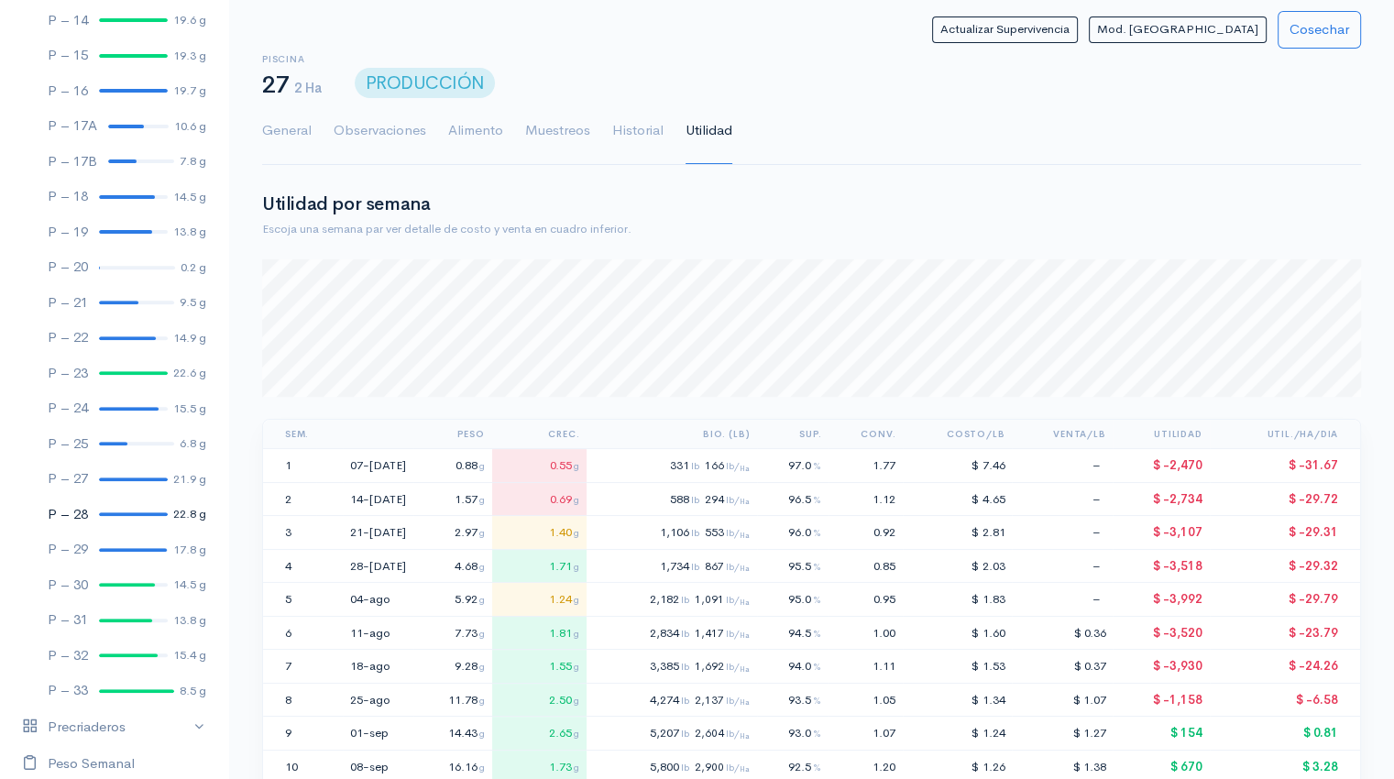
click at [126, 514] on div at bounding box center [133, 514] width 69 height 4
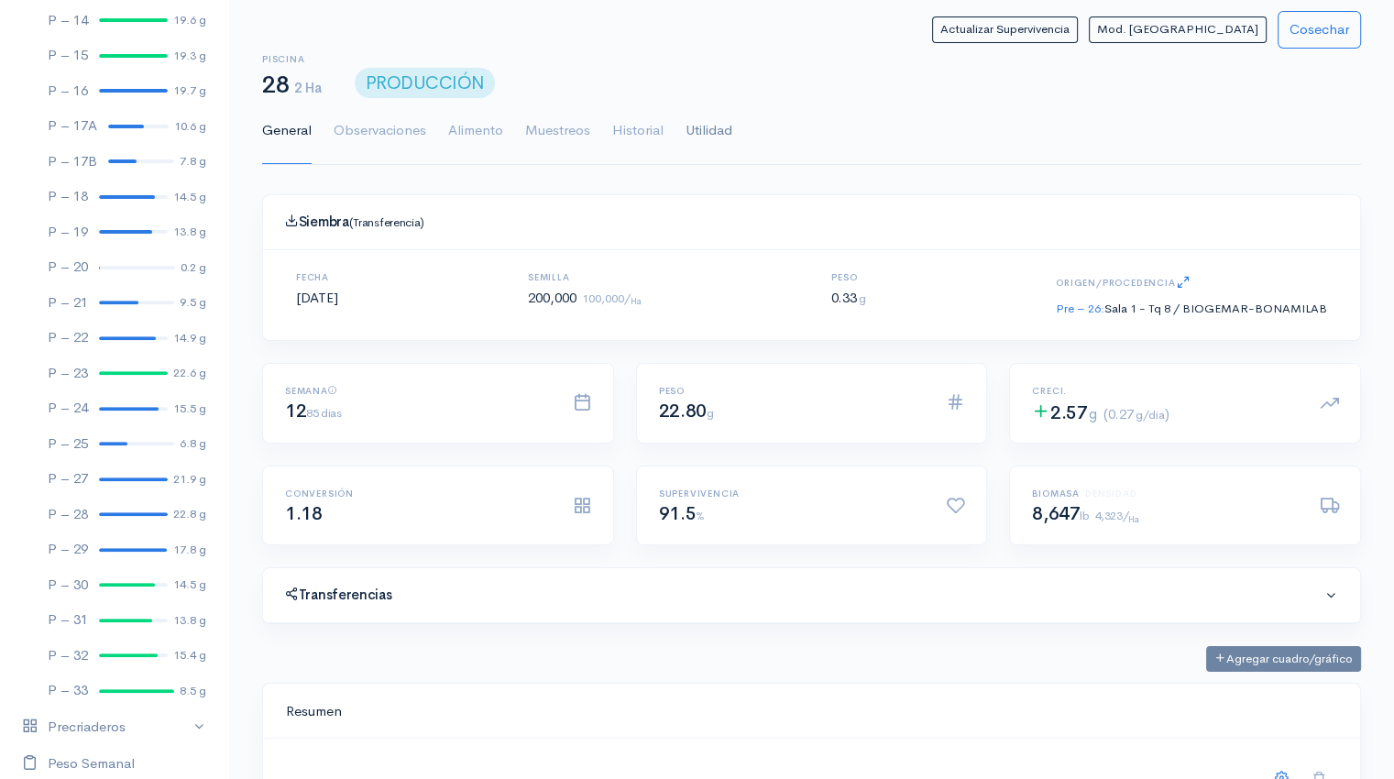
click at [700, 130] on link "Utilidad" at bounding box center [708, 131] width 47 height 66
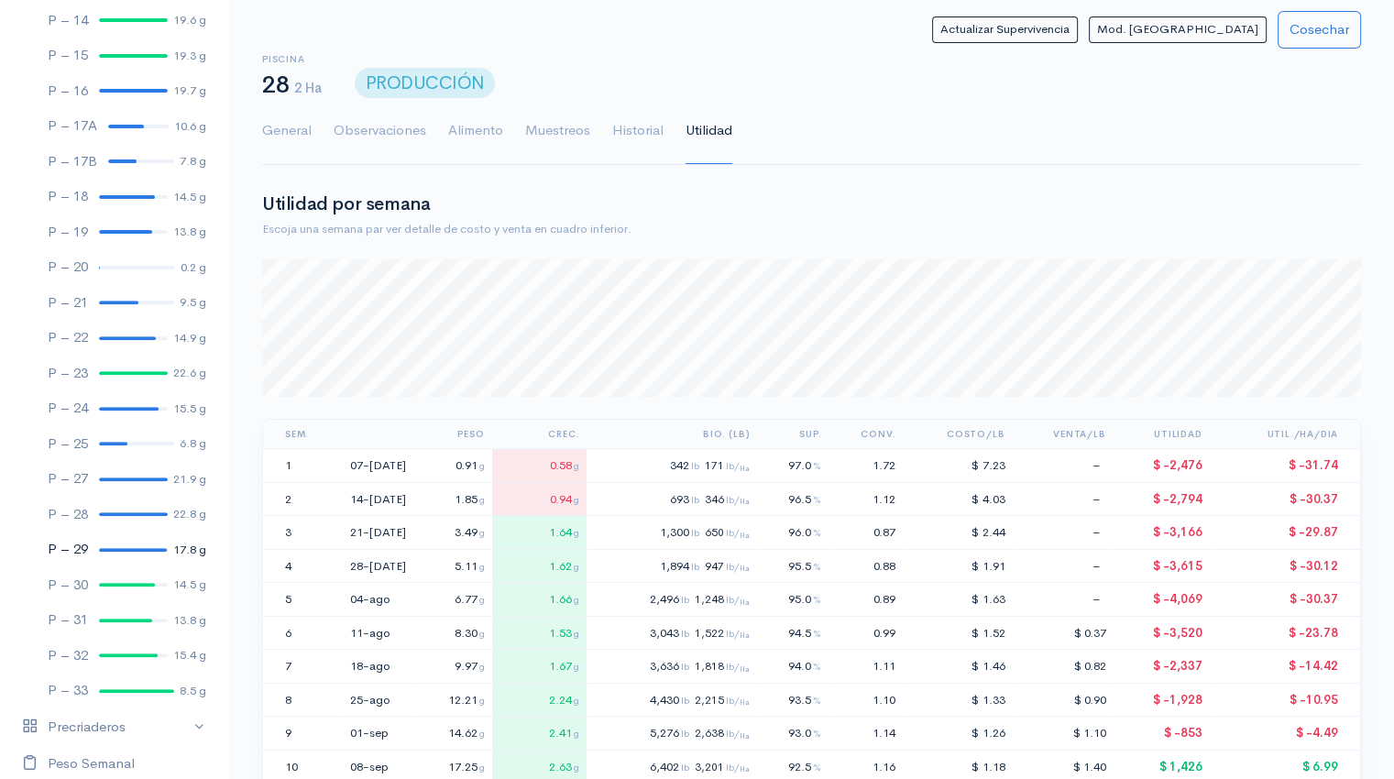
click at [126, 549] on div at bounding box center [133, 550] width 68 height 4
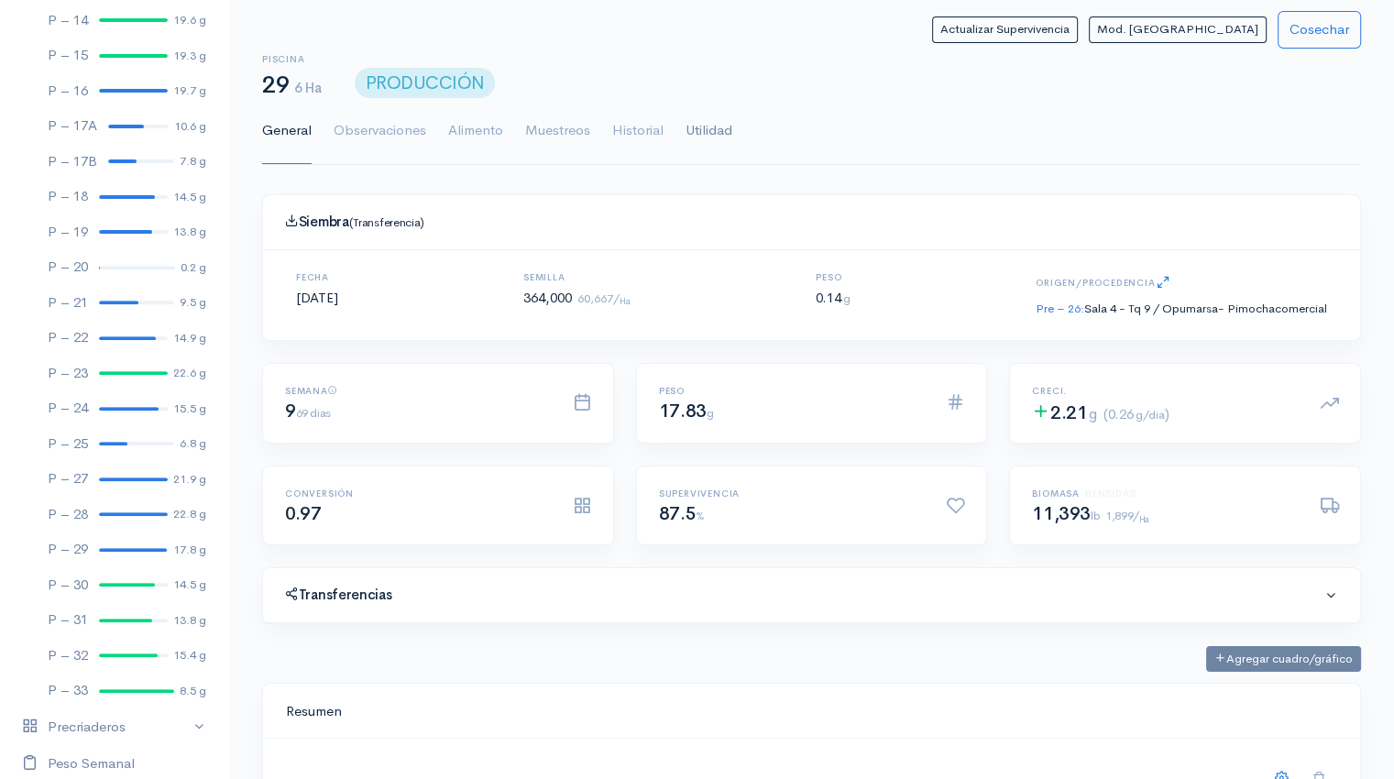
click at [695, 143] on link "Utilidad" at bounding box center [708, 131] width 47 height 66
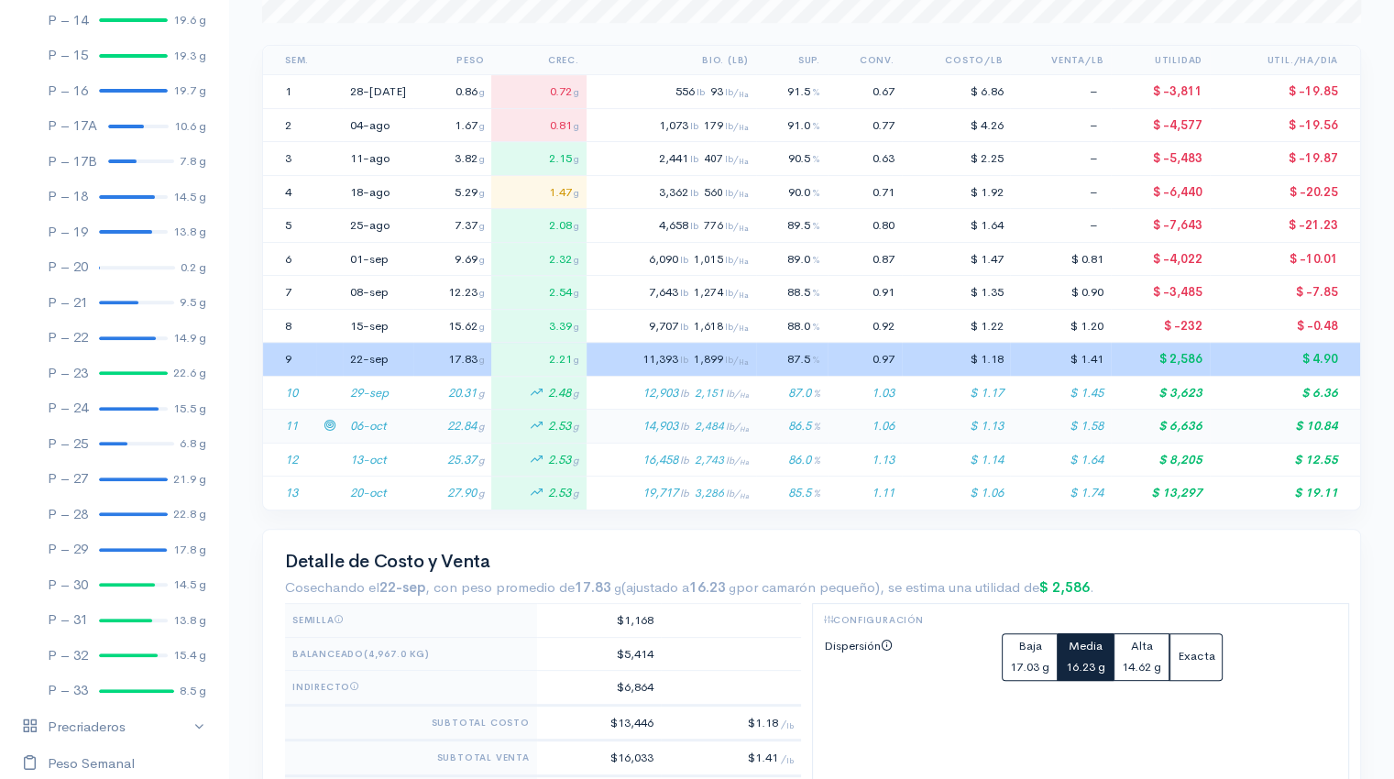
click at [413, 432] on td "22.84 g" at bounding box center [452, 427] width 78 height 34
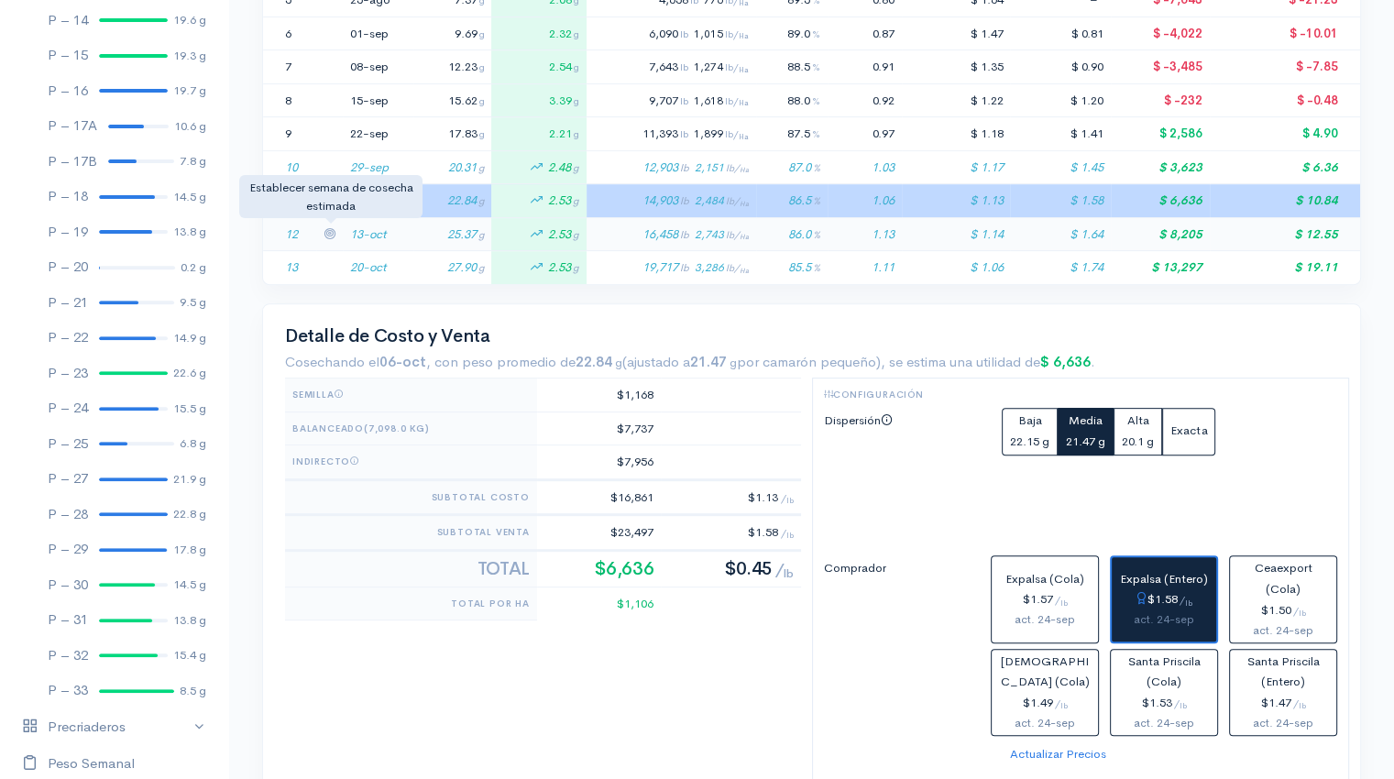
click at [326, 228] on icon at bounding box center [329, 233] width 12 height 12
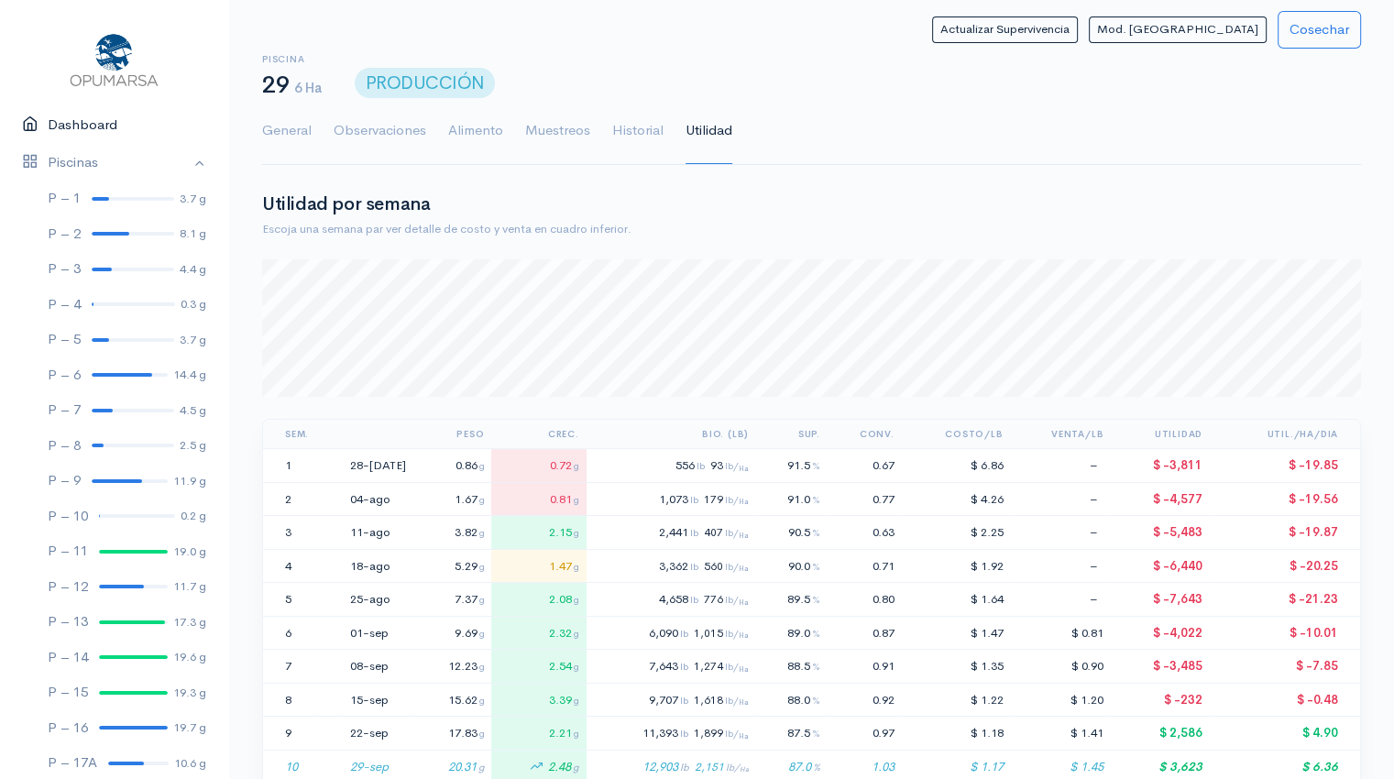
click at [93, 126] on link "Dashboard" at bounding box center [114, 125] width 228 height 38
